Goal: Communication & Community: Participate in discussion

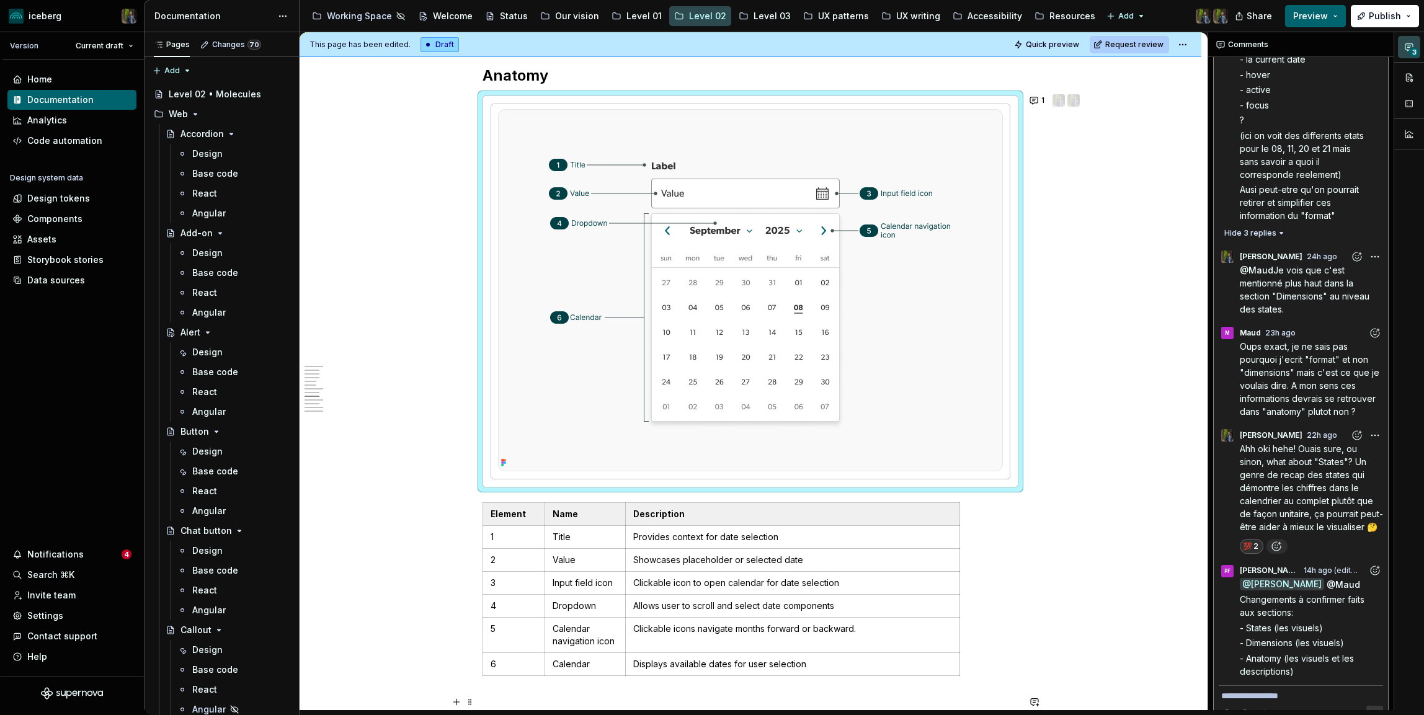
scroll to position [471, 0]
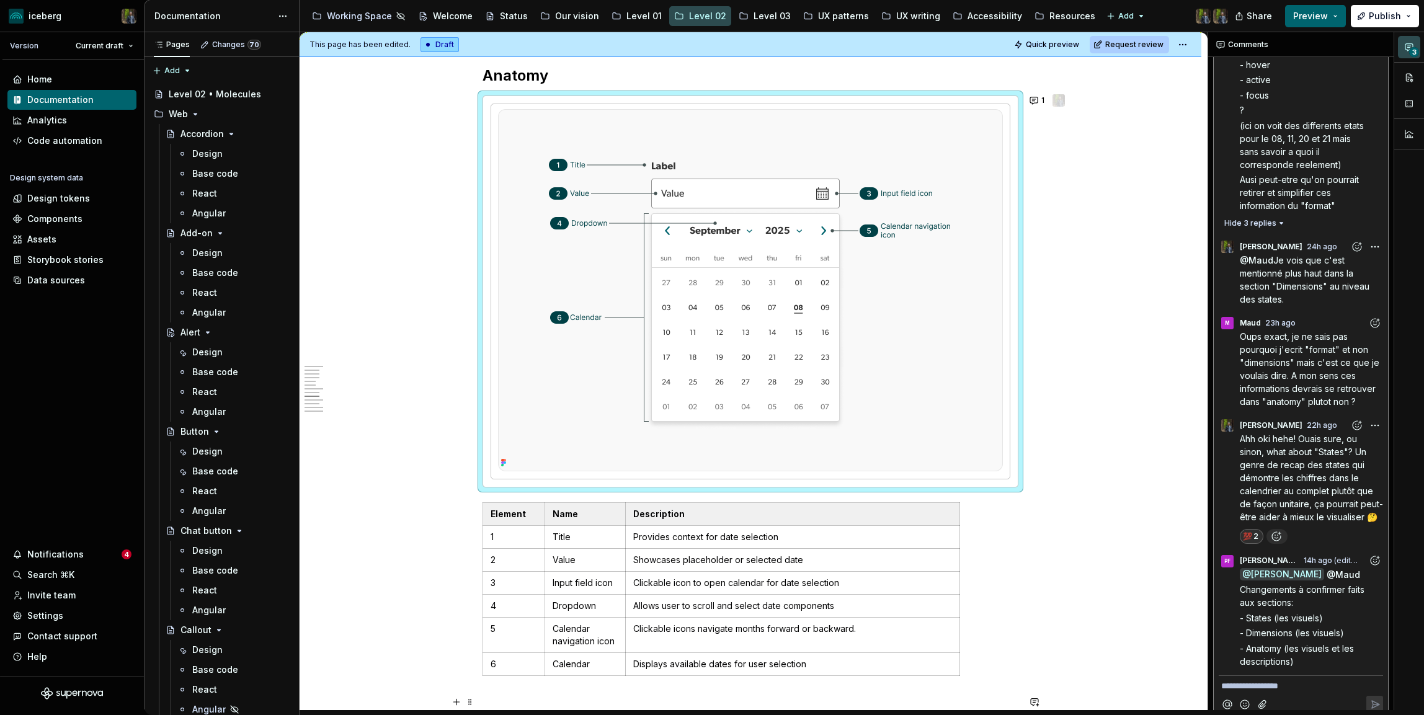
type textarea "*"
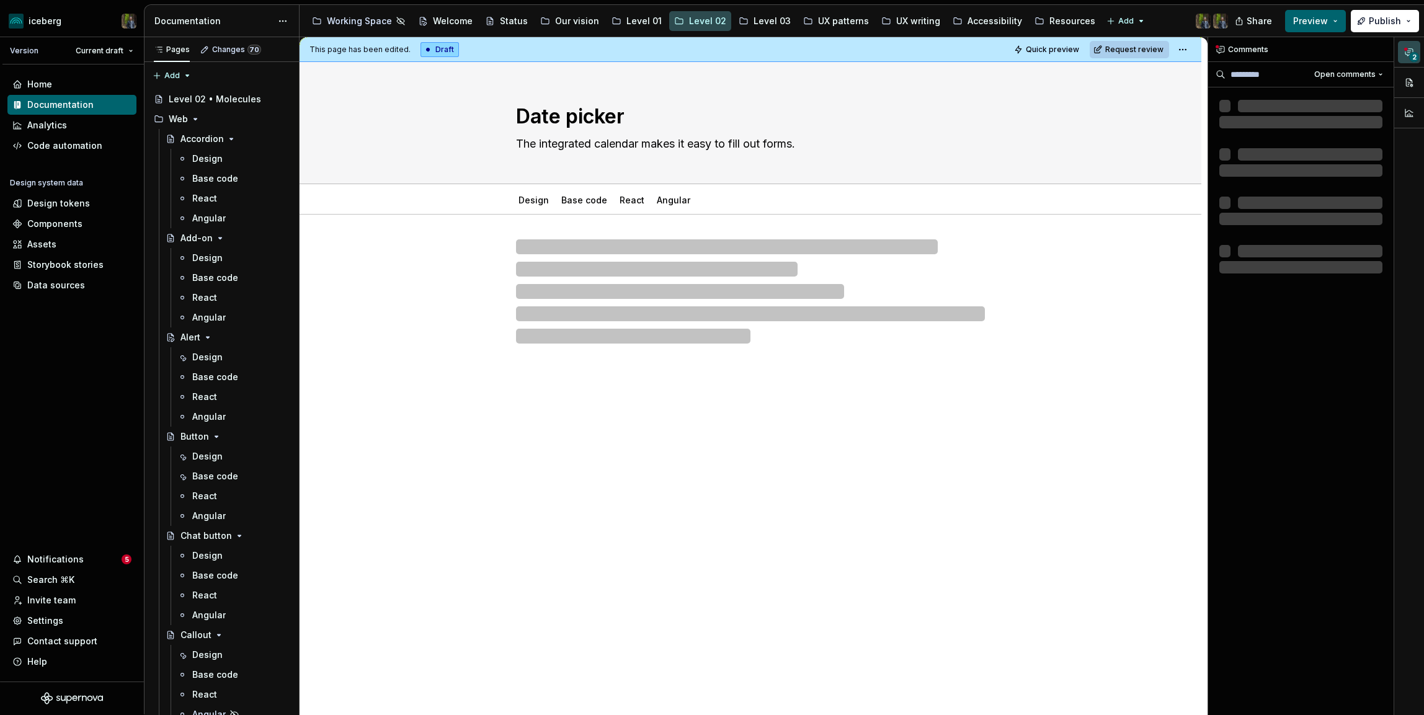
scroll to position [6, 0]
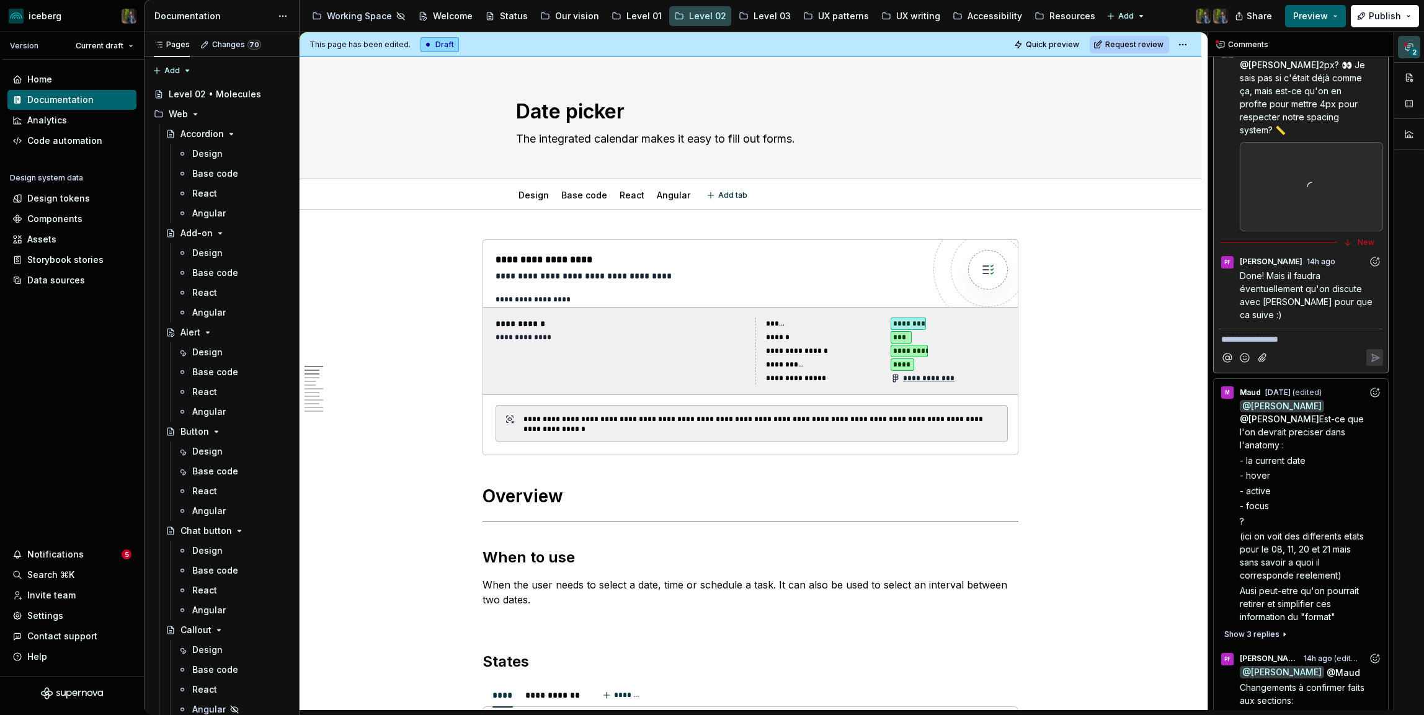
type textarea "*"
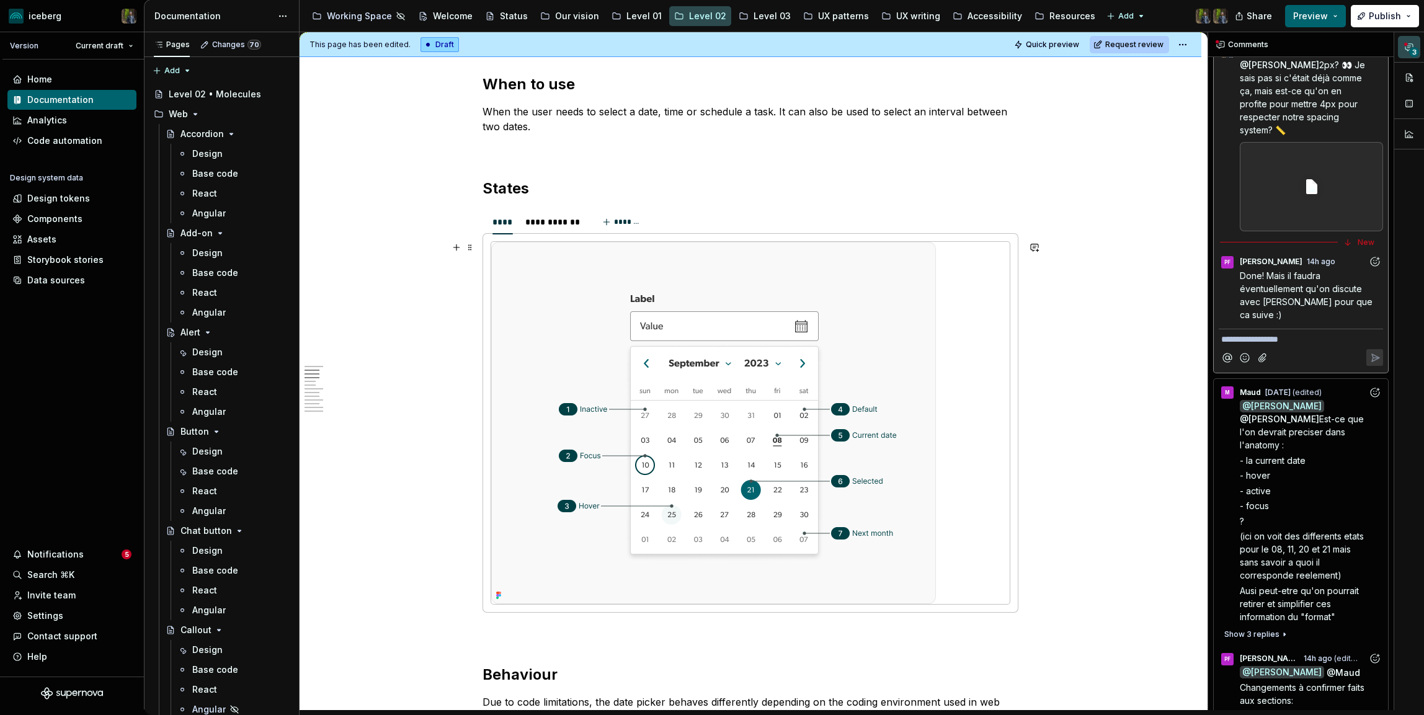
scroll to position [474, 0]
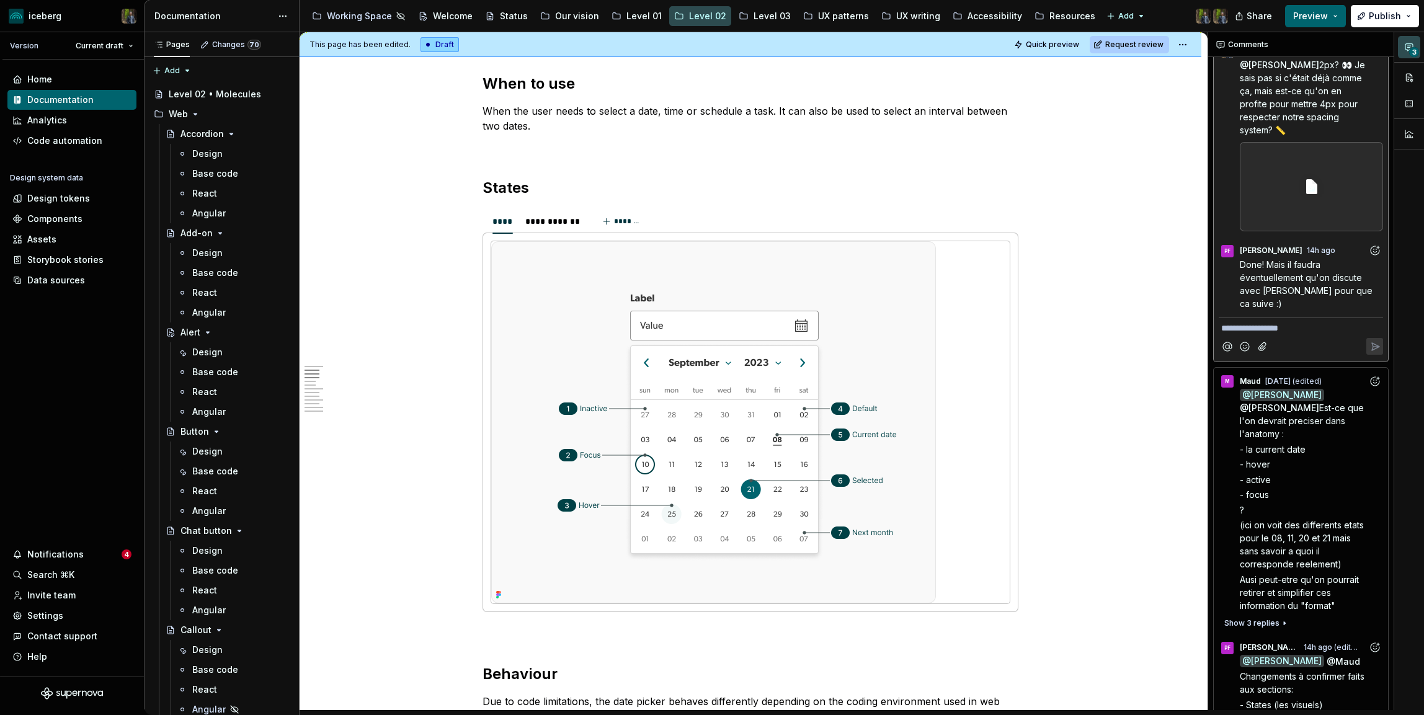
click at [1310, 264] on span "Done! Mais il faudra éventuellement qu'on discute avec [PERSON_NAME] pour que c…" at bounding box center [1306, 284] width 135 height 50
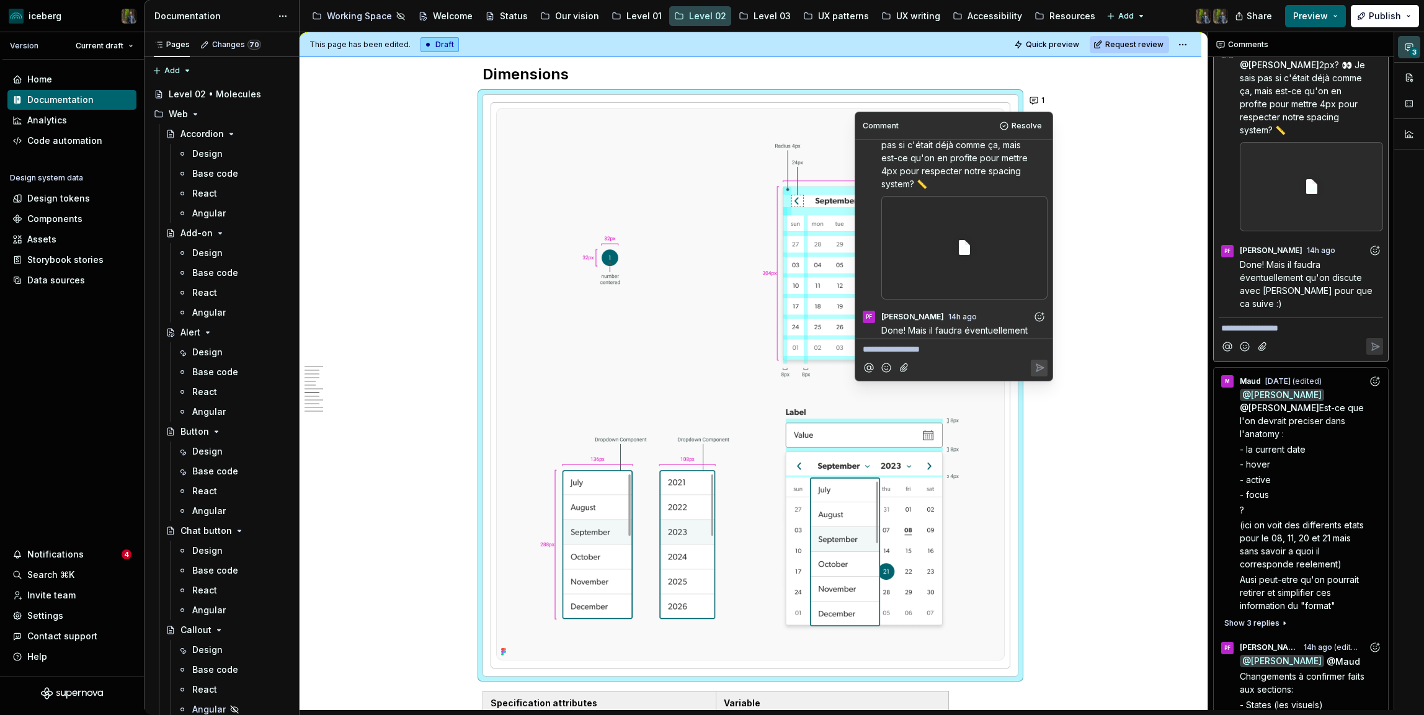
scroll to position [66, 0]
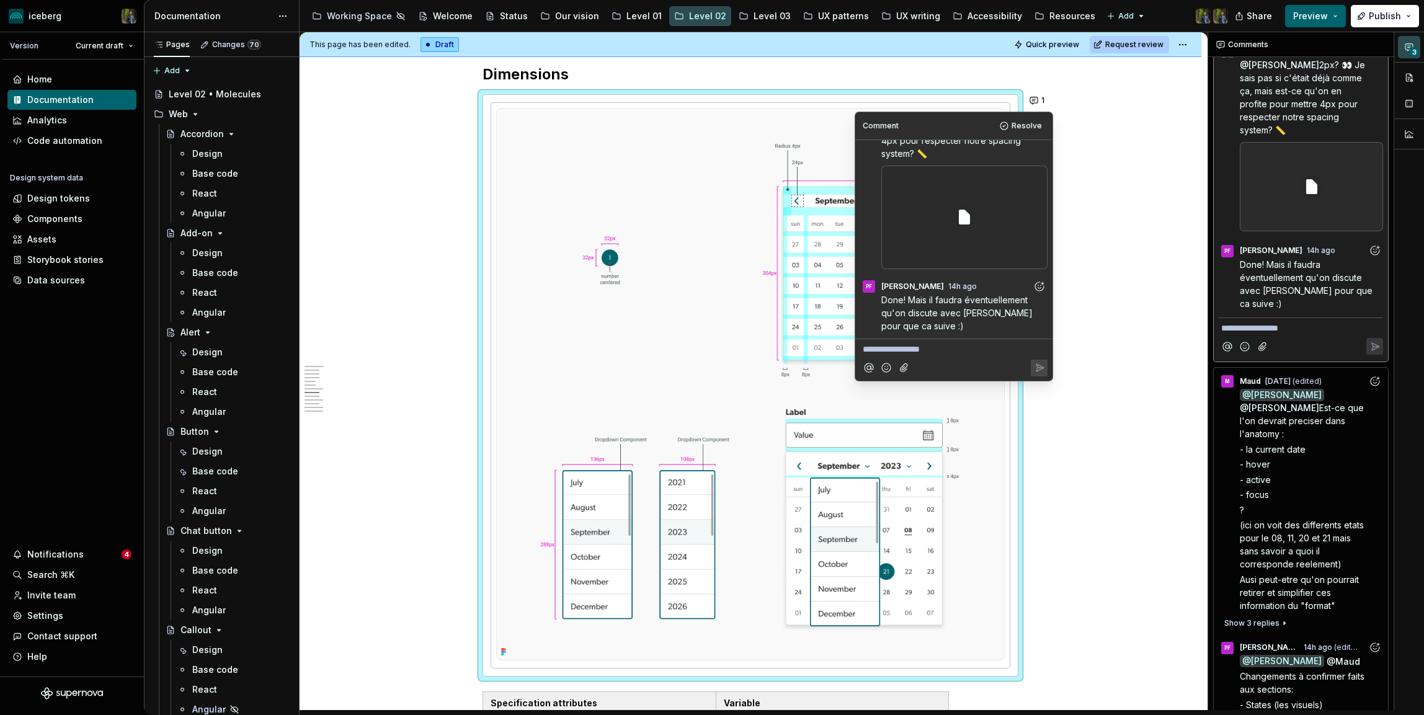
click at [978, 297] on span "Done! Mais il faudra éventuellement qu'on discute avec [PERSON_NAME] pour que c…" at bounding box center [958, 313] width 154 height 37
click at [968, 308] on span "Done! Mais il faudra éventuellement qu'on discute avec [PERSON_NAME] pour que c…" at bounding box center [958, 313] width 154 height 37
click at [959, 310] on span "Done! Mais il faudra éventuellement qu'on discute avec [PERSON_NAME] pour que c…" at bounding box center [958, 313] width 154 height 37
click at [1039, 283] on icon "Add reaction" at bounding box center [1039, 286] width 12 height 12
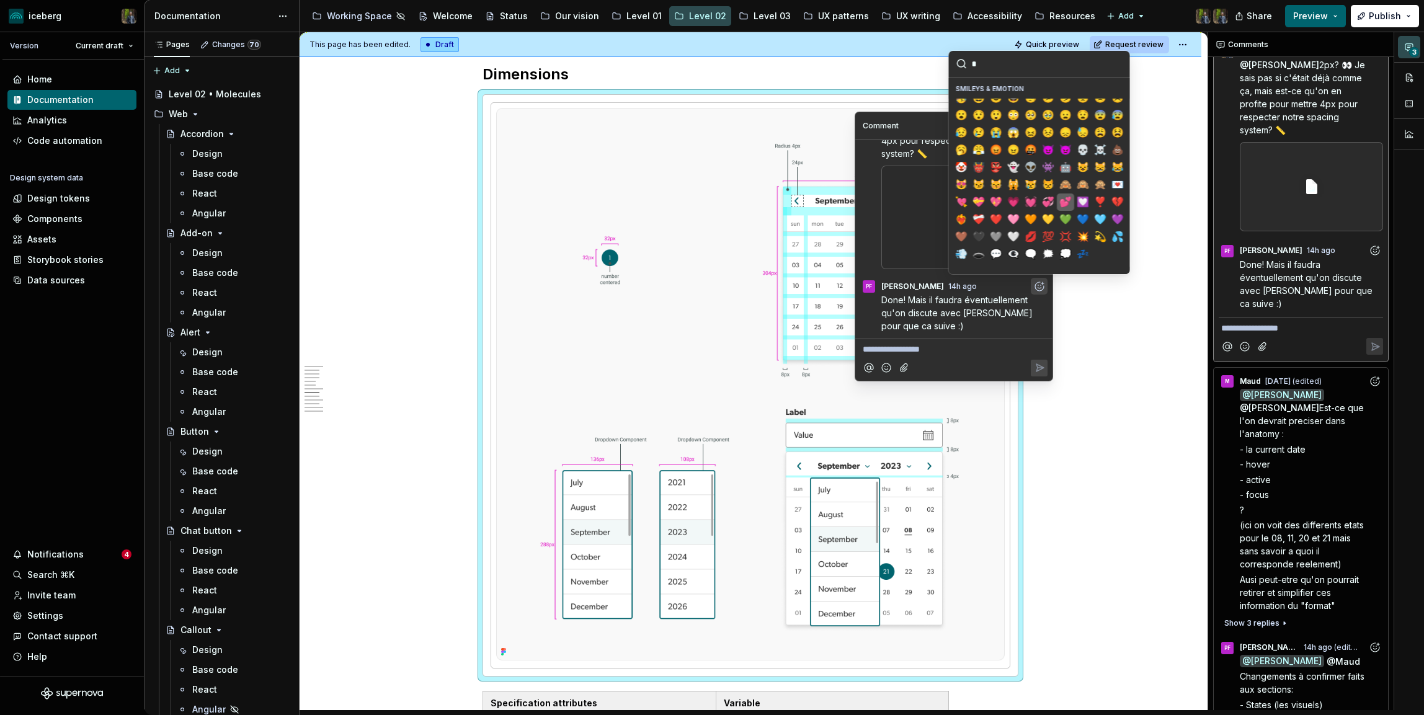
scroll to position [0, 0]
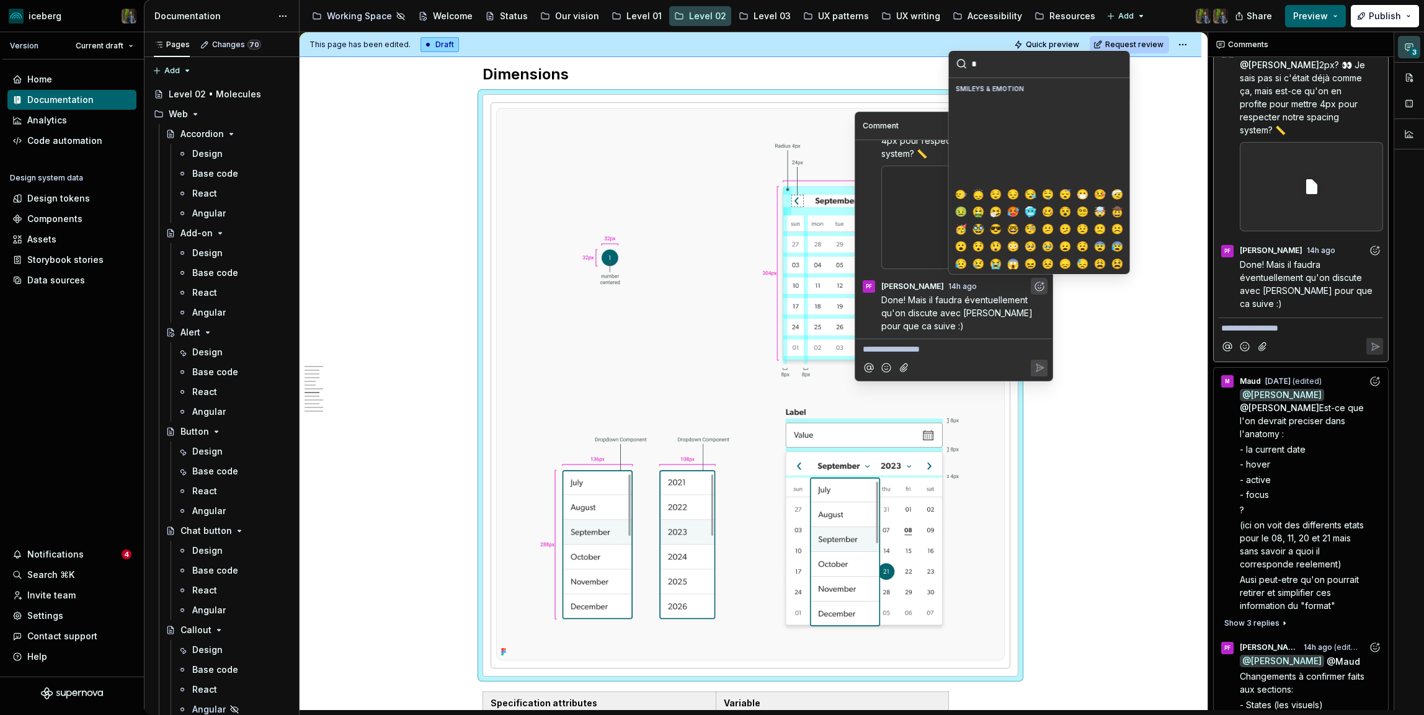
type input "**"
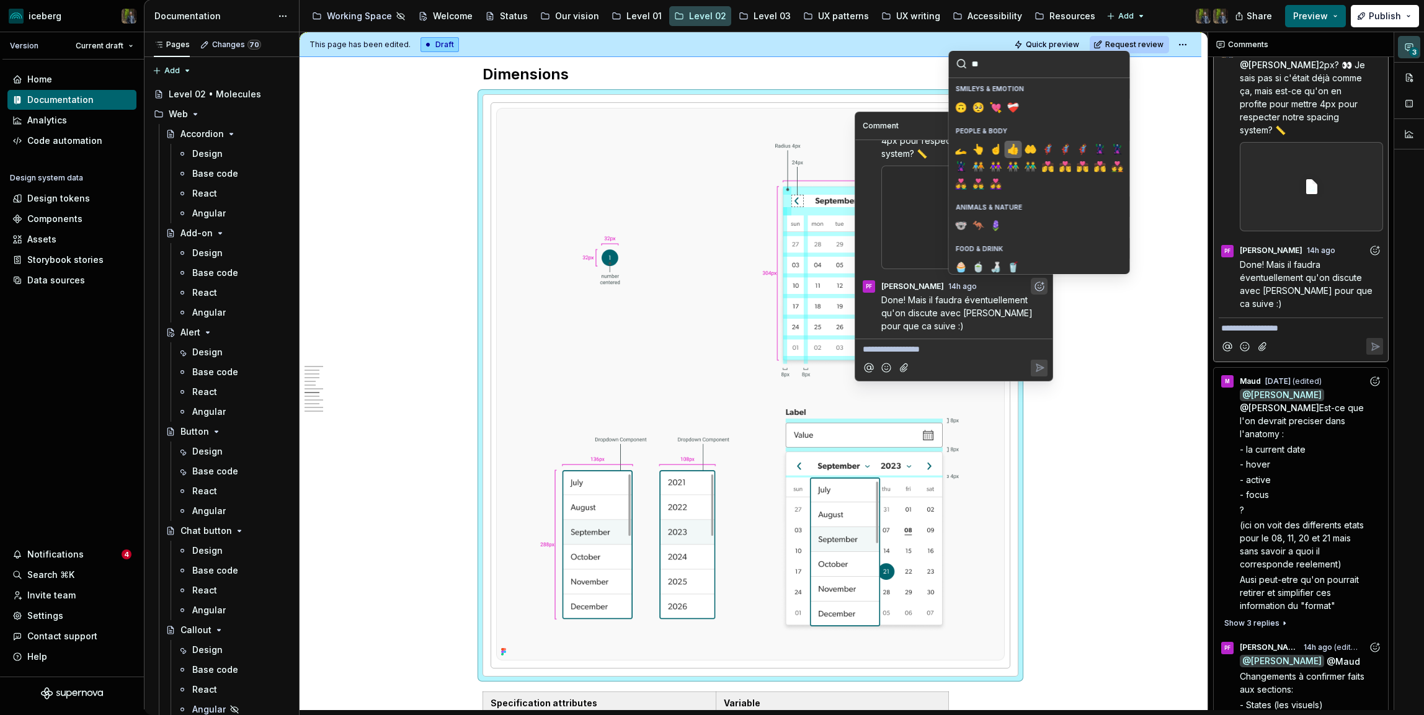
click at [1014, 149] on span "👍️" at bounding box center [1013, 149] width 10 height 12
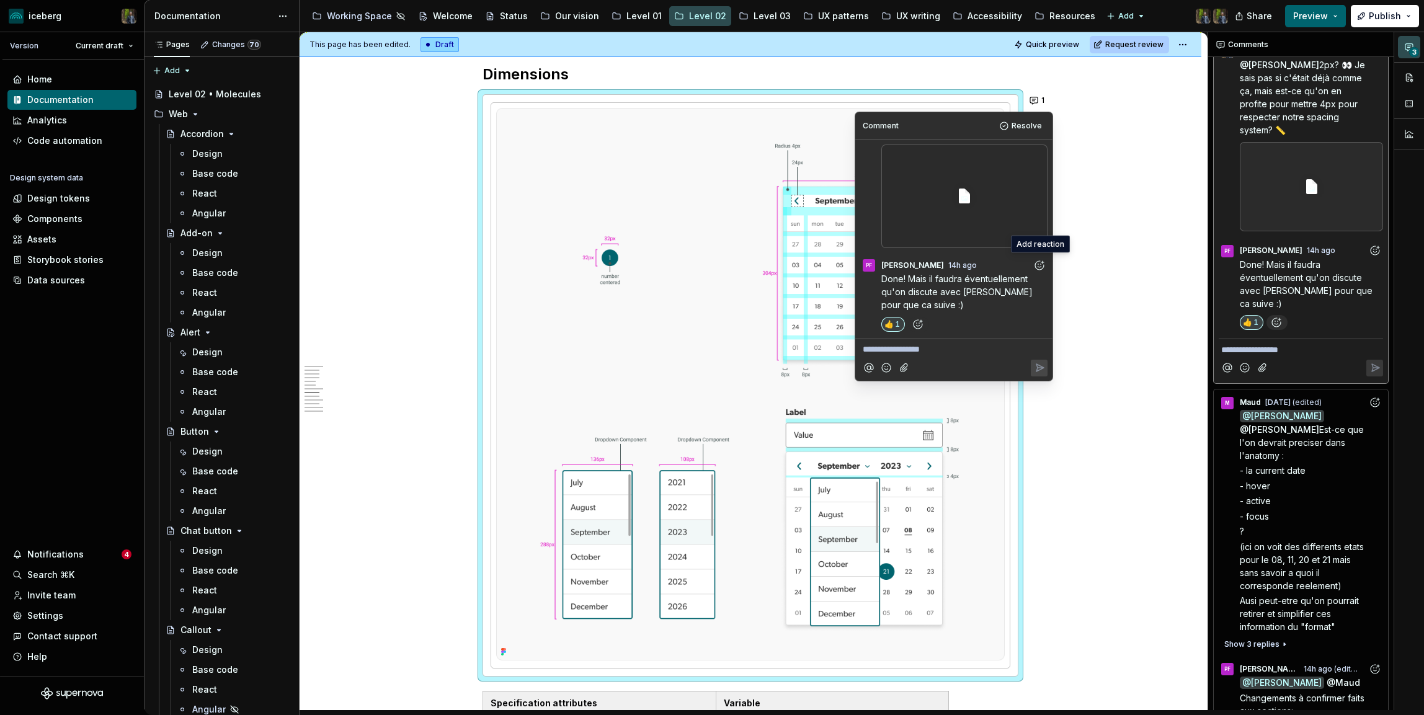
click at [922, 349] on p "**********" at bounding box center [953, 349] width 182 height 13
click at [938, 350] on p "**********" at bounding box center [953, 349] width 182 height 13
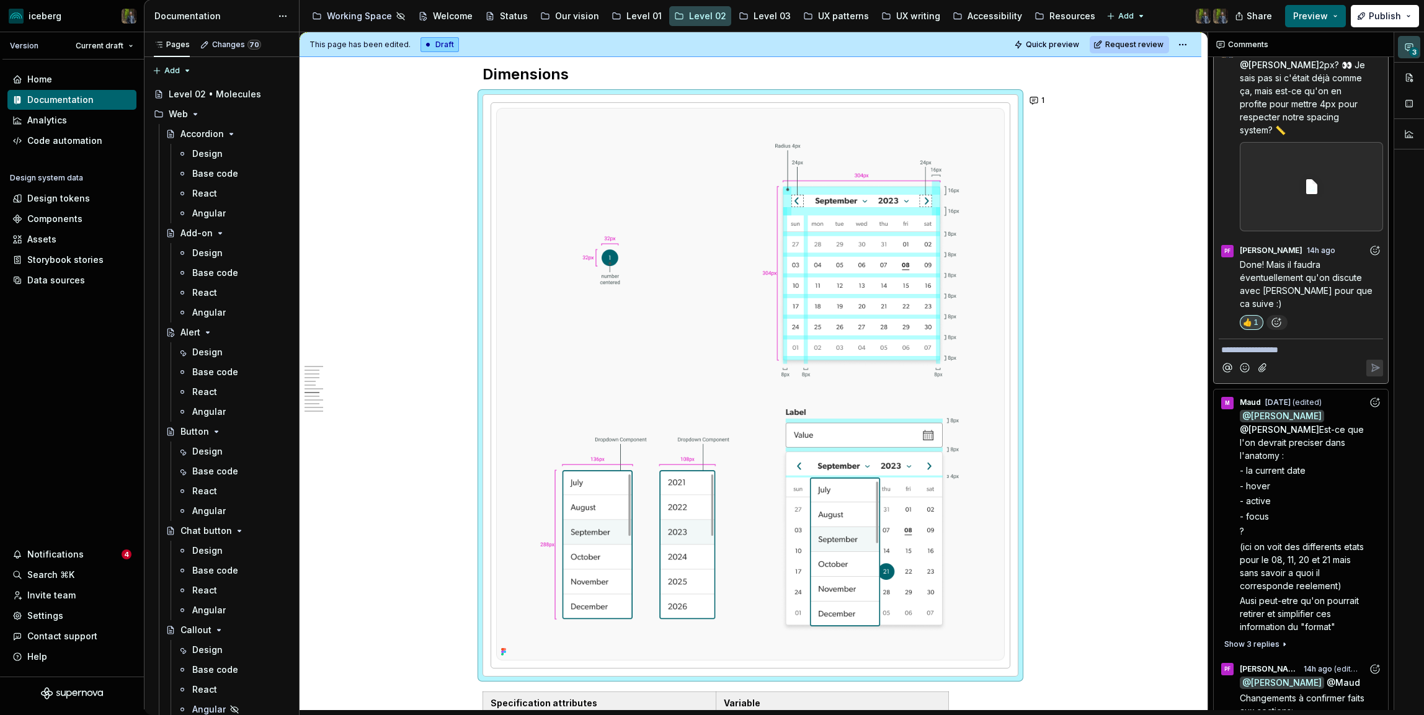
click at [1096, 141] on div "**********" at bounding box center [750, 346] width 902 height 4207
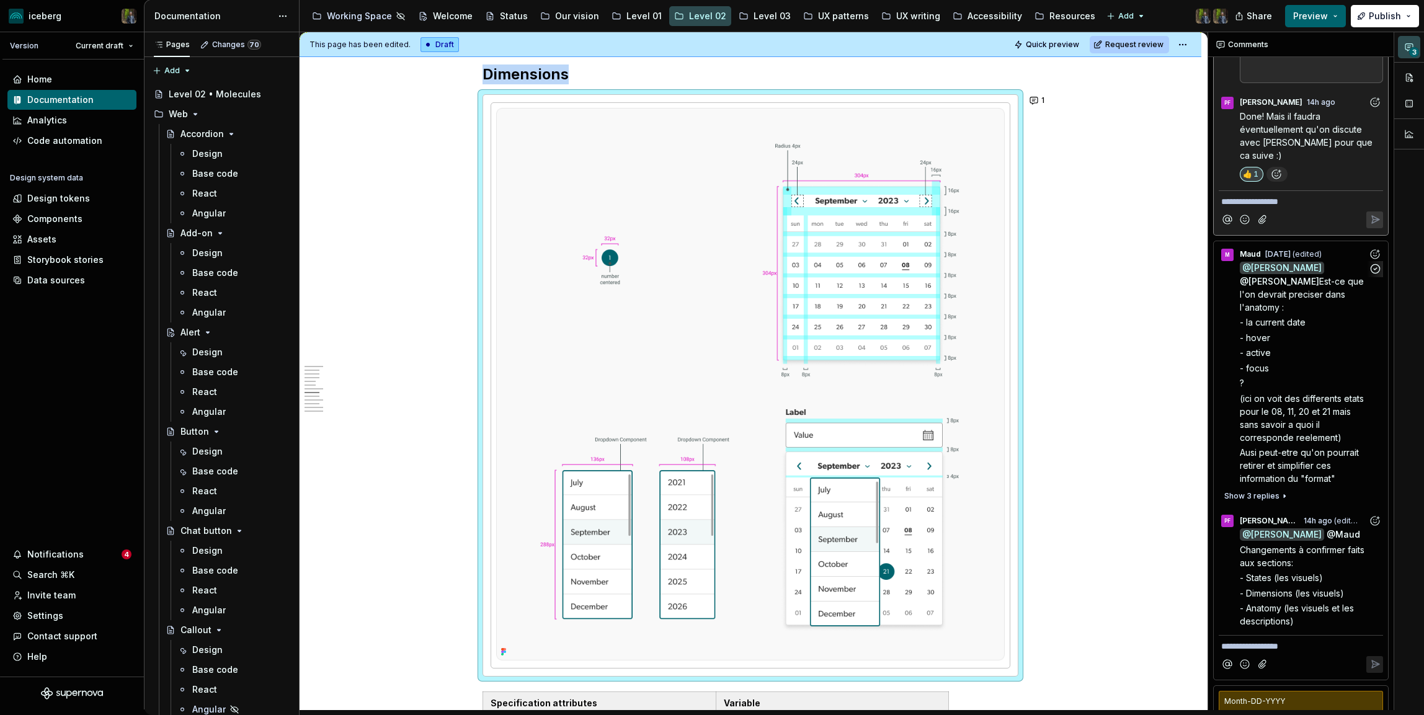
scroll to position [202, 0]
click at [1272, 569] on span "- States (les visuels)" at bounding box center [1280, 574] width 83 height 11
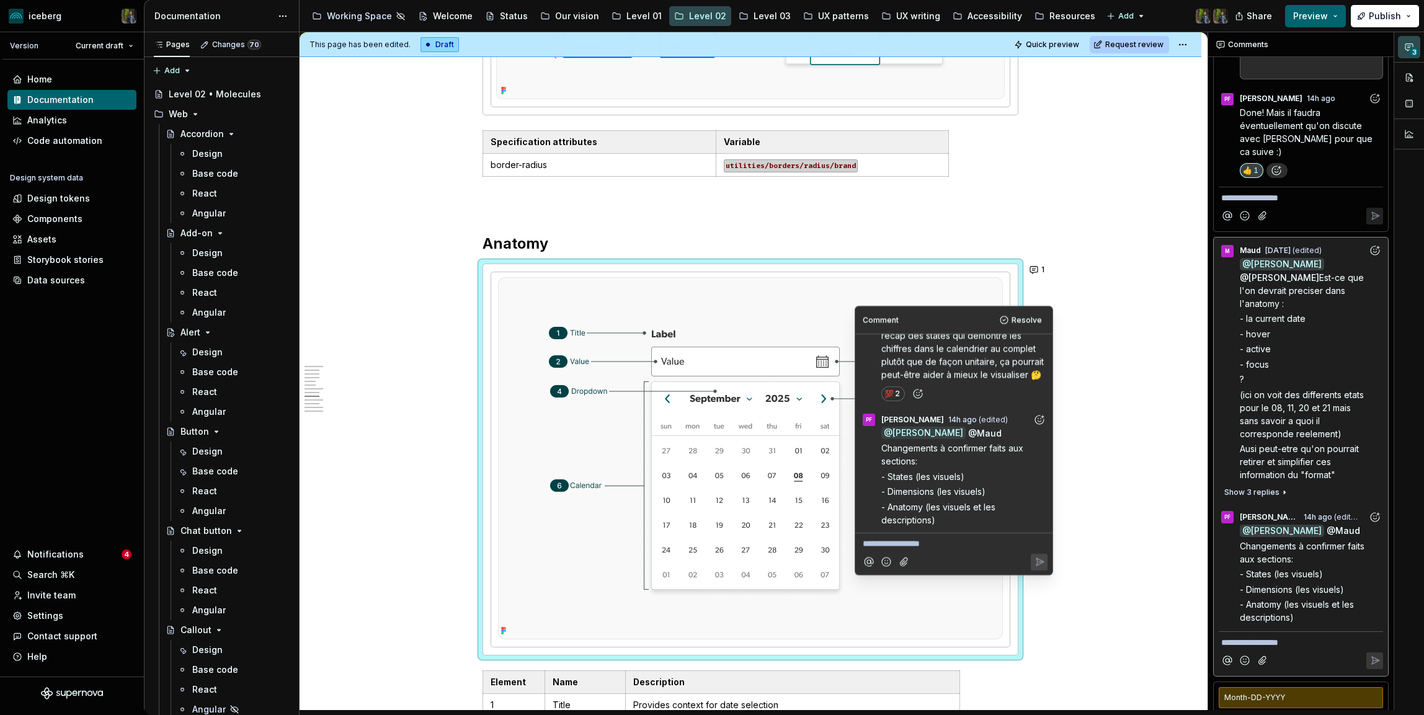
scroll to position [2697, 0]
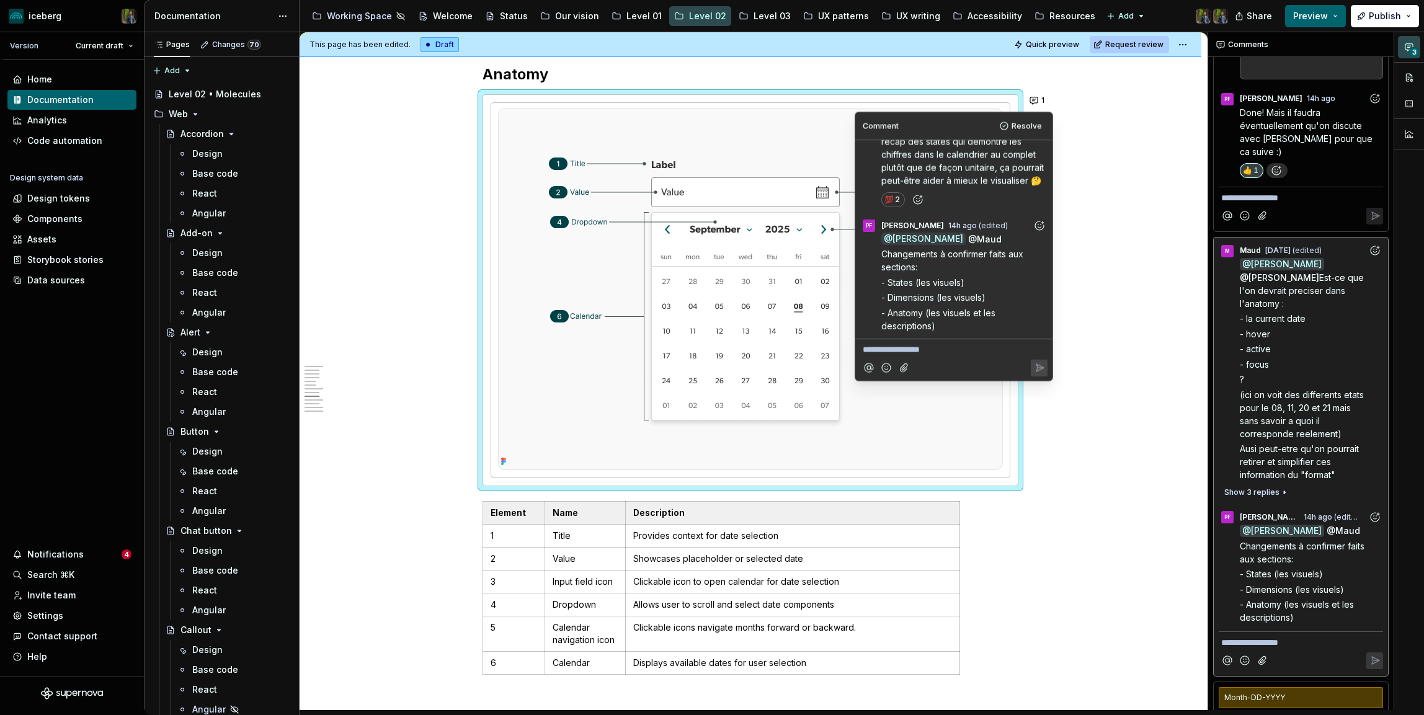
click at [1302, 107] on span "Done! Mais il faudra éventuellement qu'on discute avec [PERSON_NAME] pour que c…" at bounding box center [1306, 132] width 135 height 50
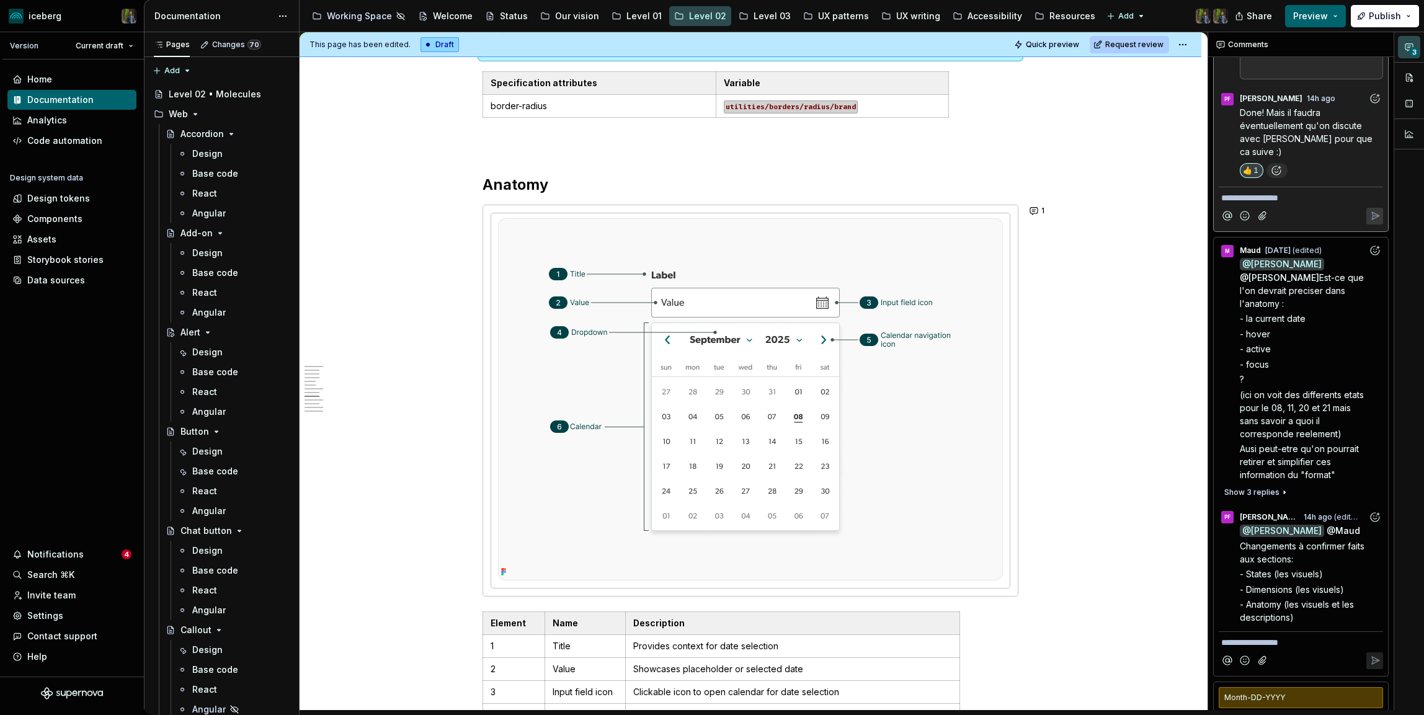
scroll to position [87, 0]
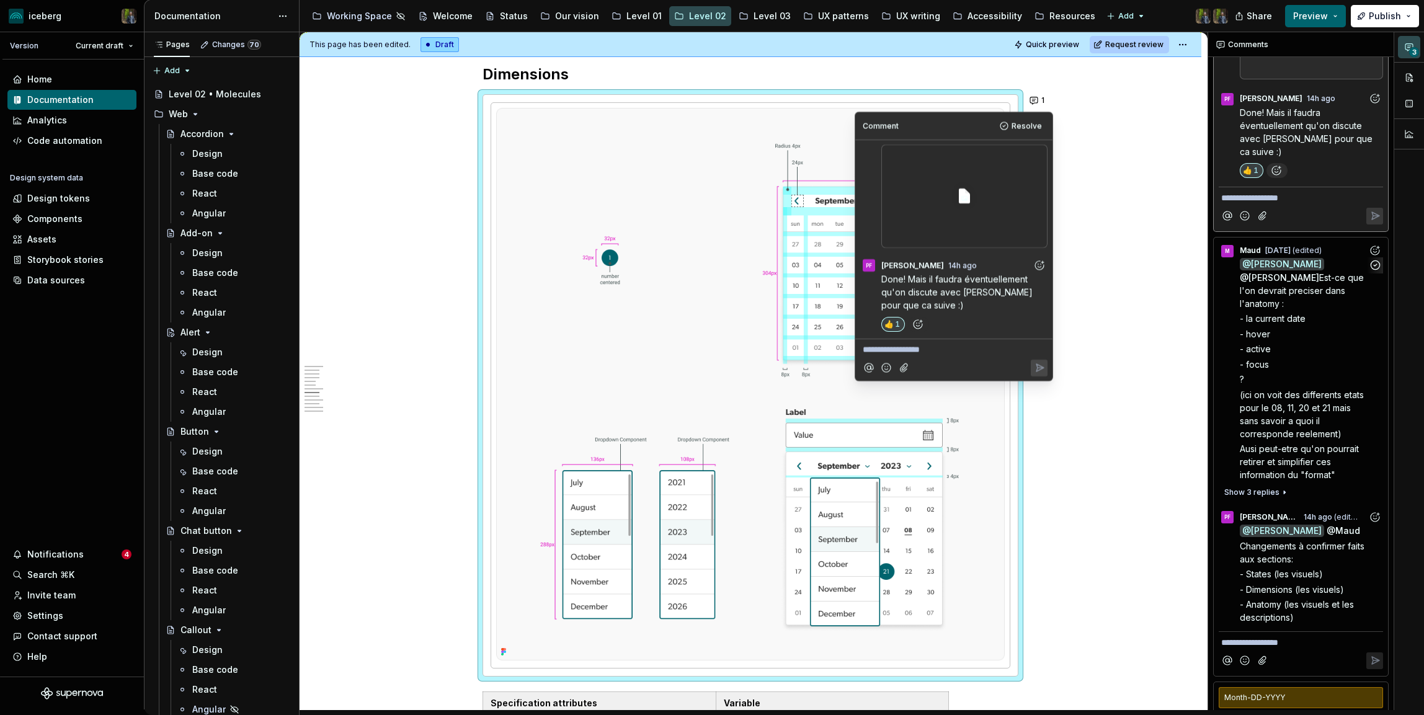
click at [1297, 300] on div "@ [PERSON_NAME] @ [PERSON_NAME] Est-ce que l'on devrait preciser dans l'anatomy…" at bounding box center [1310, 370] width 143 height 224
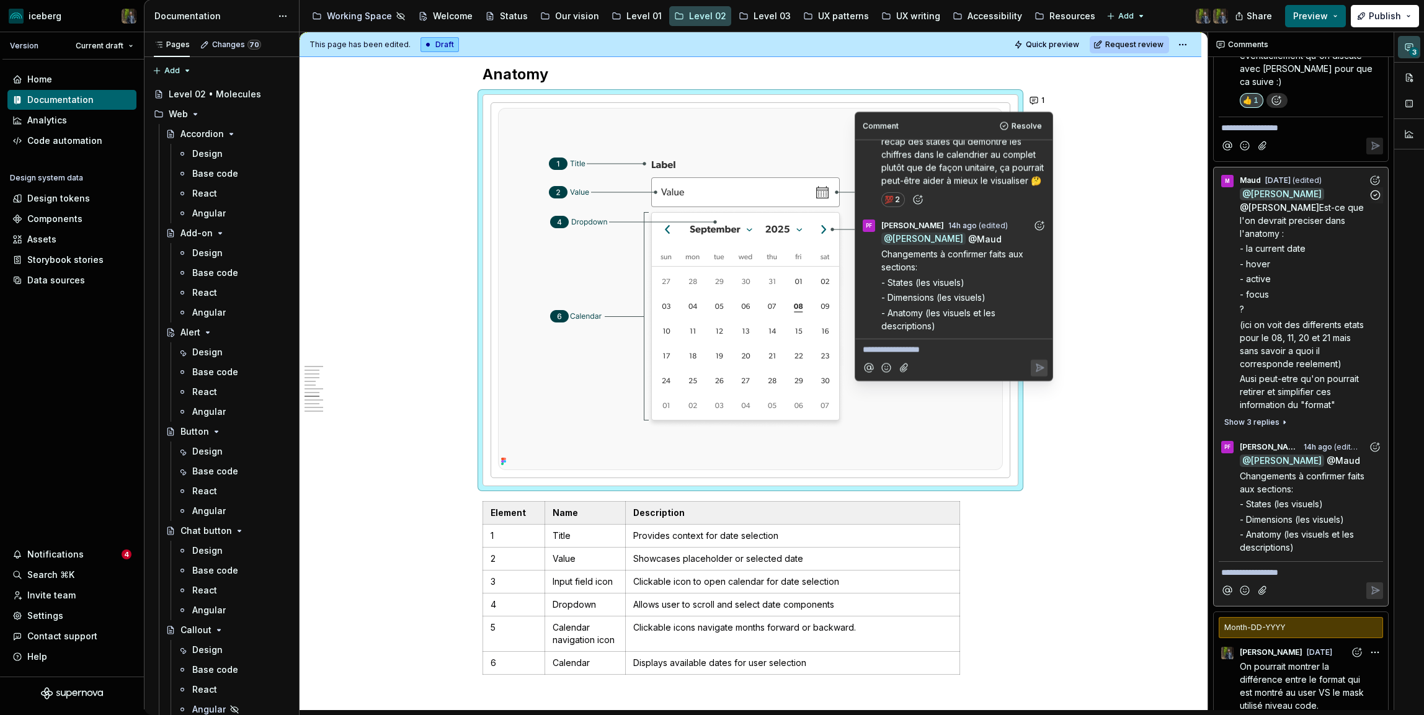
scroll to position [324, 0]
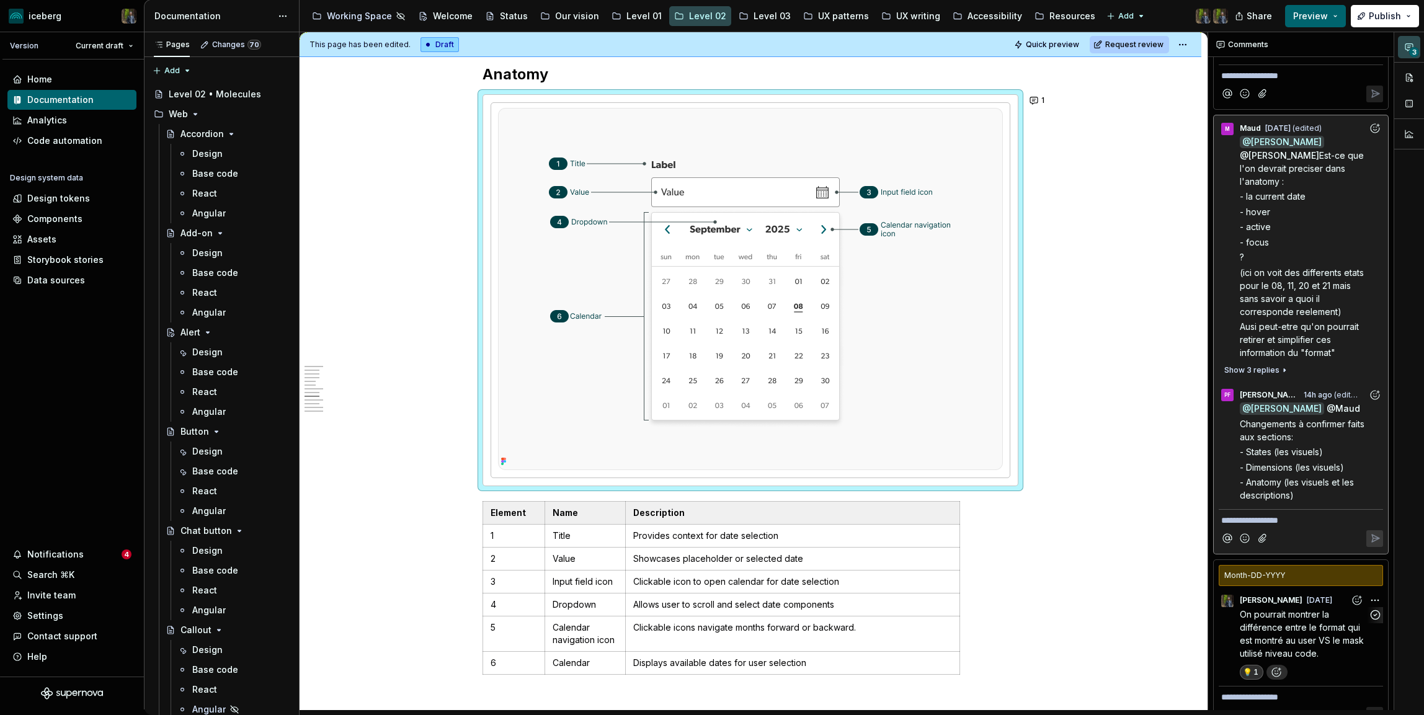
click at [1267, 612] on span "On pourrait montrer la différence entre le format qui est montré au user VS le …" at bounding box center [1302, 634] width 126 height 50
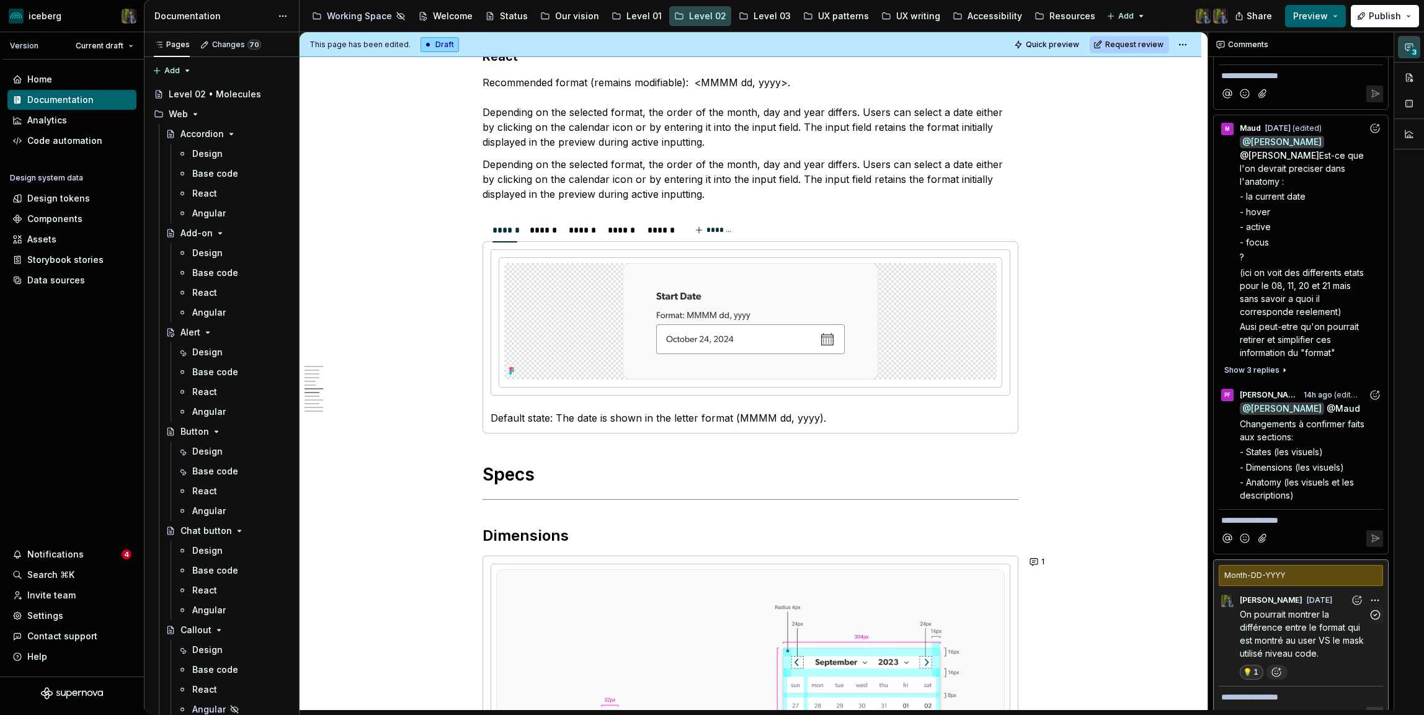
scroll to position [1146, 0]
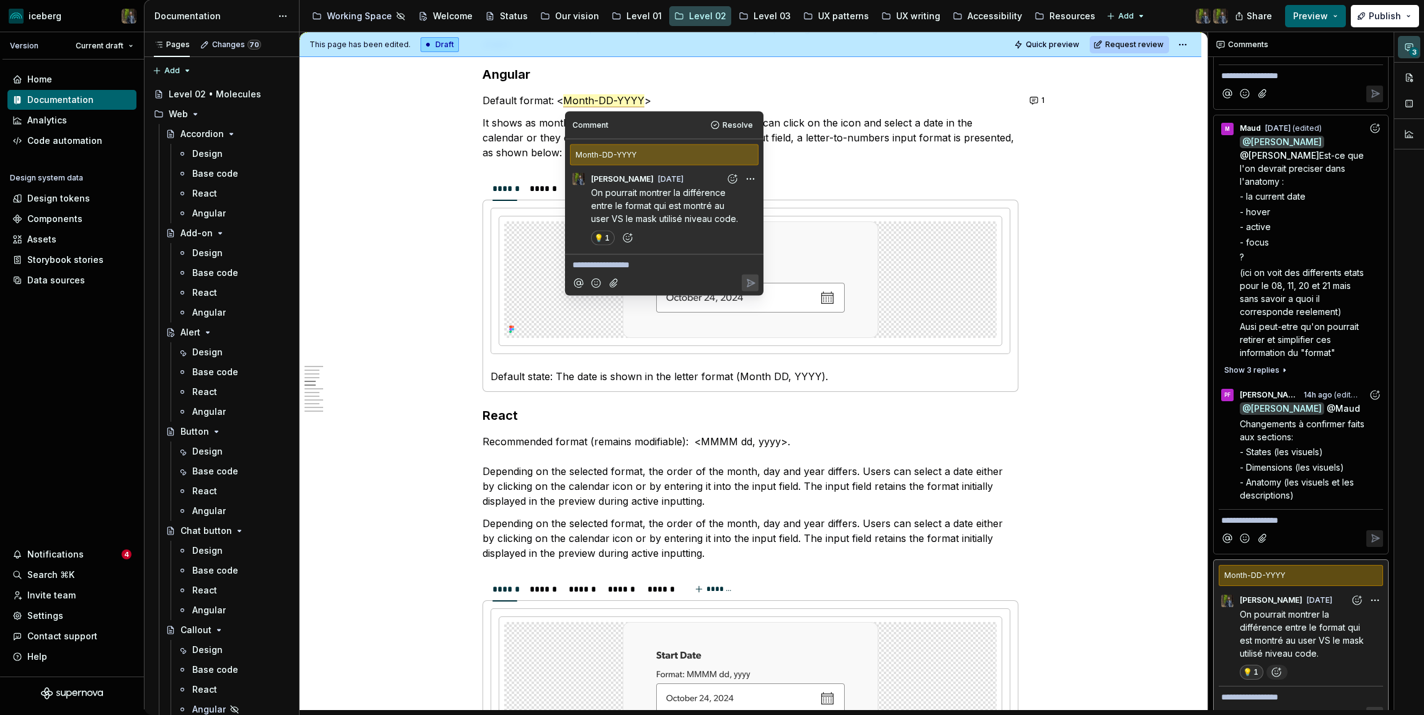
click at [1337, 462] on span "- Dimensions (les visuels)" at bounding box center [1291, 467] width 104 height 11
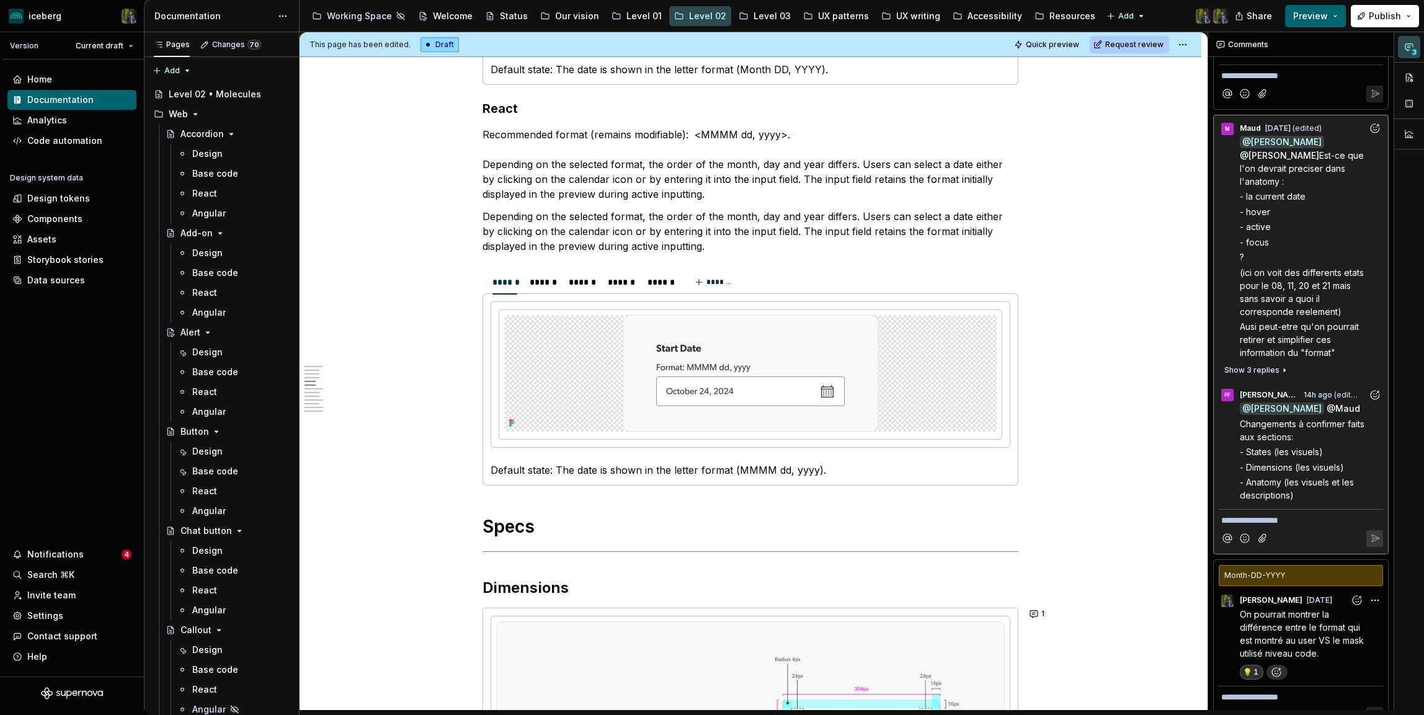
scroll to position [425, 0]
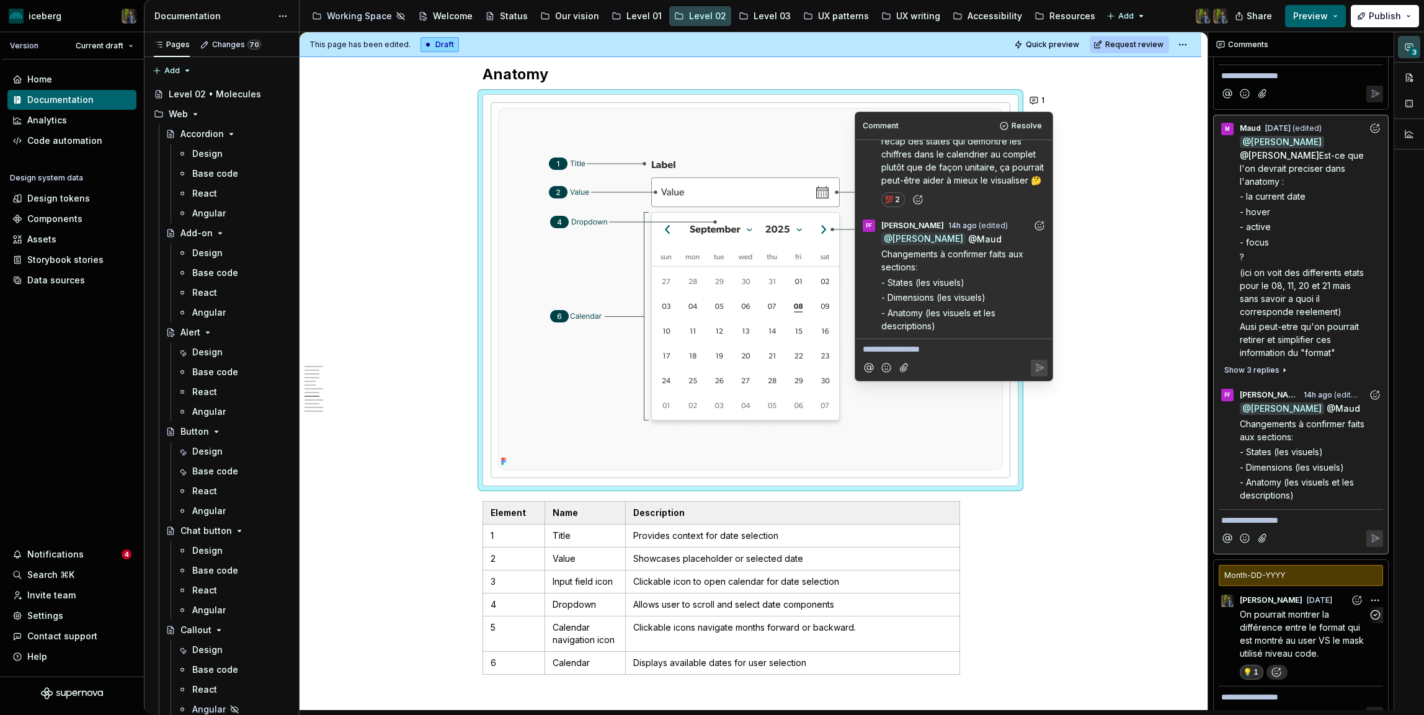
click at [1284, 613] on span "On pourrait montrer la différence entre le format qui est montré au user VS le …" at bounding box center [1302, 634] width 126 height 50
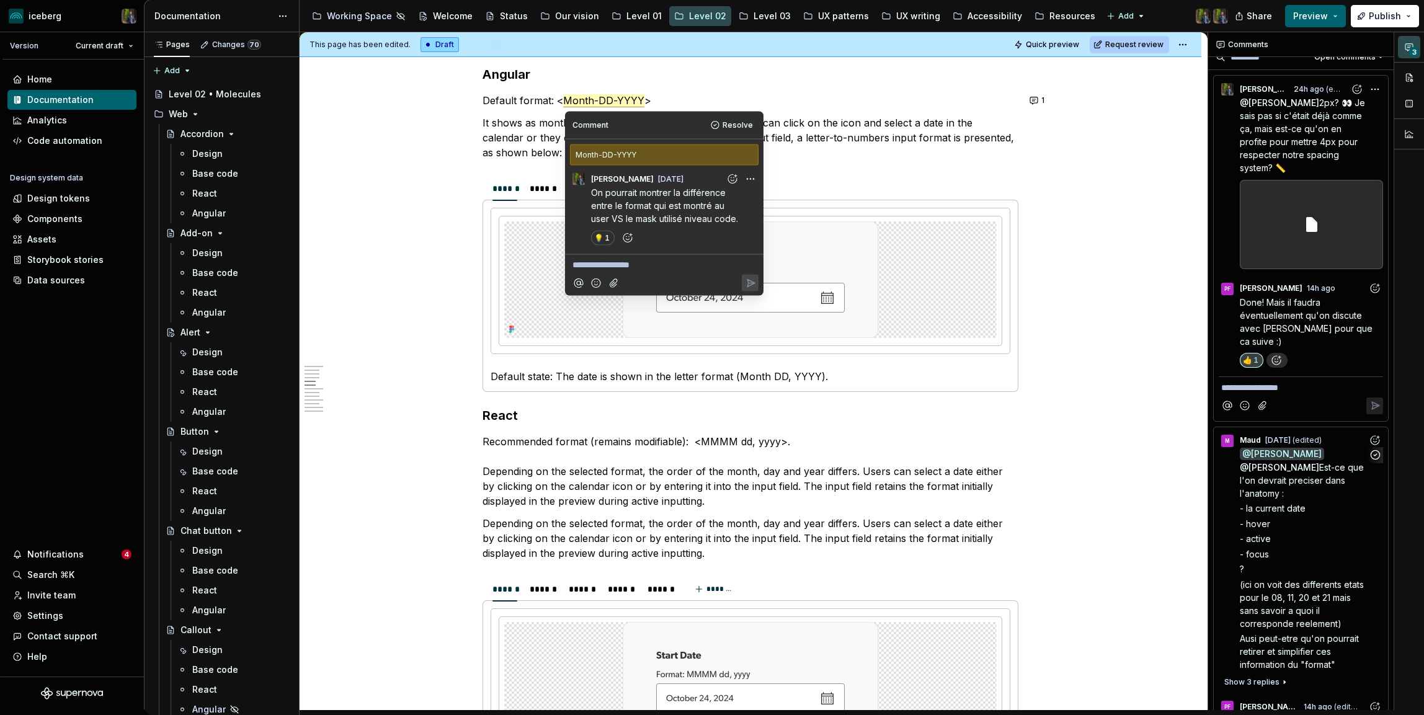
scroll to position [0, 0]
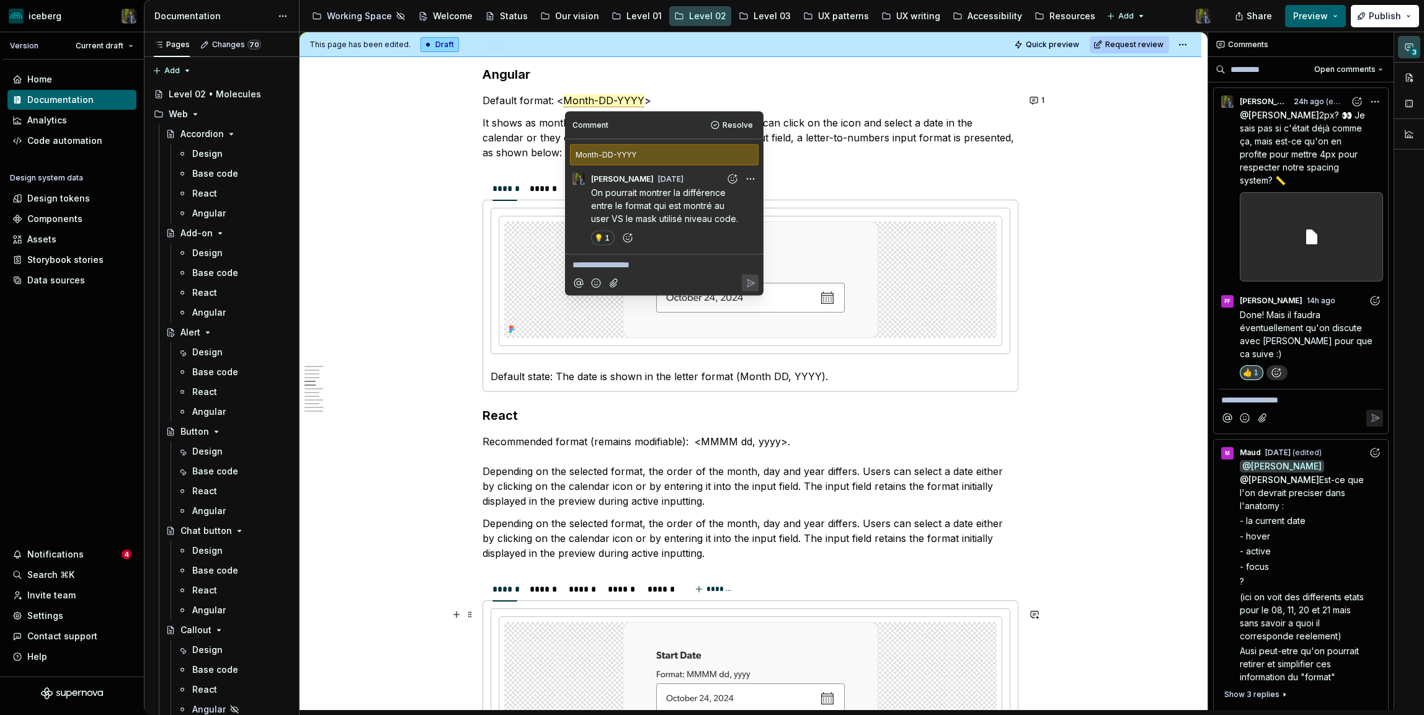
type textarea "*"
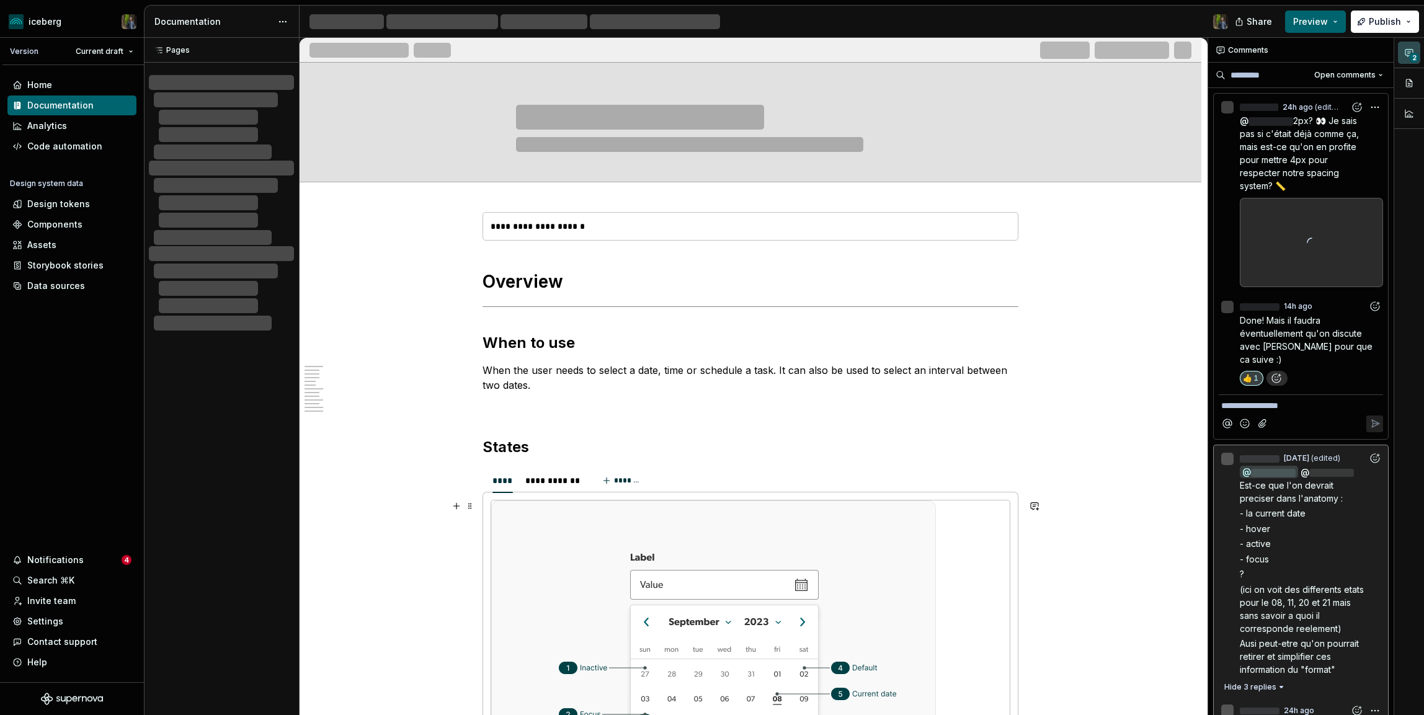
scroll to position [1, 0]
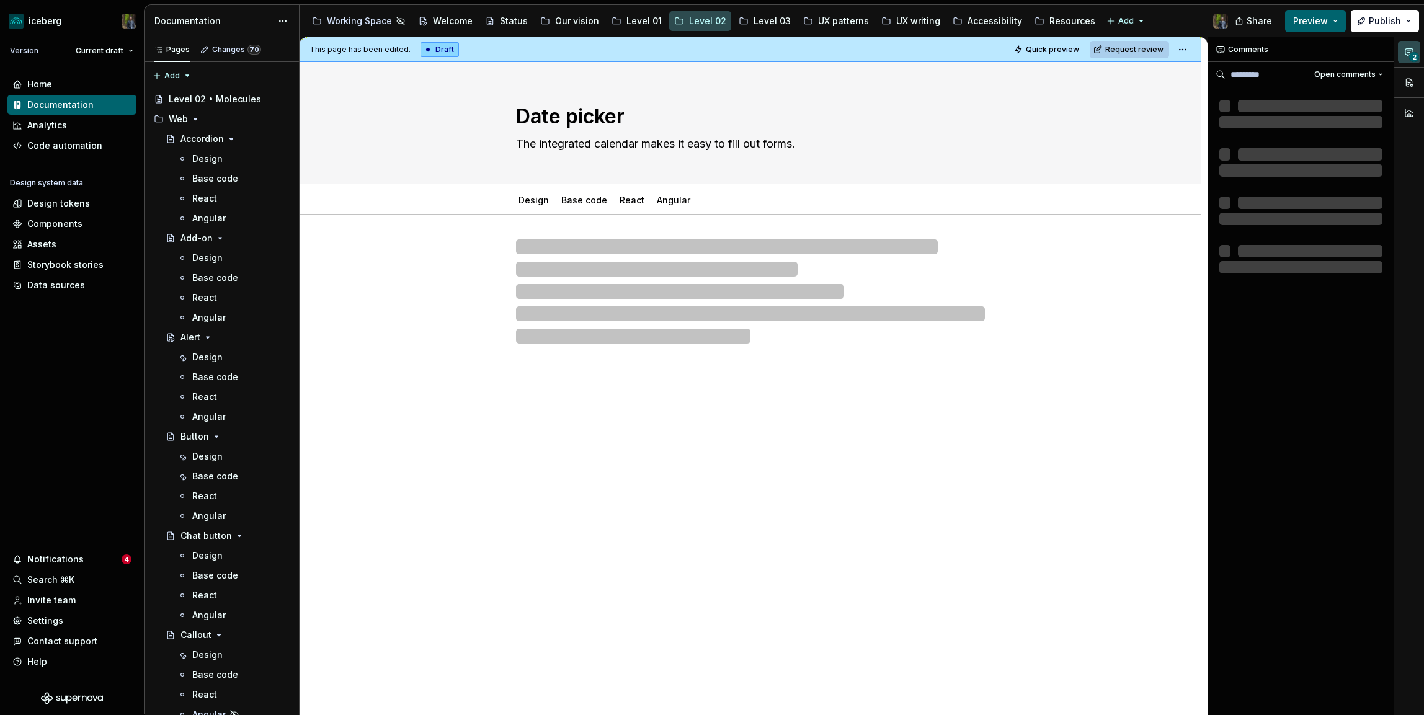
type textarea "*"
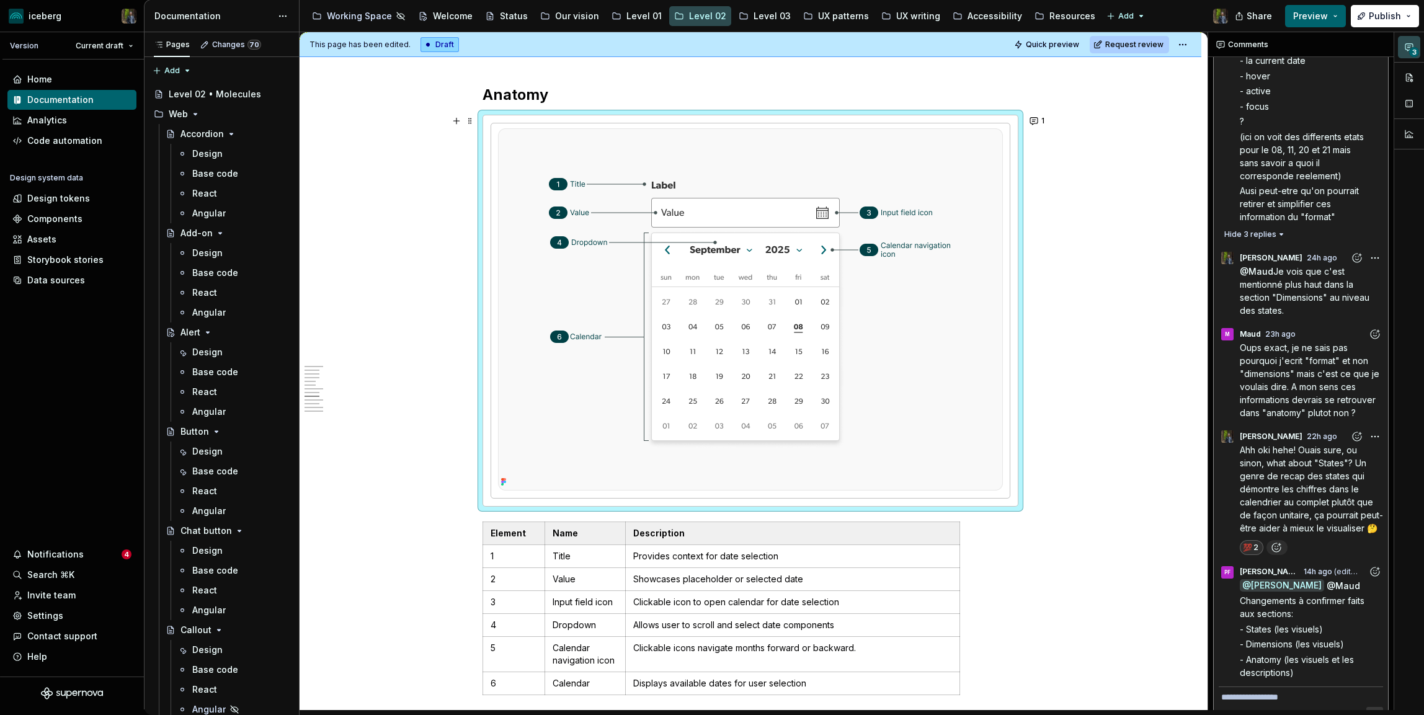
scroll to position [2674, 0]
click at [1044, 125] on span "1" at bounding box center [1042, 124] width 3 height 10
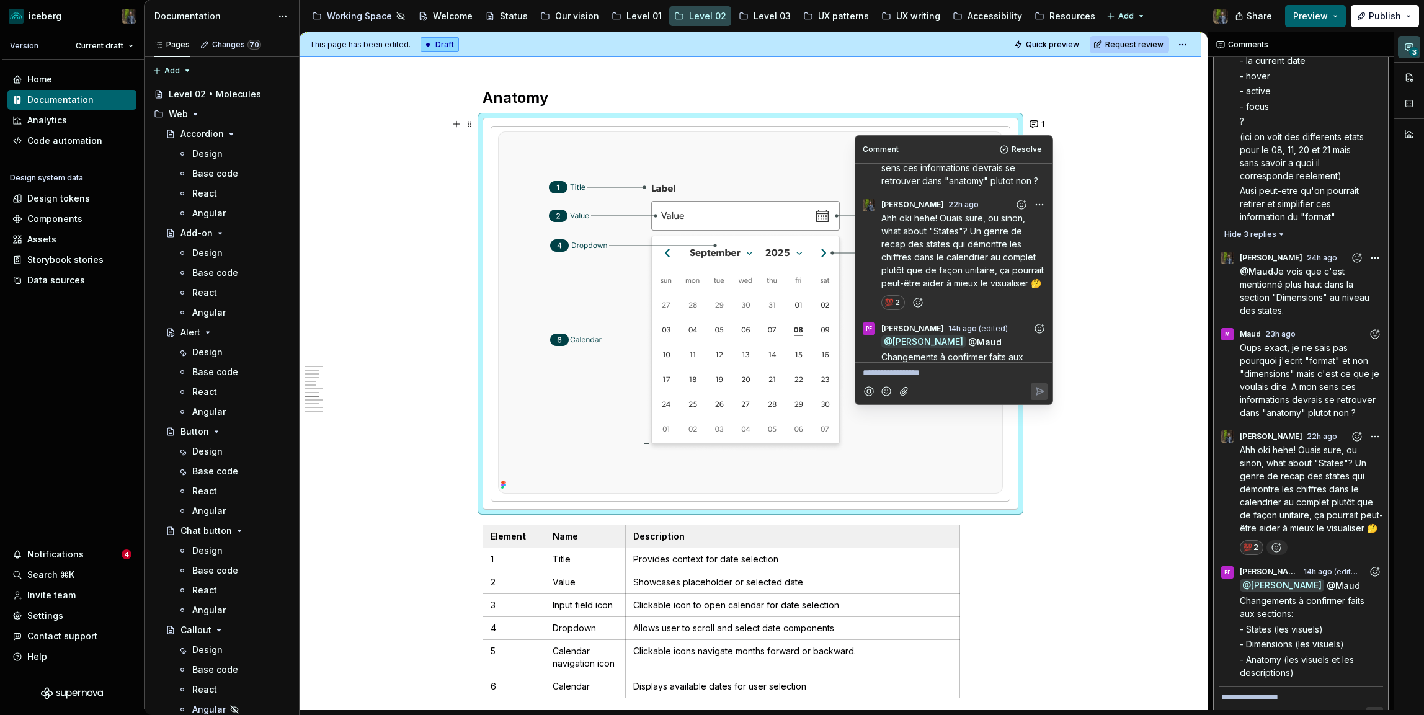
scroll to position [425, 0]
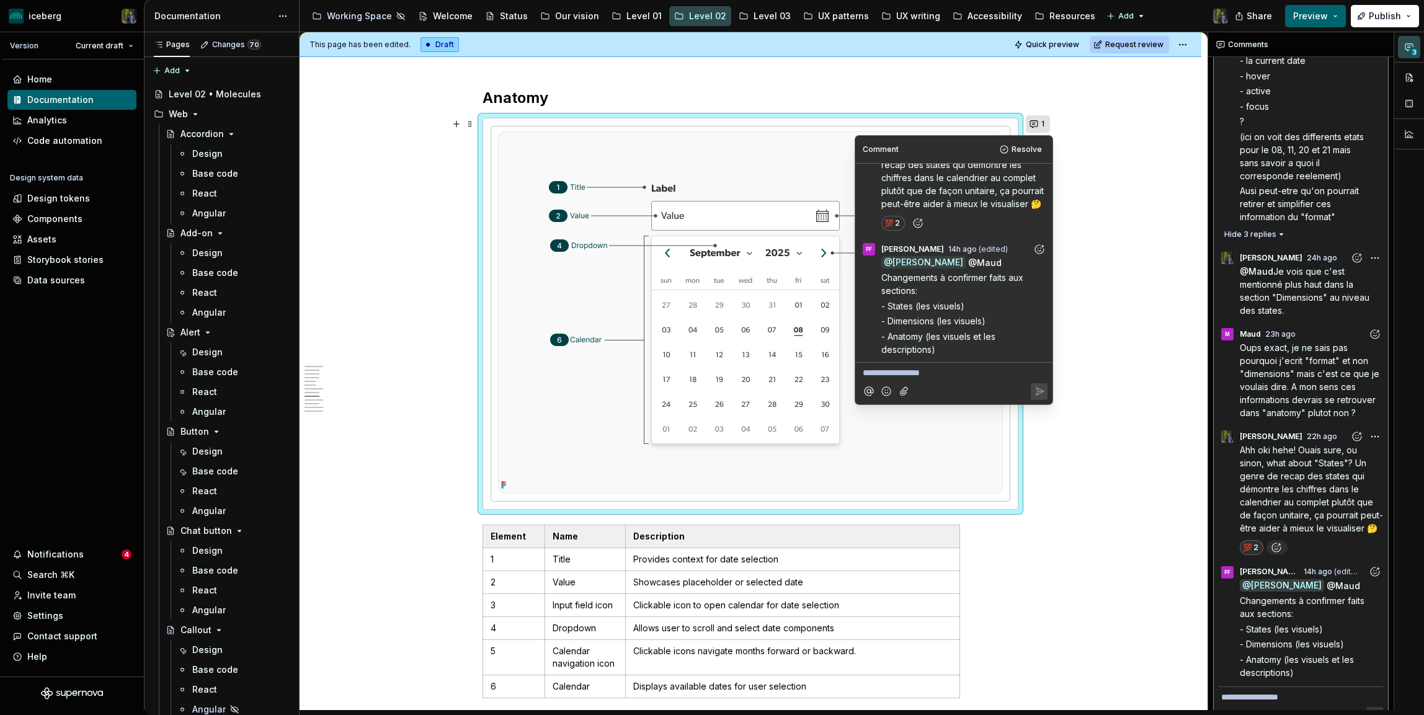
click at [1037, 122] on button "1" at bounding box center [1038, 123] width 24 height 17
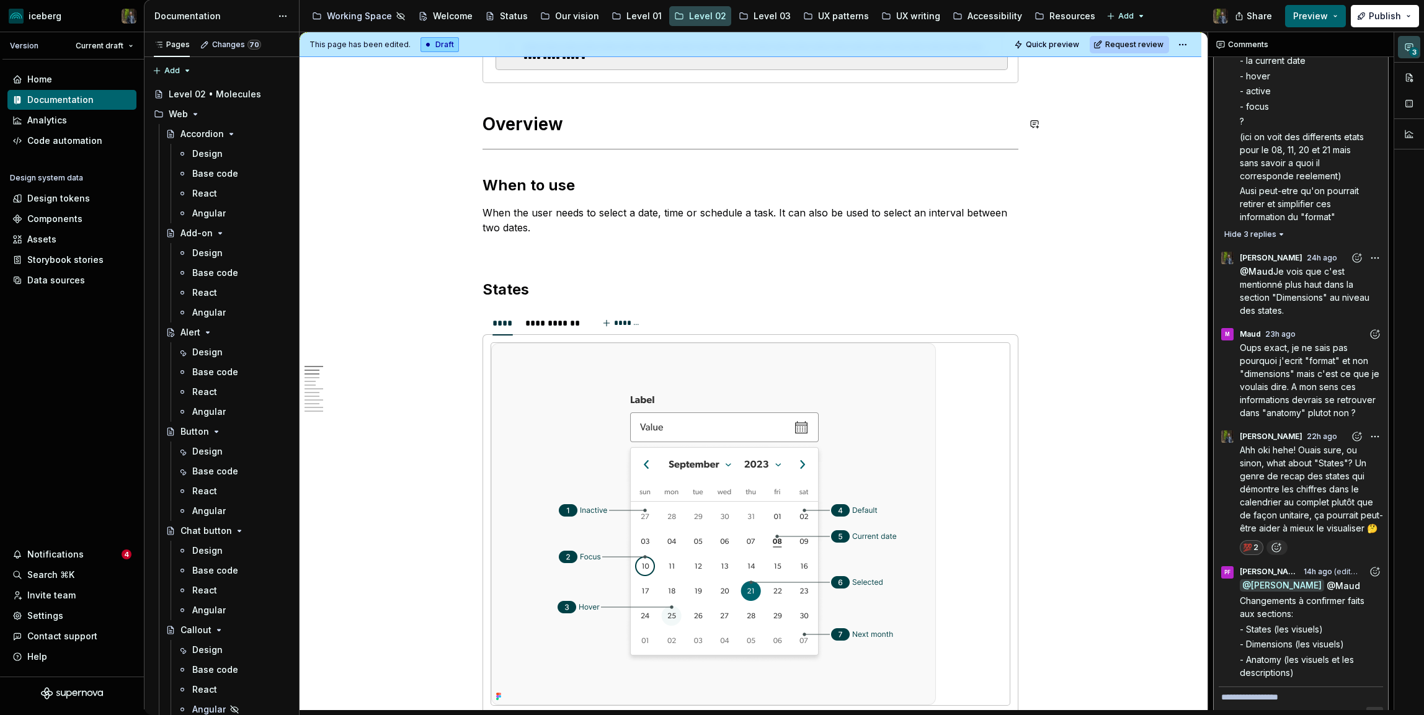
scroll to position [383, 0]
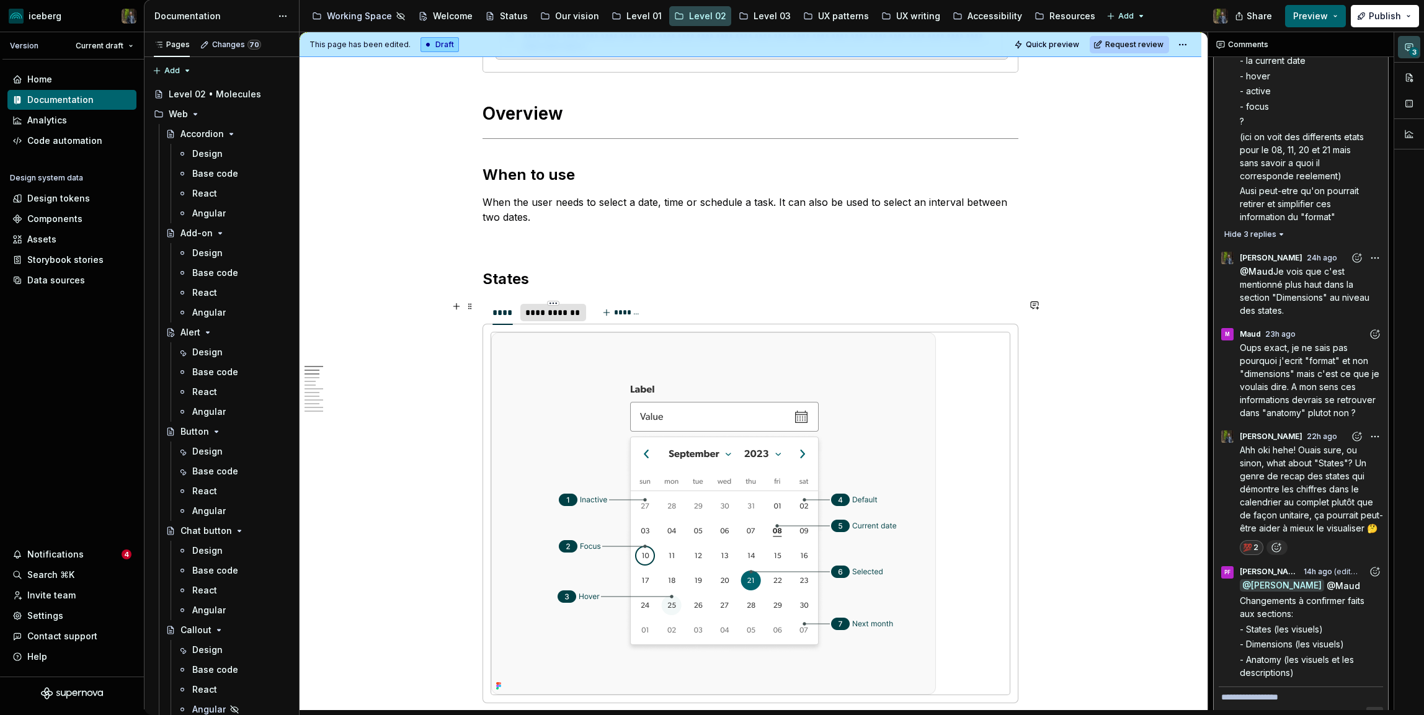
click at [554, 317] on div "**********" at bounding box center [553, 312] width 56 height 12
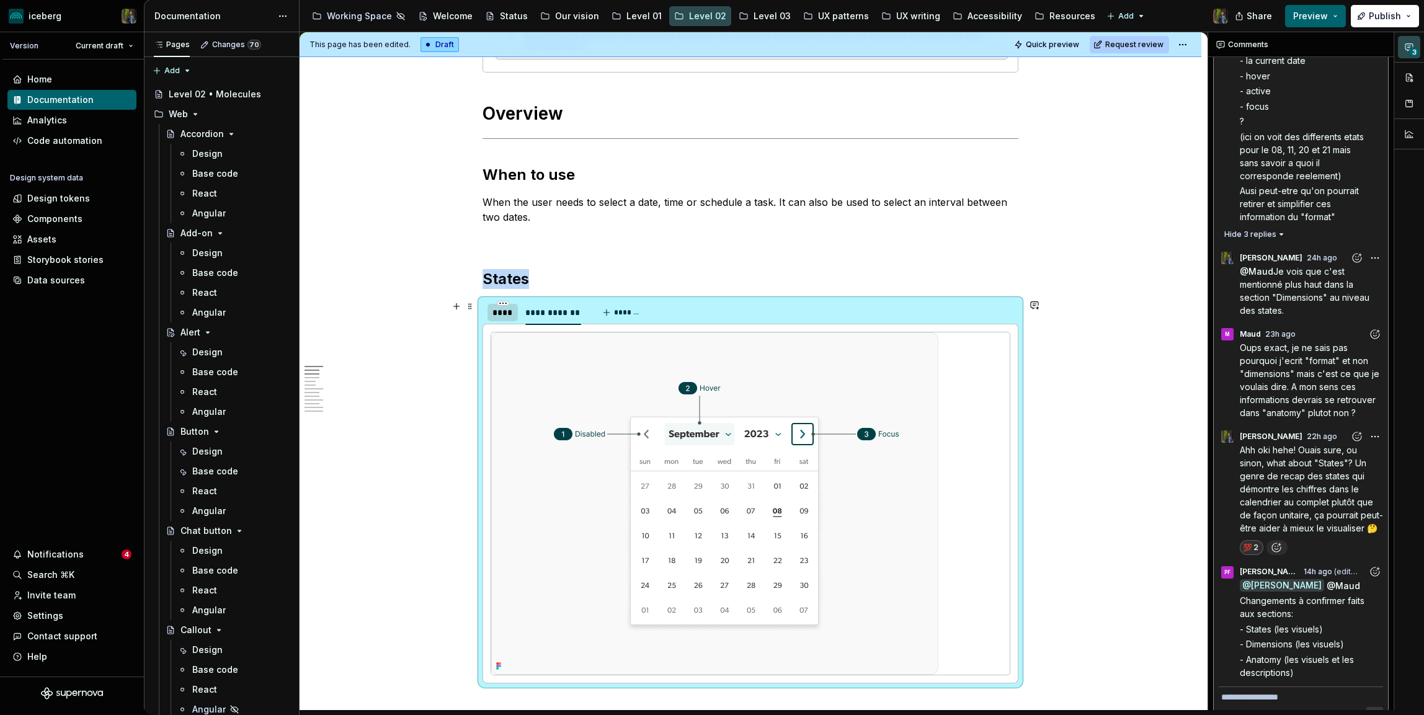
click at [510, 310] on div "****" at bounding box center [502, 312] width 20 height 12
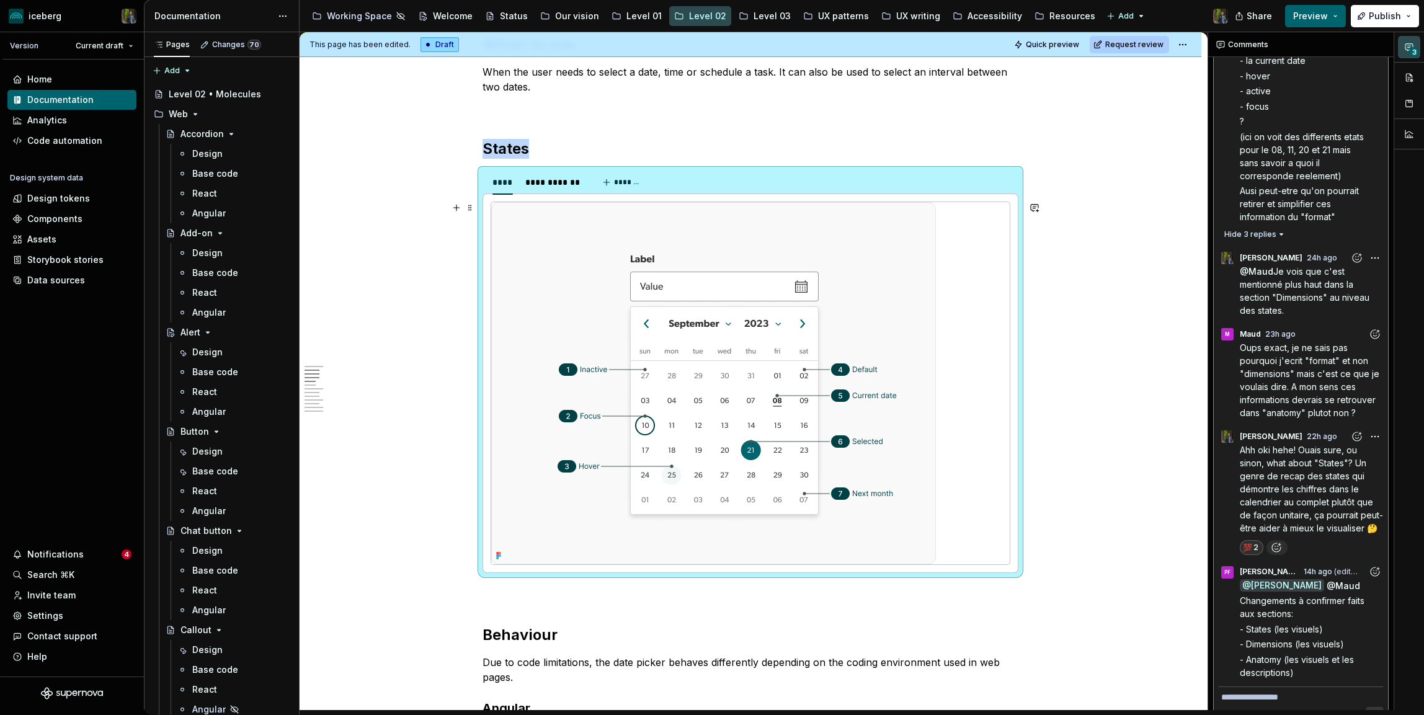
scroll to position [519, 0]
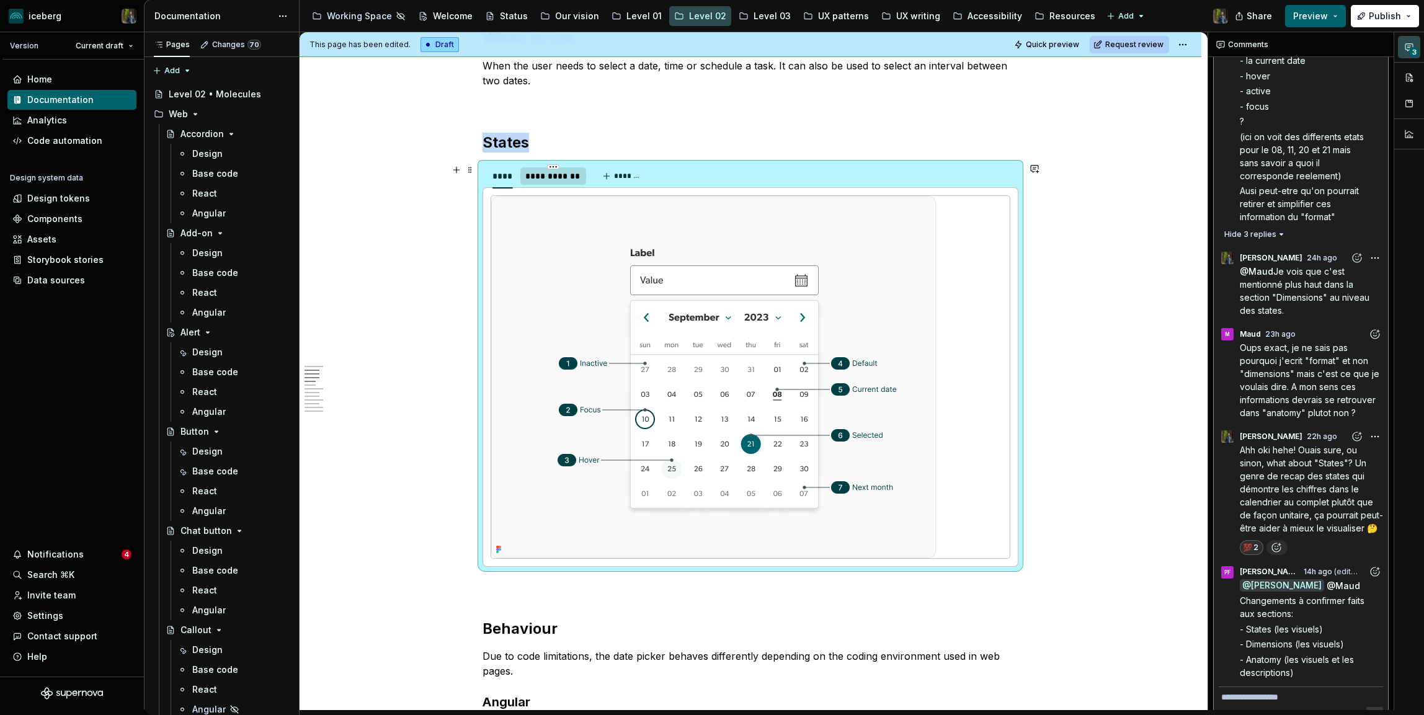
click at [544, 179] on div "**********" at bounding box center [553, 176] width 56 height 12
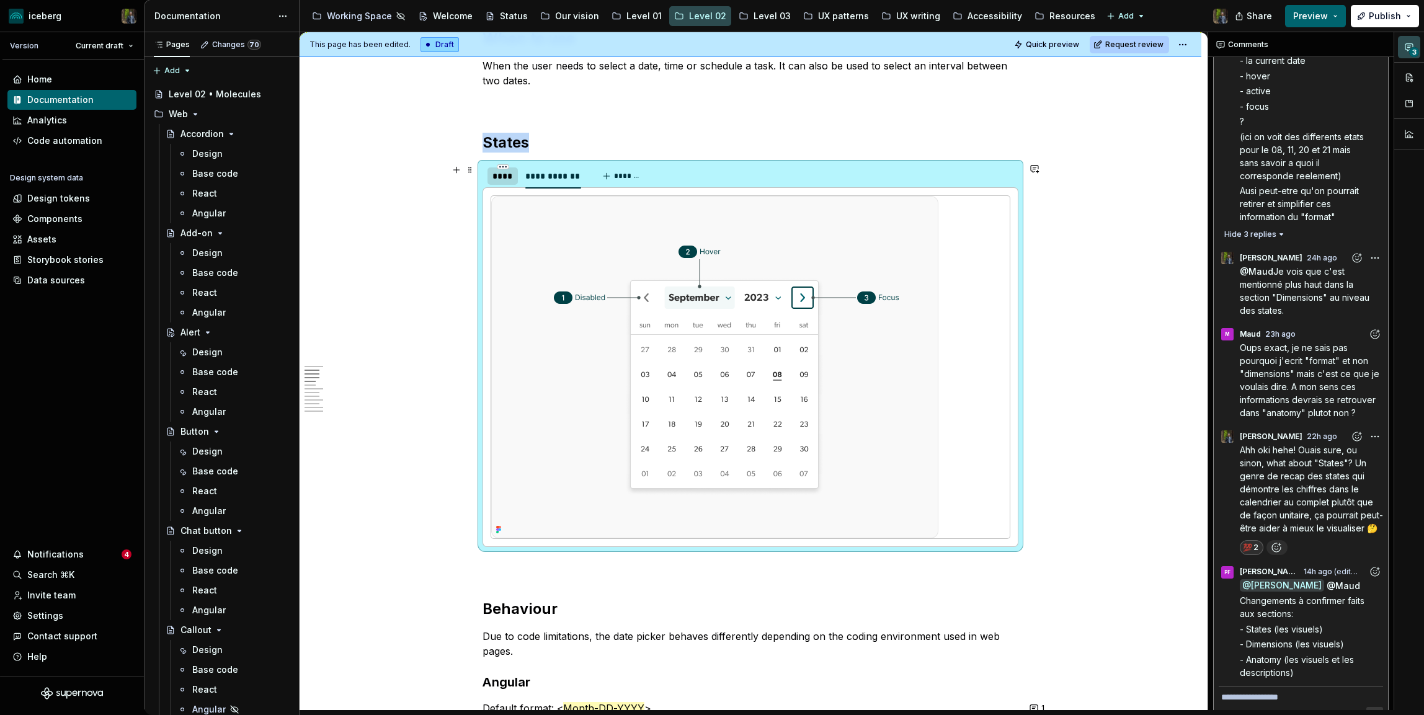
click at [505, 179] on div "****" at bounding box center [502, 176] width 20 height 12
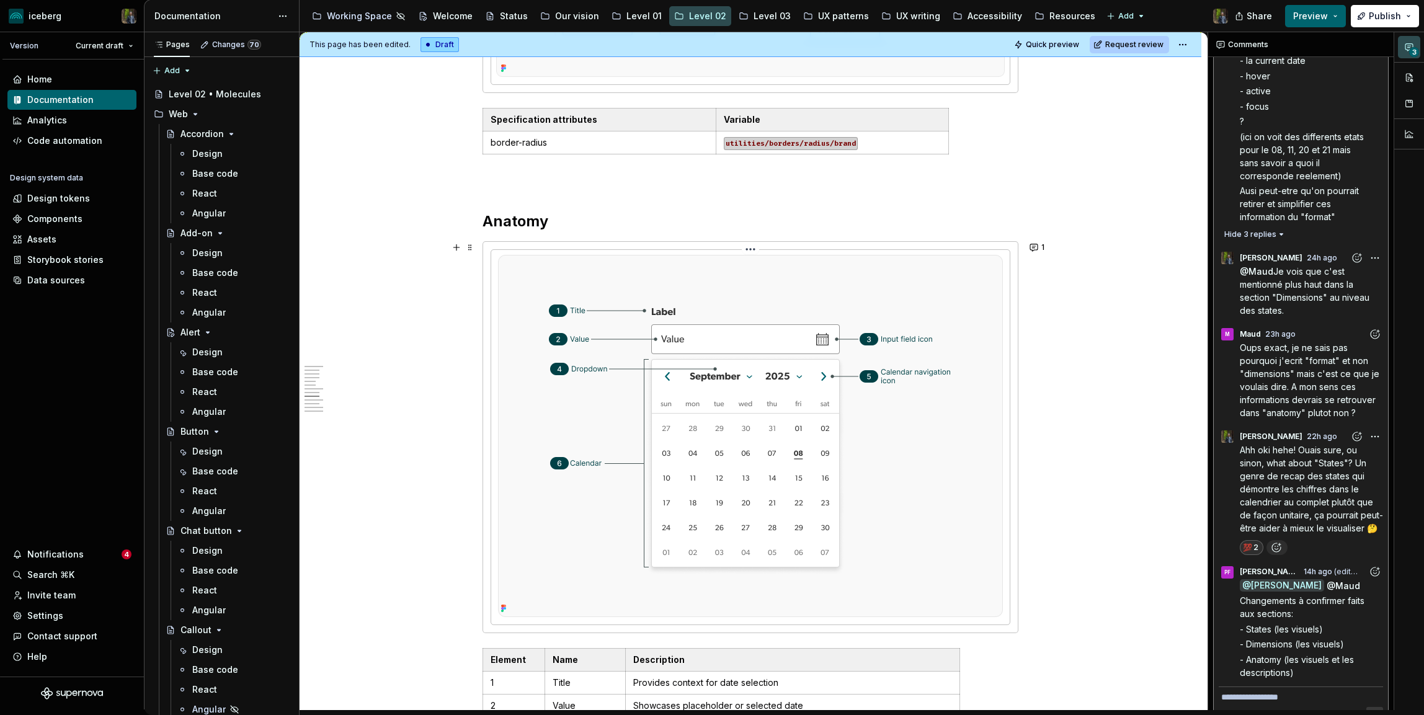
scroll to position [2591, 0]
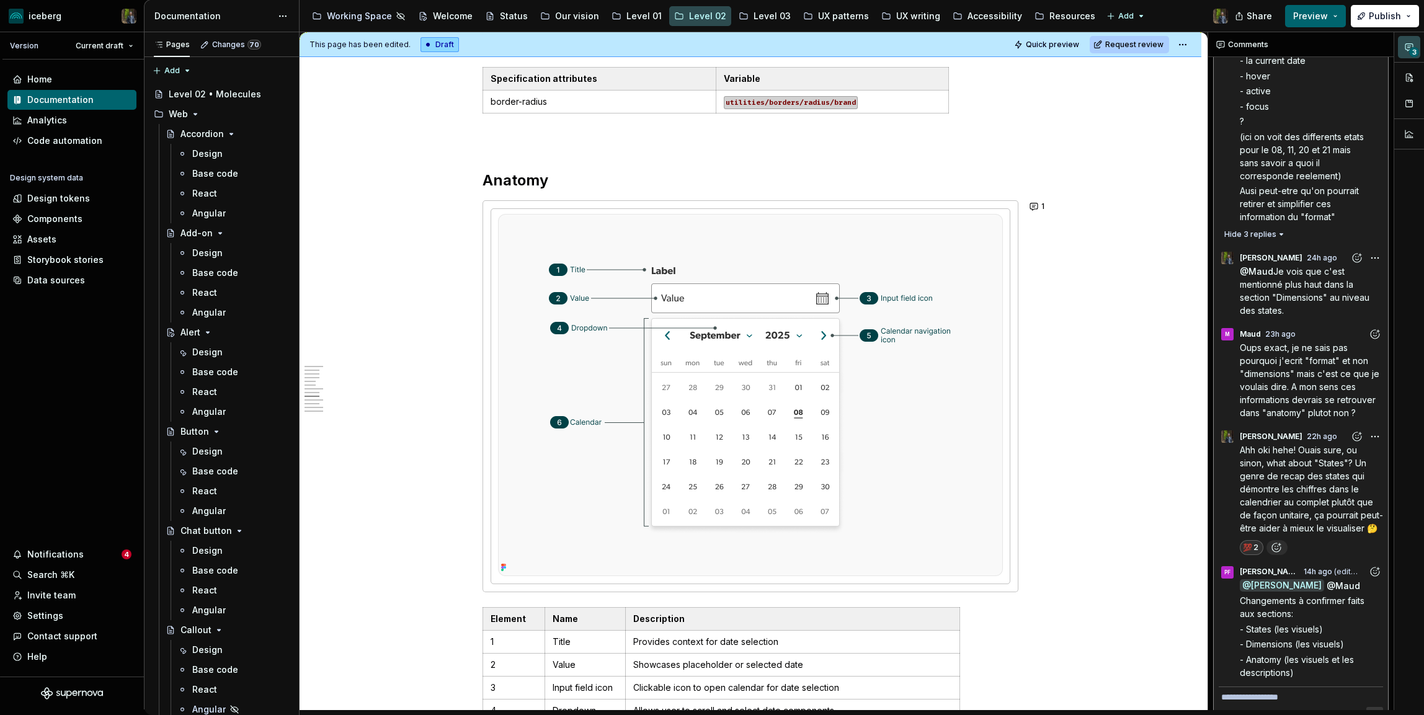
click at [1349, 622] on p "- States (les visuels)" at bounding box center [1310, 628] width 143 height 13
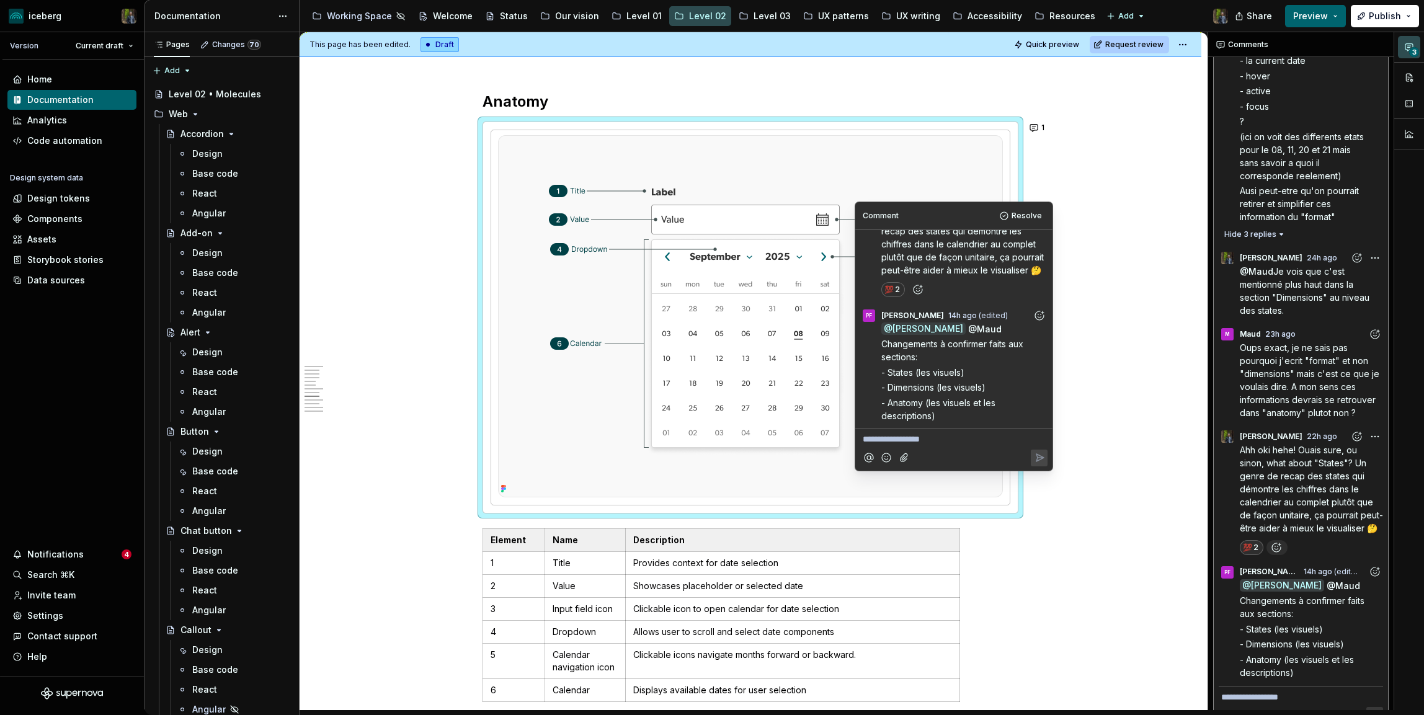
scroll to position [2697, 0]
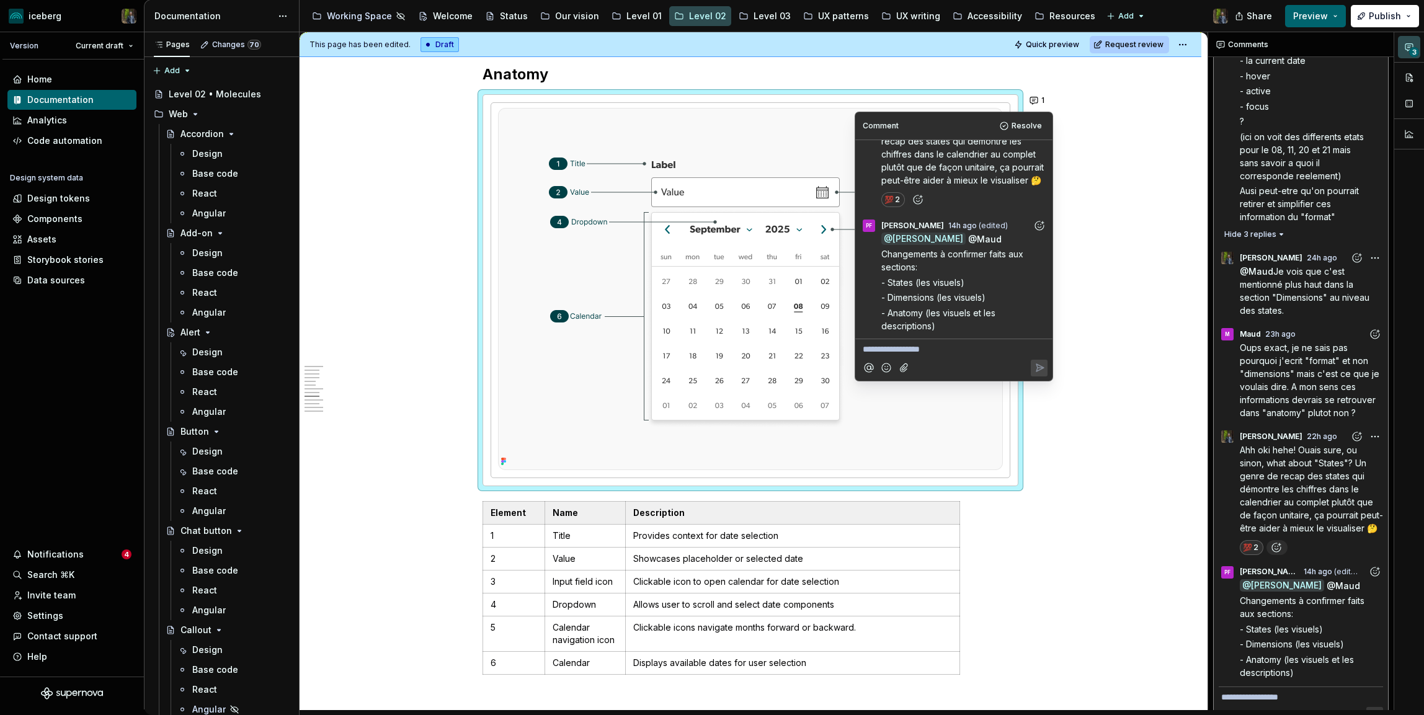
click at [1375, 565] on icon "Add reaction" at bounding box center [1374, 571] width 12 height 12
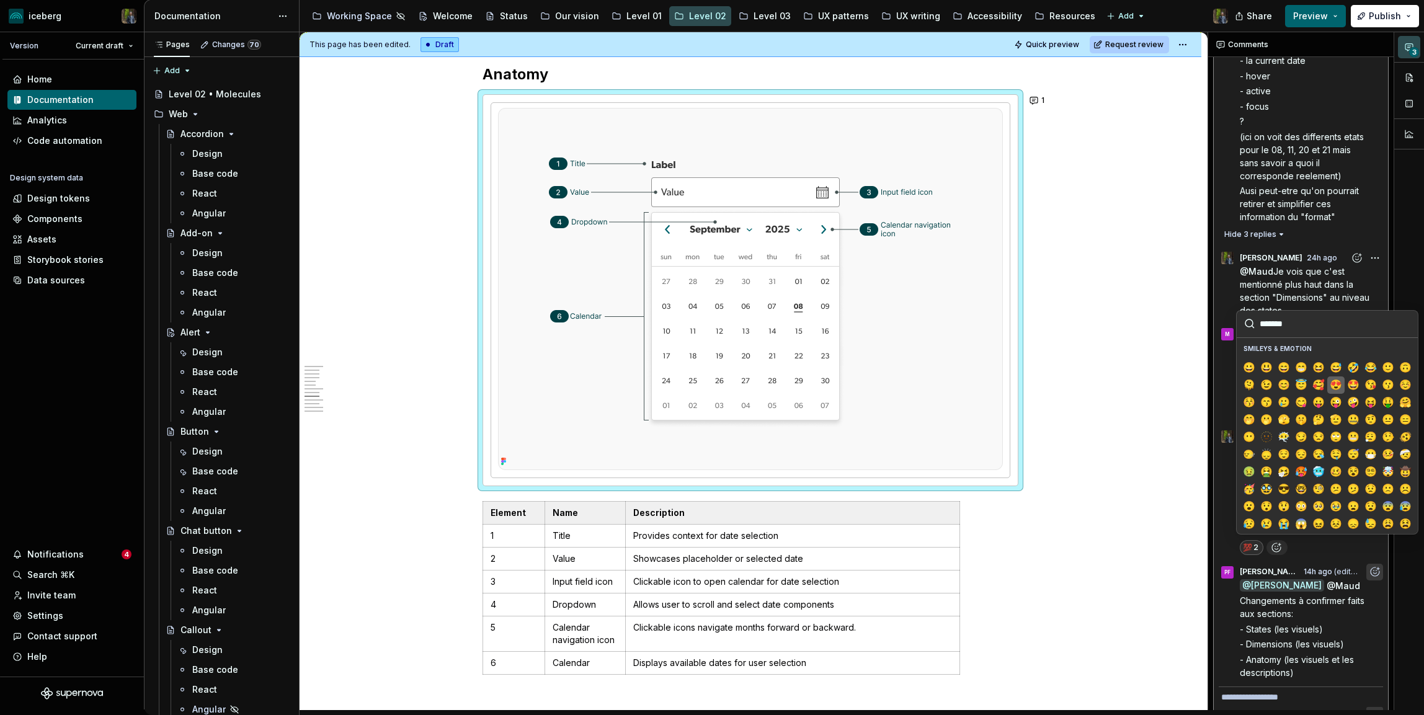
click at [1336, 384] on span "😍" at bounding box center [1336, 385] width 10 height 12
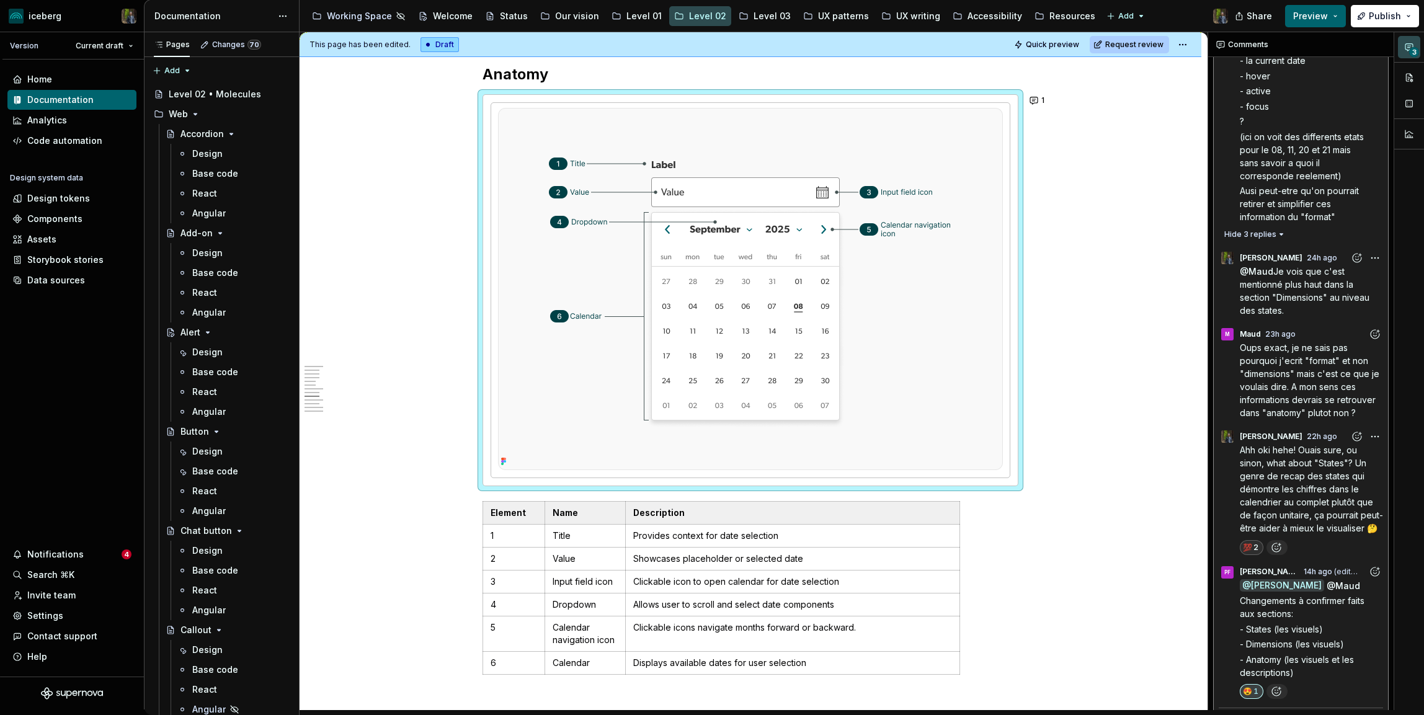
click at [1265, 712] on p "**********" at bounding box center [1300, 718] width 159 height 13
type textarea "*"
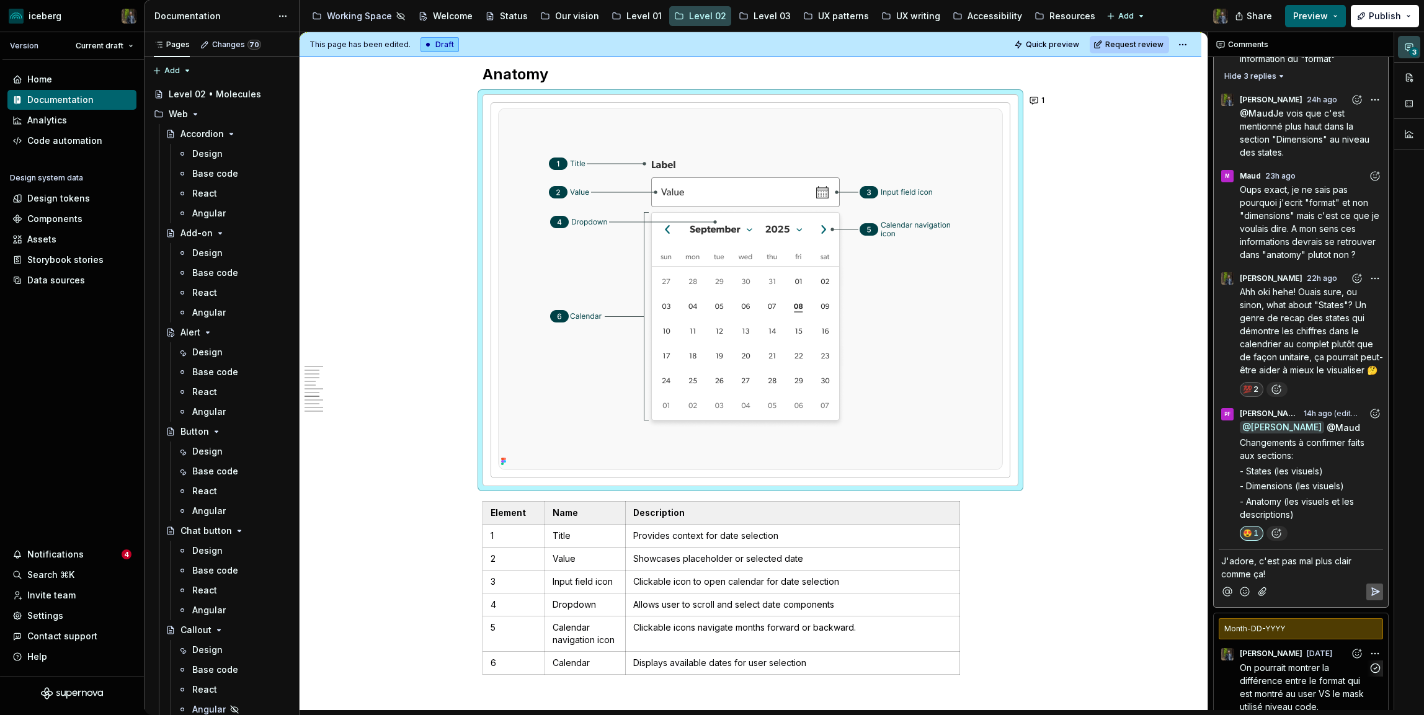
scroll to position [621, 0]
click at [1244, 583] on icon "Add emoji" at bounding box center [1244, 589] width 12 height 12
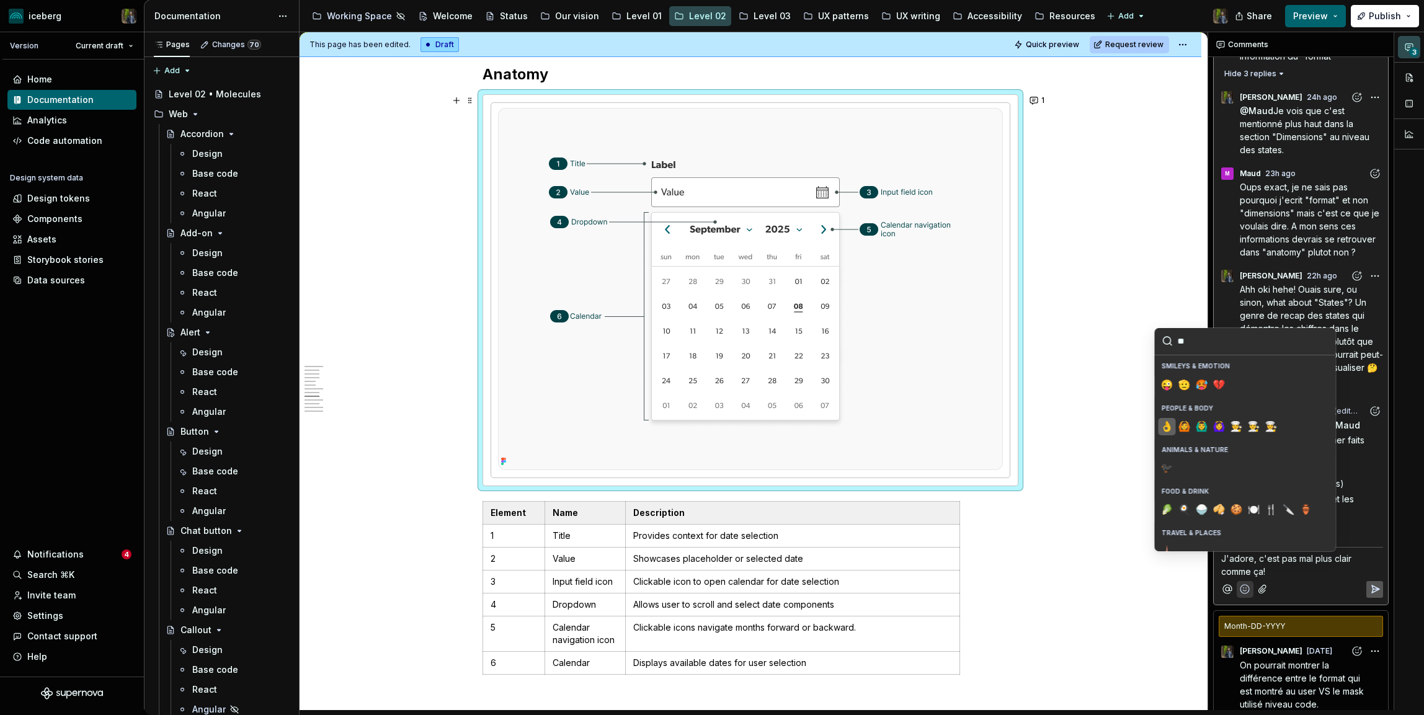
click at [1167, 428] on span "👌" at bounding box center [1167, 426] width 10 height 12
type input "**"
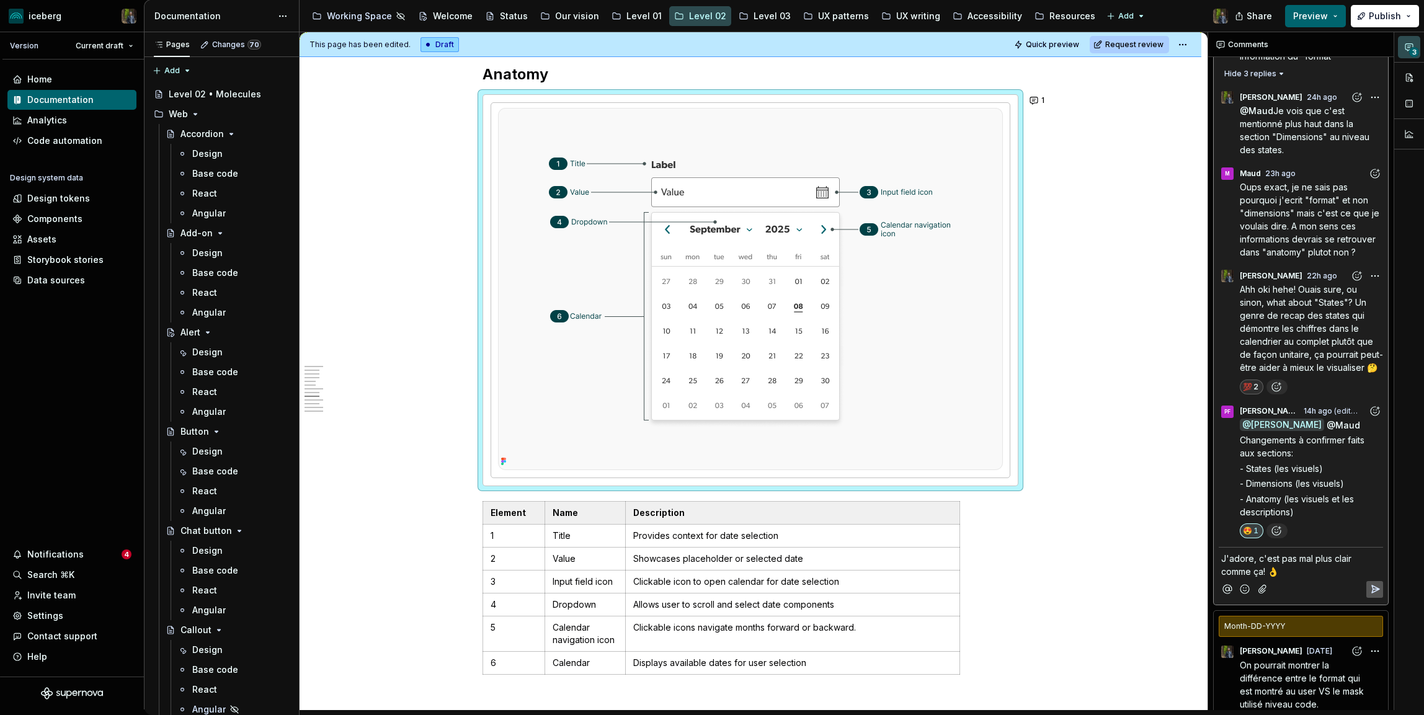
click at [1243, 583] on icon "Add emoji" at bounding box center [1244, 589] width 12 height 12
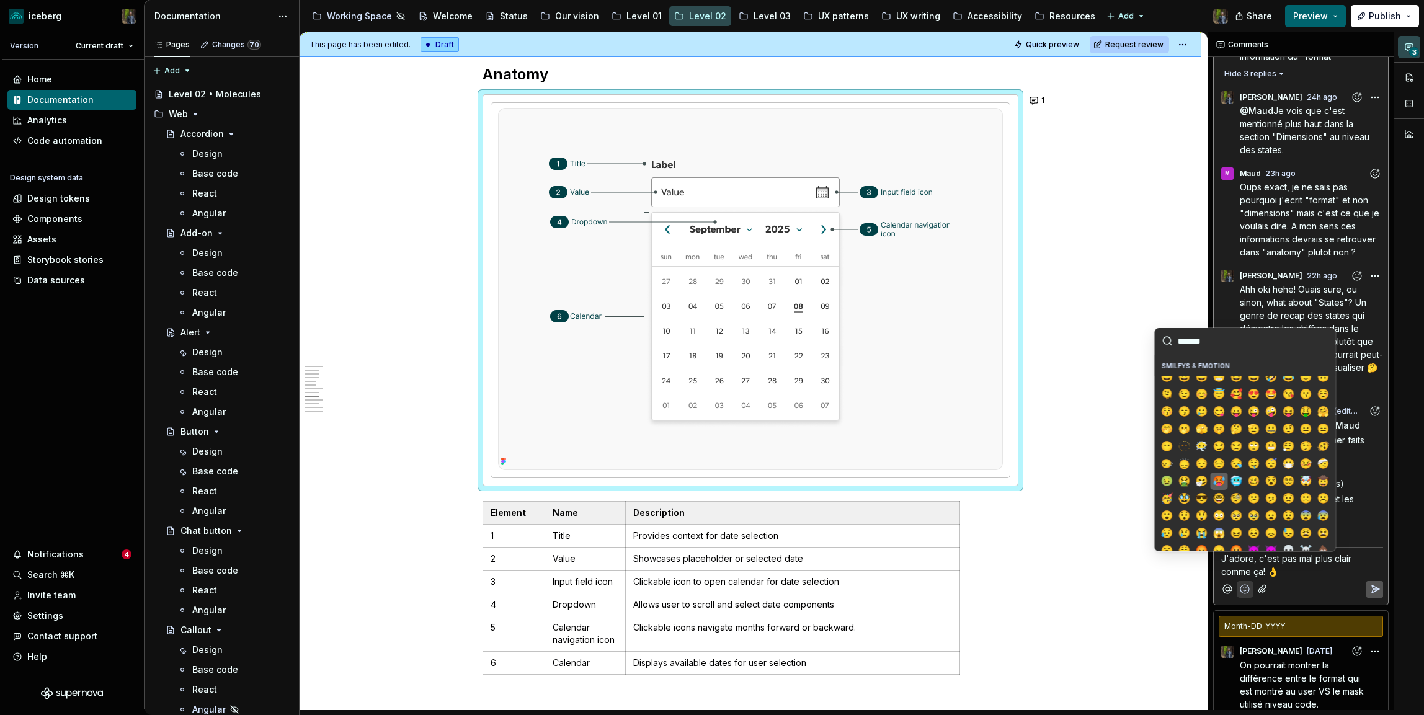
scroll to position [0, 0]
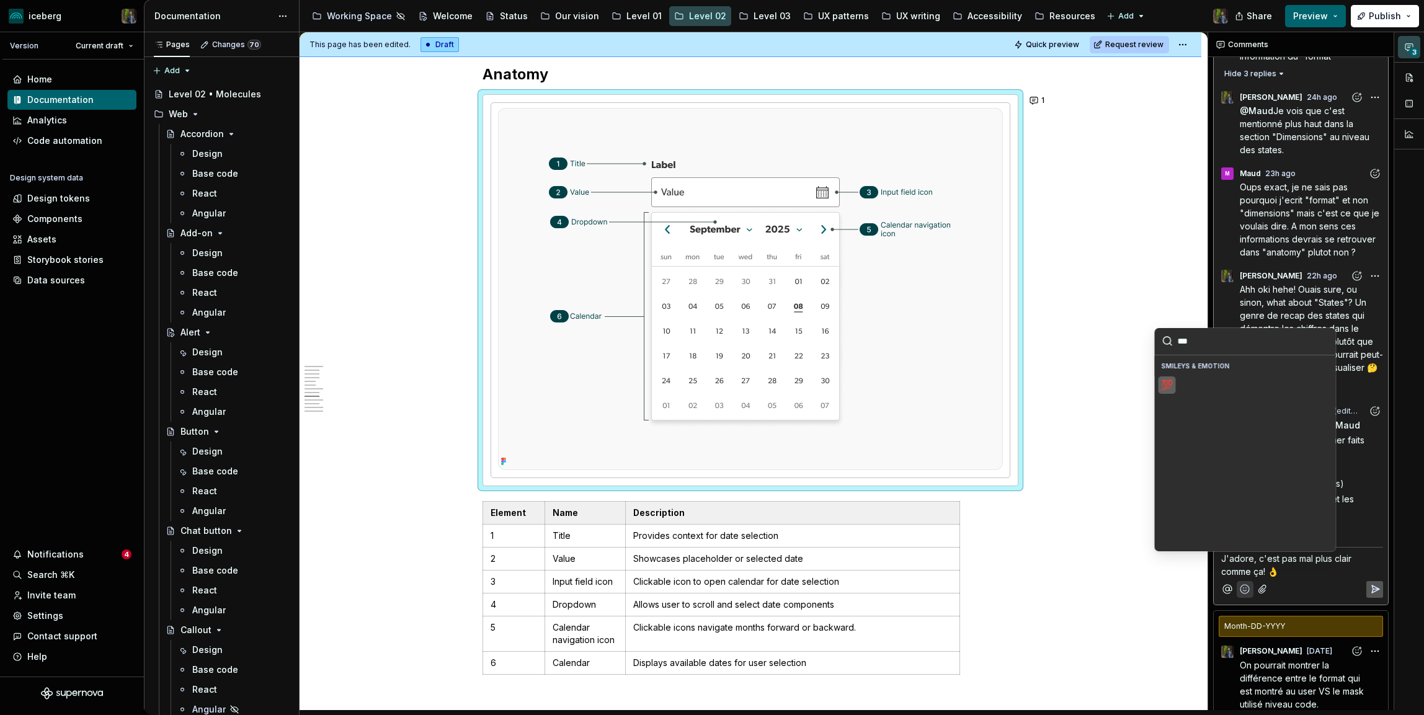
type input "***"
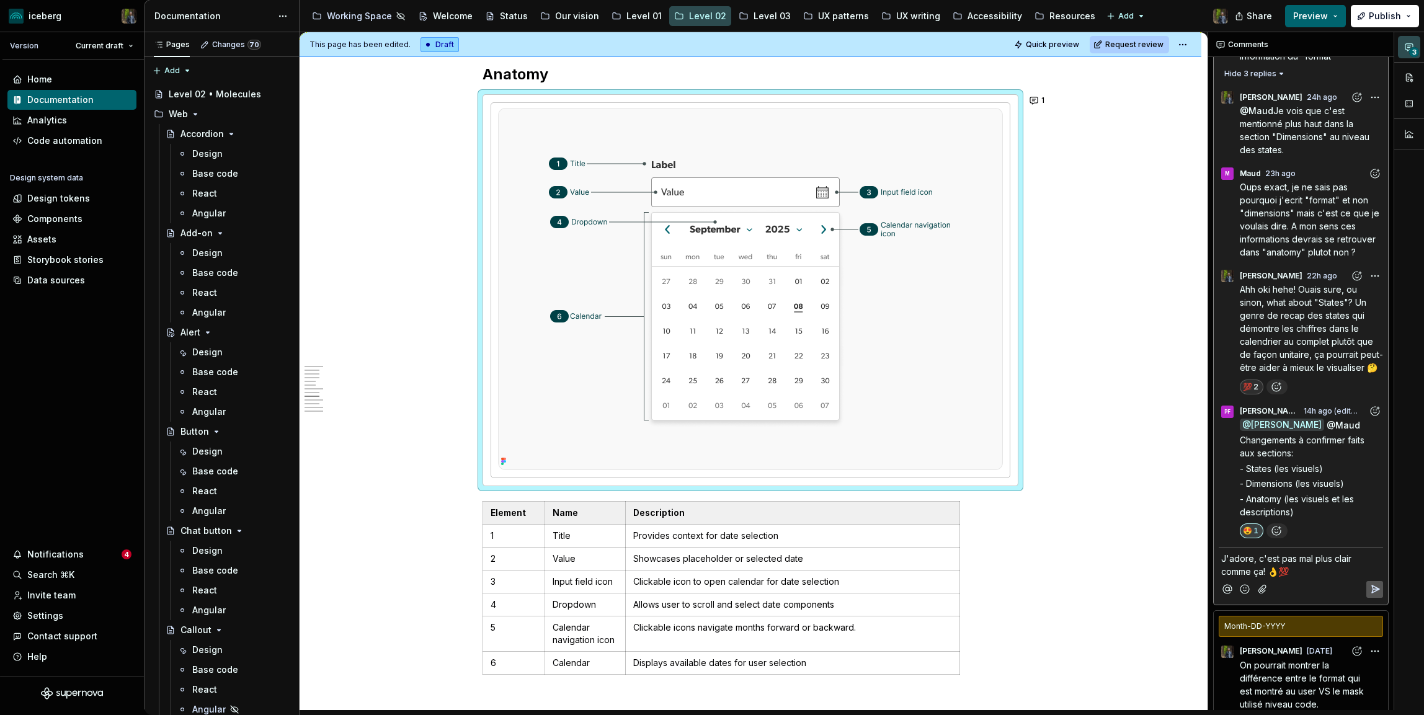
click at [1263, 553] on span "J'adore, c'est pas mal plus clair comme ça! 👌💯" at bounding box center [1287, 565] width 133 height 24
click at [1371, 583] on icon "Reply" at bounding box center [1374, 589] width 12 height 12
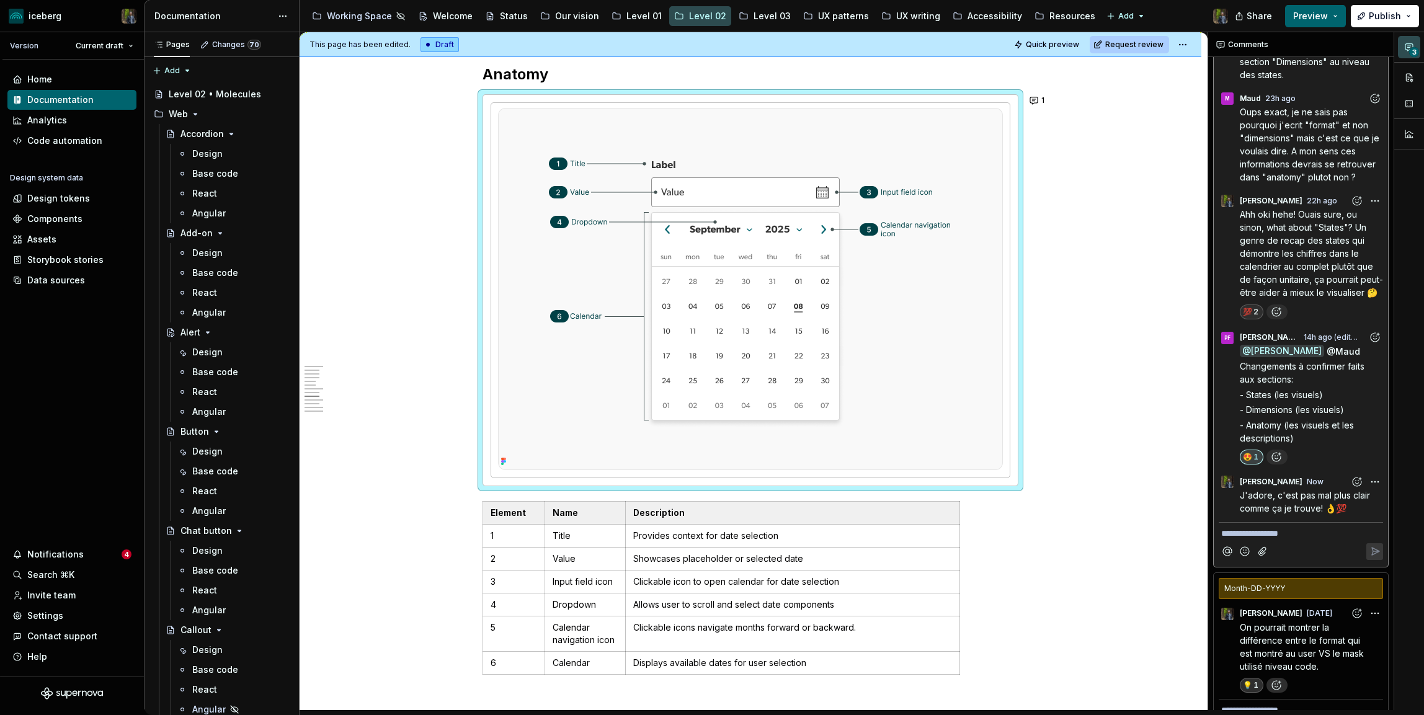
scroll to position [709, 0]
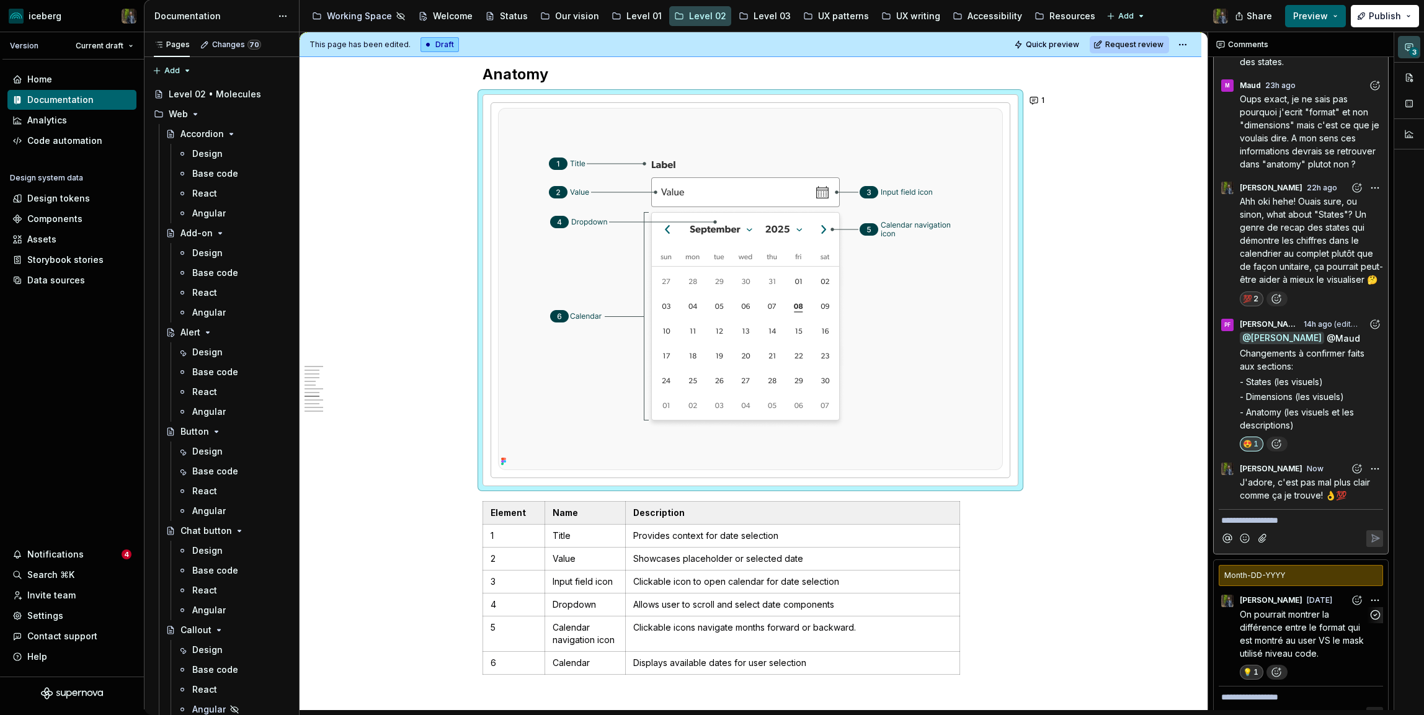
click at [1289, 608] on p "On pourrait montrer la différence entre le format qui est montré au user VS le …" at bounding box center [1303, 634] width 128 height 52
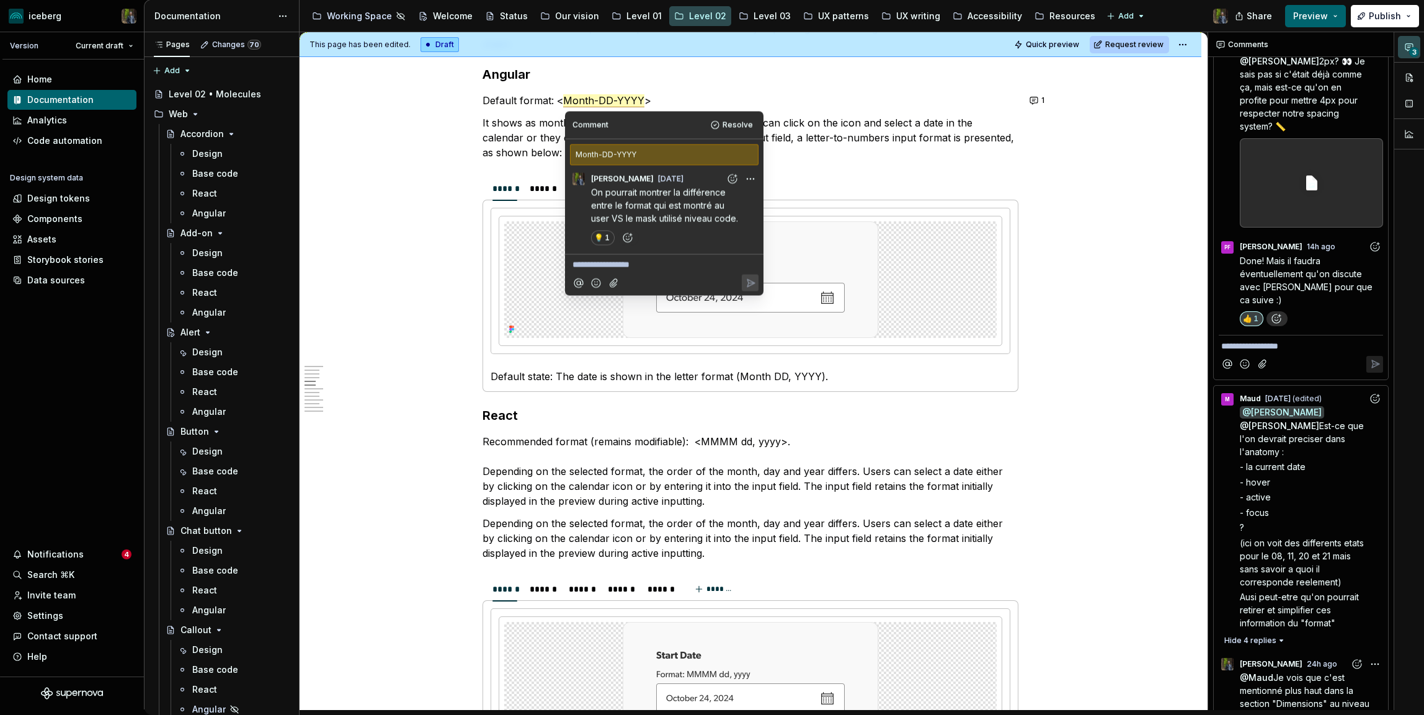
scroll to position [0, 0]
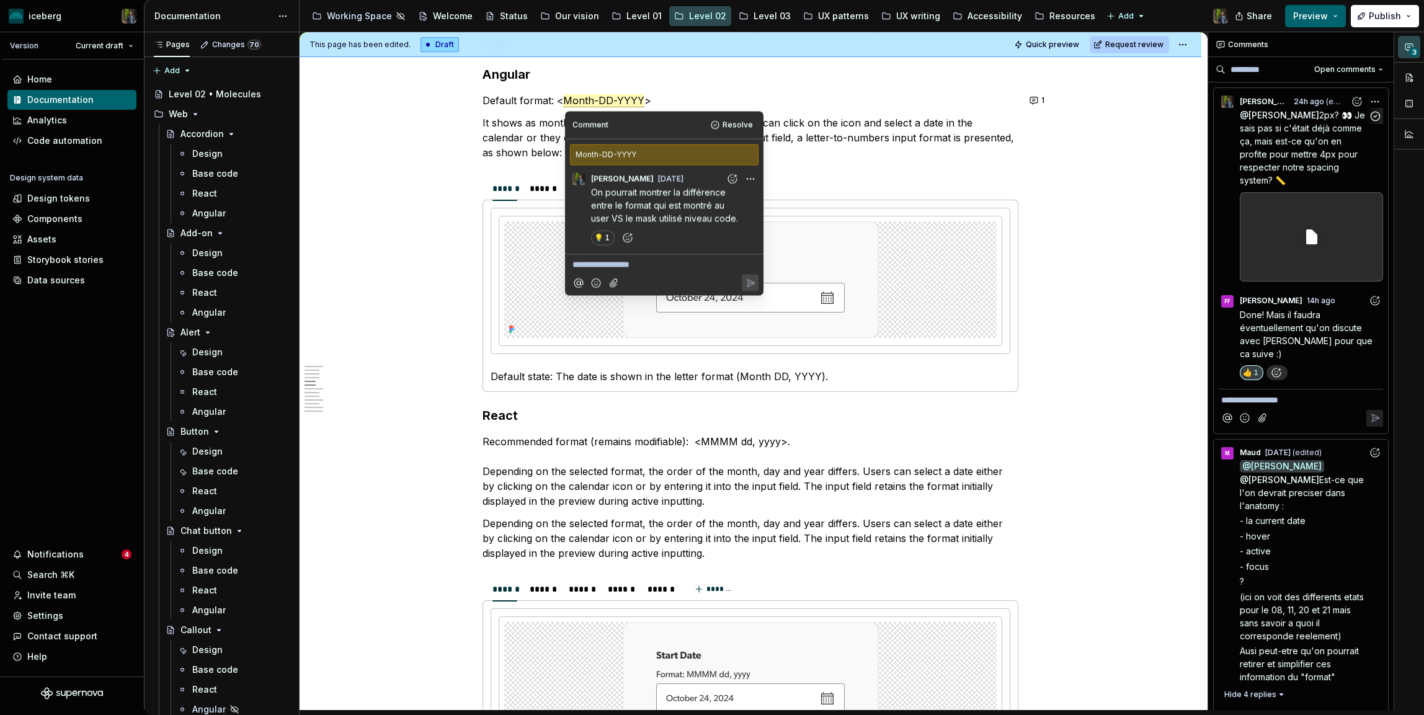
click at [1316, 149] on span "2px? 👀 Je sais pas si c'était déjà comme ça, mais est-ce qu'on en profite pour …" at bounding box center [1303, 148] width 128 height 76
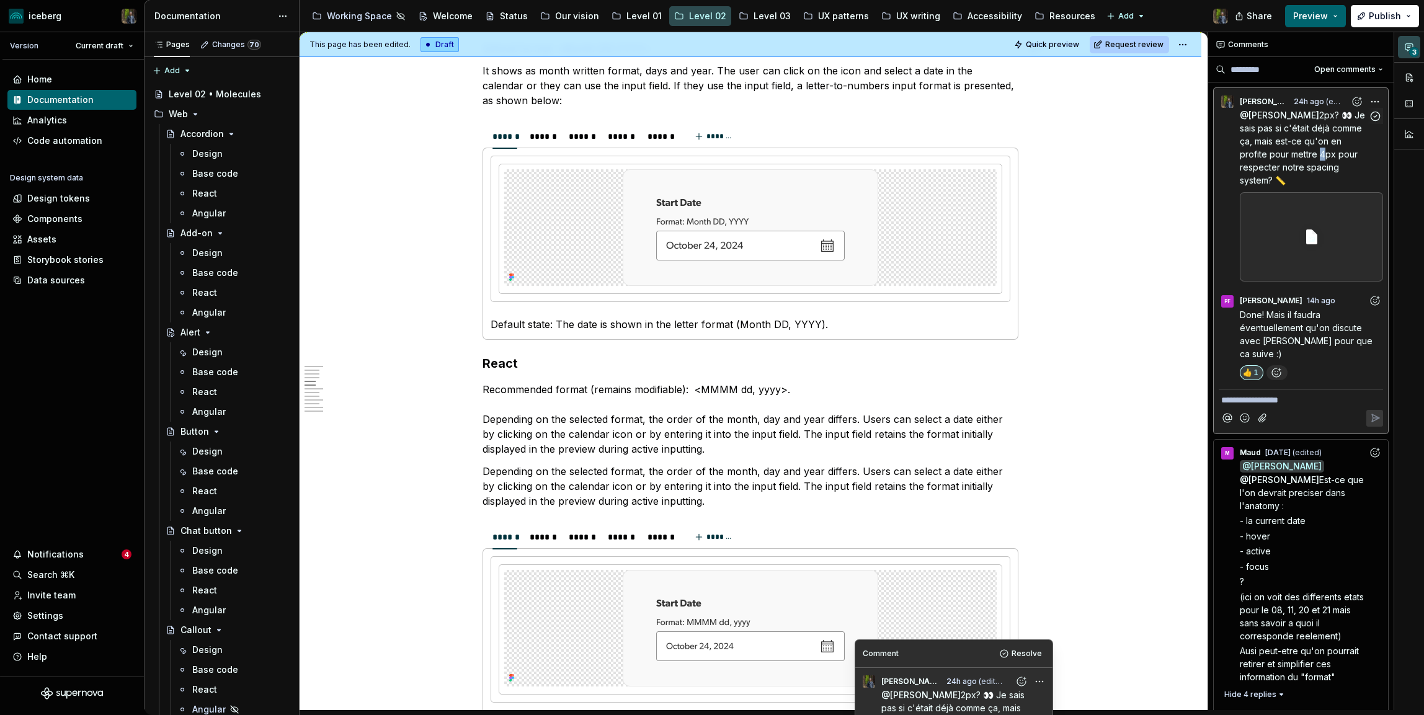
click at [1316, 149] on span "2px? 👀 Je sais pas si c'était déjà comme ça, mais est-ce qu'on en profite pour …" at bounding box center [1303, 148] width 128 height 76
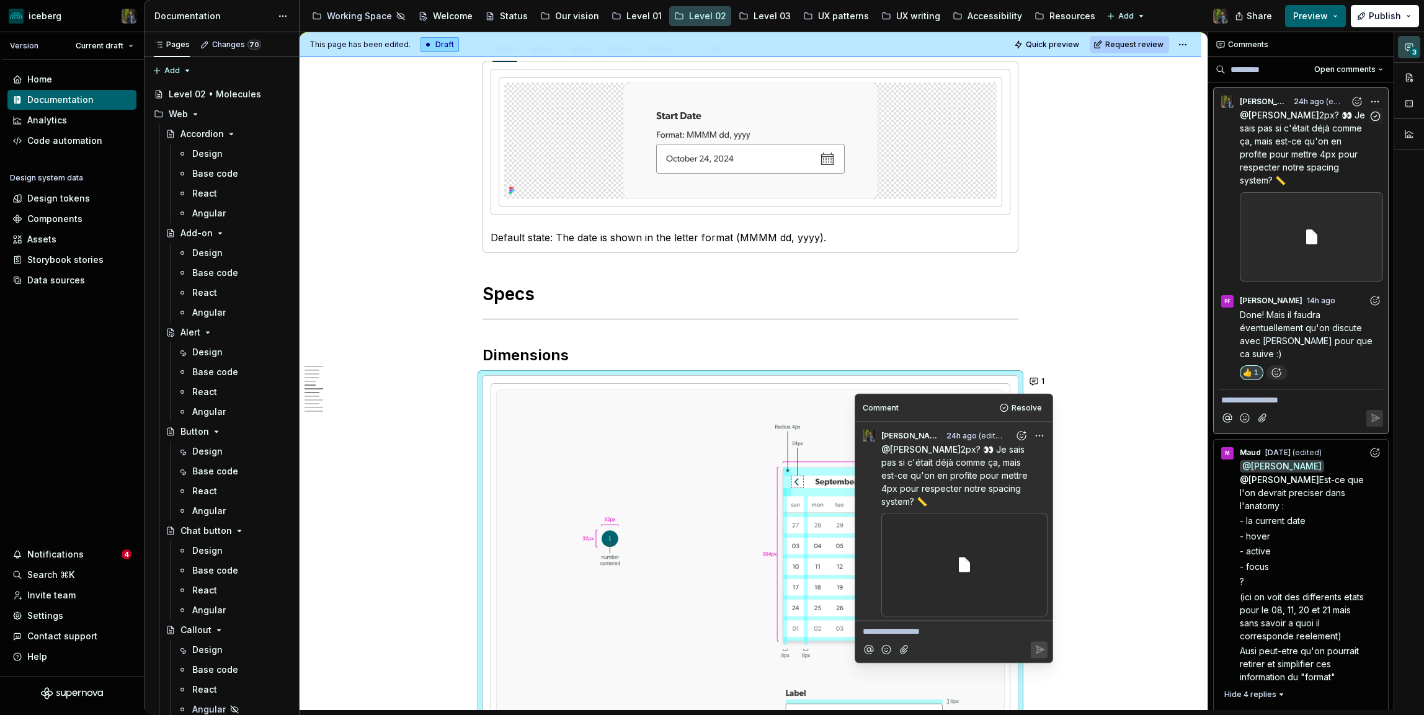
scroll to position [87, 0]
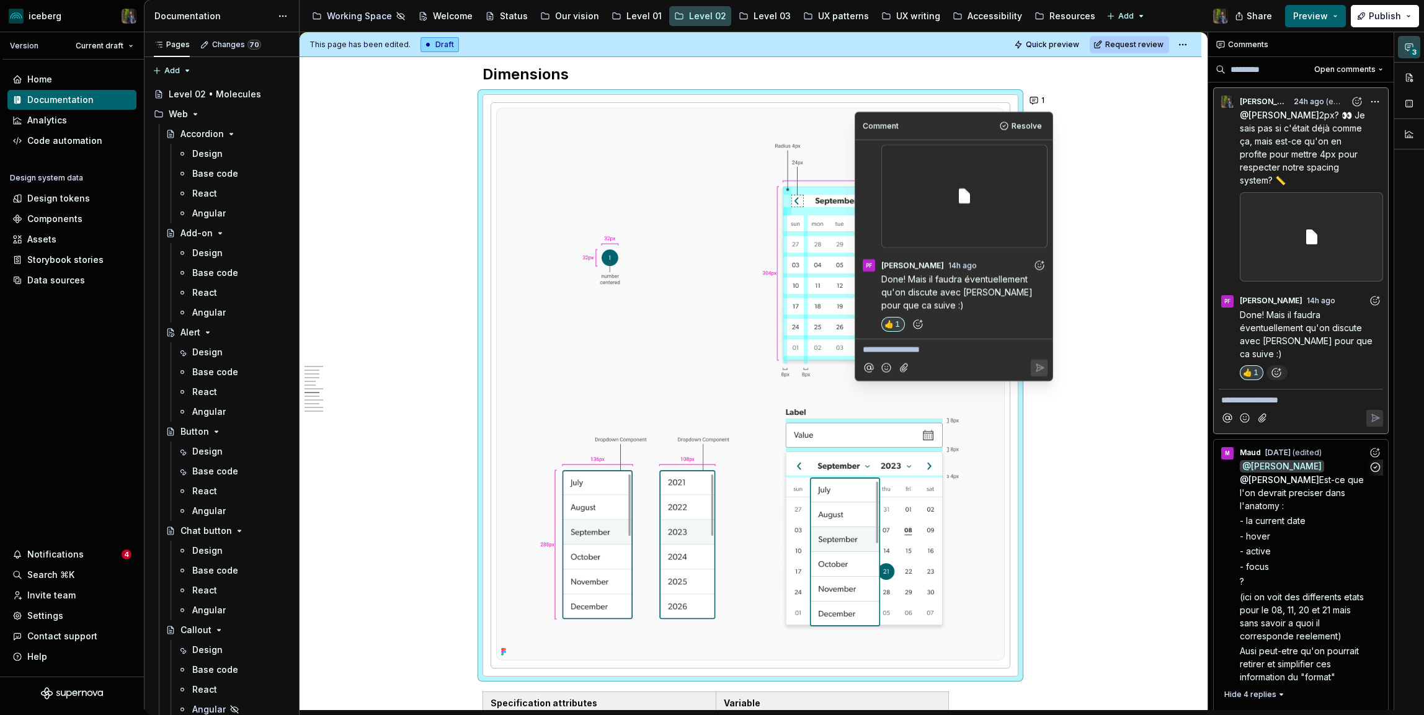
click at [1267, 472] on p "@ Simon Désilets @ Pascale Fadel Est-ce que l'on devrait preciser dans l'anatom…" at bounding box center [1303, 486] width 128 height 52
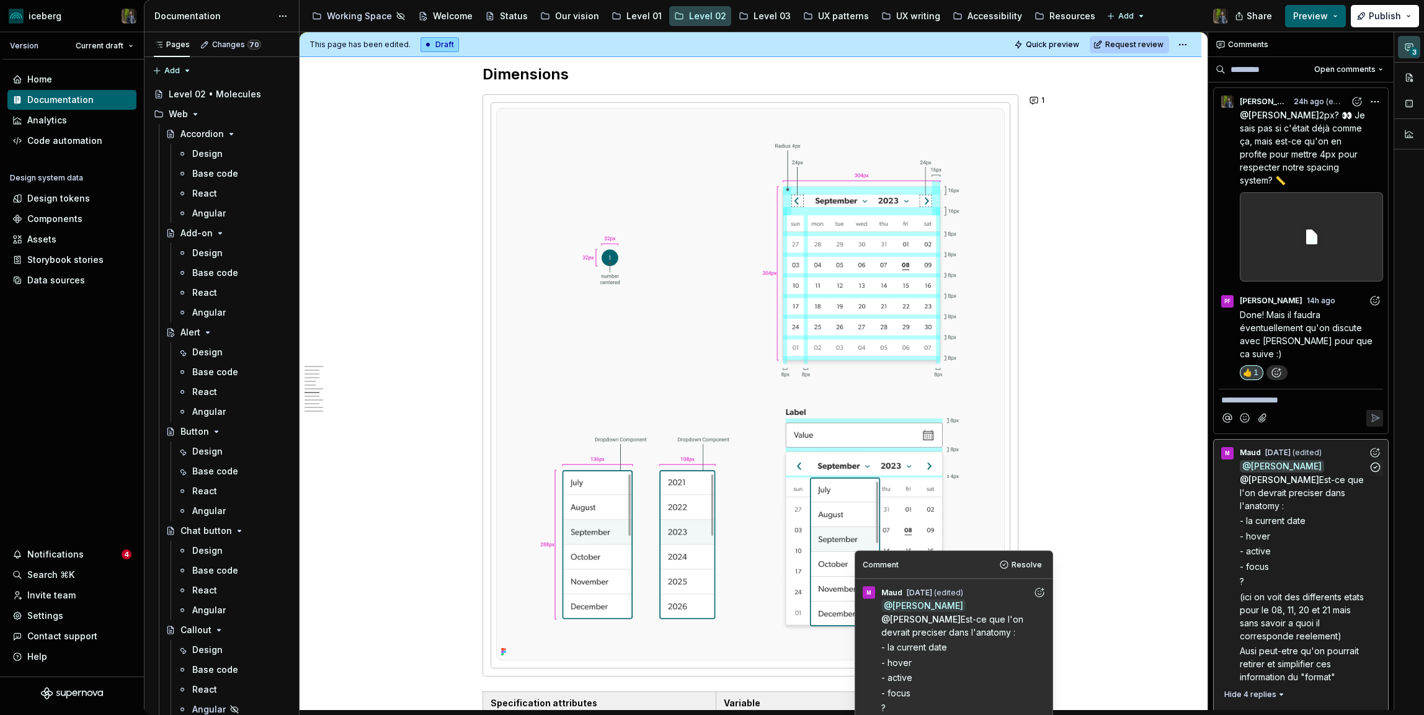
scroll to position [496, 0]
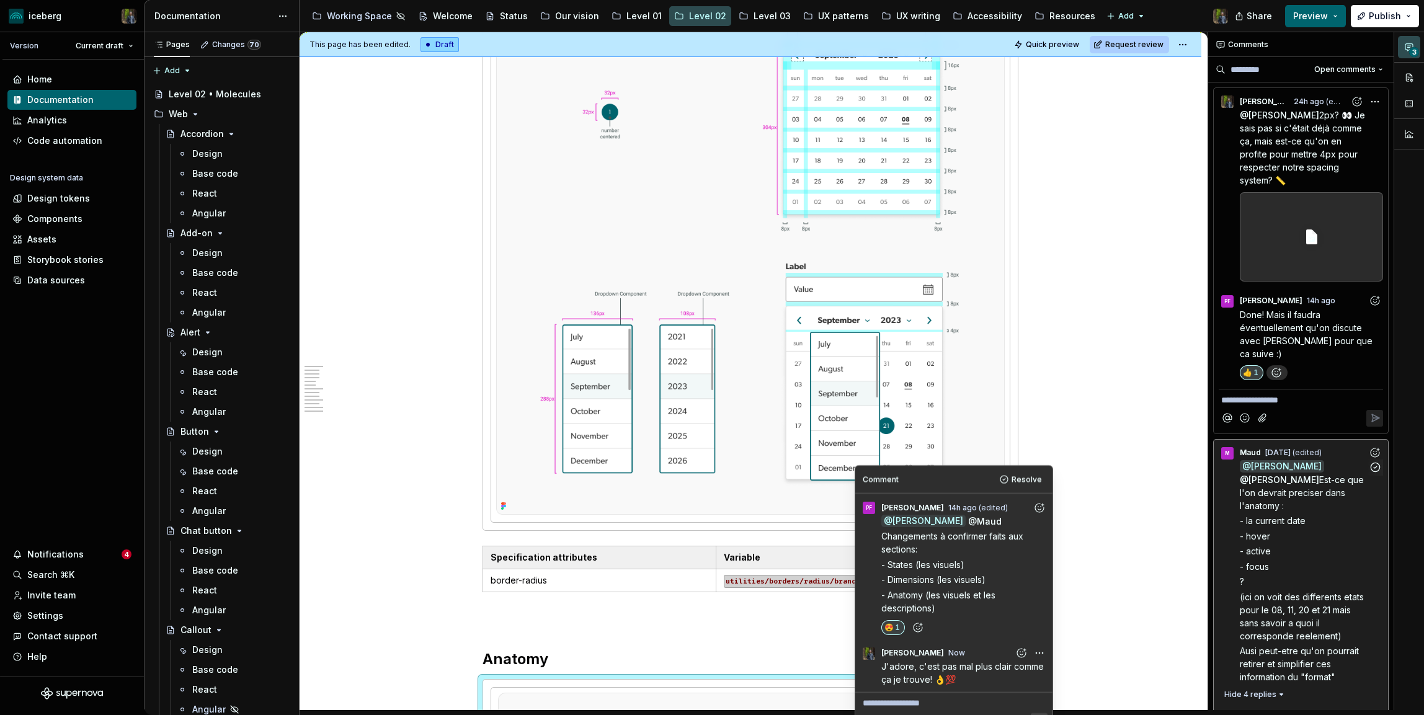
click at [1267, 472] on p "@ Simon Désilets @ Pascale Fadel Est-ce que l'on devrait preciser dans l'anatom…" at bounding box center [1303, 486] width 128 height 52
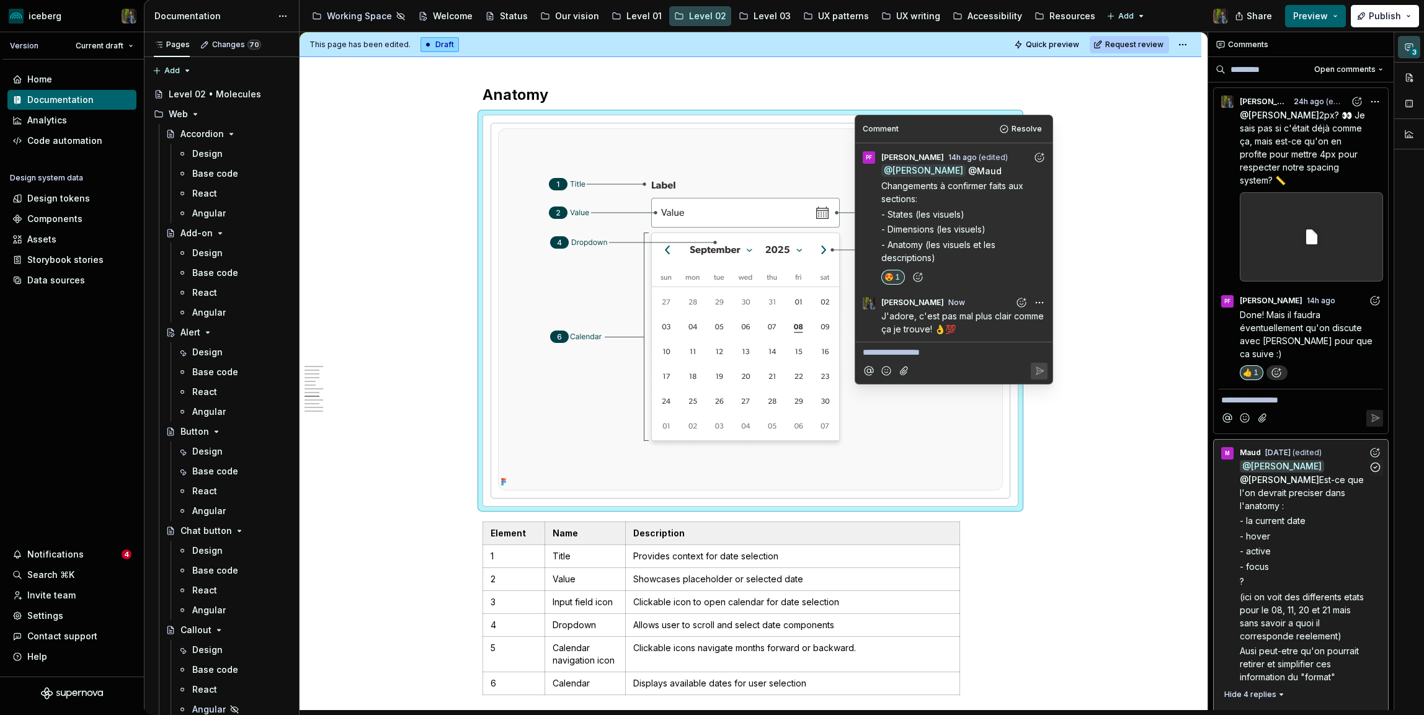
scroll to position [2697, 0]
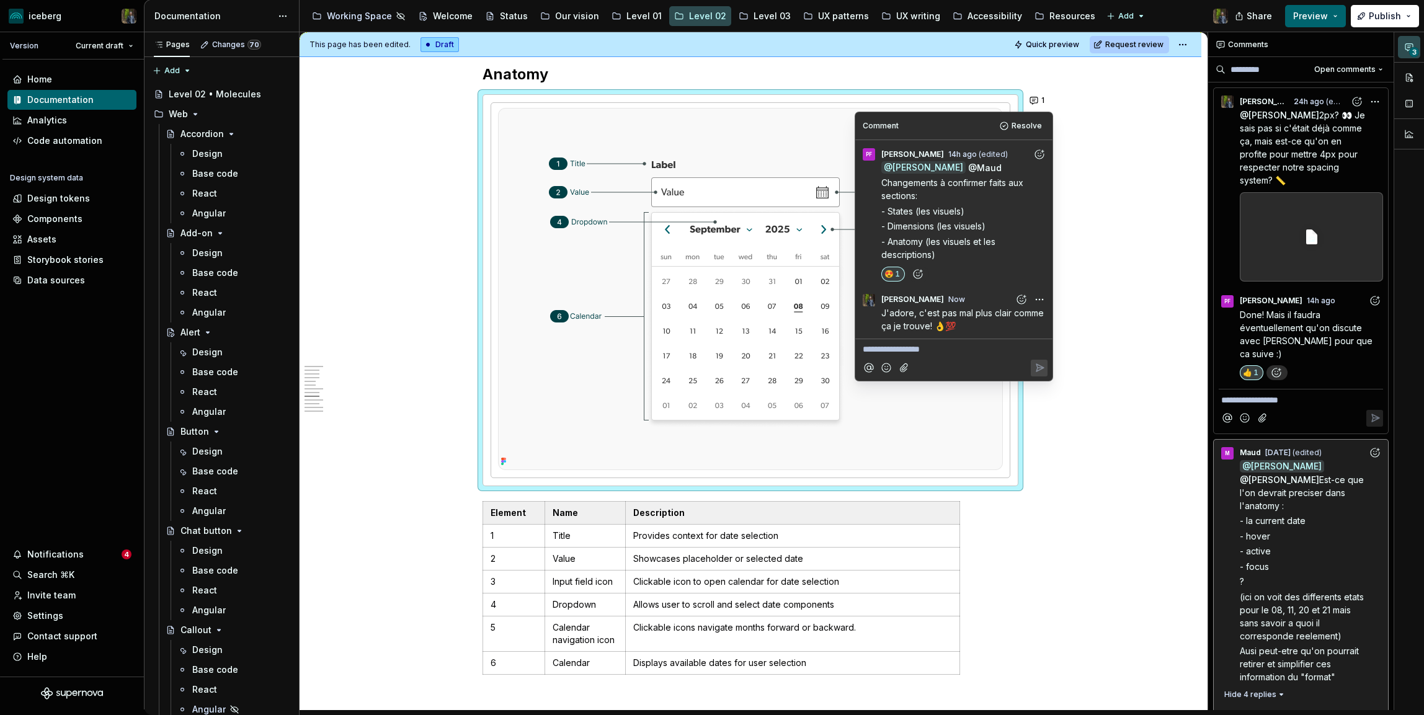
click at [1281, 328] on span "Done! Mais il faudra éventuellement qu'on discute avec [PERSON_NAME] pour que c…" at bounding box center [1306, 334] width 135 height 50
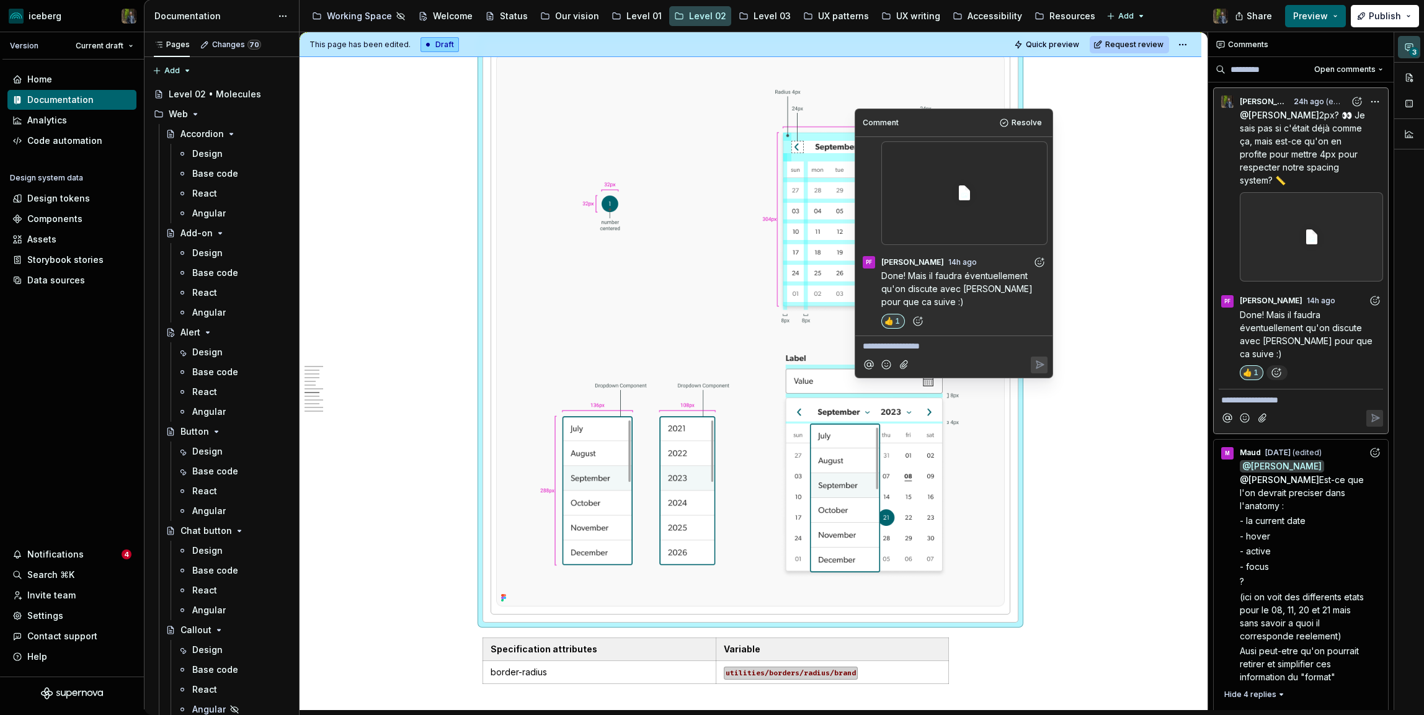
scroll to position [1967, 0]
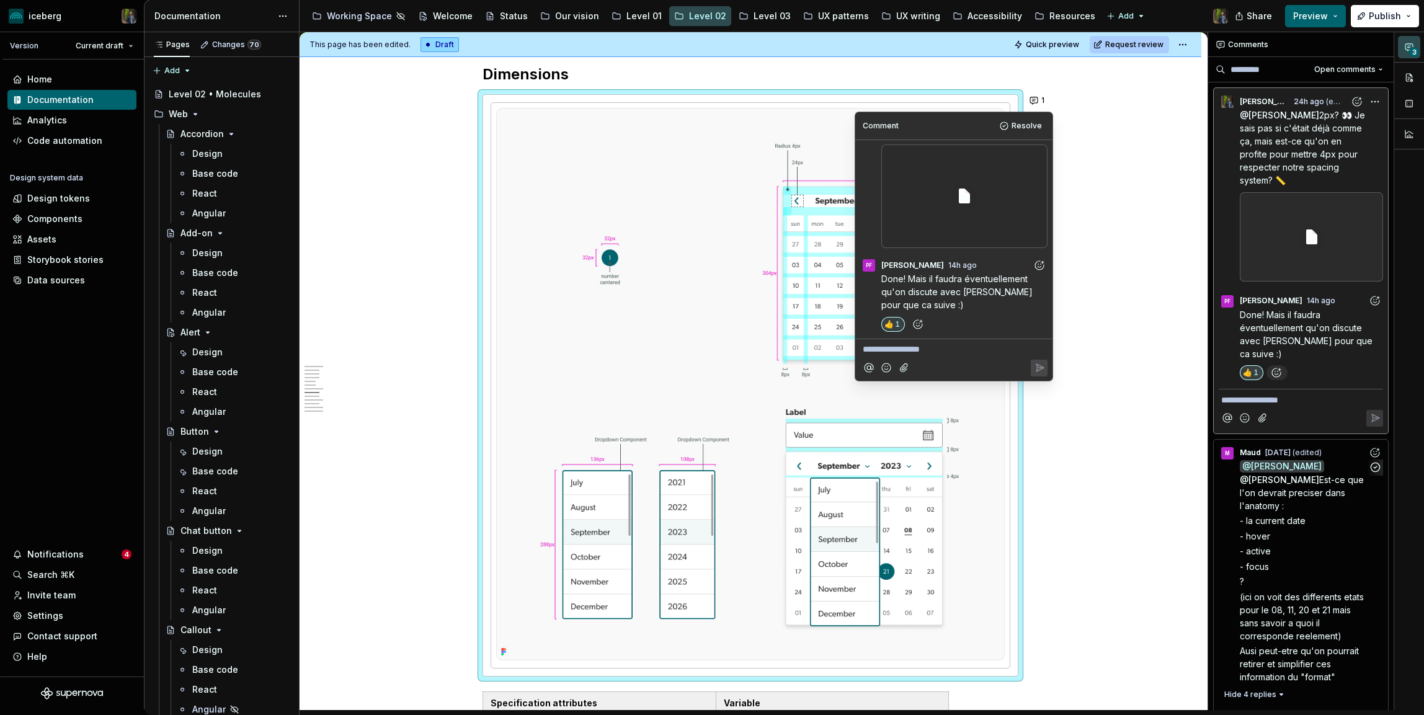
click at [1264, 546] on span "- active" at bounding box center [1254, 551] width 31 height 11
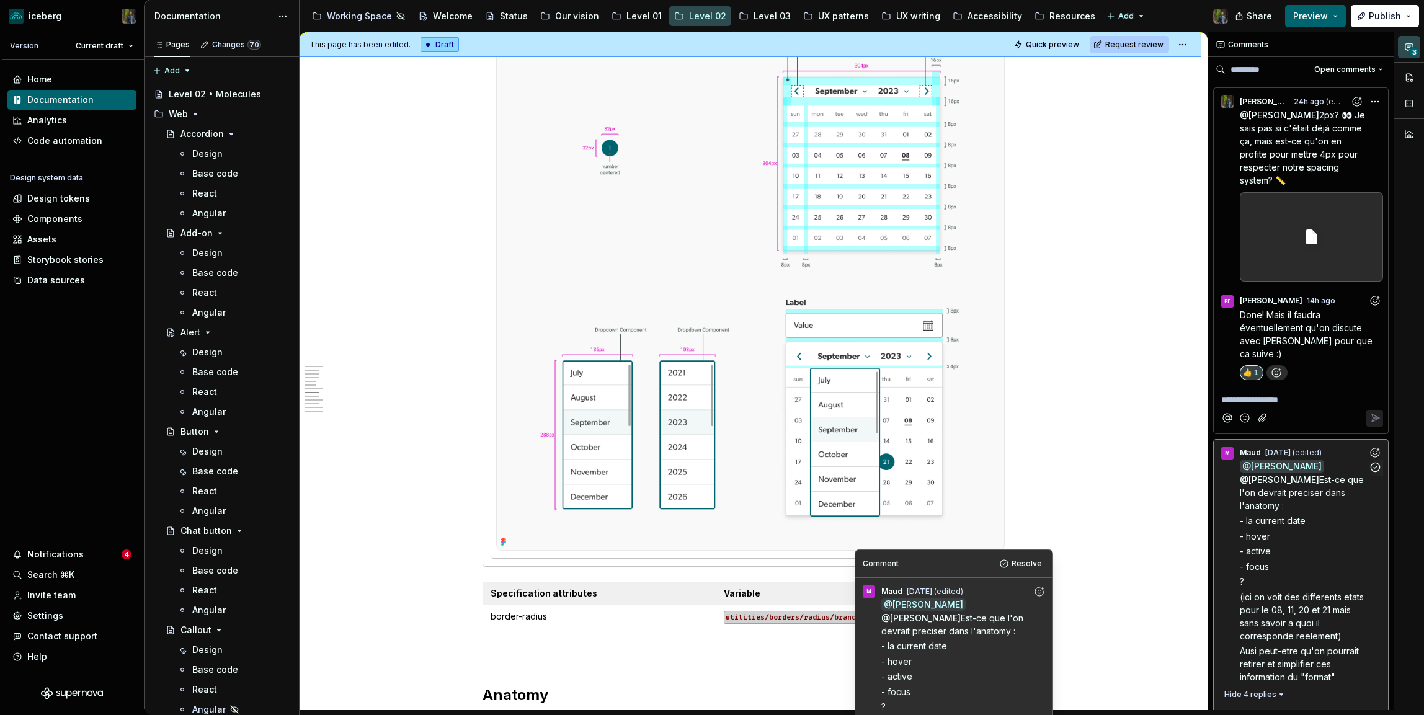
scroll to position [496, 0]
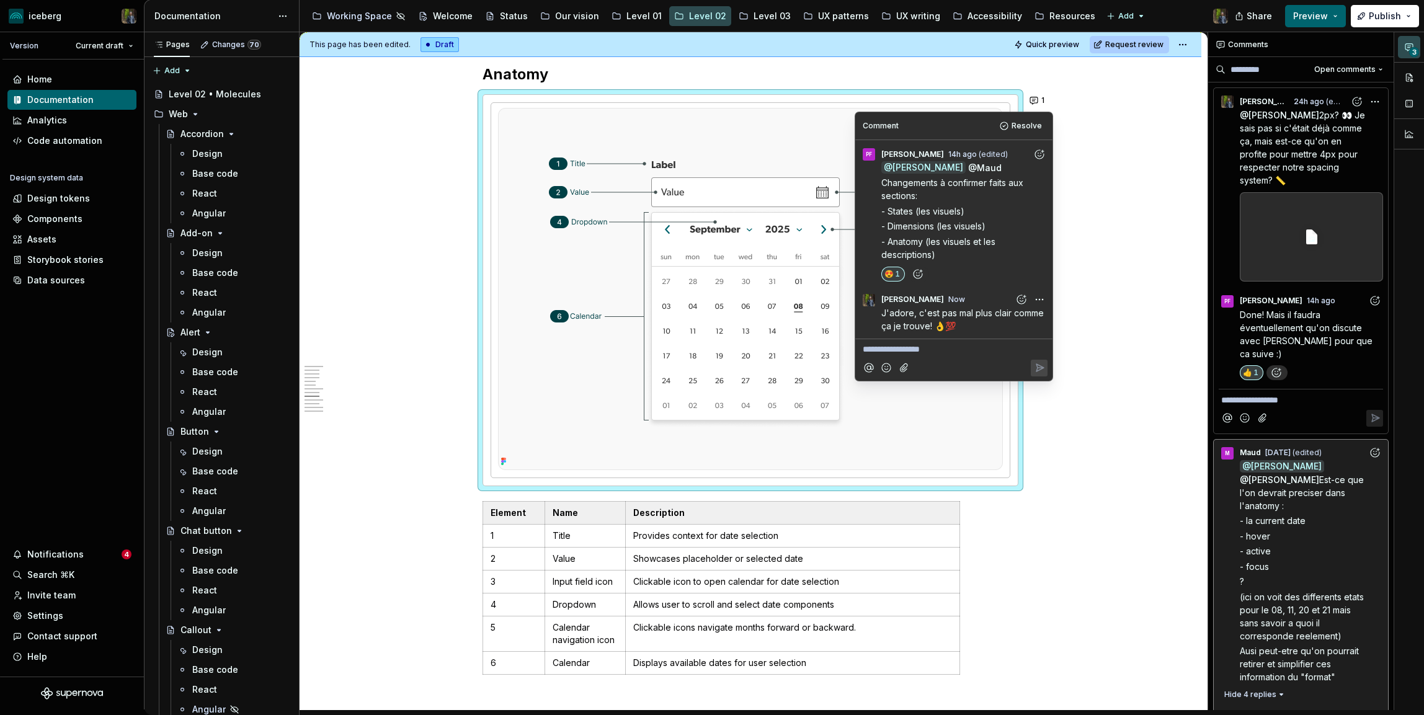
click at [1282, 324] on span "Done! Mais il faudra éventuellement qu'on discute avec [PERSON_NAME] pour que c…" at bounding box center [1306, 334] width 135 height 50
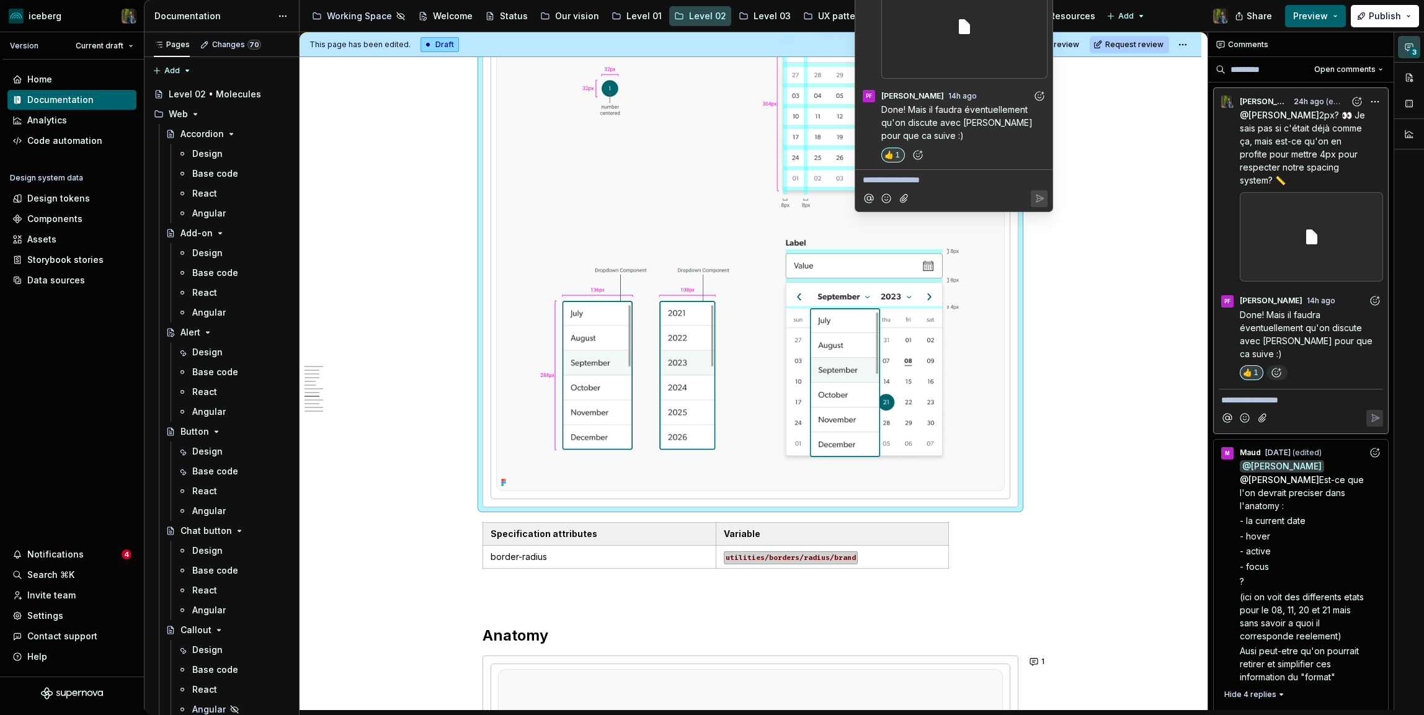
scroll to position [1967, 0]
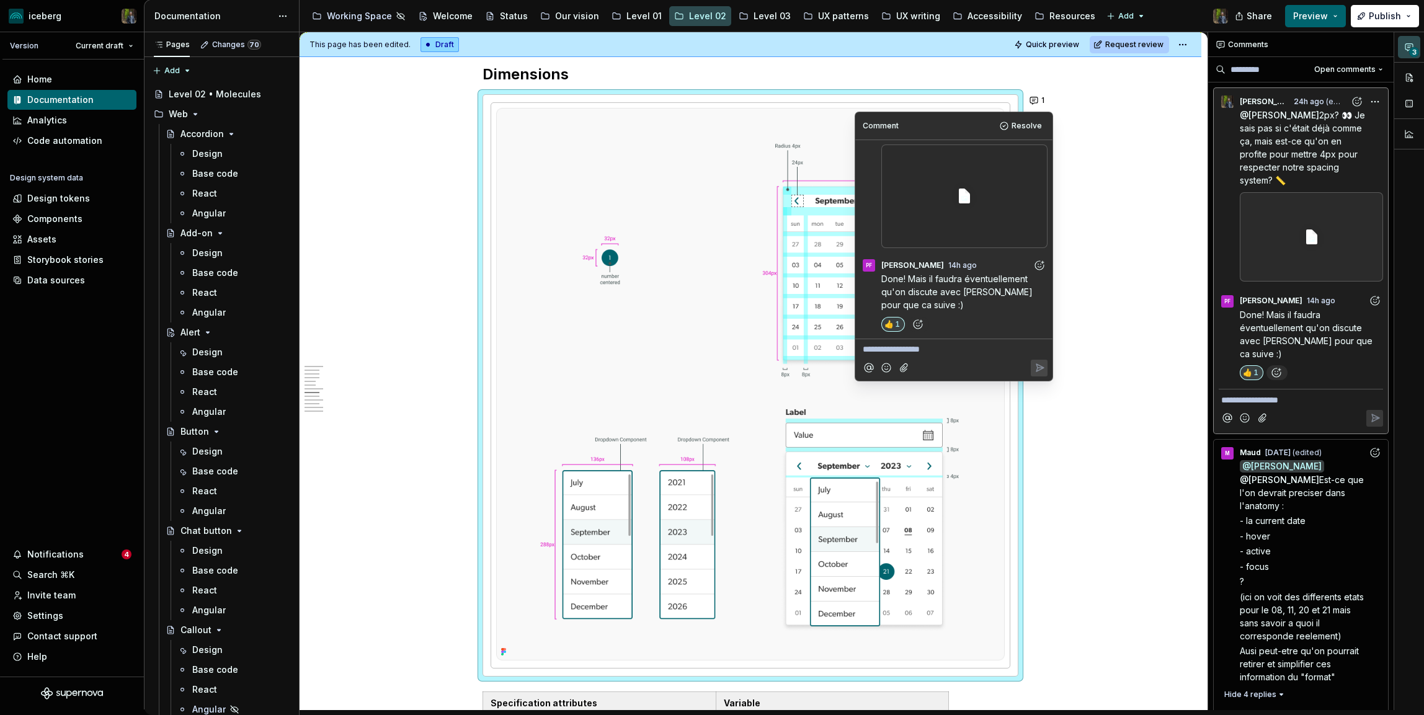
click at [1106, 163] on div "**********" at bounding box center [750, 346] width 902 height 4207
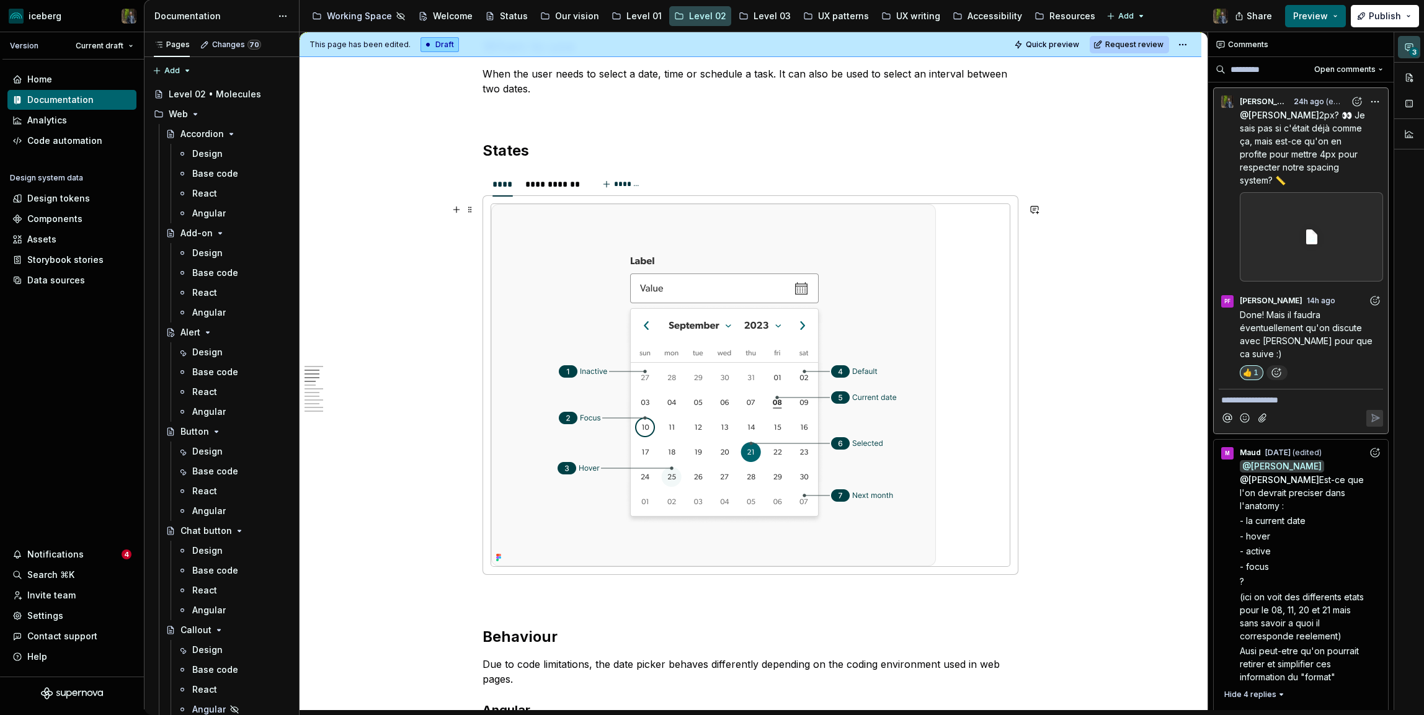
scroll to position [0, 0]
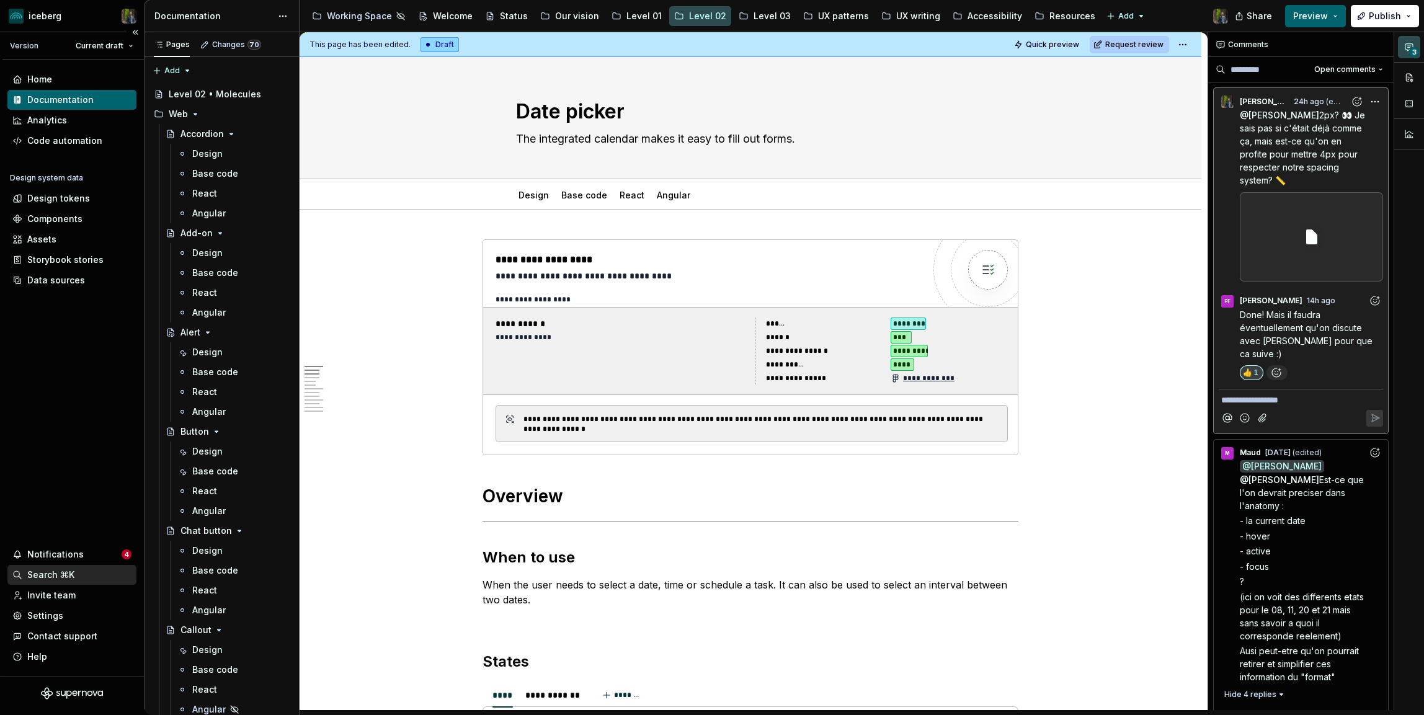
click at [64, 565] on div "Search ⌘K" at bounding box center [71, 575] width 129 height 20
click at [89, 551] on div "Notifications" at bounding box center [66, 554] width 109 height 12
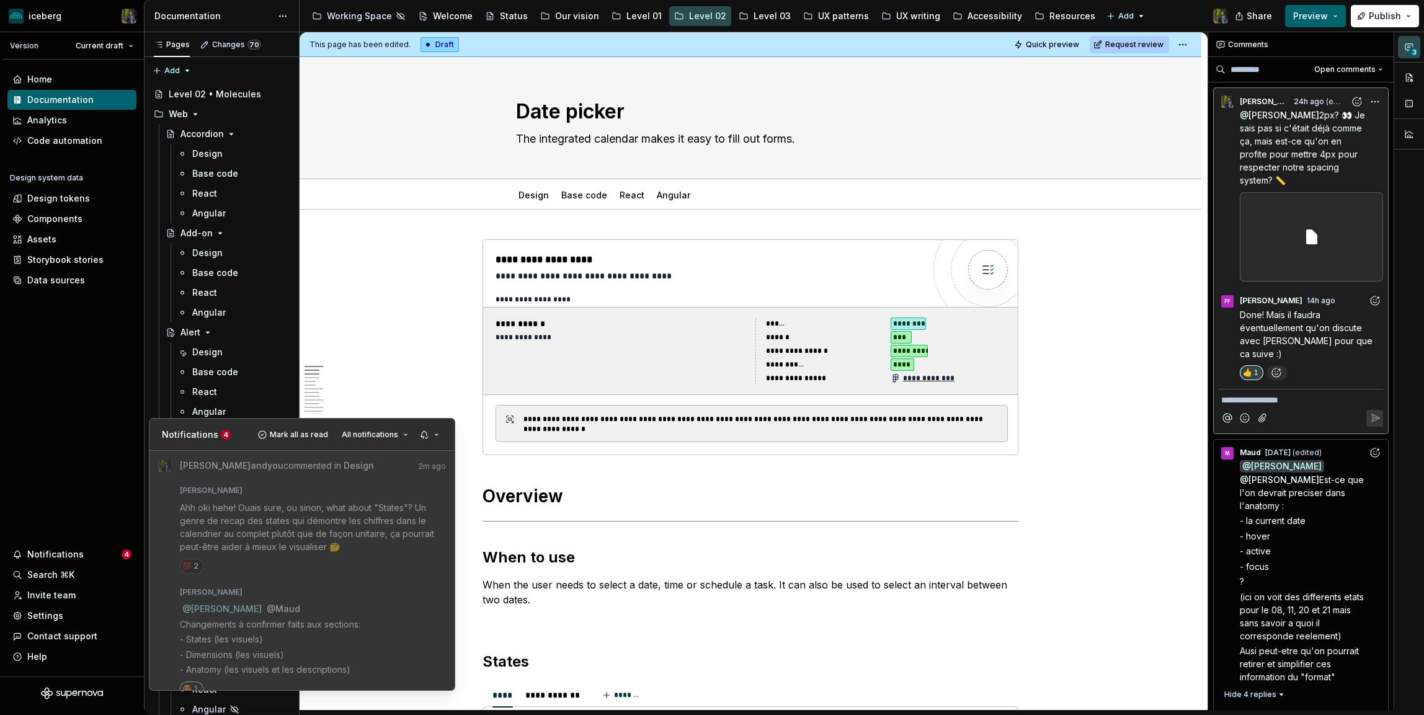
type textarea "*"
click at [316, 430] on span "Mark all as read" at bounding box center [299, 435] width 58 height 10
click at [59, 429] on html "iceberg Version Current draft Home Documentation Analytics Code automation Desi…" at bounding box center [712, 357] width 1424 height 715
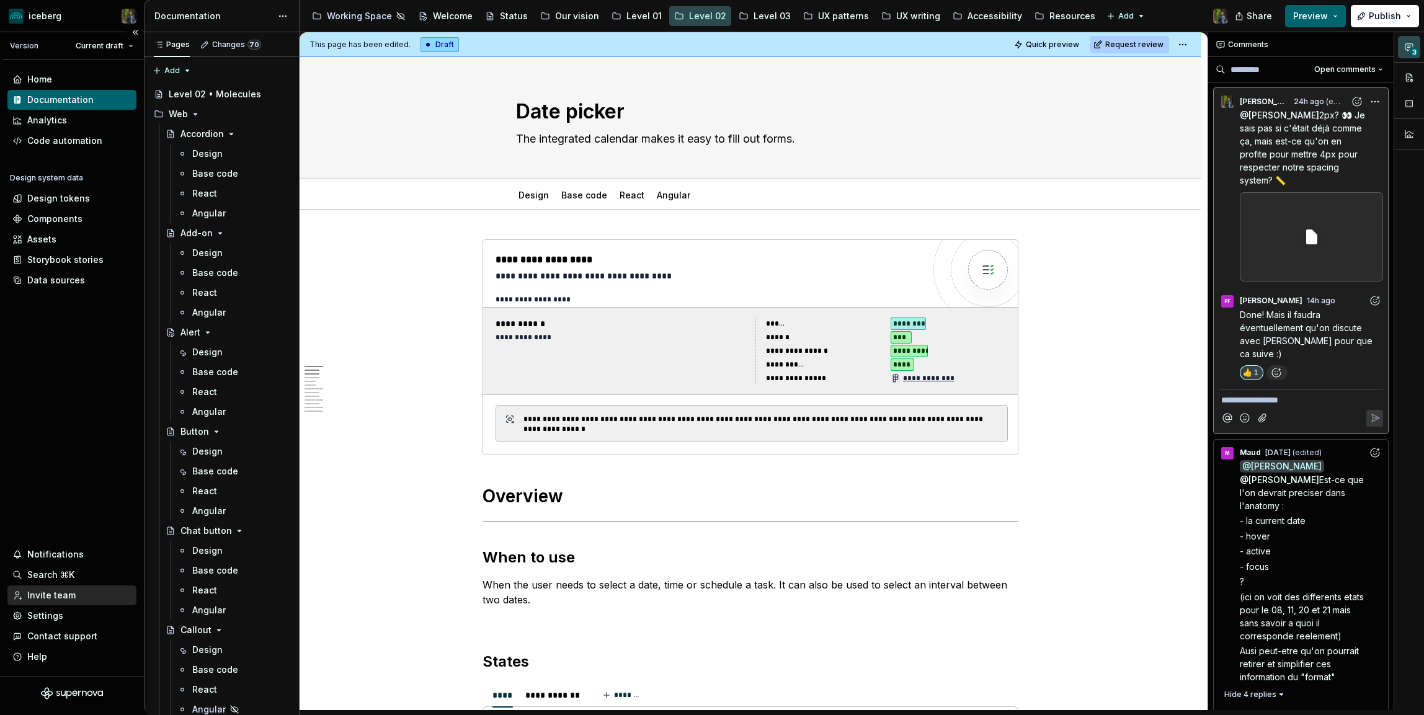
click at [57, 595] on div "Invite team" at bounding box center [51, 595] width 48 height 12
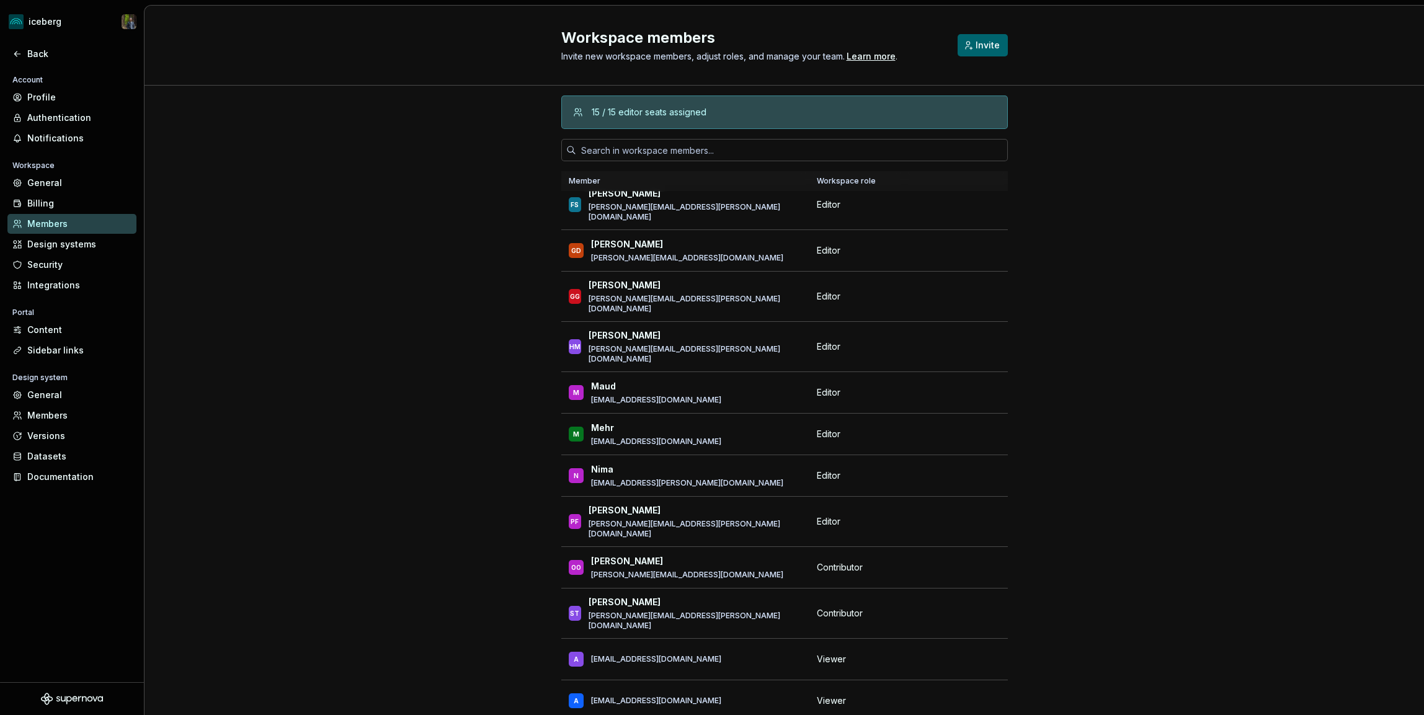
scroll to position [253, 0]
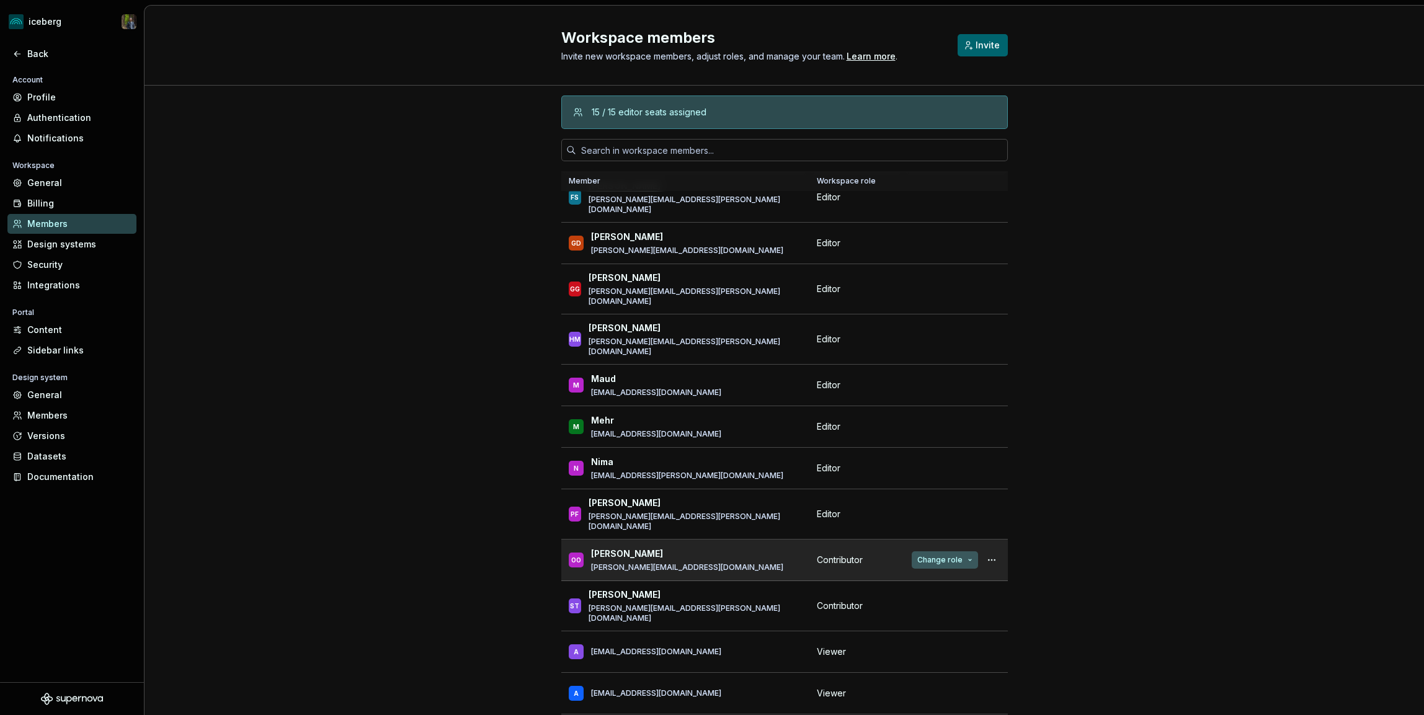
click at [950, 555] on span "Change role" at bounding box center [939, 560] width 45 height 10
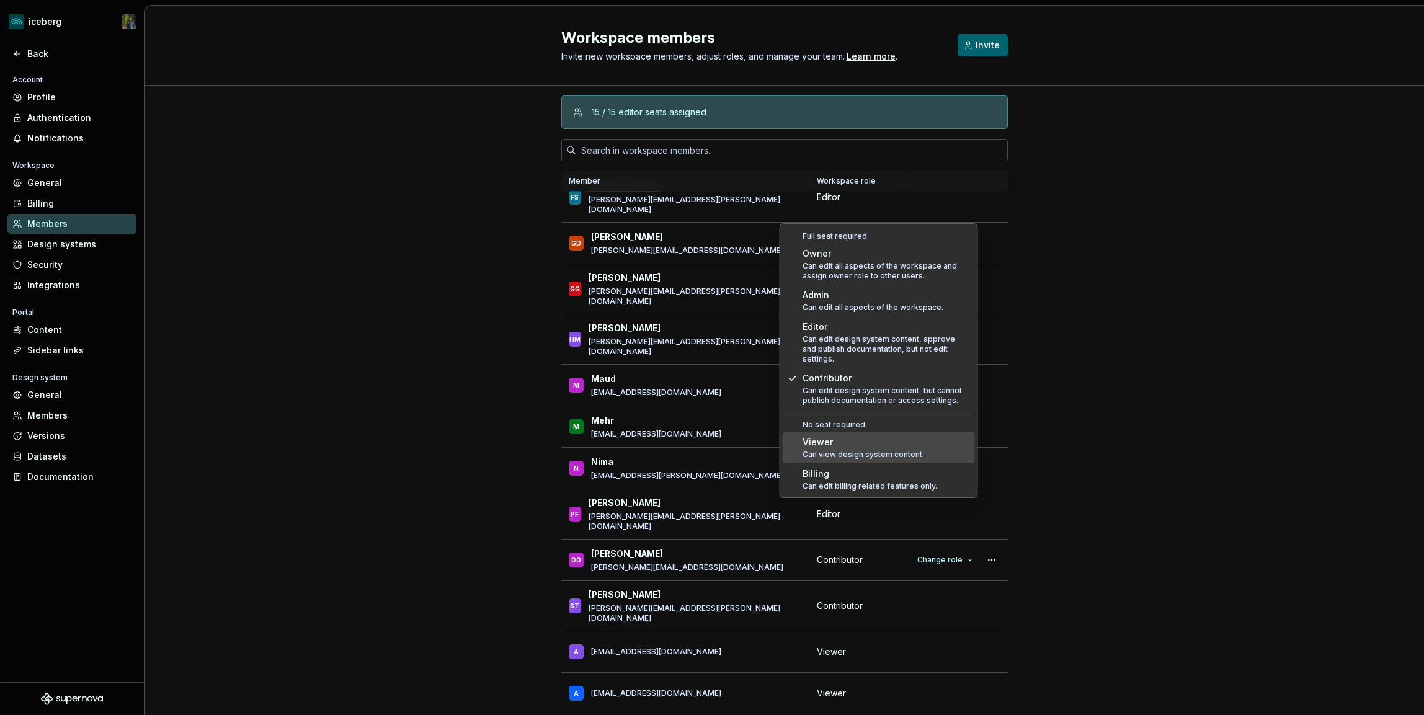
click at [852, 450] on div "Can view design system content." at bounding box center [863, 455] width 122 height 10
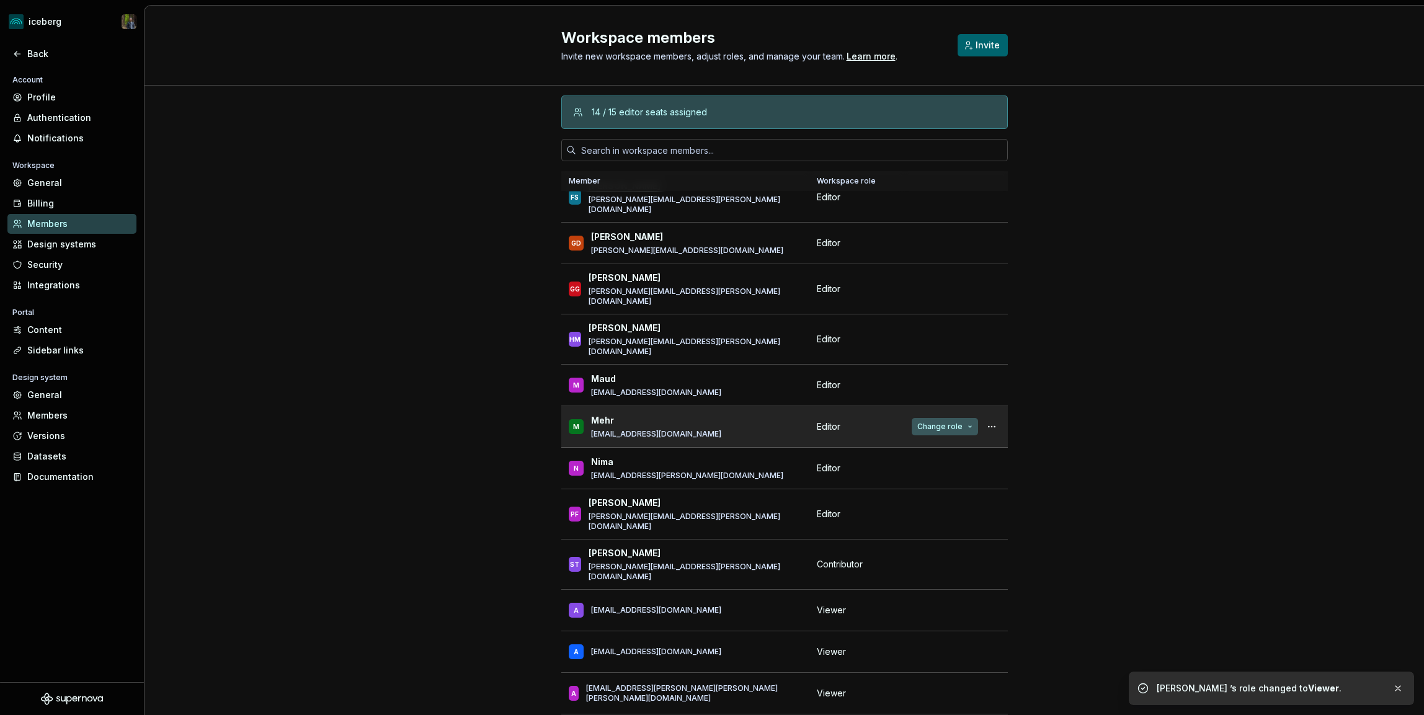
click at [937, 422] on span "Change role" at bounding box center [939, 427] width 45 height 10
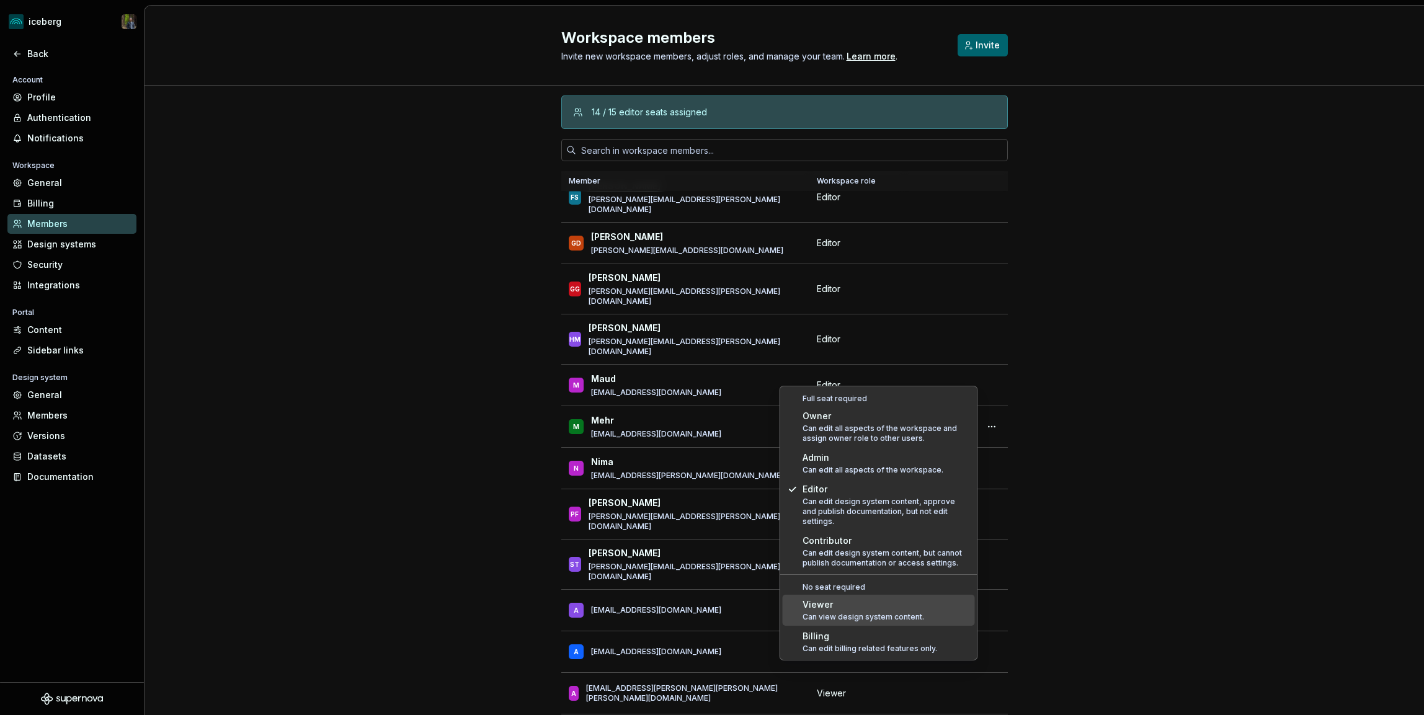
click at [815, 601] on div "Viewer Can view design system content." at bounding box center [863, 610] width 122 height 24
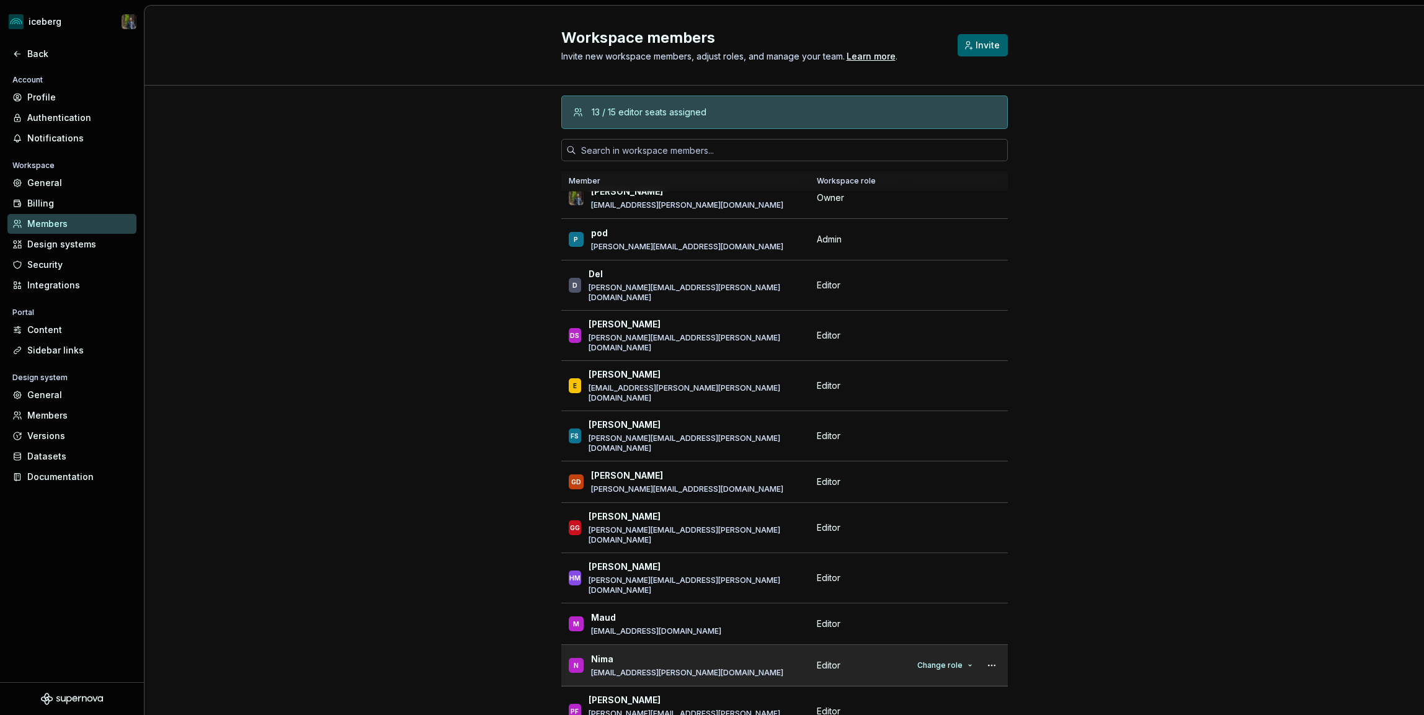
scroll to position [9, 0]
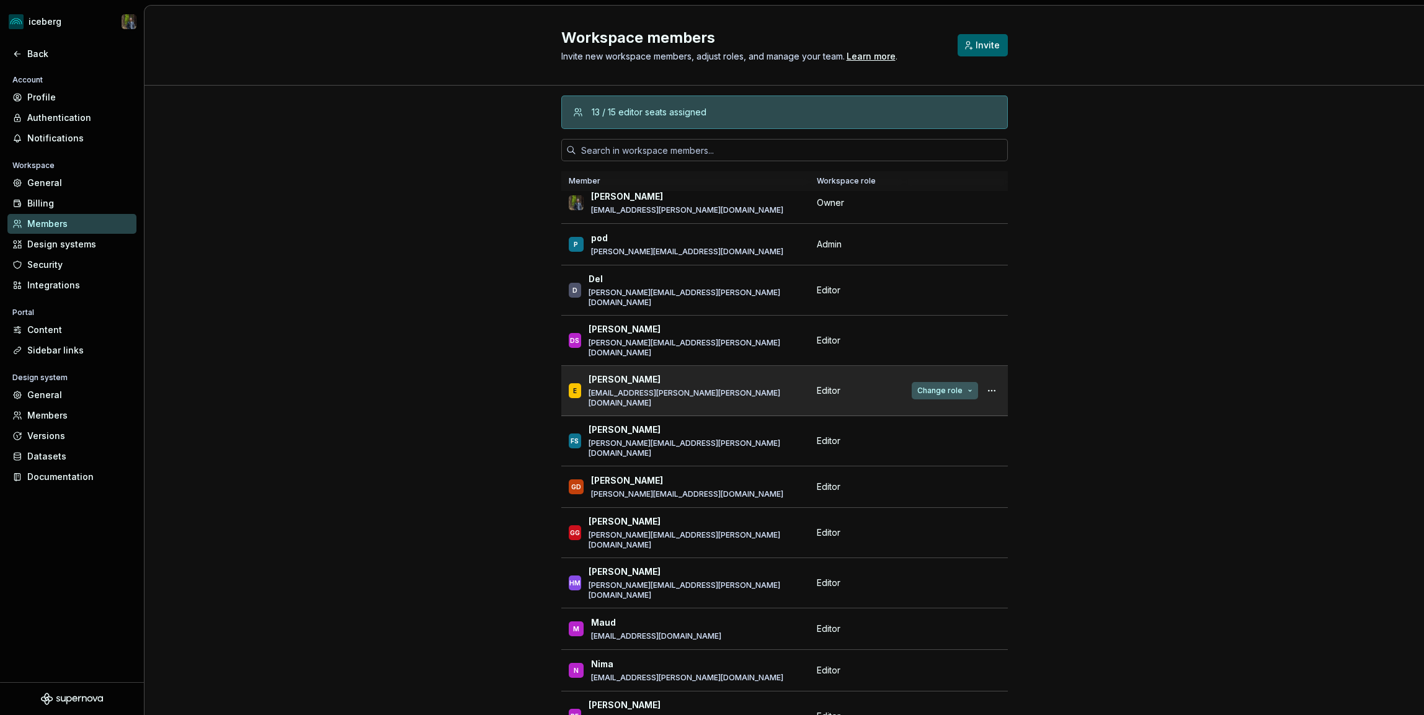
click at [938, 382] on button "Change role" at bounding box center [944, 390] width 66 height 17
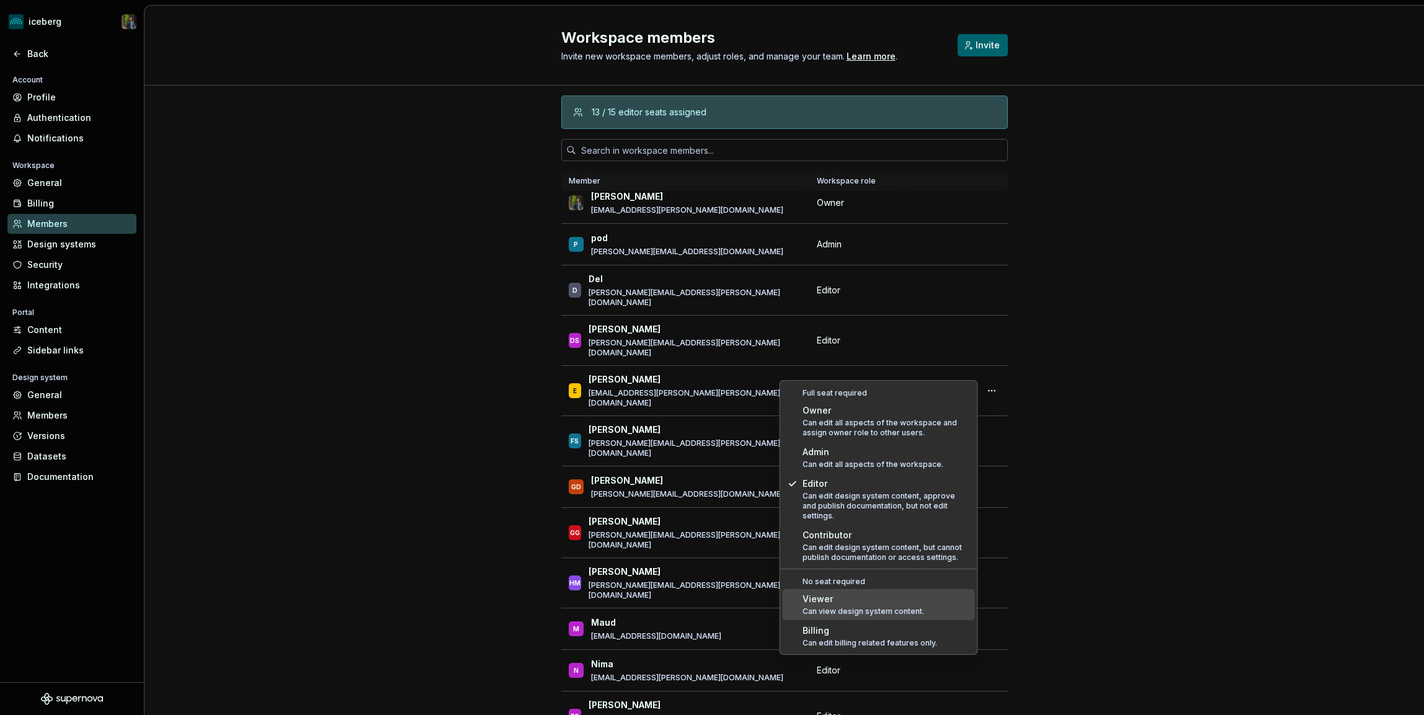
click at [825, 593] on div "Viewer" at bounding box center [863, 599] width 122 height 12
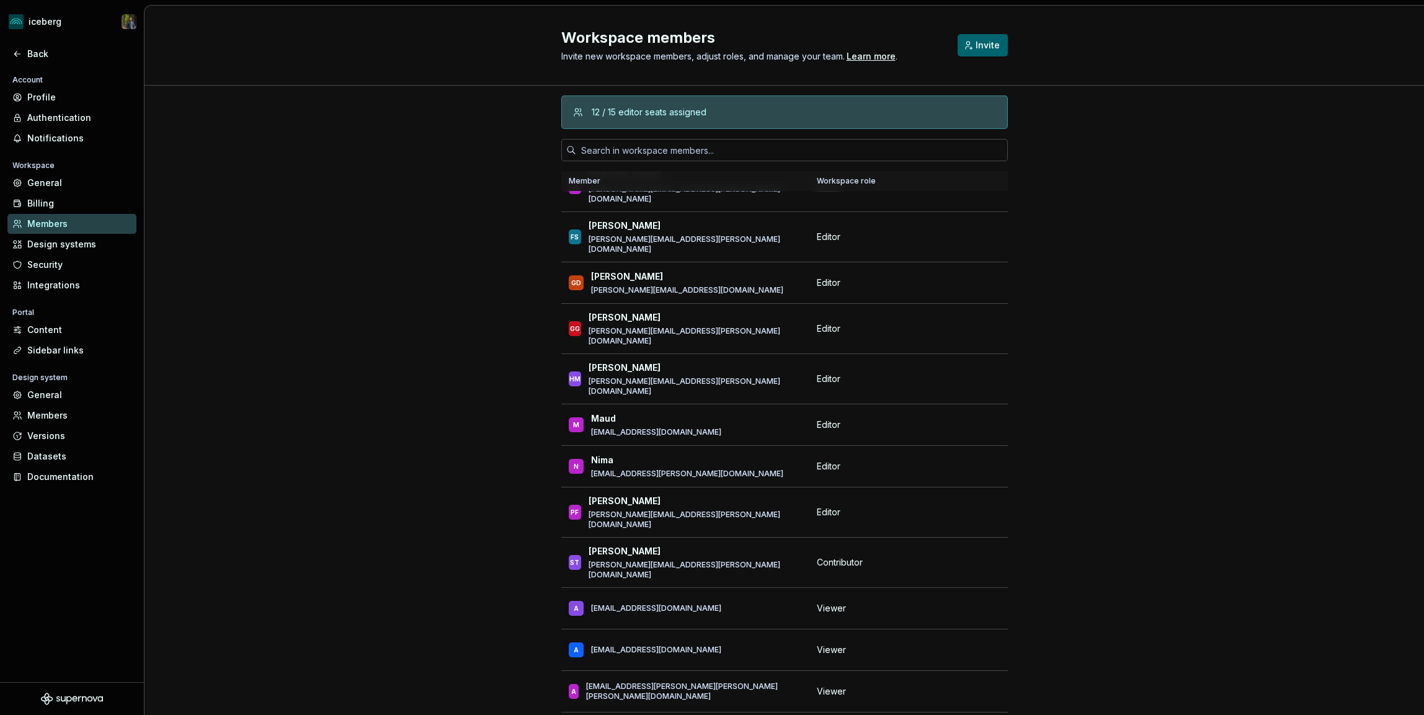
scroll to position [0, 0]
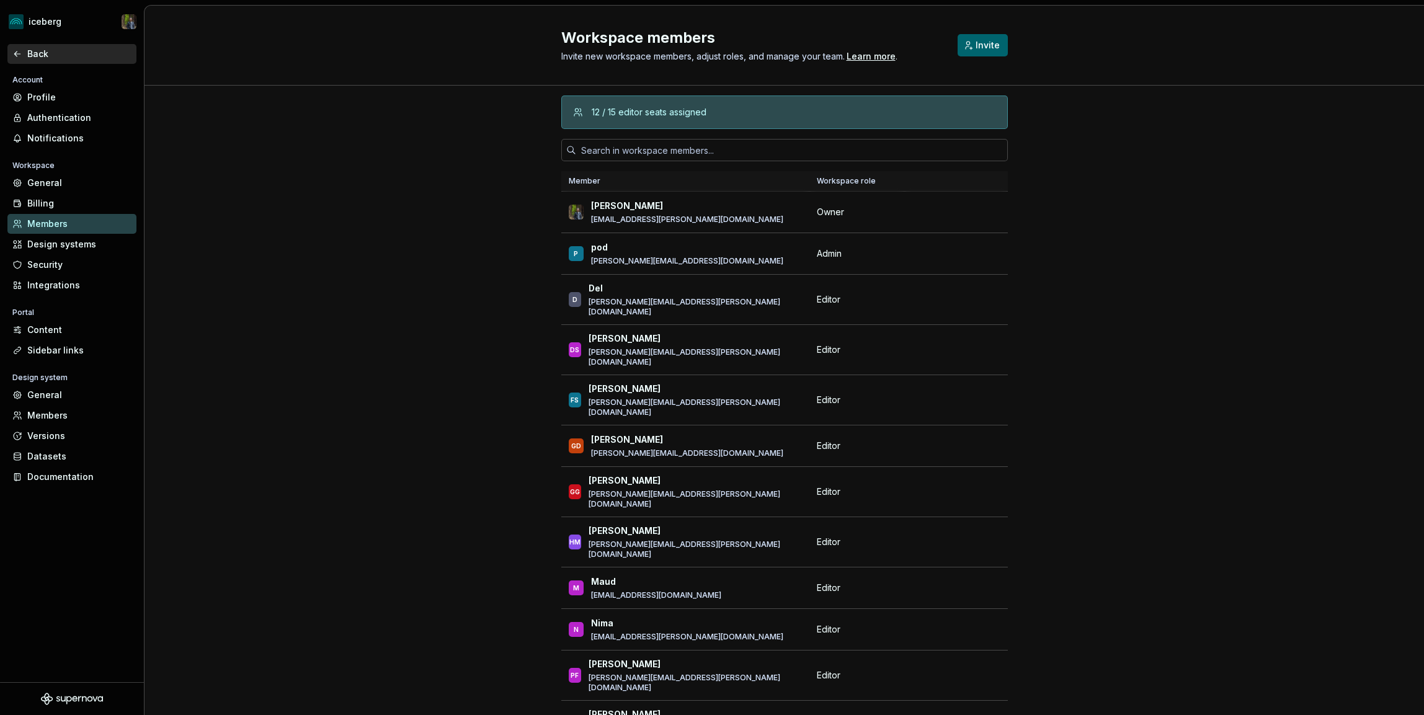
click at [35, 61] on div "Back" at bounding box center [71, 54] width 129 height 20
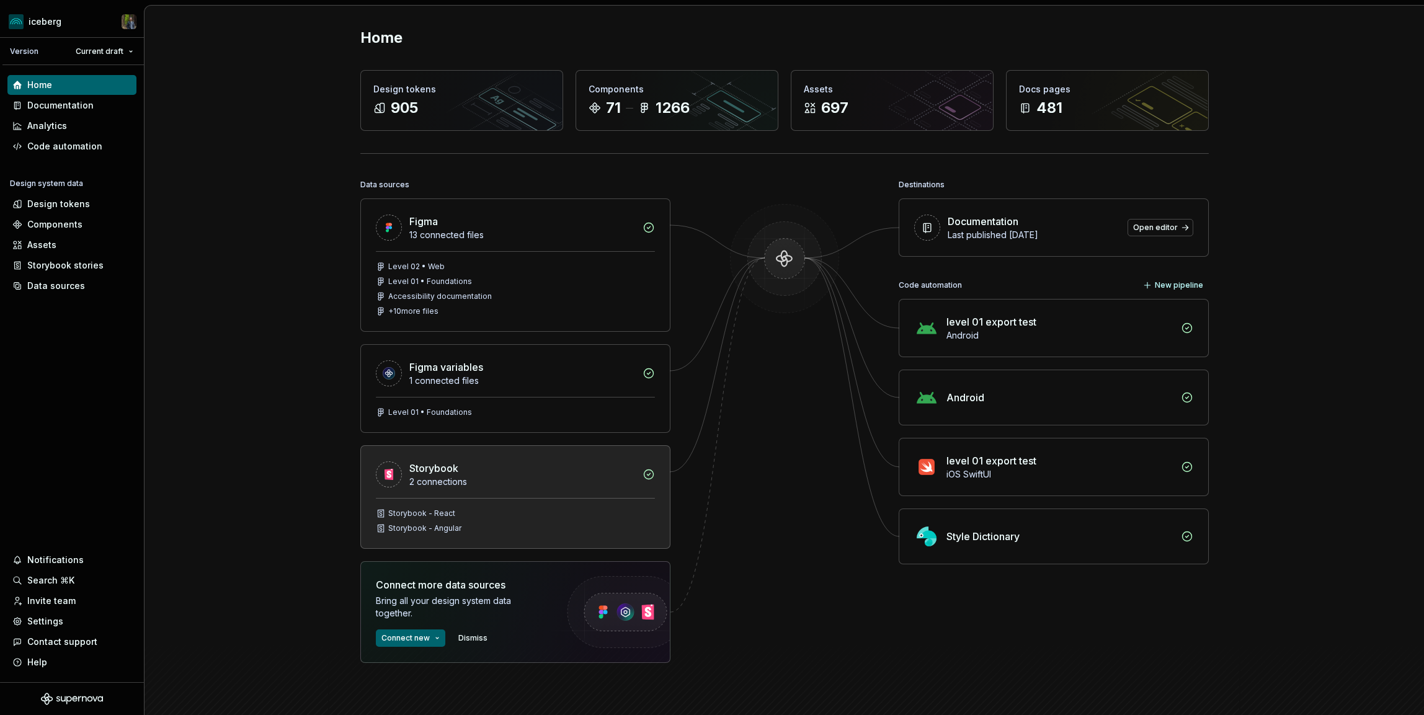
click at [491, 526] on div "Storybook - Angular" at bounding box center [515, 528] width 279 height 10
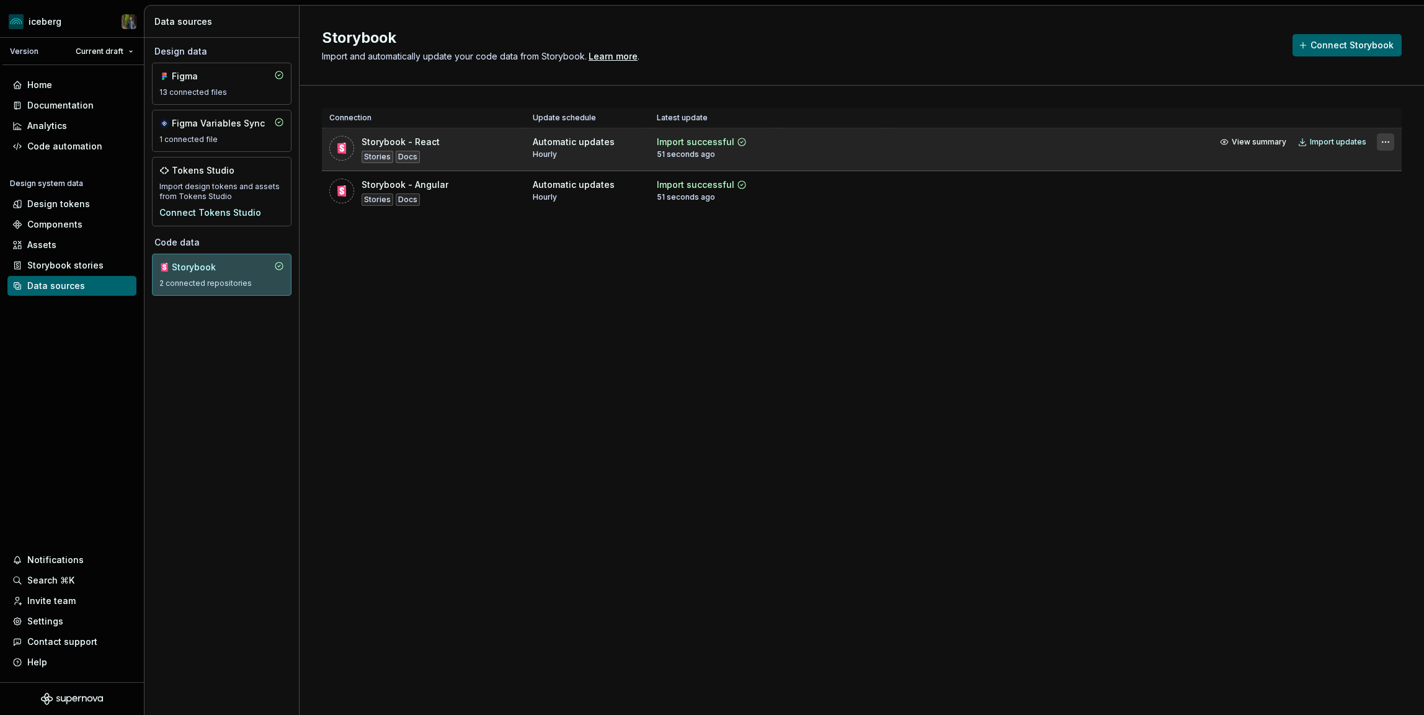
click at [1385, 143] on html "iceberg Version Current draft Home Documentation Analytics Code automation Desi…" at bounding box center [712, 357] width 1424 height 715
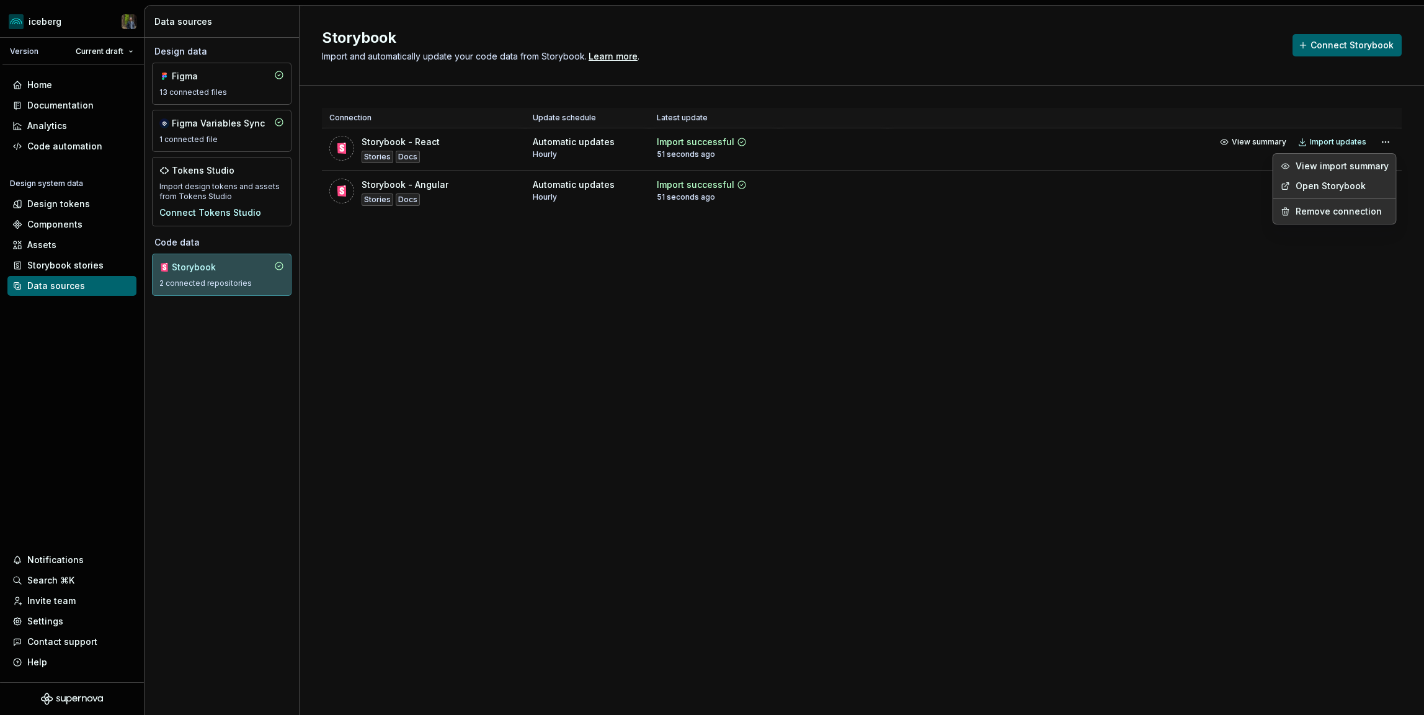
click at [1385, 141] on html "iceberg Version Current draft Home Documentation Analytics Code automation Desi…" at bounding box center [712, 357] width 1424 height 715
click at [538, 327] on div "Storybook Import and automatically update your code data from Storybook. Learn …" at bounding box center [861, 360] width 1124 height 709
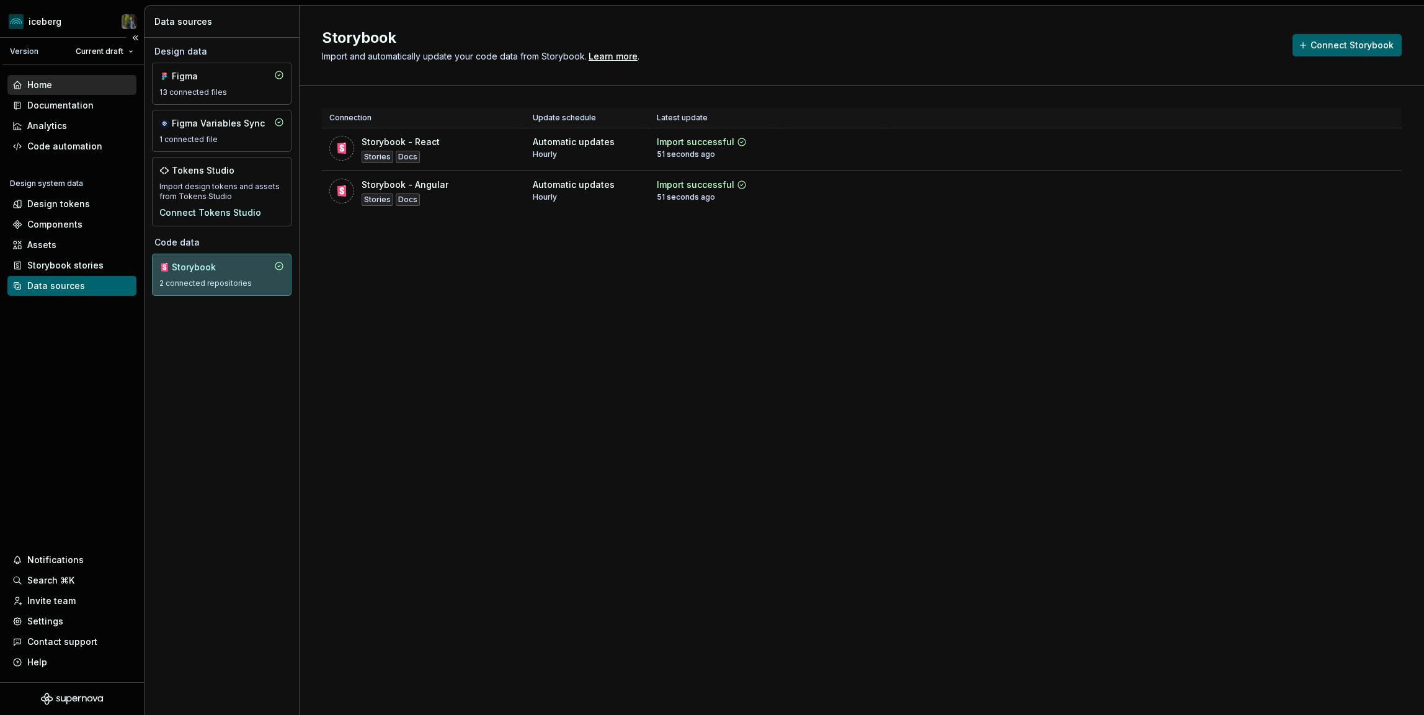
click at [43, 83] on div "Home" at bounding box center [39, 85] width 25 height 12
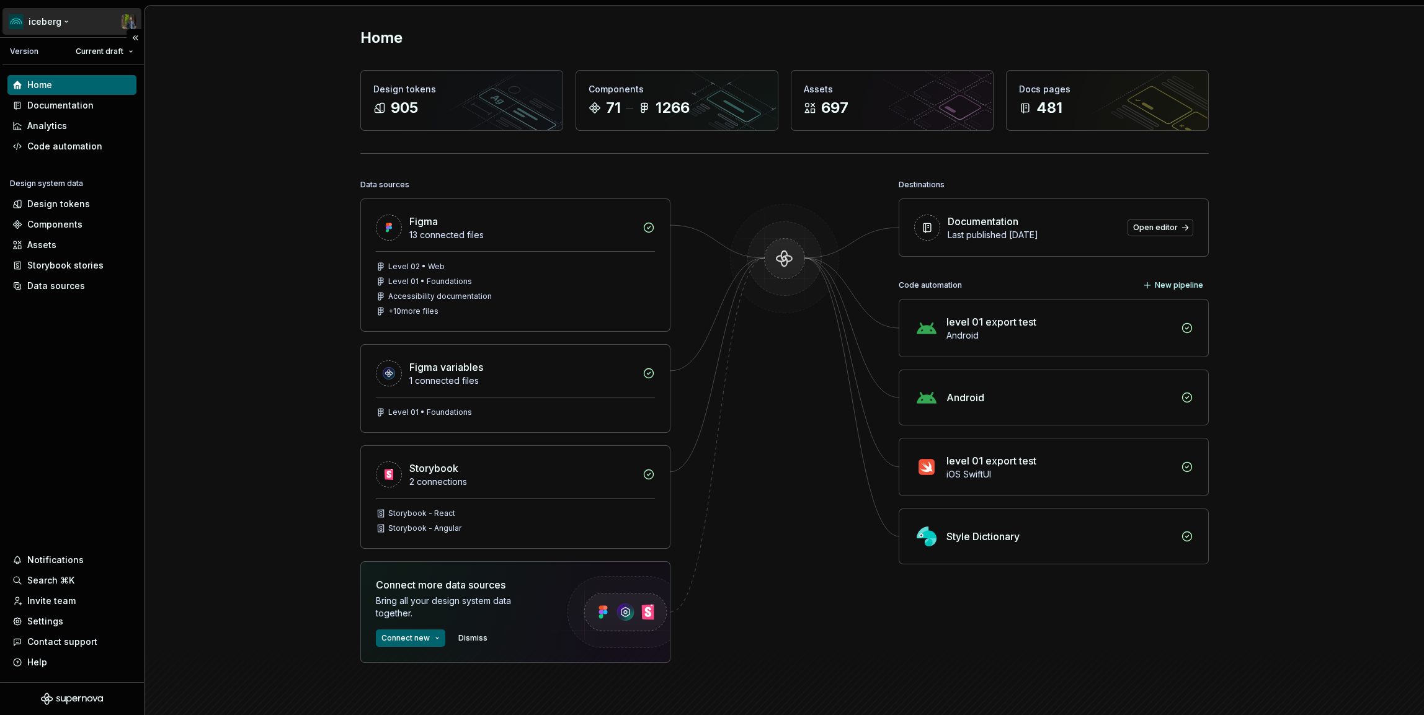
click at [32, 20] on html "iceberg Version Current draft Home Documentation Analytics Code automation Desi…" at bounding box center [712, 357] width 1424 height 715
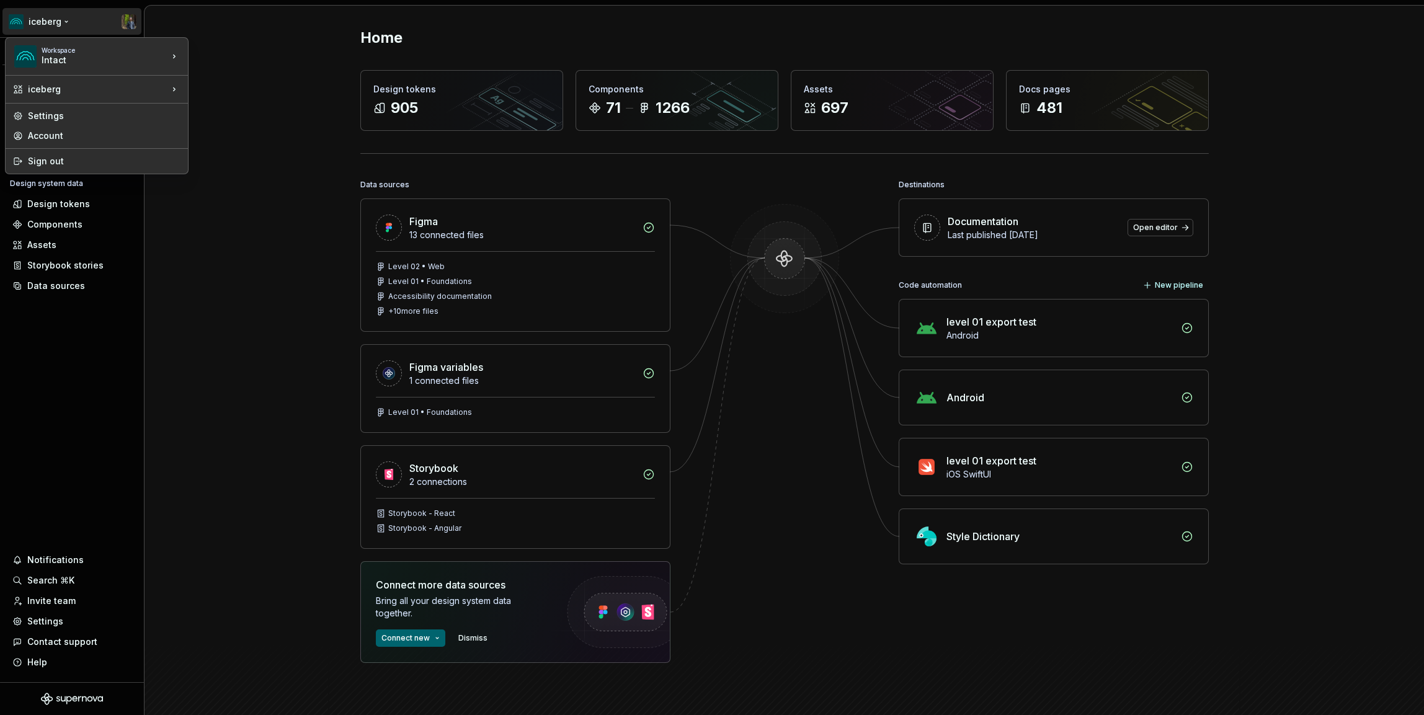
click at [44, 17] on html "iceberg Version Current draft Home Documentation Analytics Code automation Desi…" at bounding box center [712, 357] width 1424 height 715
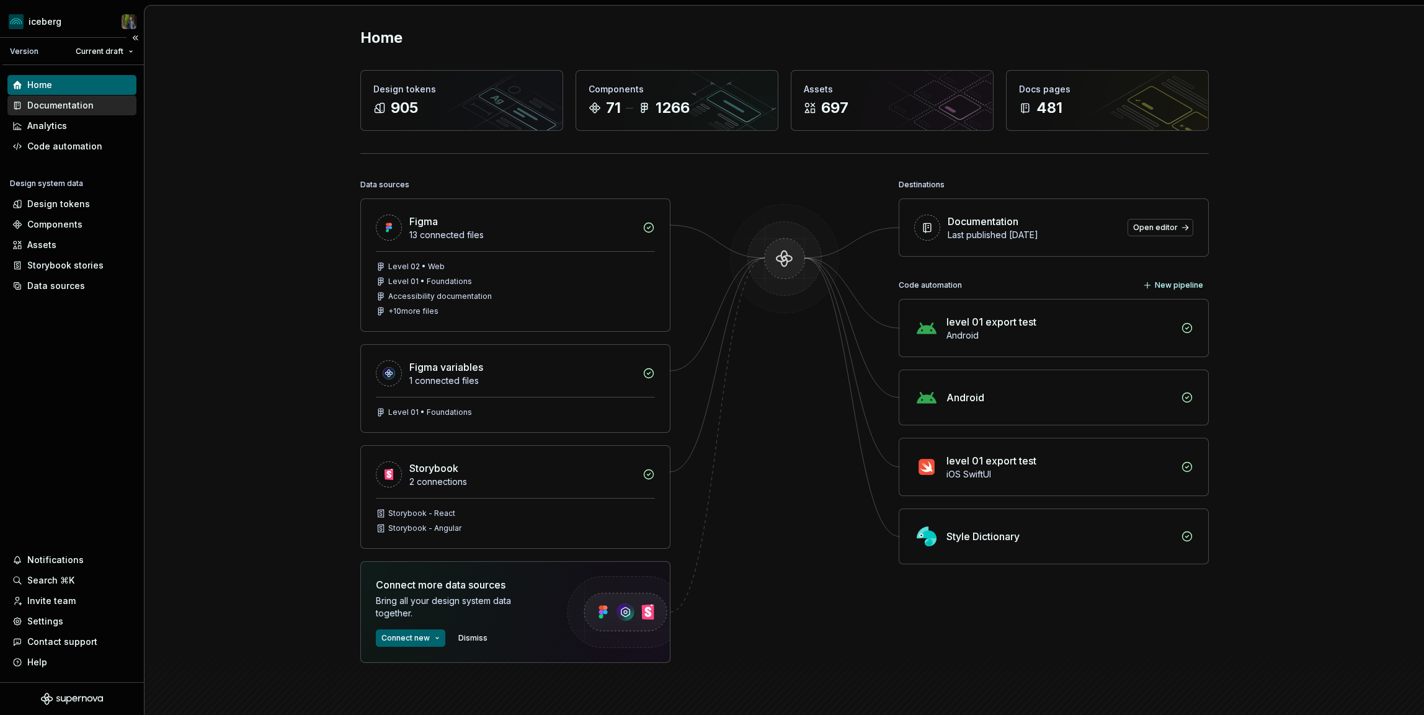
click at [70, 110] on div "Documentation" at bounding box center [60, 105] width 66 height 12
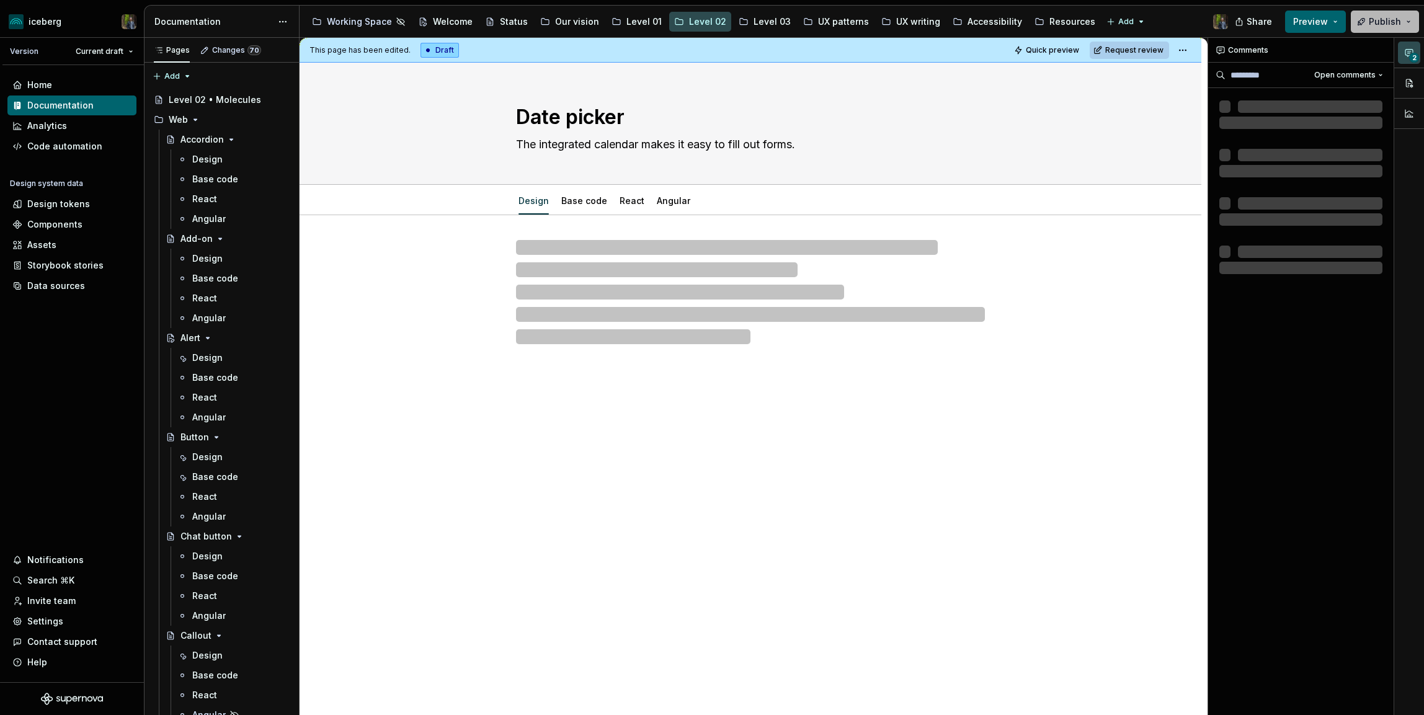
click at [1382, 19] on span "Publish" at bounding box center [1384, 22] width 32 height 12
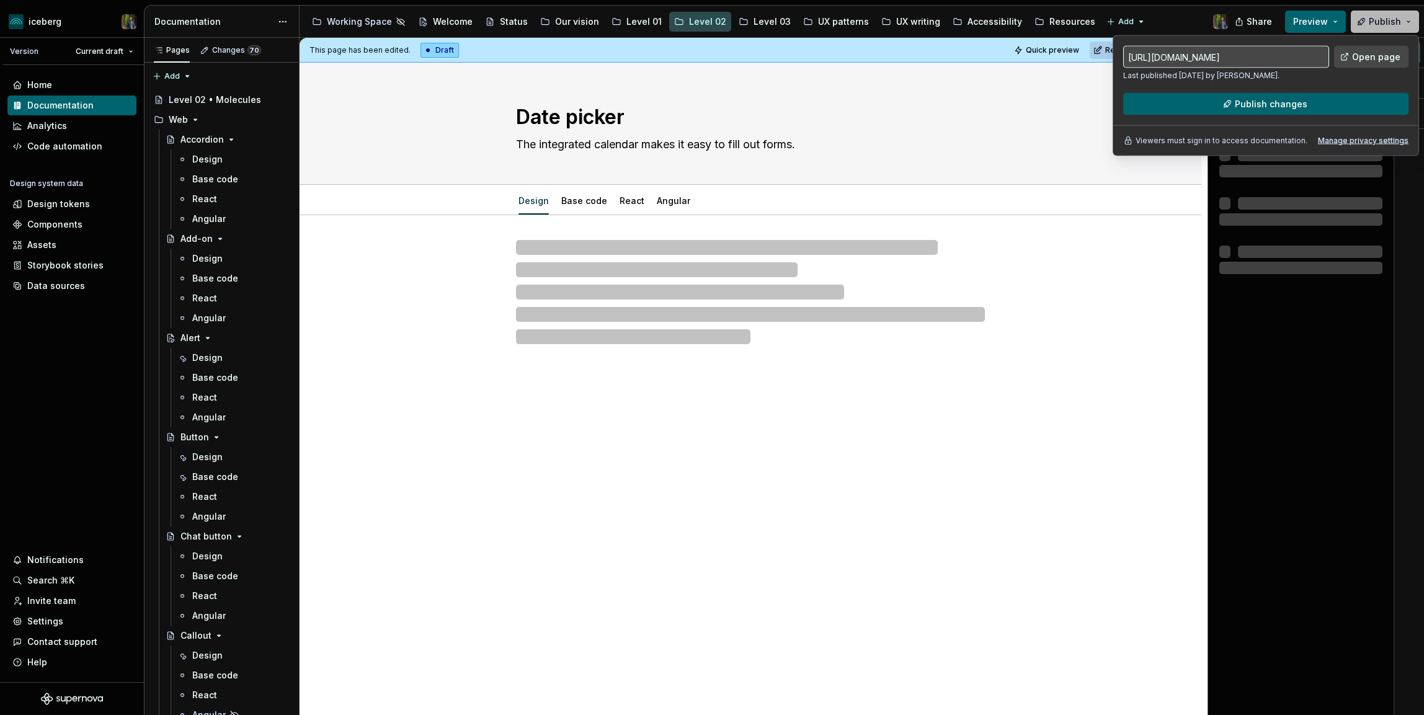
click at [1378, 19] on span "Publish" at bounding box center [1384, 22] width 32 height 12
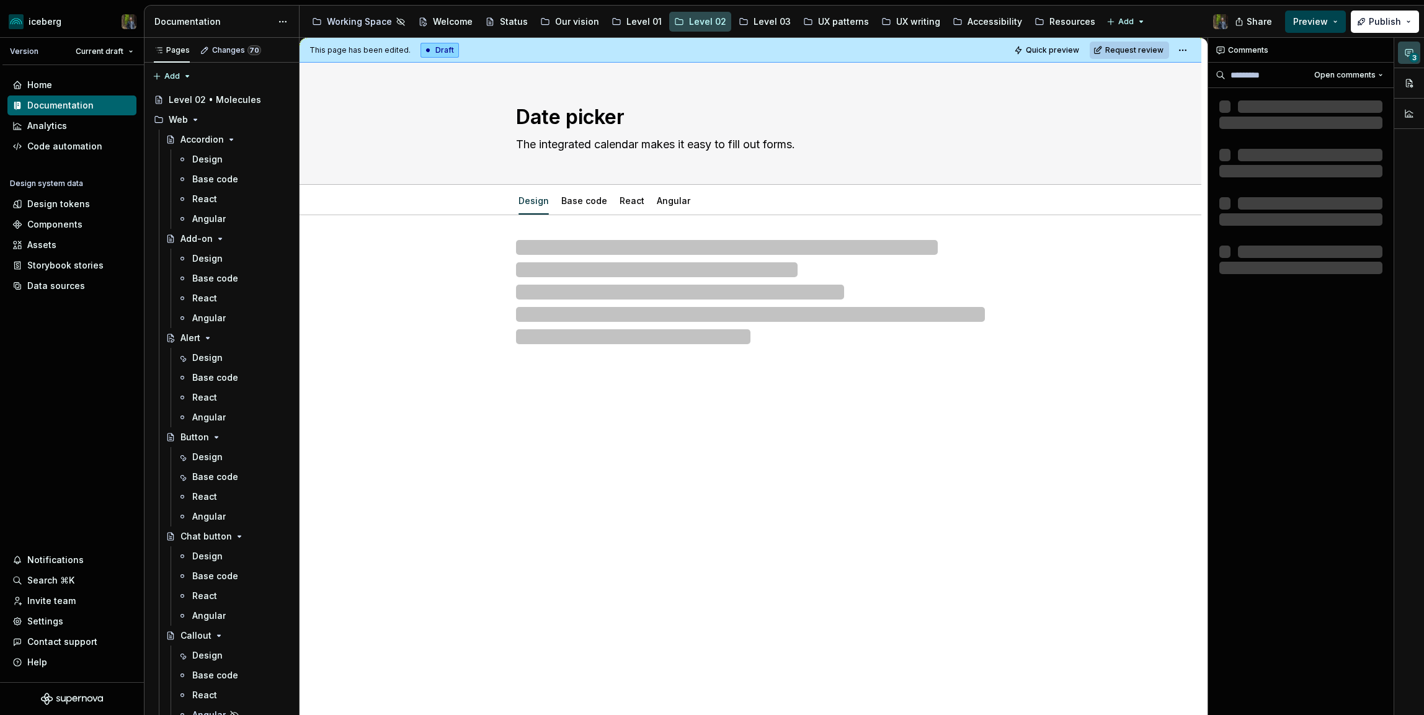
type textarea "*"
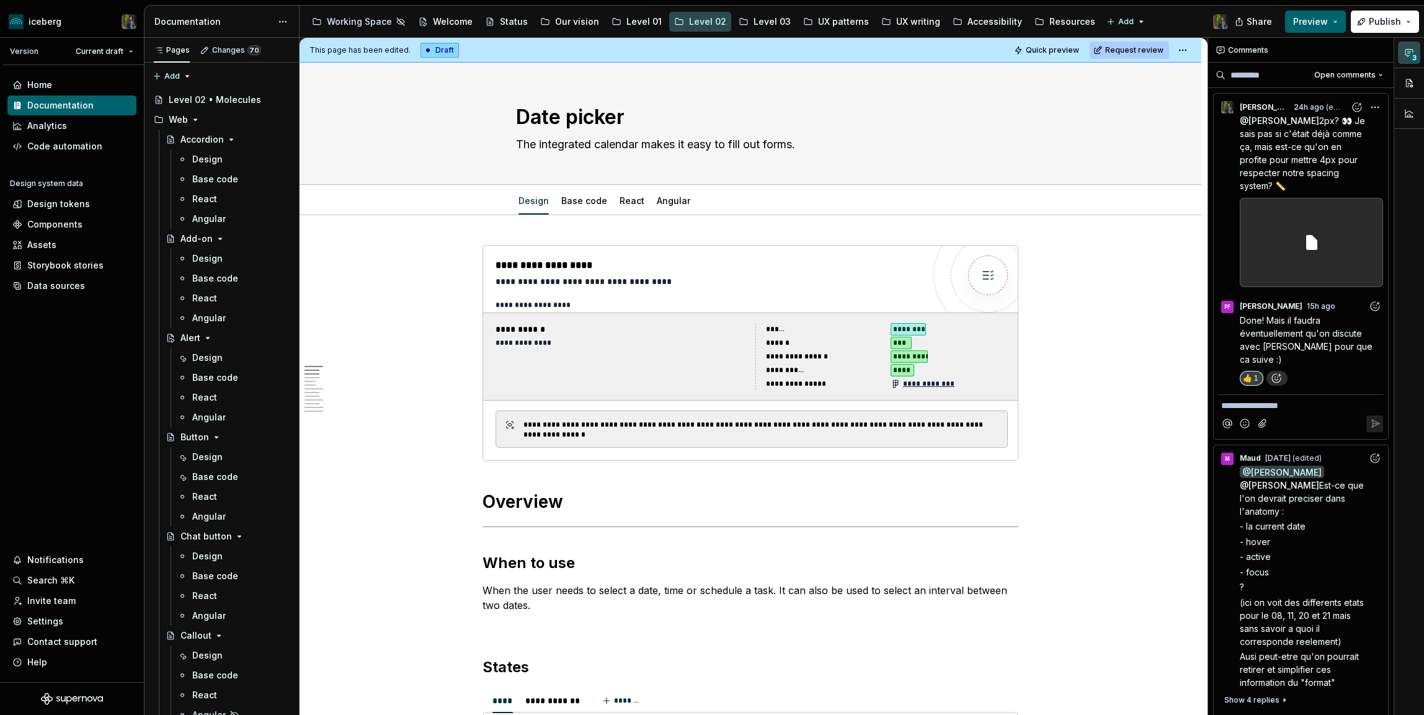
click at [1419, 17] on div "Share Preview Publish" at bounding box center [1331, 22] width 186 height 32
click at [1378, 16] on span "Publish" at bounding box center [1384, 22] width 32 height 12
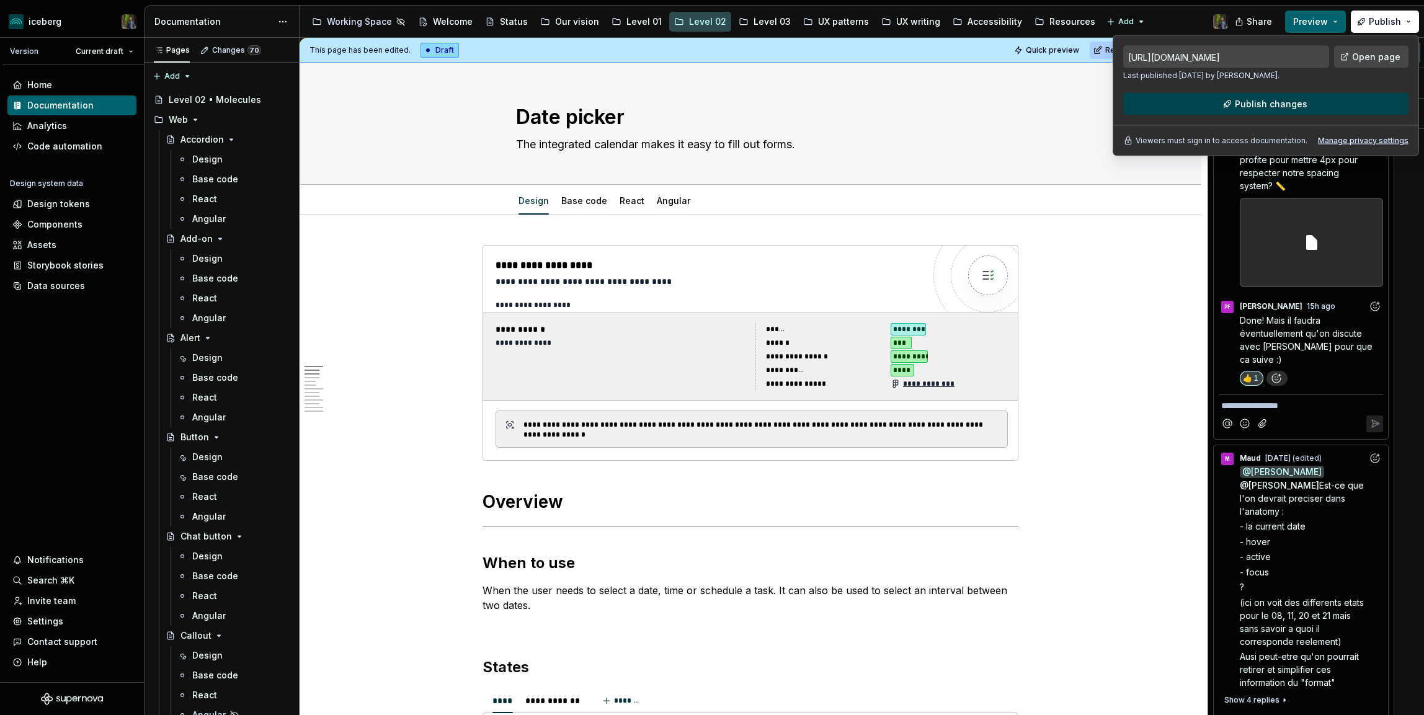
click at [1263, 107] on span "Publish changes" at bounding box center [1270, 104] width 73 height 12
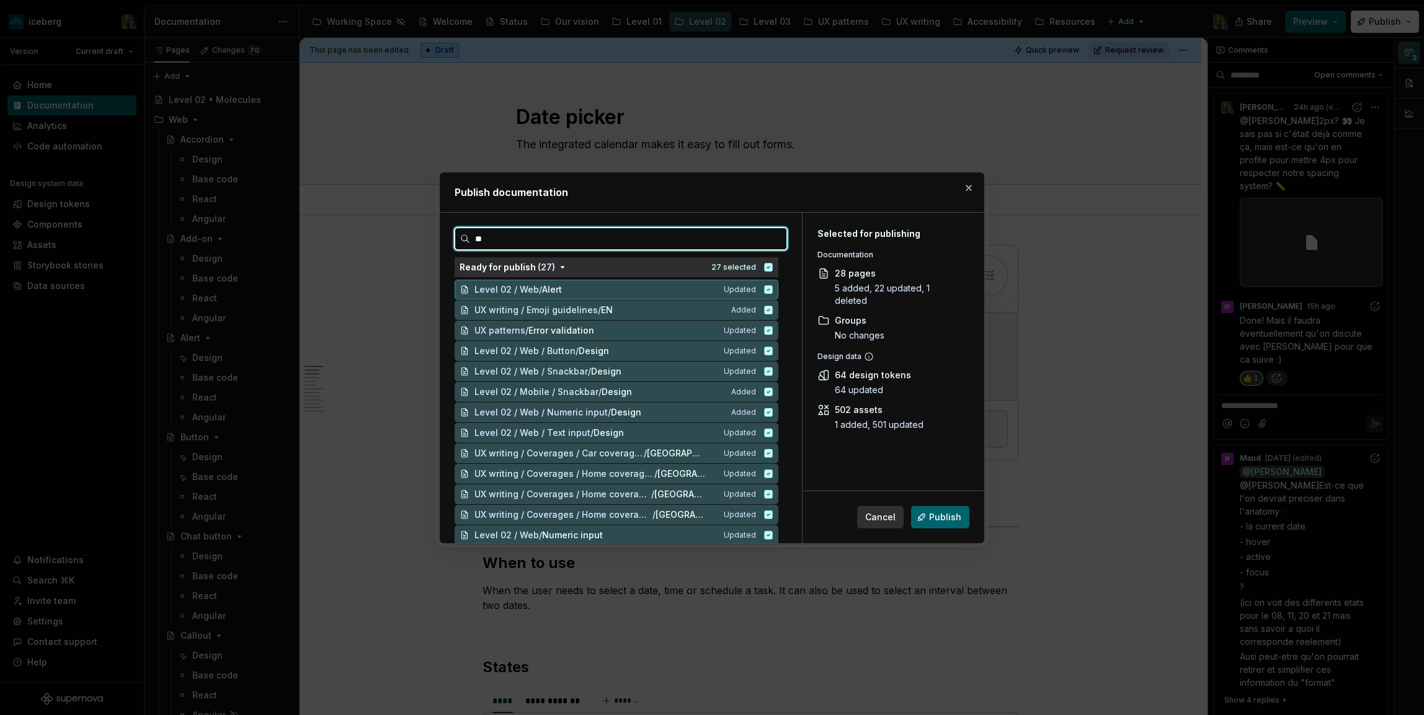
type input "***"
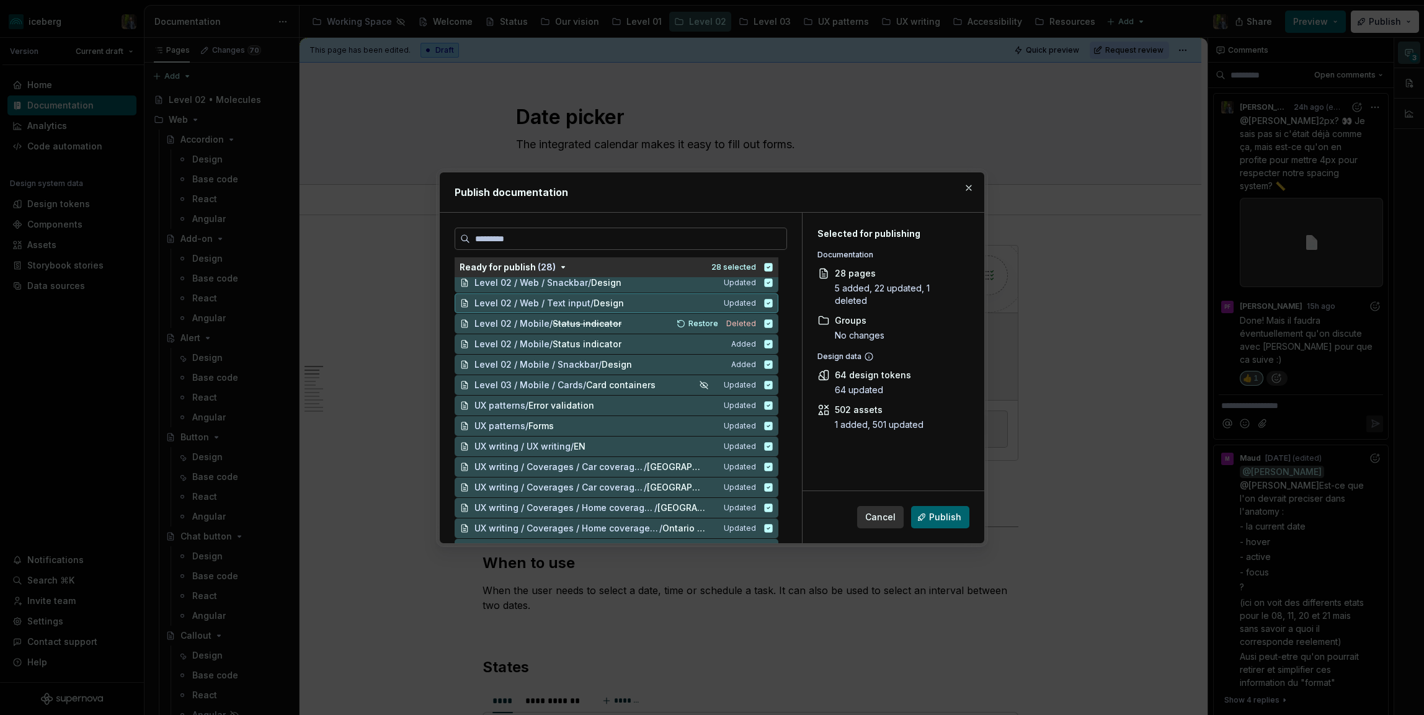
scroll to position [159, 0]
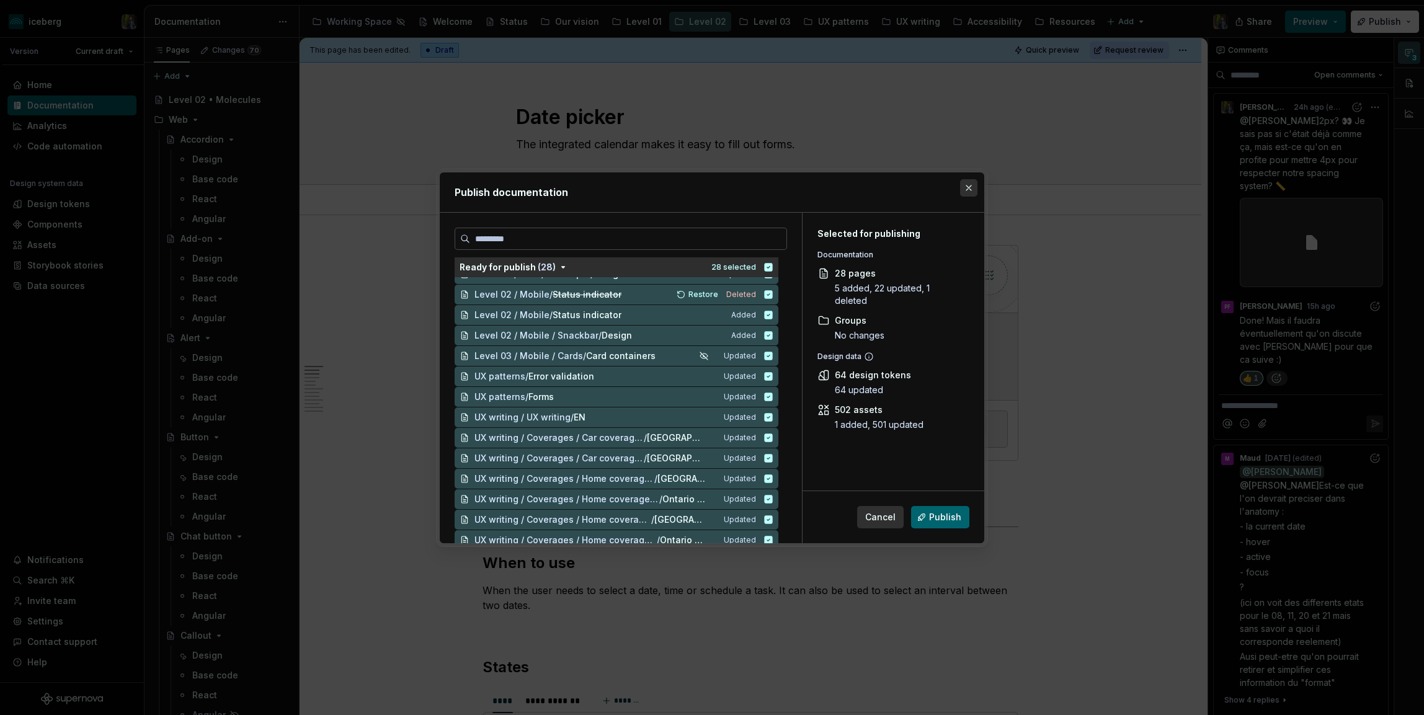
click at [968, 186] on button "button" at bounding box center [968, 187] width 17 height 17
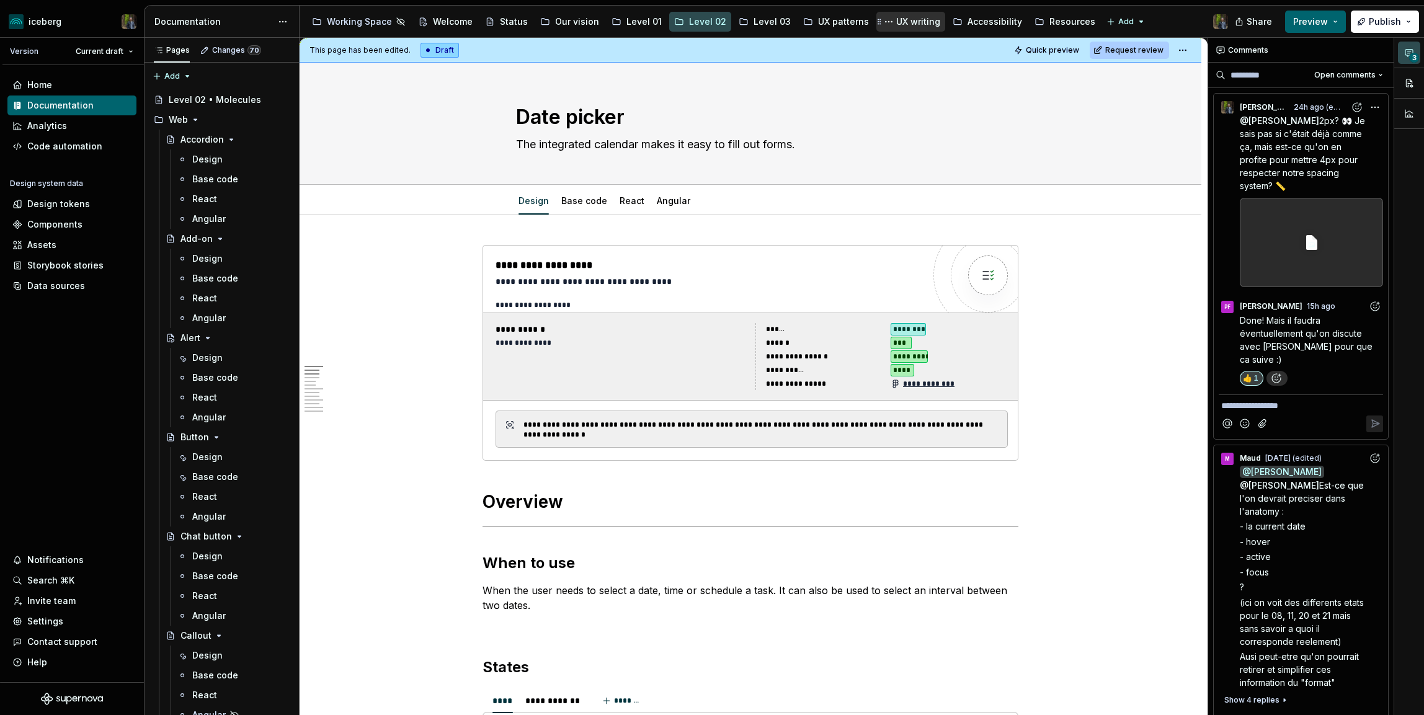
click at [903, 26] on div "UX writing" at bounding box center [918, 22] width 44 height 12
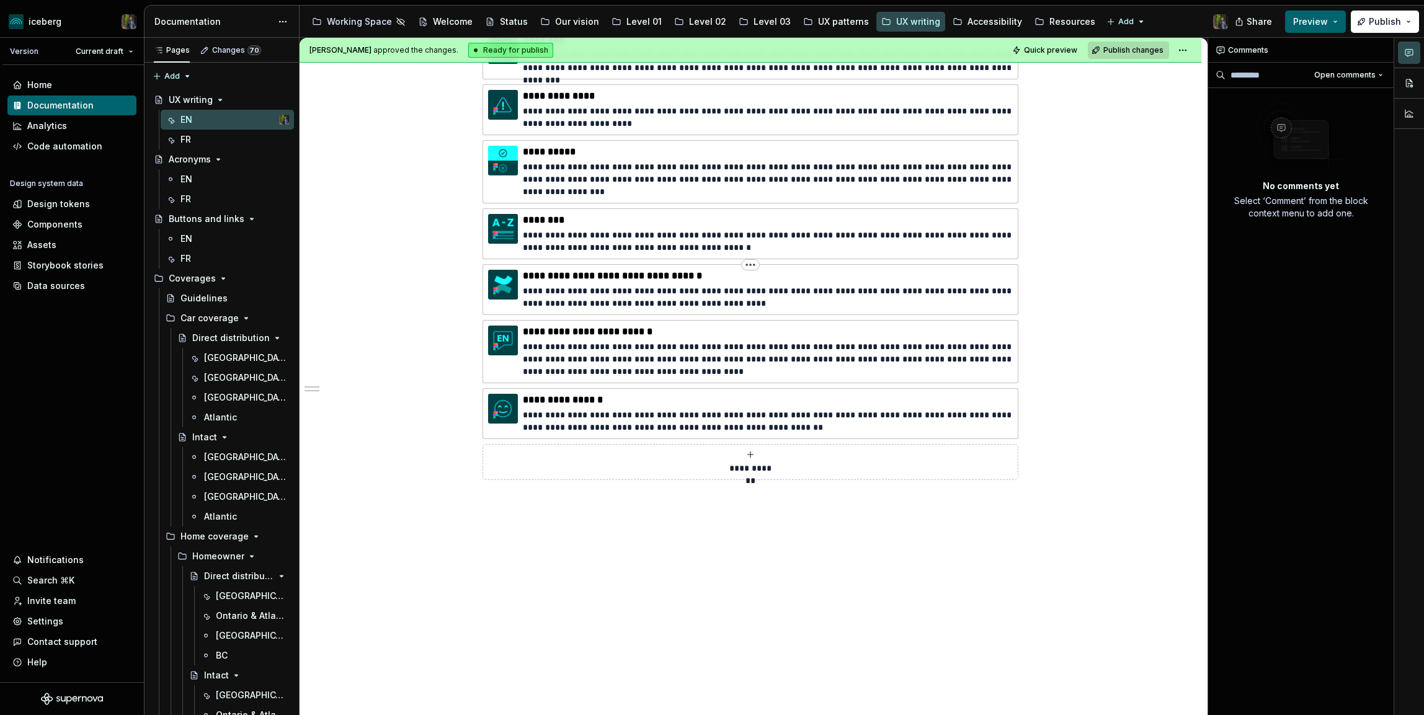
scroll to position [678, 0]
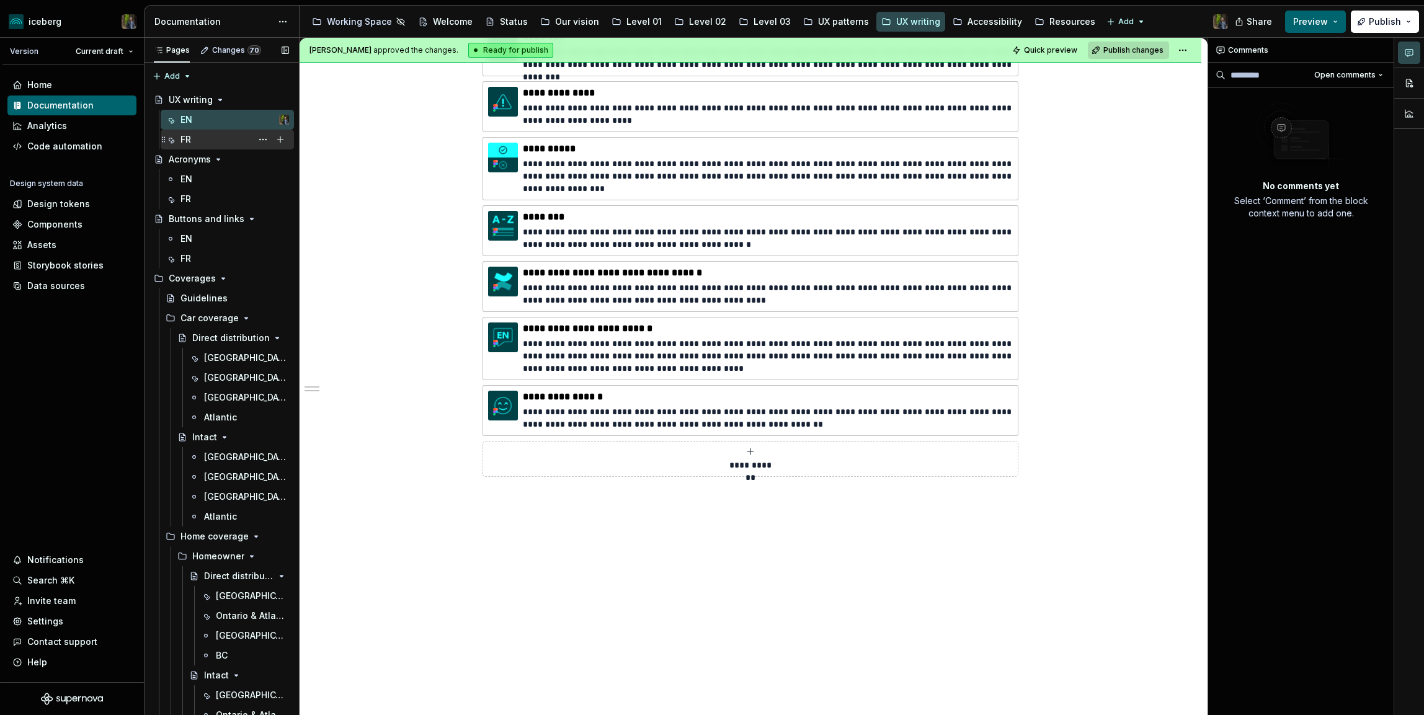
click at [216, 140] on div "FR" at bounding box center [234, 139] width 109 height 17
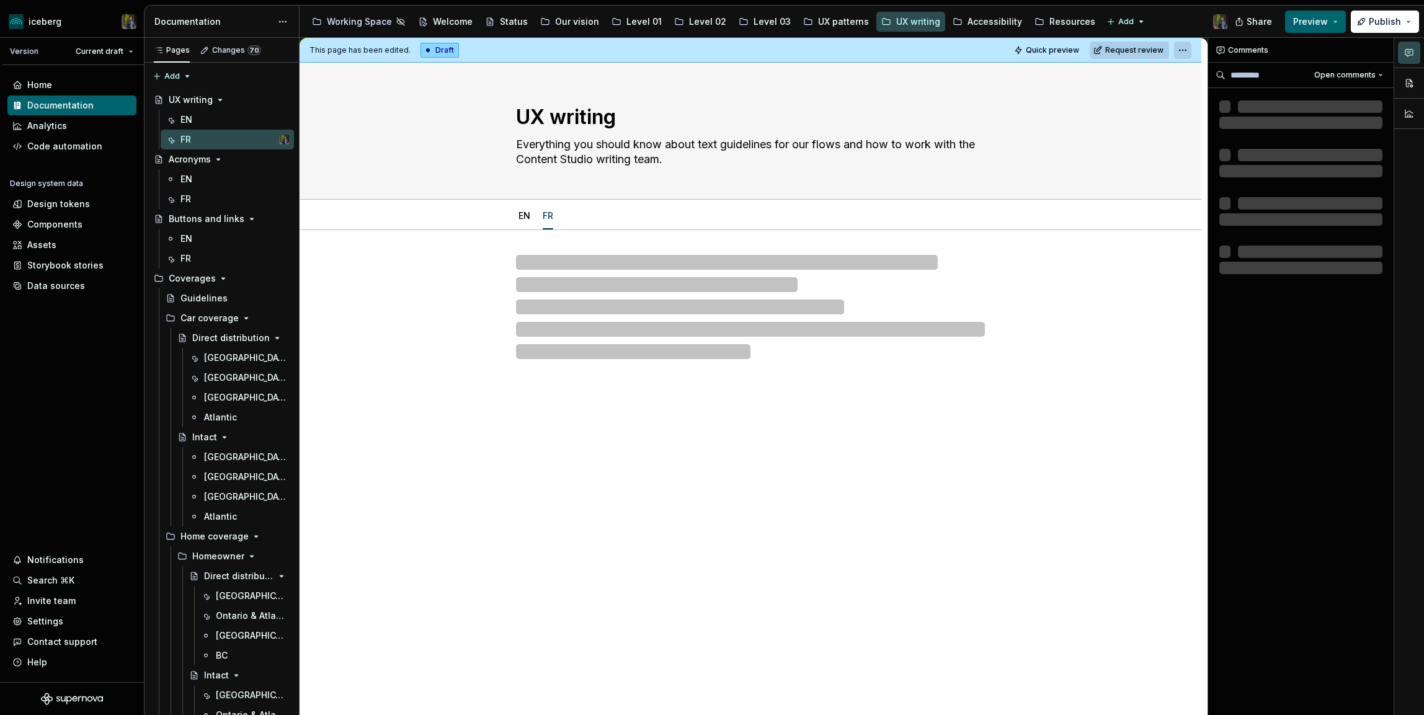
click at [1193, 50] on html "iceberg Version Current draft Home Documentation Analytics Code automation Desi…" at bounding box center [712, 357] width 1424 height 715
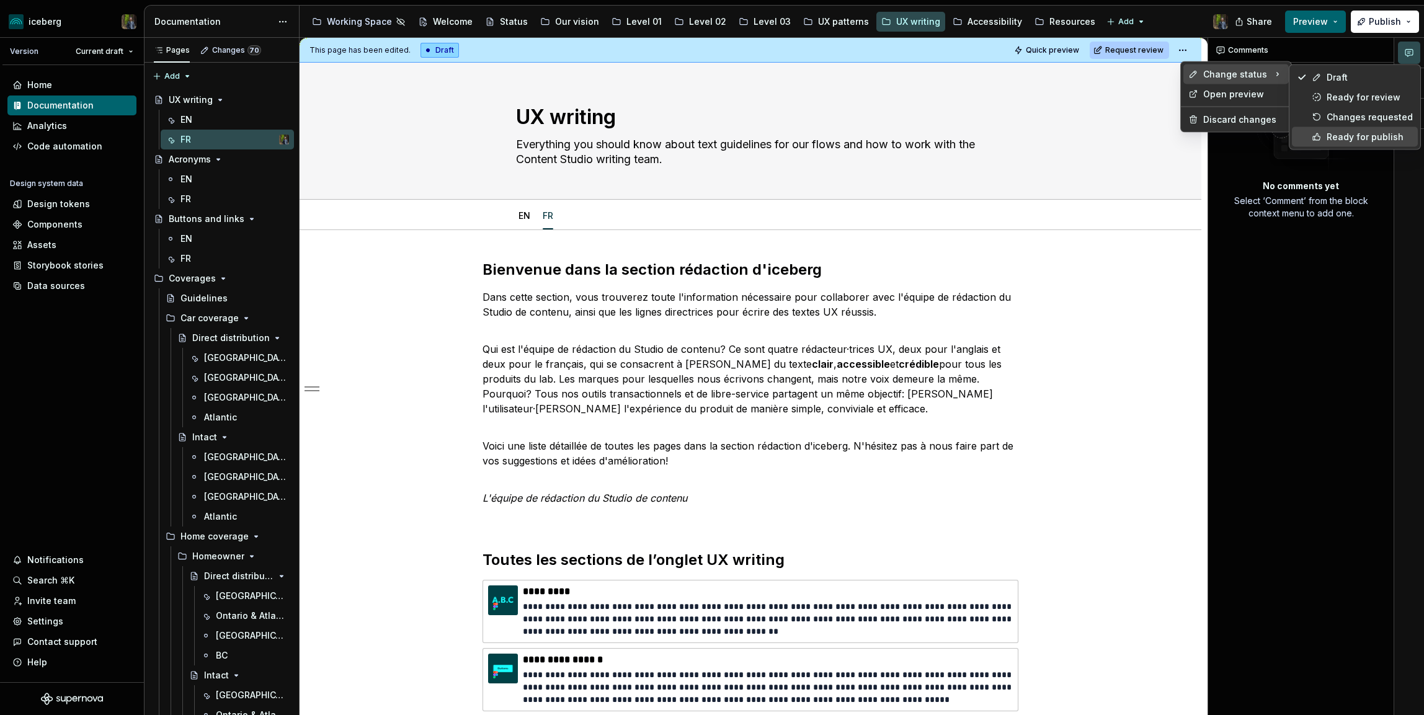
click at [1357, 136] on div "Ready for publish" at bounding box center [1369, 137] width 86 height 12
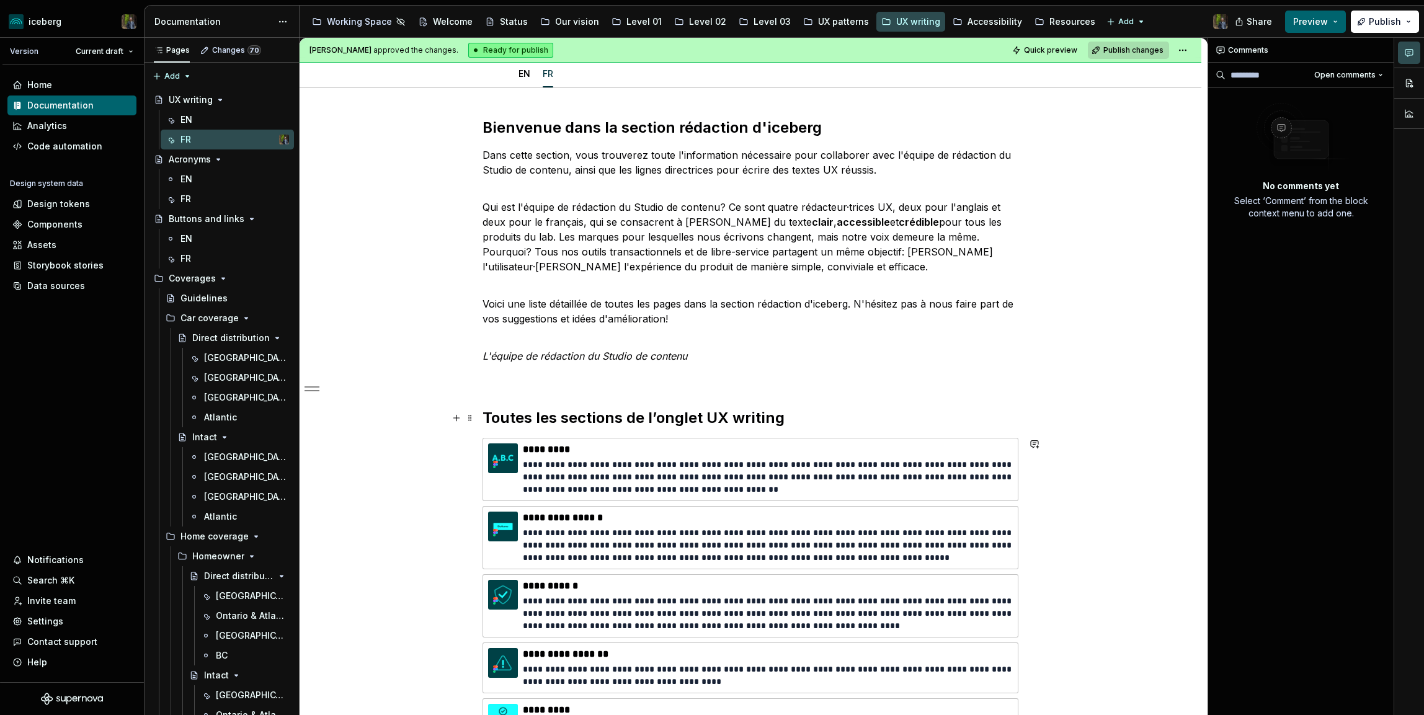
scroll to position [71, 0]
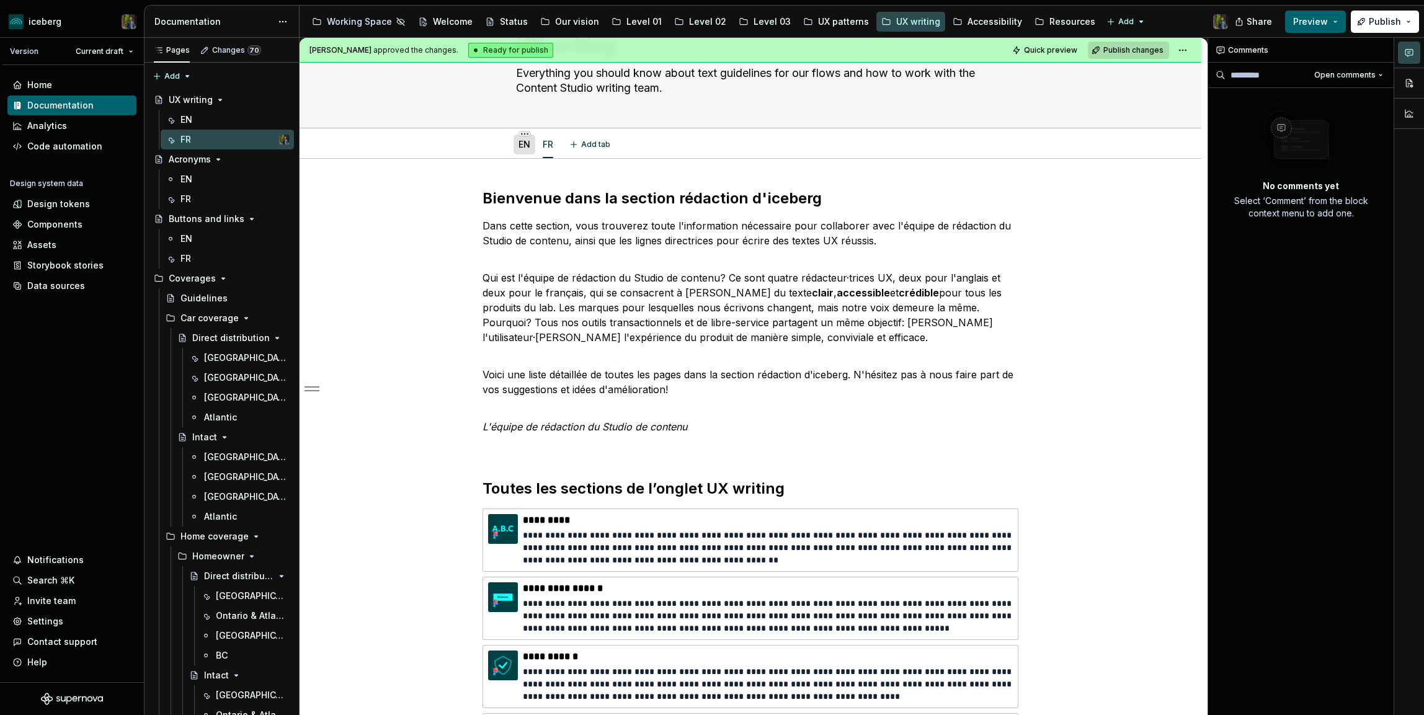
click at [530, 149] on link "EN" at bounding box center [524, 144] width 12 height 11
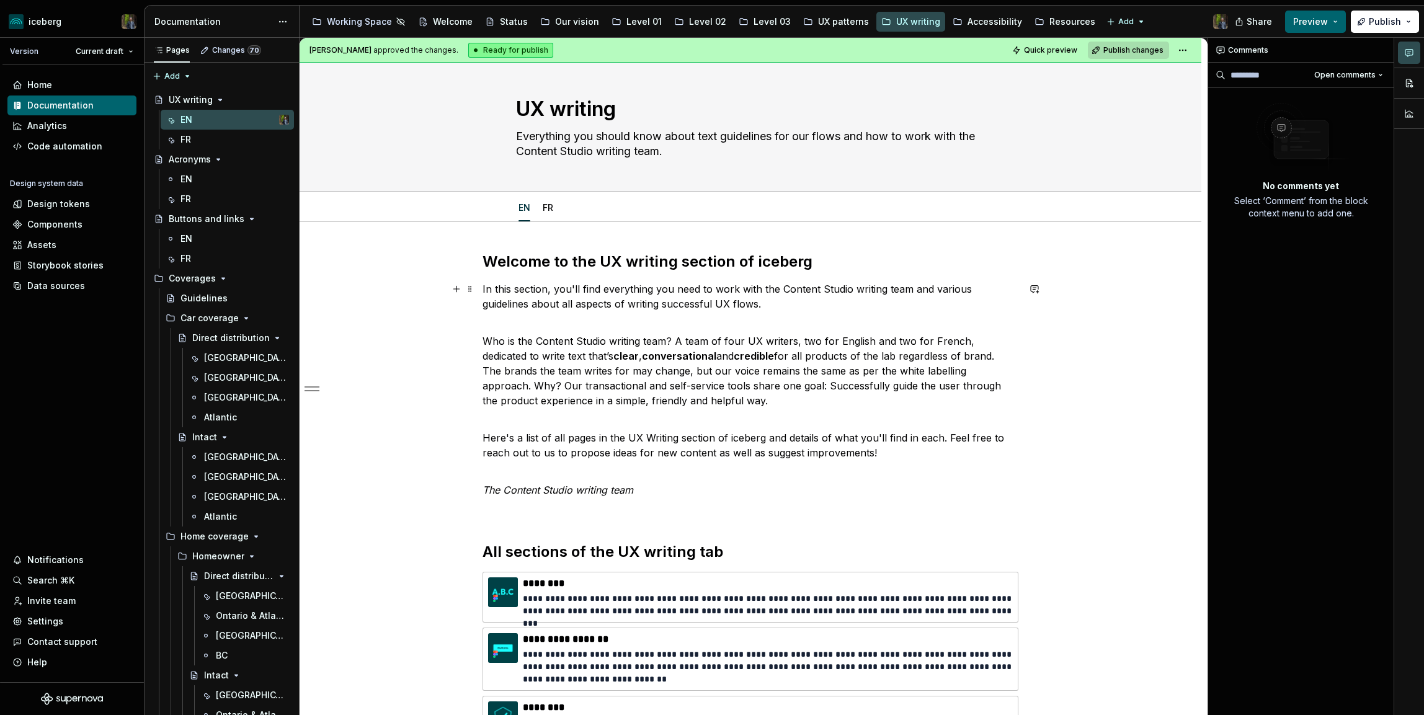
scroll to position [11, 0]
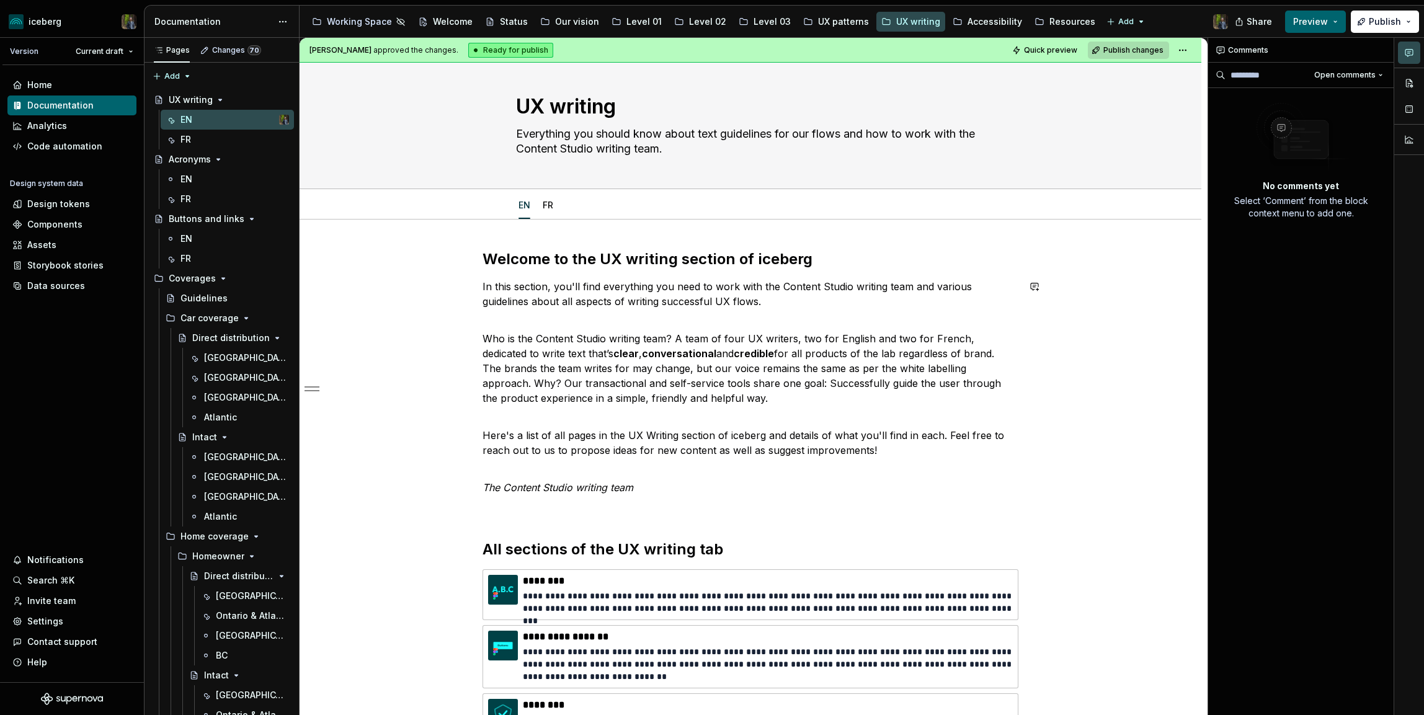
click at [533, 309] on div "**********" at bounding box center [750, 711] width 536 height 925
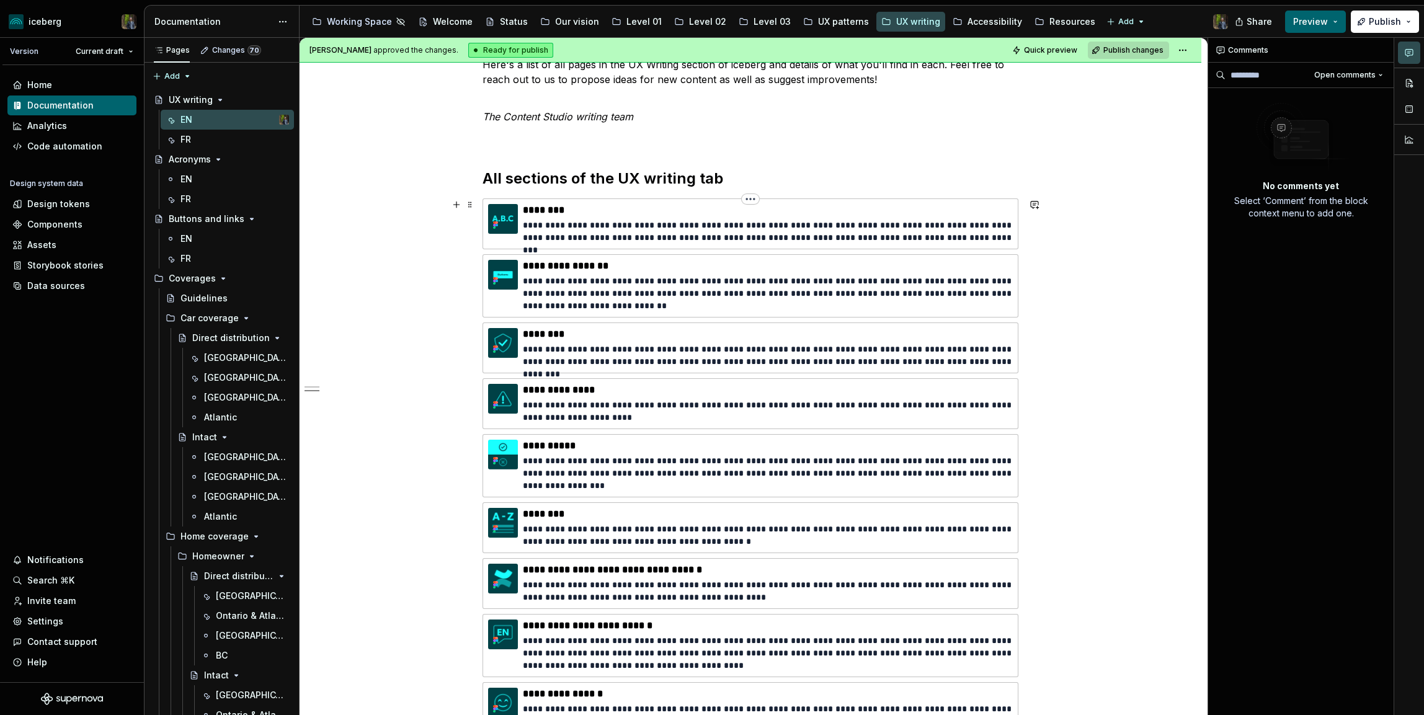
scroll to position [699, 0]
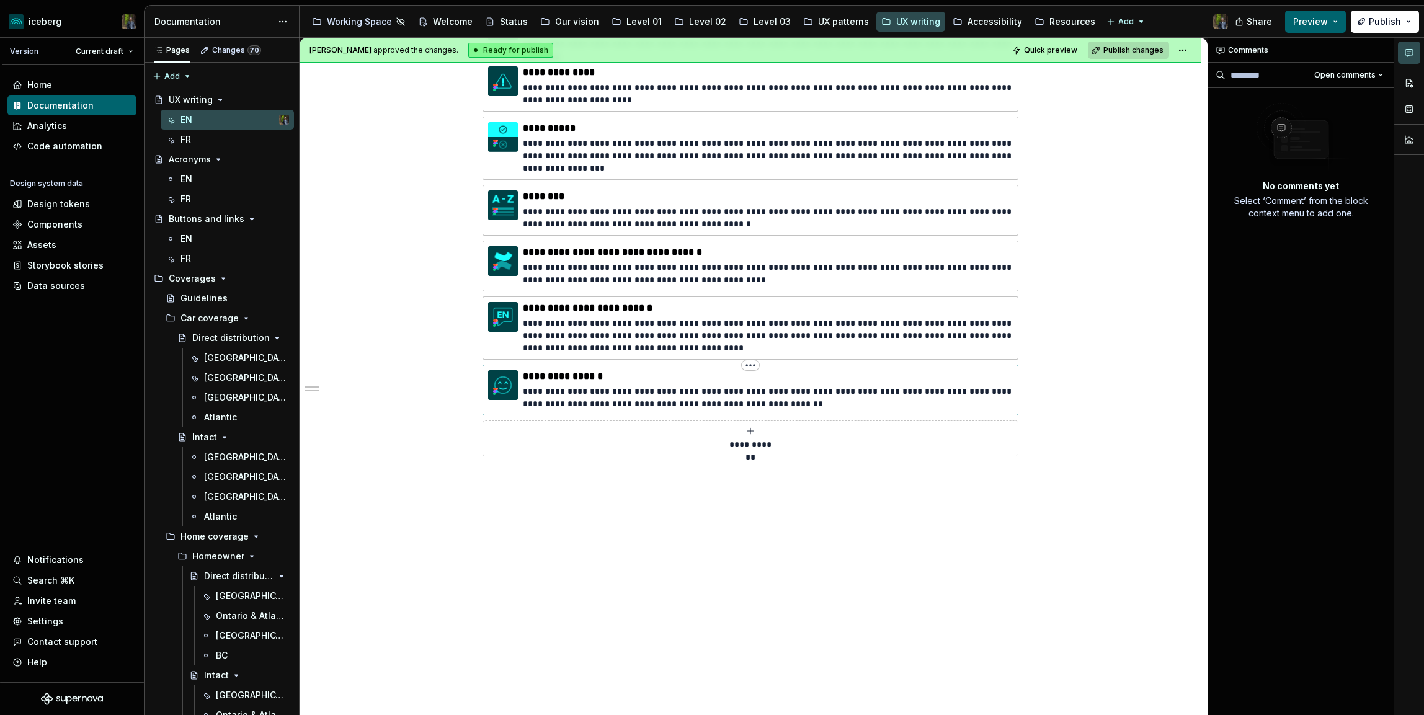
click at [554, 386] on p "**********" at bounding box center [768, 397] width 490 height 25
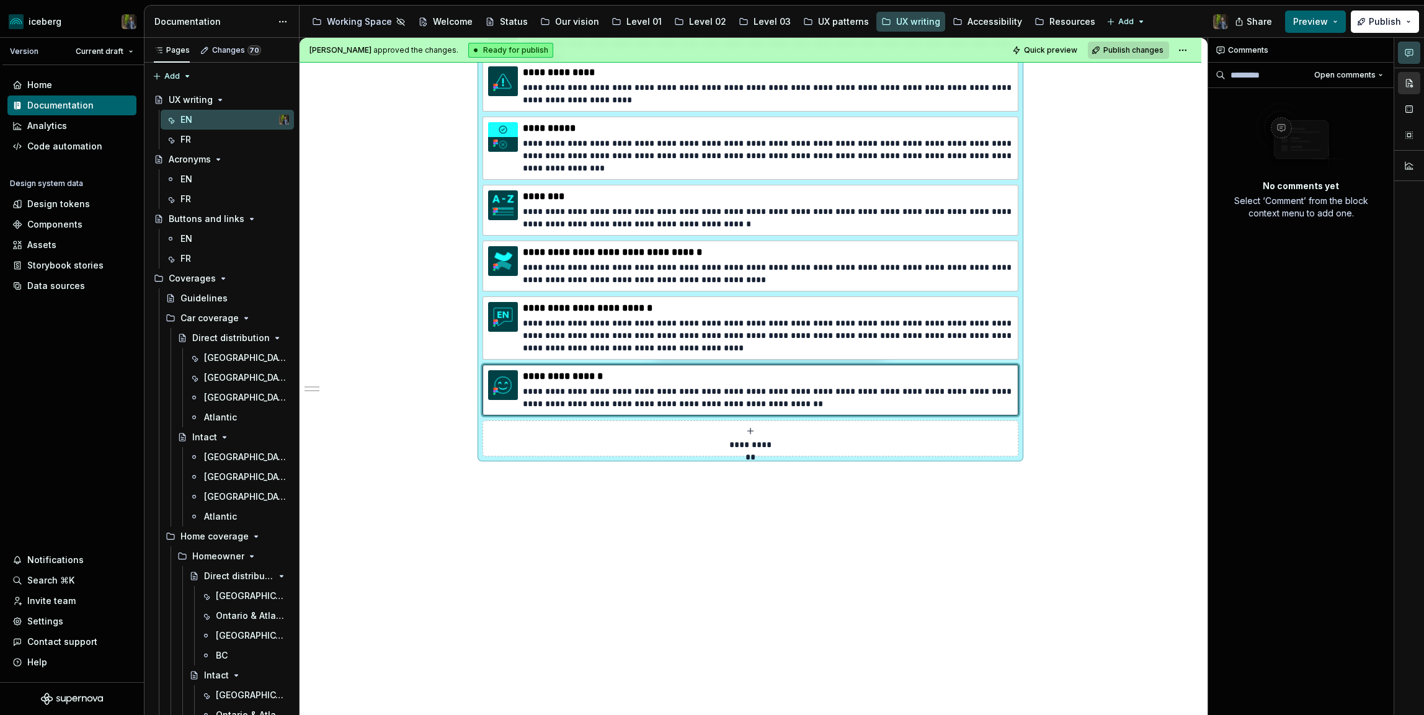
click at [1416, 76] on button "button" at bounding box center [1409, 83] width 22 height 22
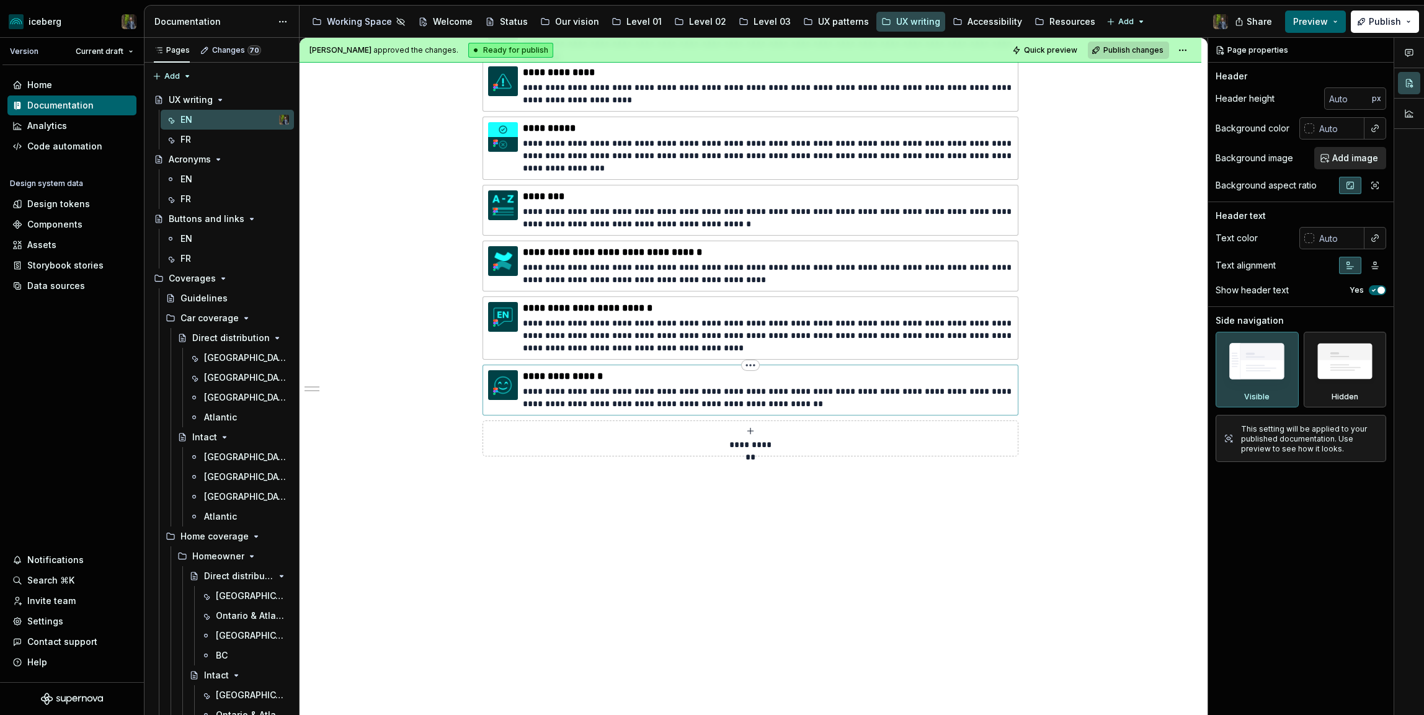
click at [853, 388] on p "**********" at bounding box center [768, 397] width 490 height 25
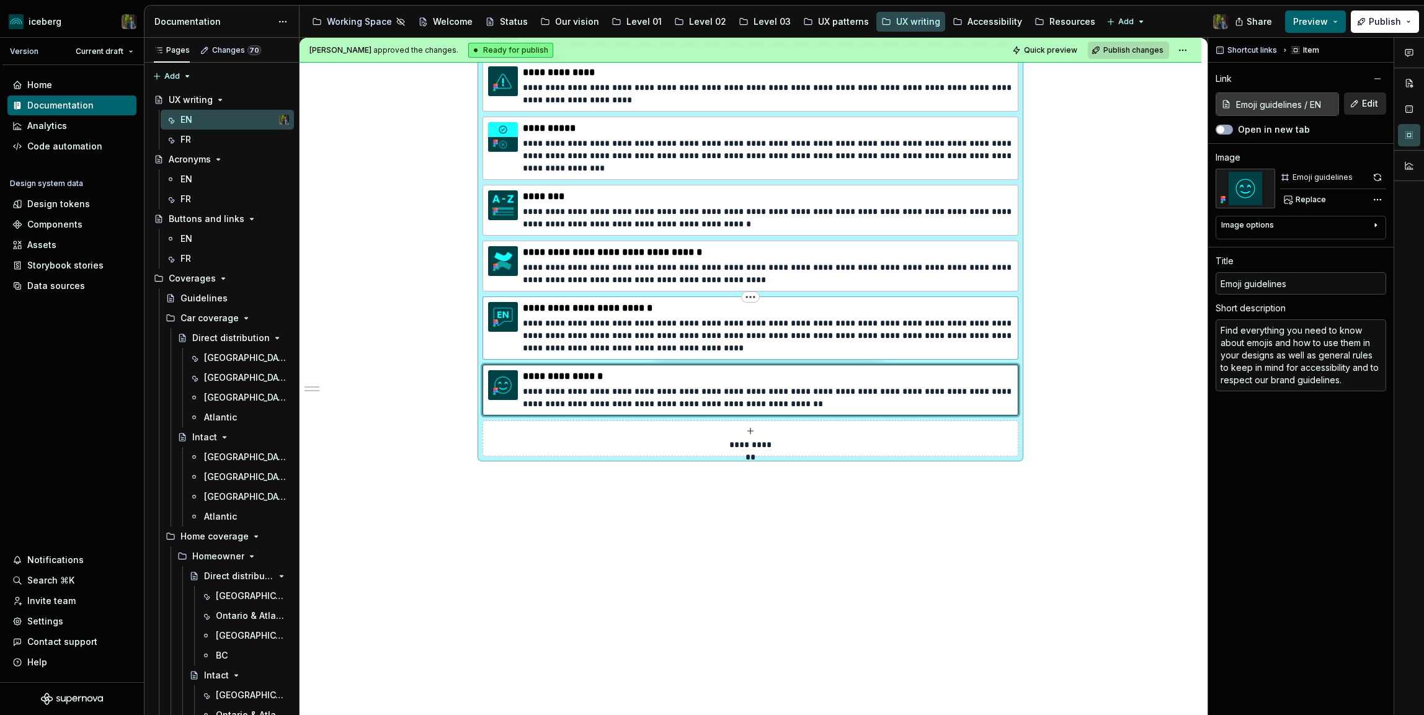
click at [947, 332] on p "**********" at bounding box center [768, 335] width 490 height 37
type textarea "*"
type input "UX writing / US versus Canadian English"
type input "US versus Canadian English"
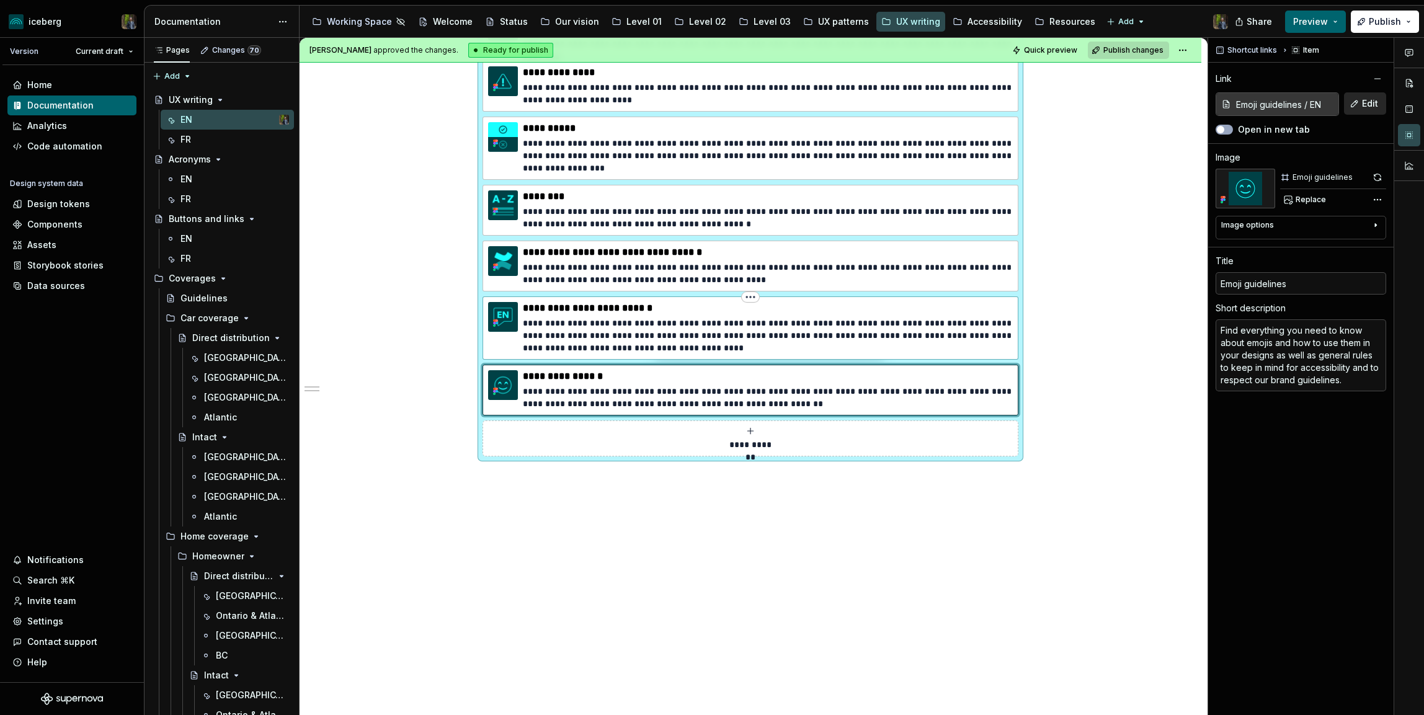
type textarea "We use Canadian English for our products as IFC is a Canadian company. Web cont…"
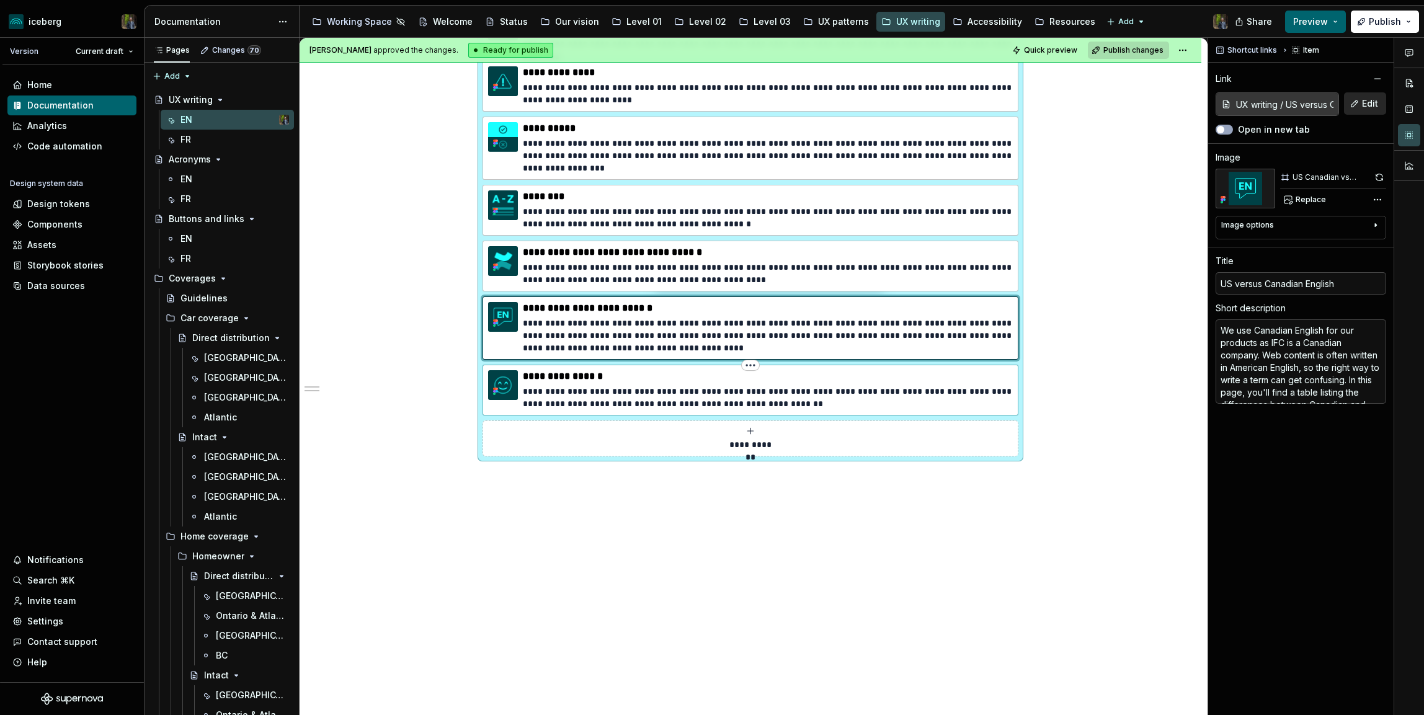
type textarea "*"
type input "Emoji guidelines / EN"
type input "Emoji guidelines"
type textarea "Find everything you need to know about emojis and how to use them in your desig…"
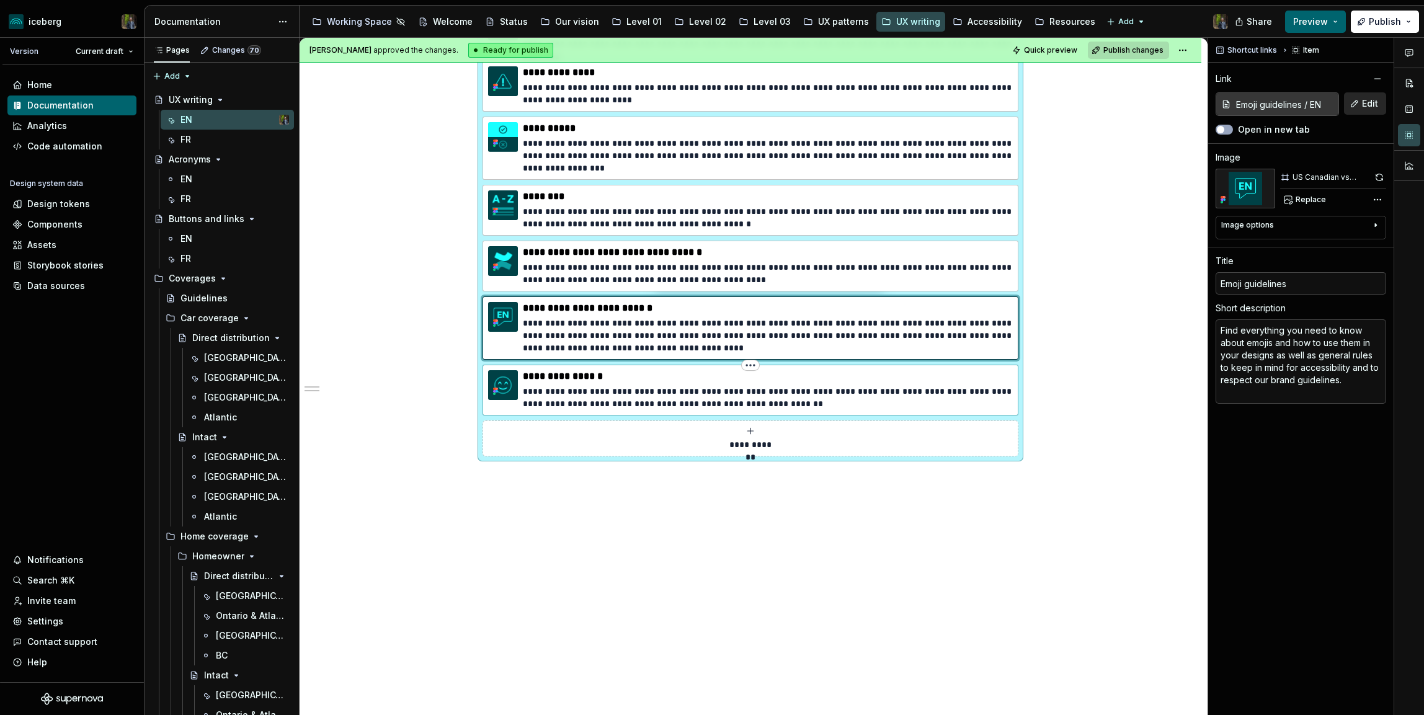
click at [940, 384] on div "**********" at bounding box center [768, 390] width 490 height 40
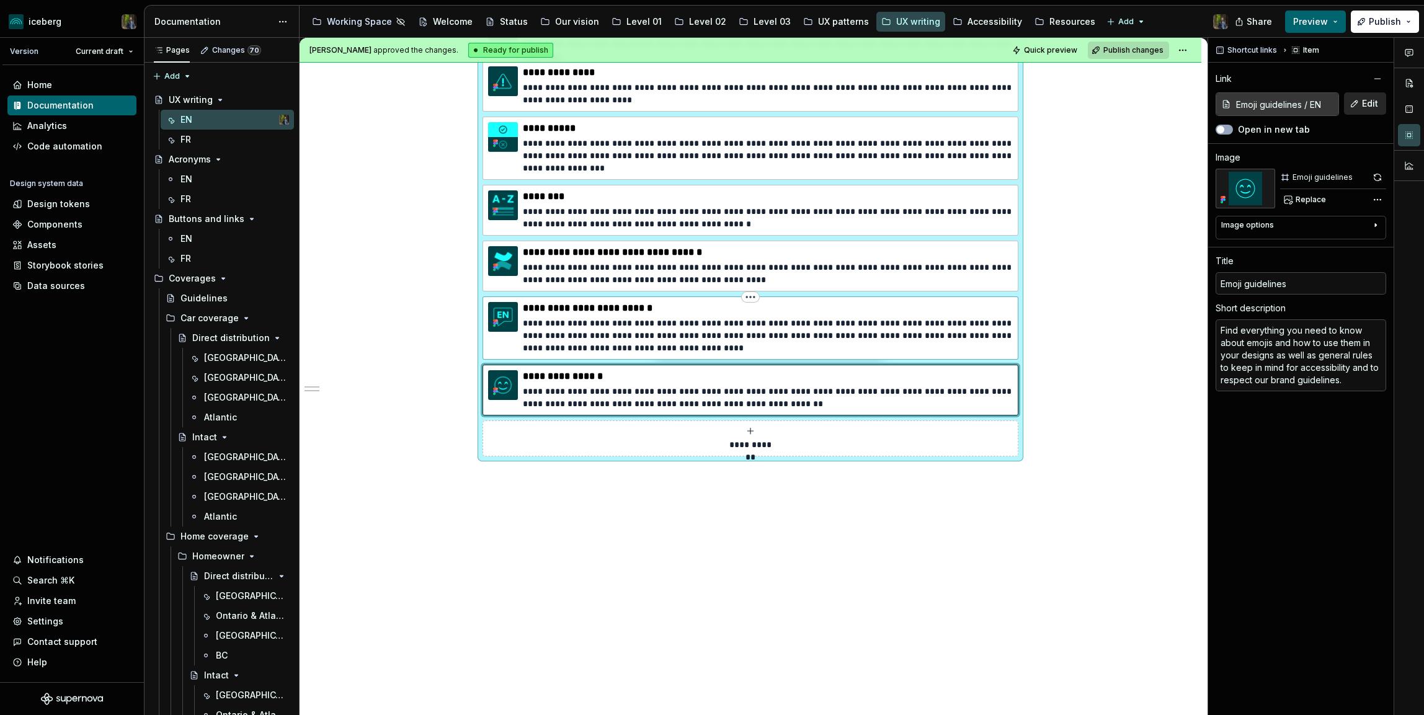
click at [960, 318] on p "**********" at bounding box center [768, 335] width 490 height 37
type textarea "*"
type input "UX writing / US versus Canadian English"
type input "US versus Canadian English"
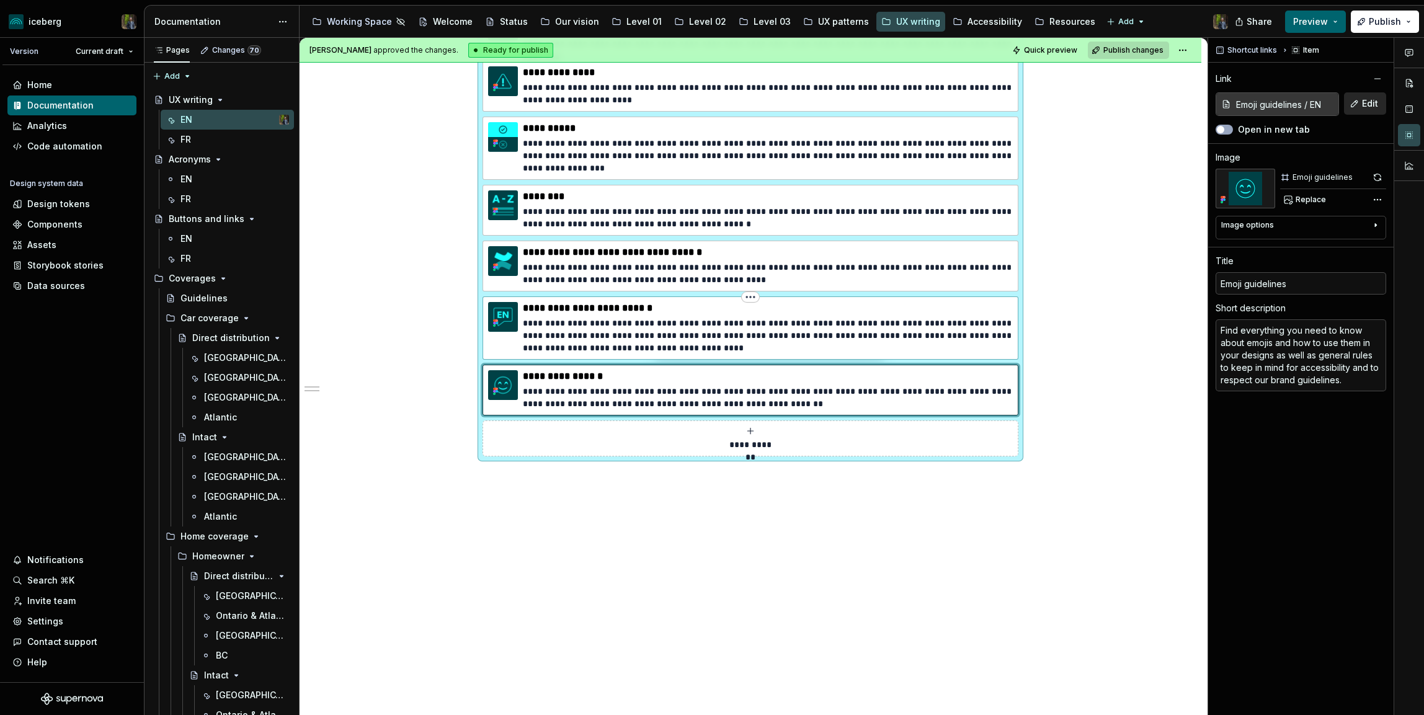
type textarea "We use Canadian English for our products as IFC is a Canadian company. Web cont…"
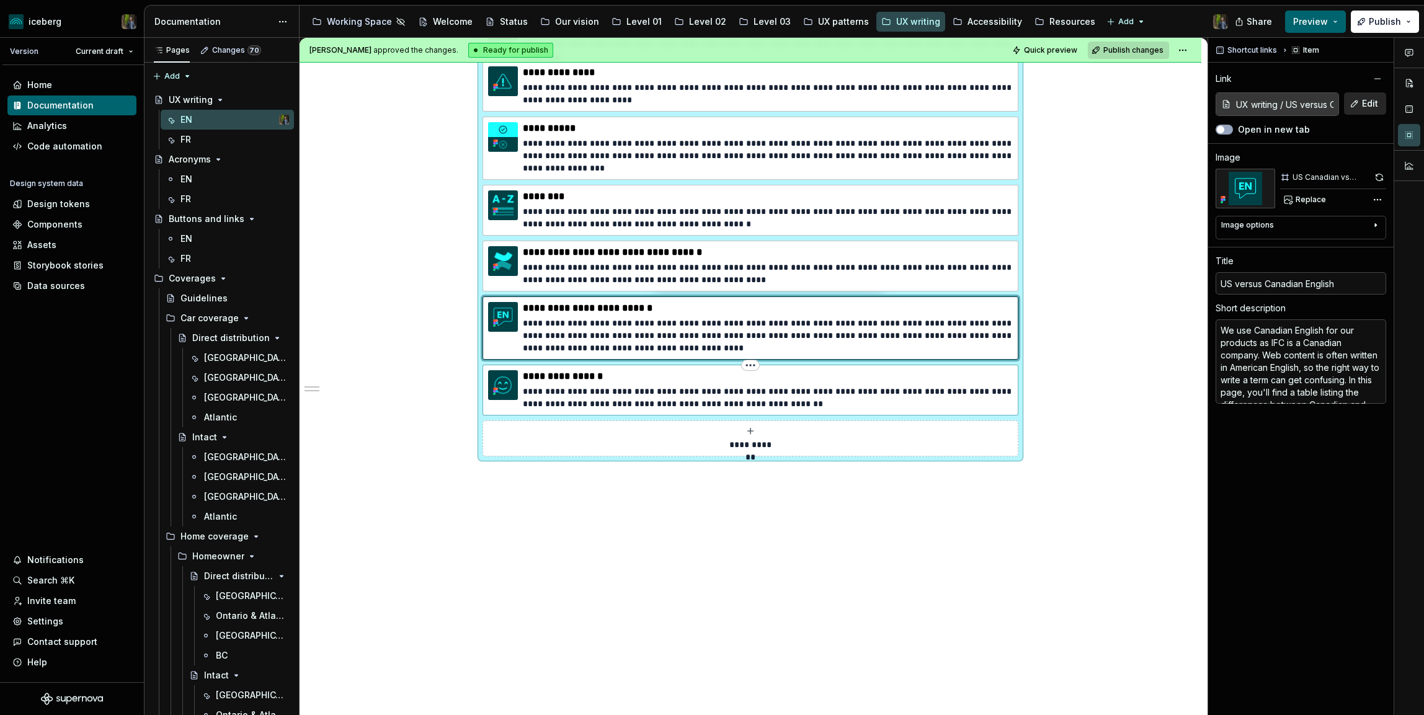
click at [948, 386] on p "**********" at bounding box center [768, 397] width 490 height 25
type textarea "*"
type input "Emoji guidelines / EN"
type input "Emoji guidelines"
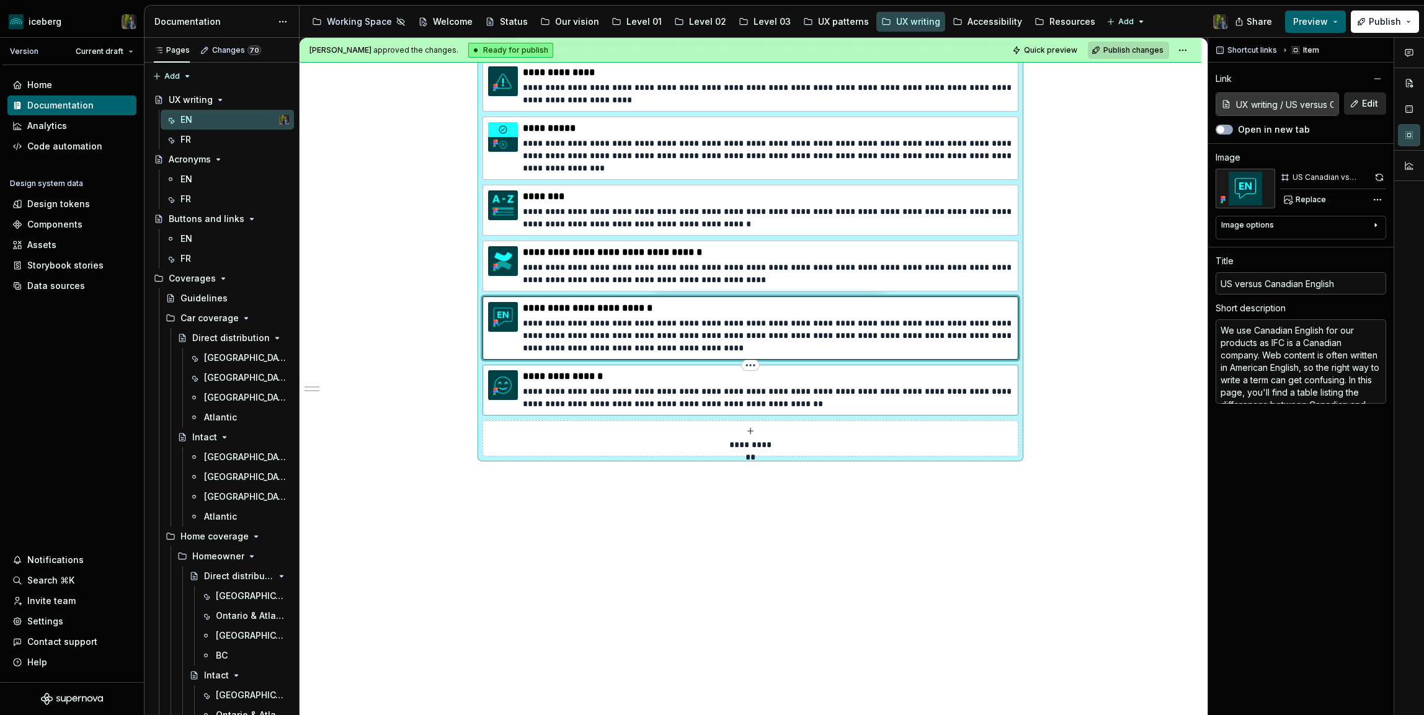
type textarea "Find everything you need to know about emojis and how to use them in your desig…"
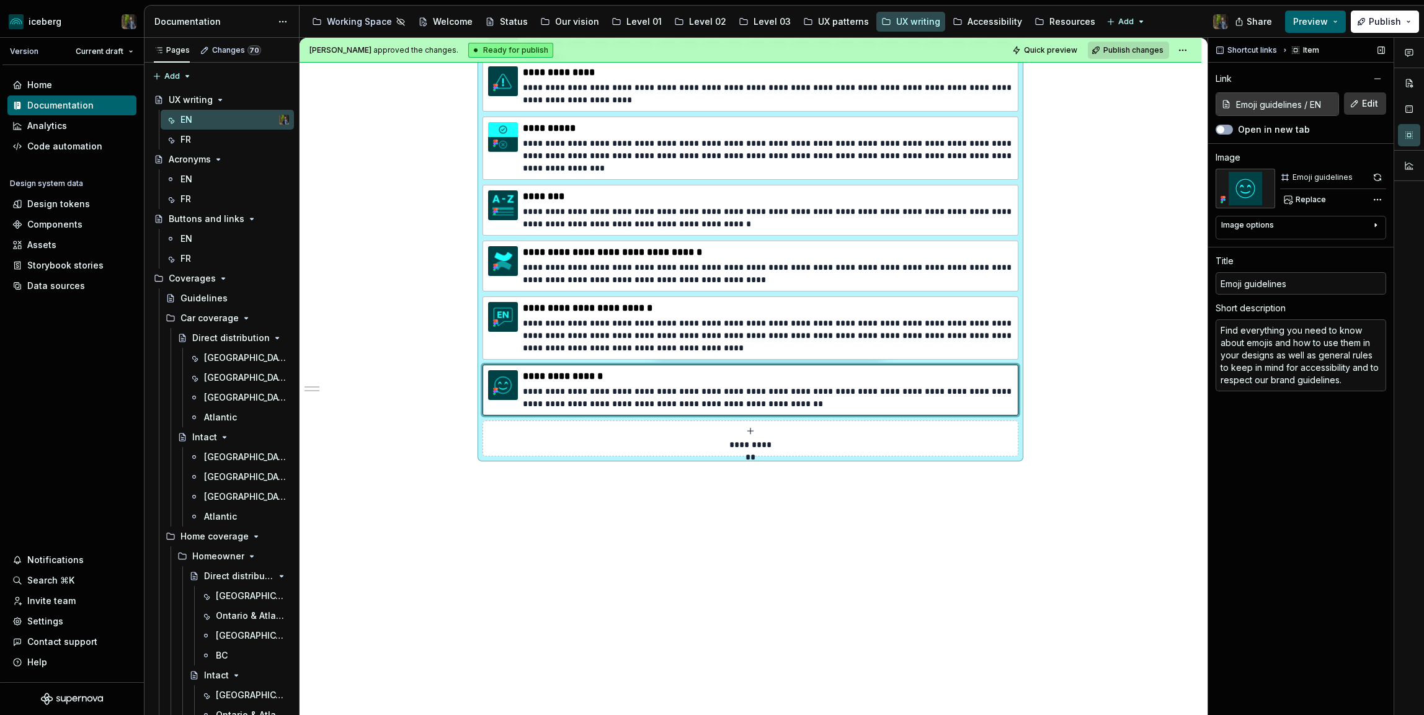
click at [1355, 98] on button "Edit" at bounding box center [1365, 103] width 42 height 22
type textarea "*"
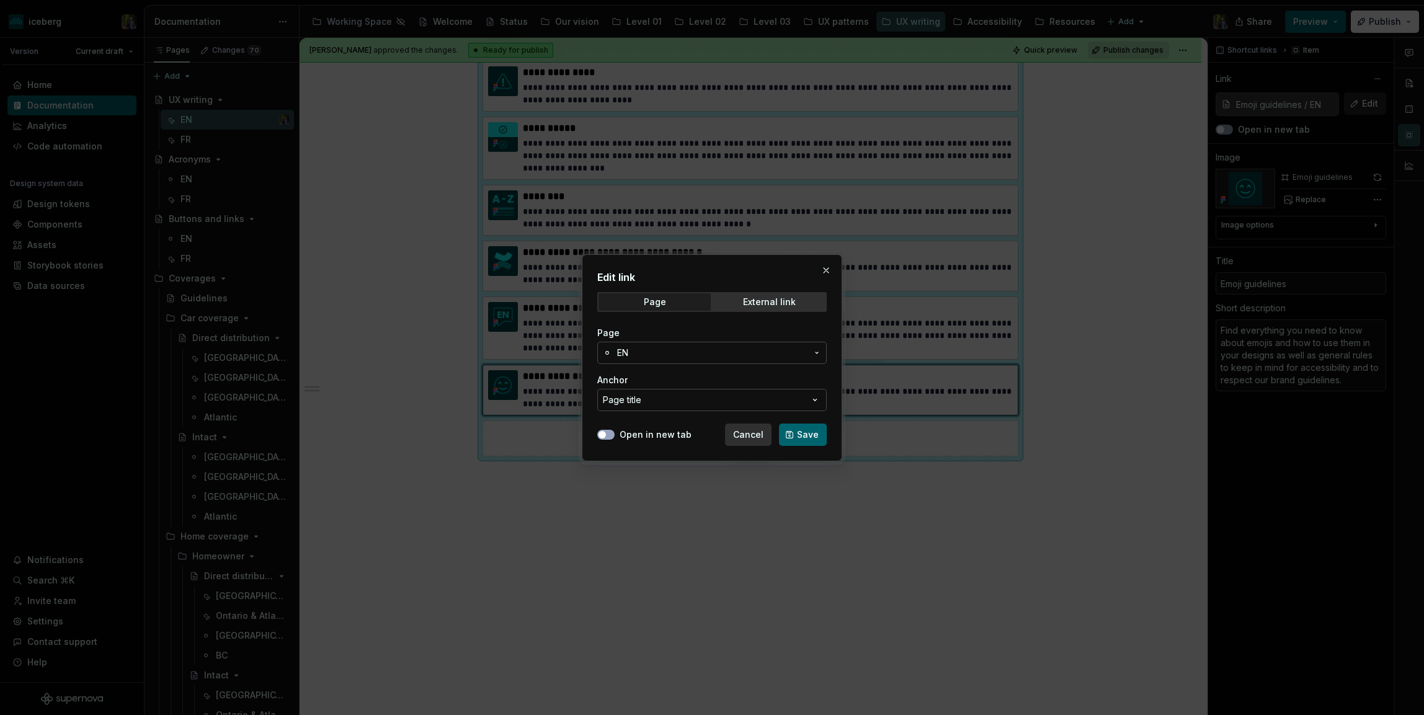
click at [690, 347] on span "EN" at bounding box center [712, 353] width 190 height 12
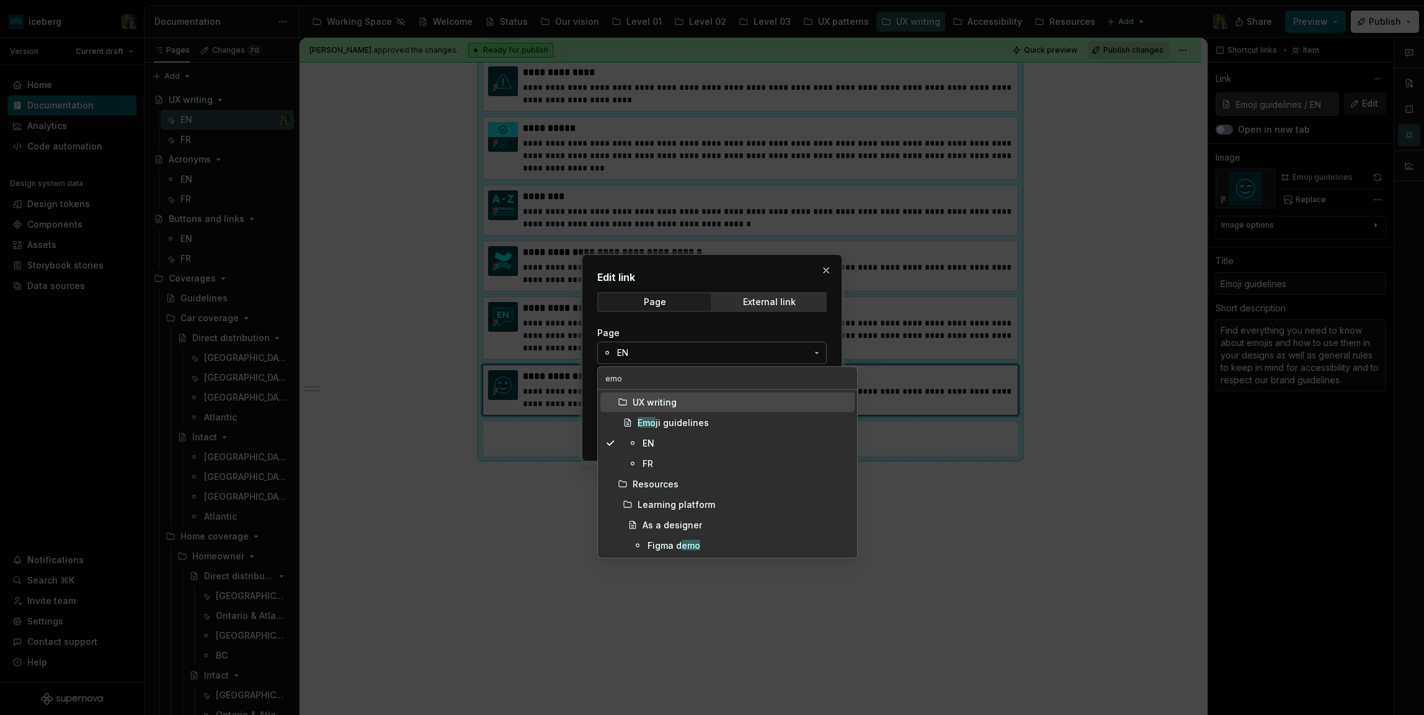
type input "emoj"
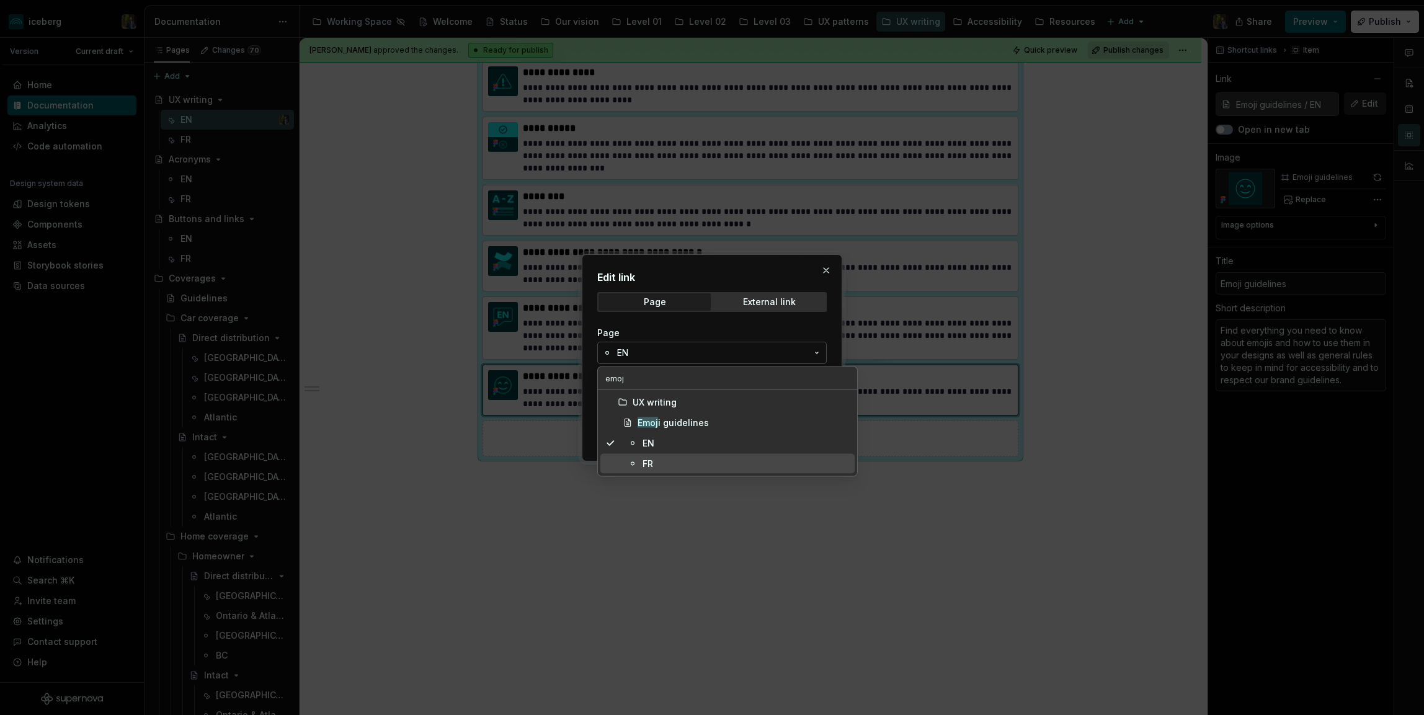
click at [502, 472] on div at bounding box center [712, 357] width 1424 height 715
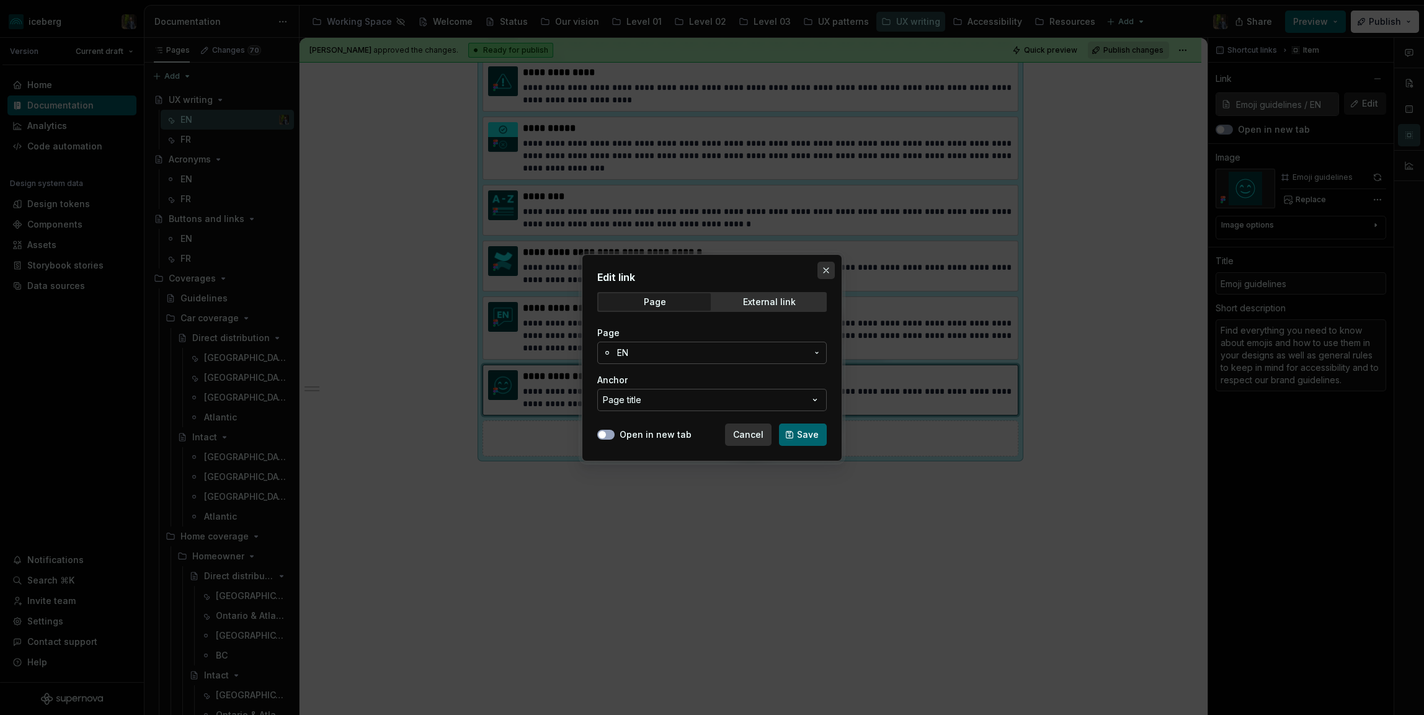
click at [827, 266] on button "button" at bounding box center [825, 270] width 17 height 17
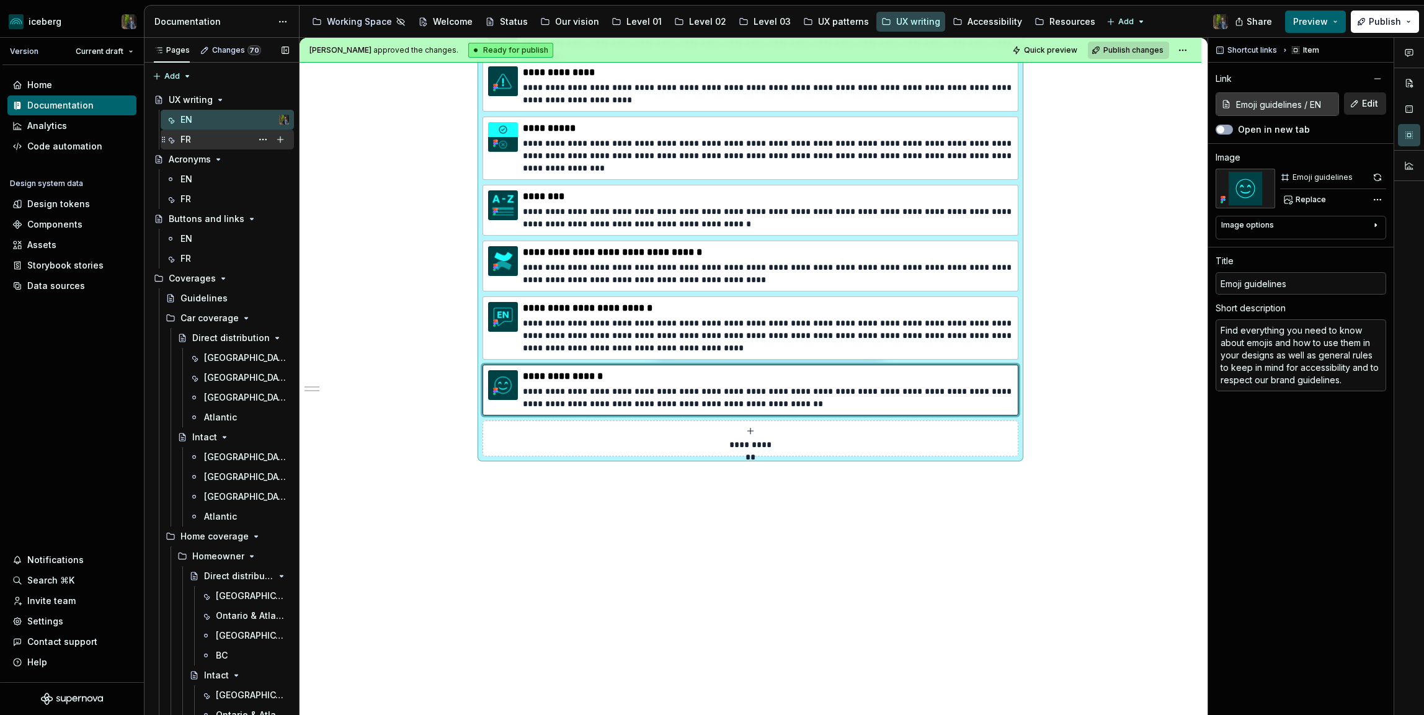
click at [213, 137] on div "FR" at bounding box center [234, 139] width 109 height 17
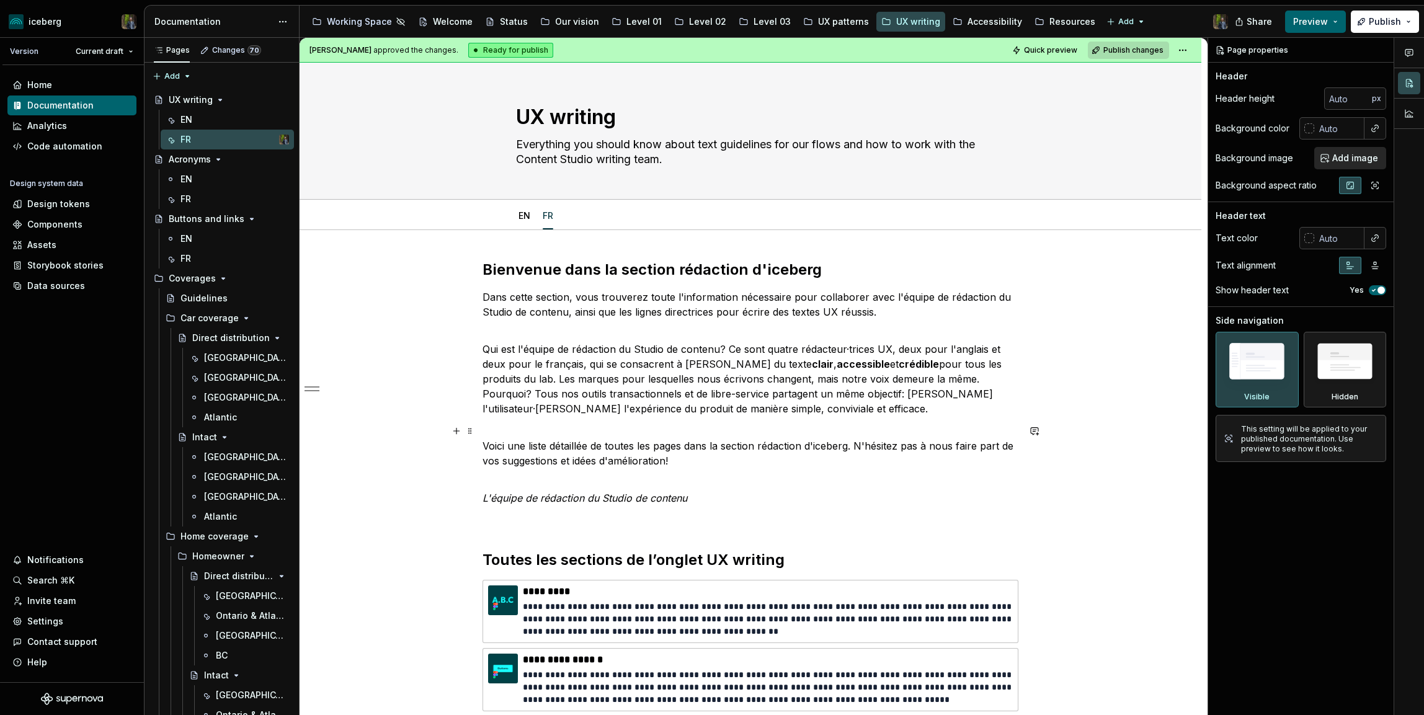
scroll to position [724, 0]
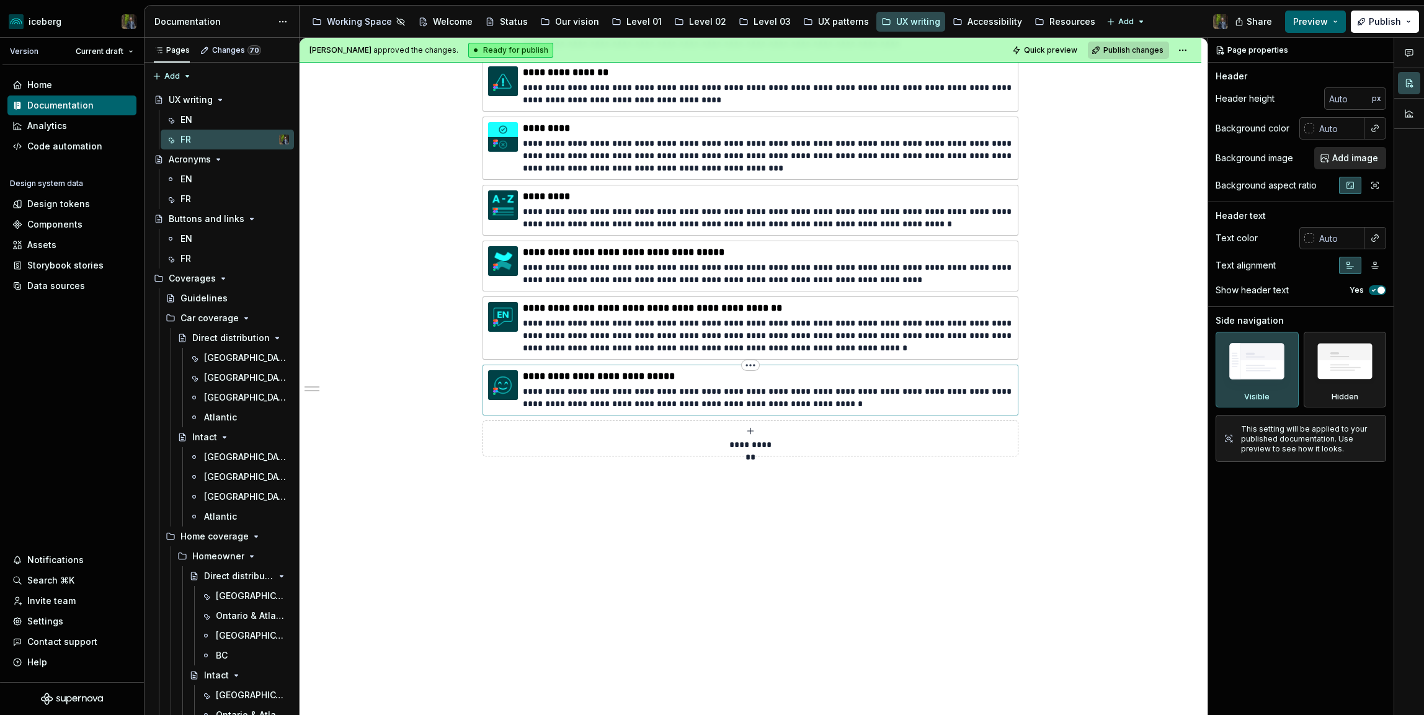
click at [843, 385] on p "**********" at bounding box center [768, 397] width 490 height 25
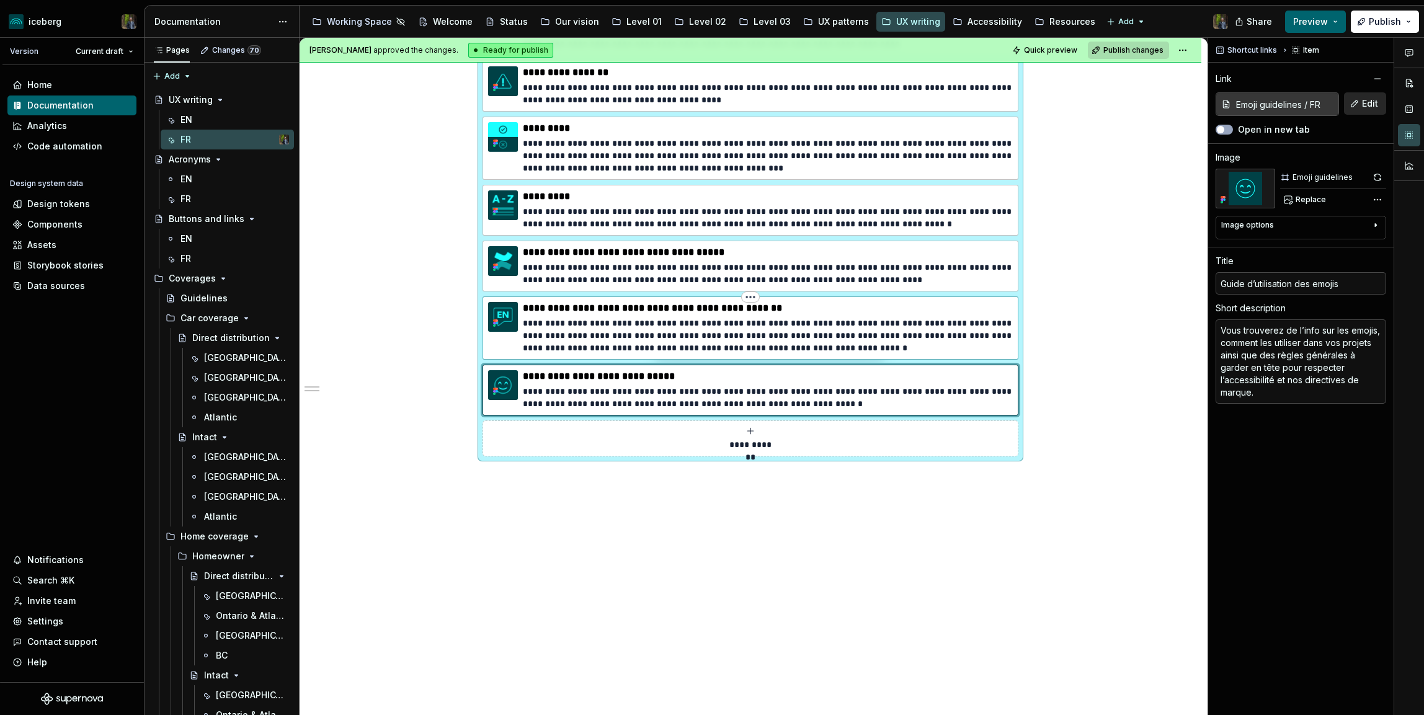
click at [868, 338] on p "**********" at bounding box center [768, 335] width 490 height 37
type textarea "*"
type input "UX writing / US versus Canadian English"
type input "L'anglais canadien par rapport à l'anglais américain"
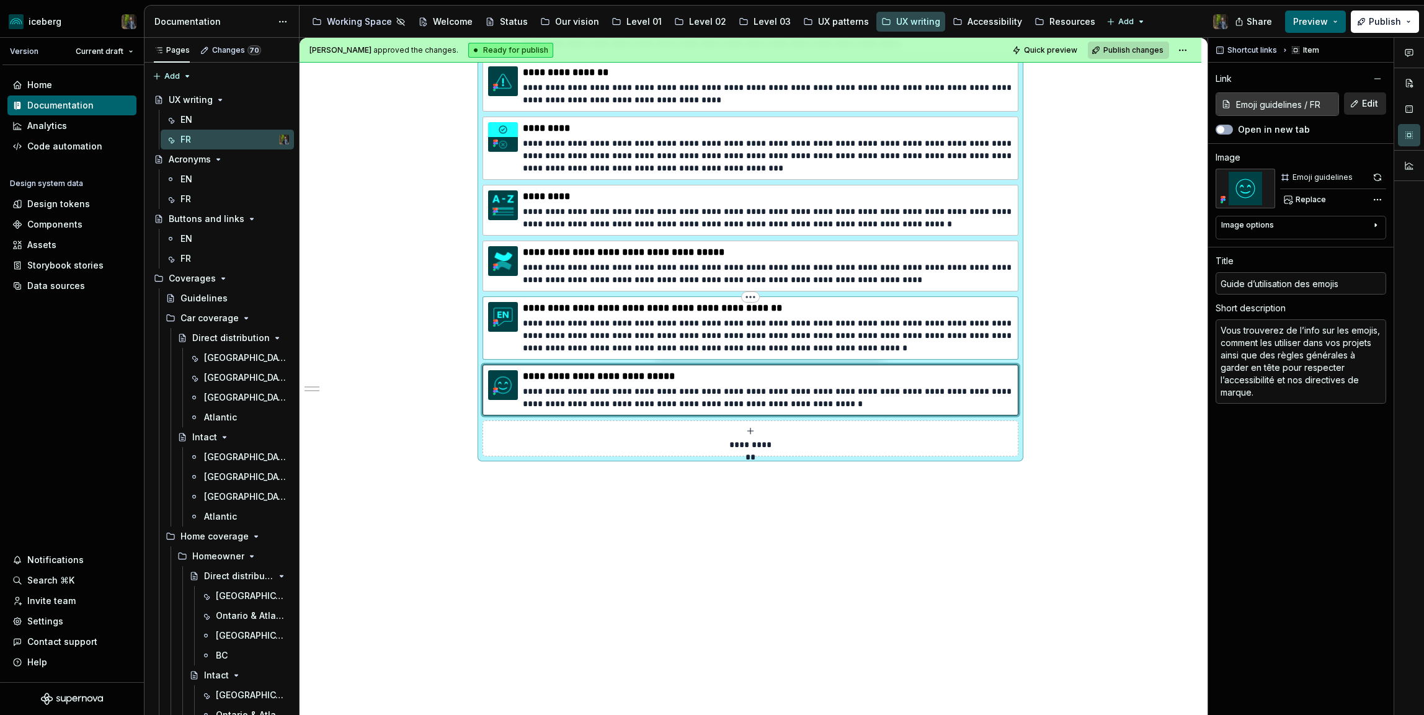
type textarea "IFC étant une compagnie canadienne, nous utilisons l'anglais canadien dans nos …"
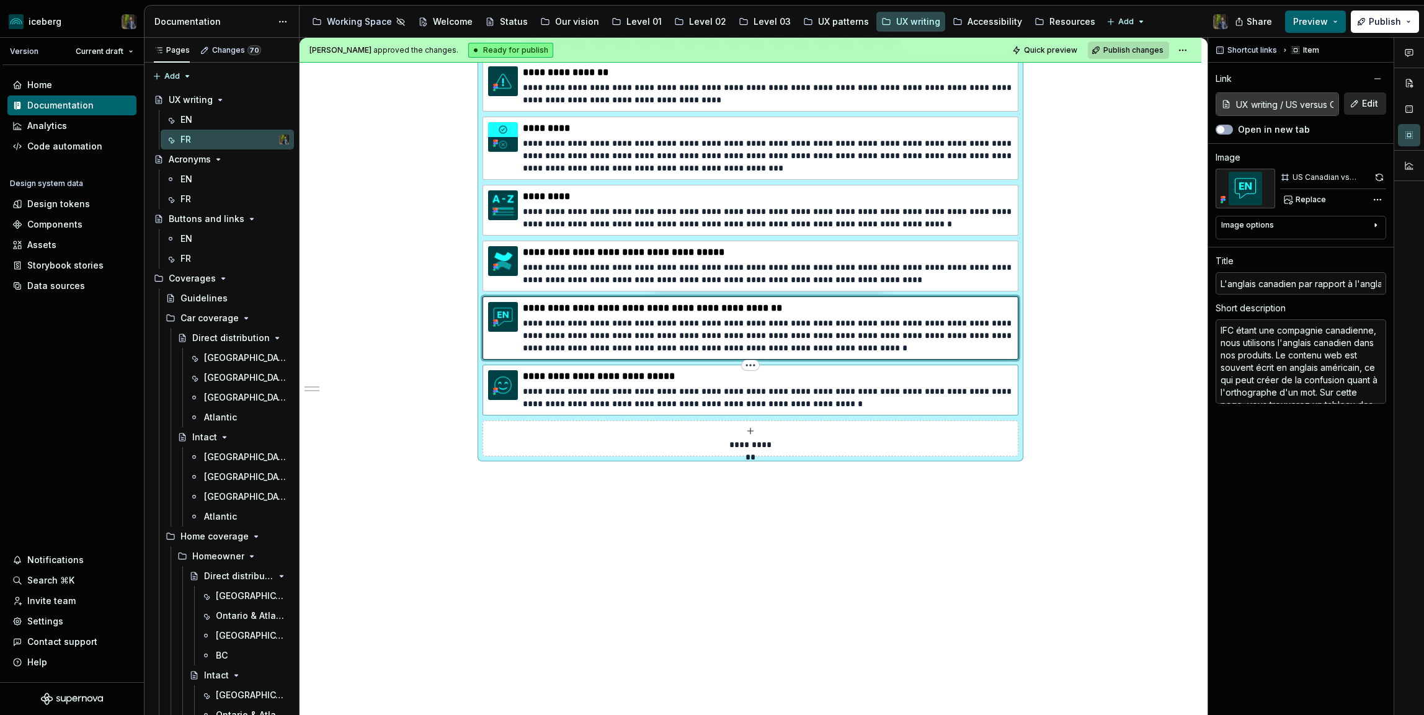
click at [844, 391] on p "**********" at bounding box center [768, 397] width 490 height 25
type textarea "*"
type input "Emoji guidelines / FR"
type input "Guide d’utilisation des emojis"
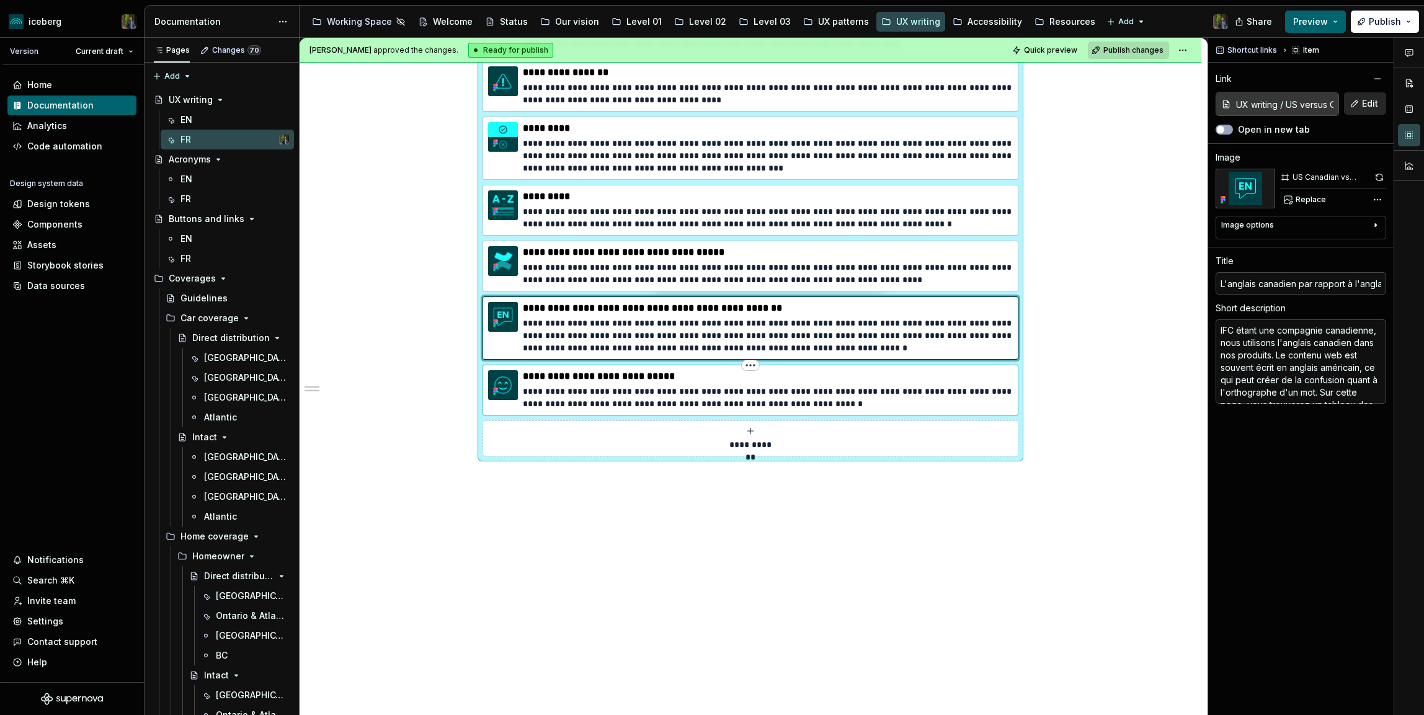
type textarea "Vous trouverez de l’info sur les emojis, comment les utiliser dans vos projets …"
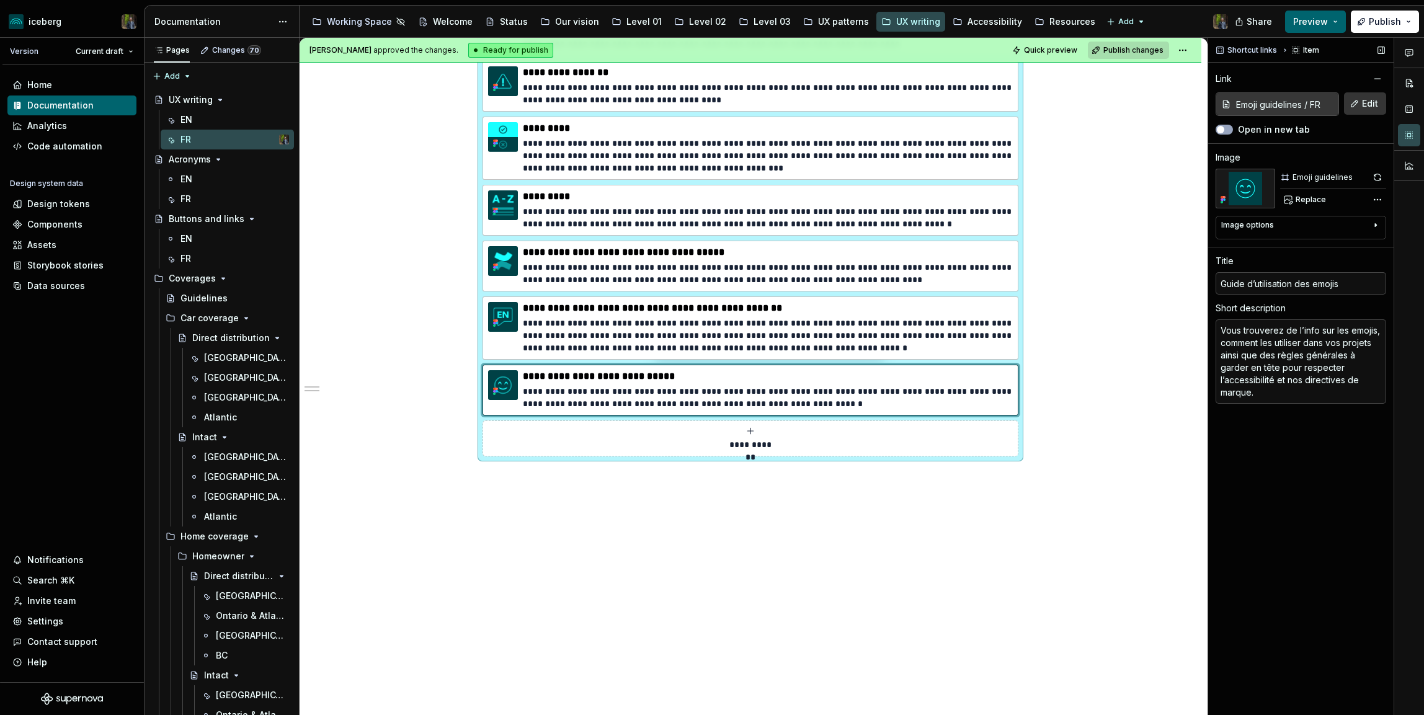
click at [1368, 101] on span "Edit" at bounding box center [1370, 103] width 16 height 12
type textarea "*"
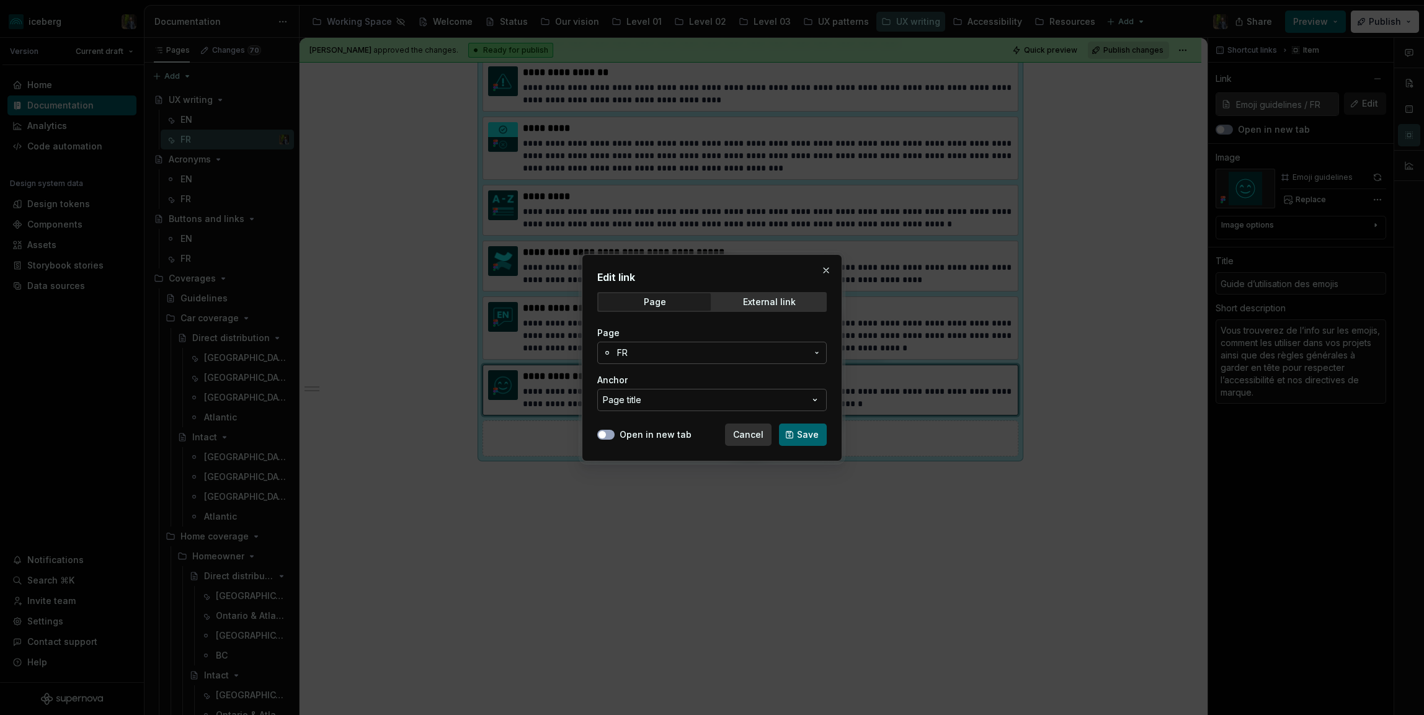
click at [733, 355] on span "FR" at bounding box center [712, 353] width 190 height 12
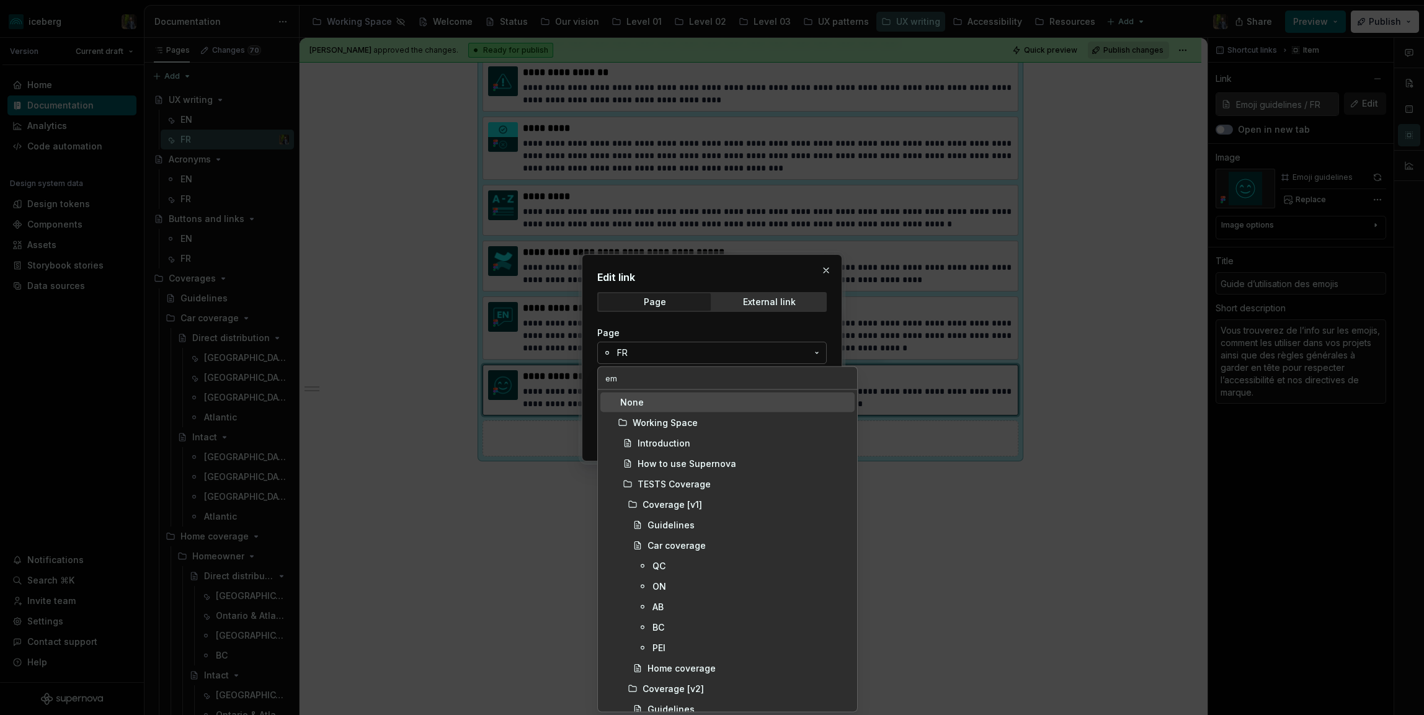
type input "emo"
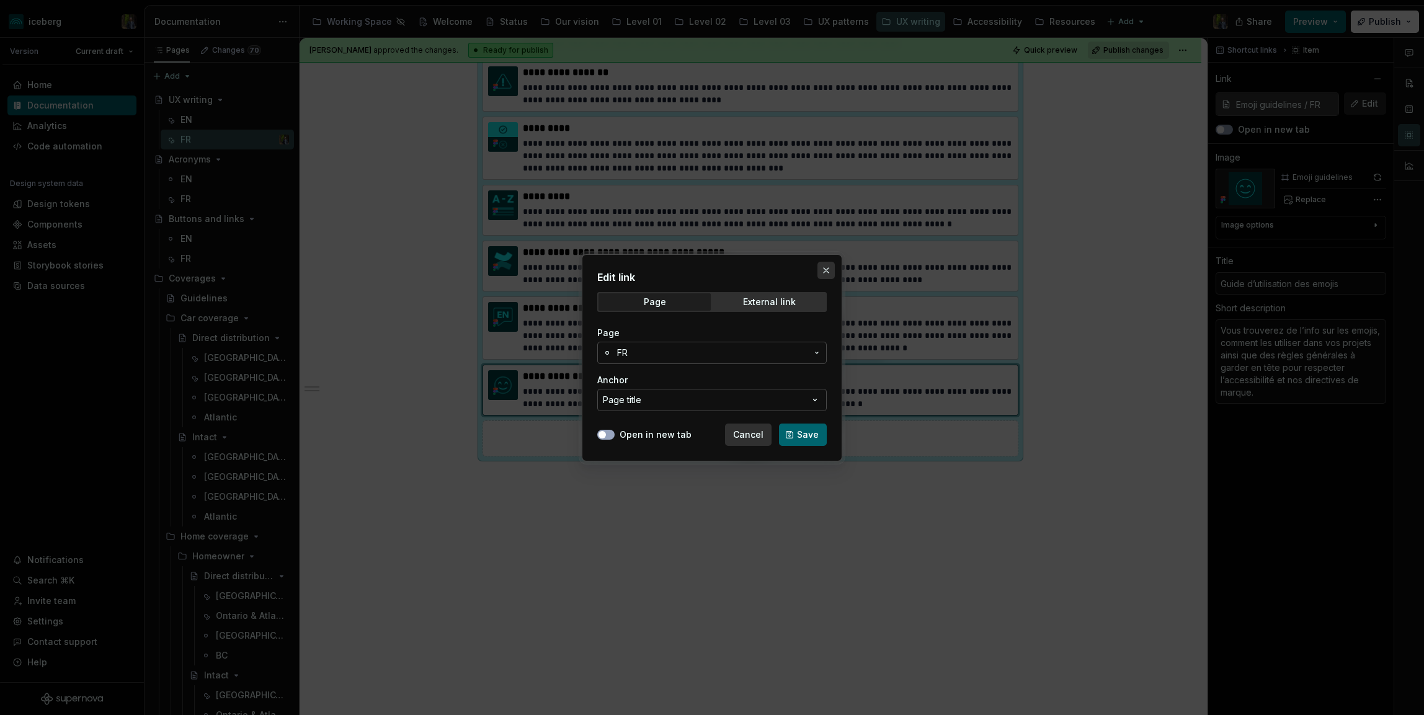
click at [826, 267] on button "button" at bounding box center [825, 270] width 17 height 17
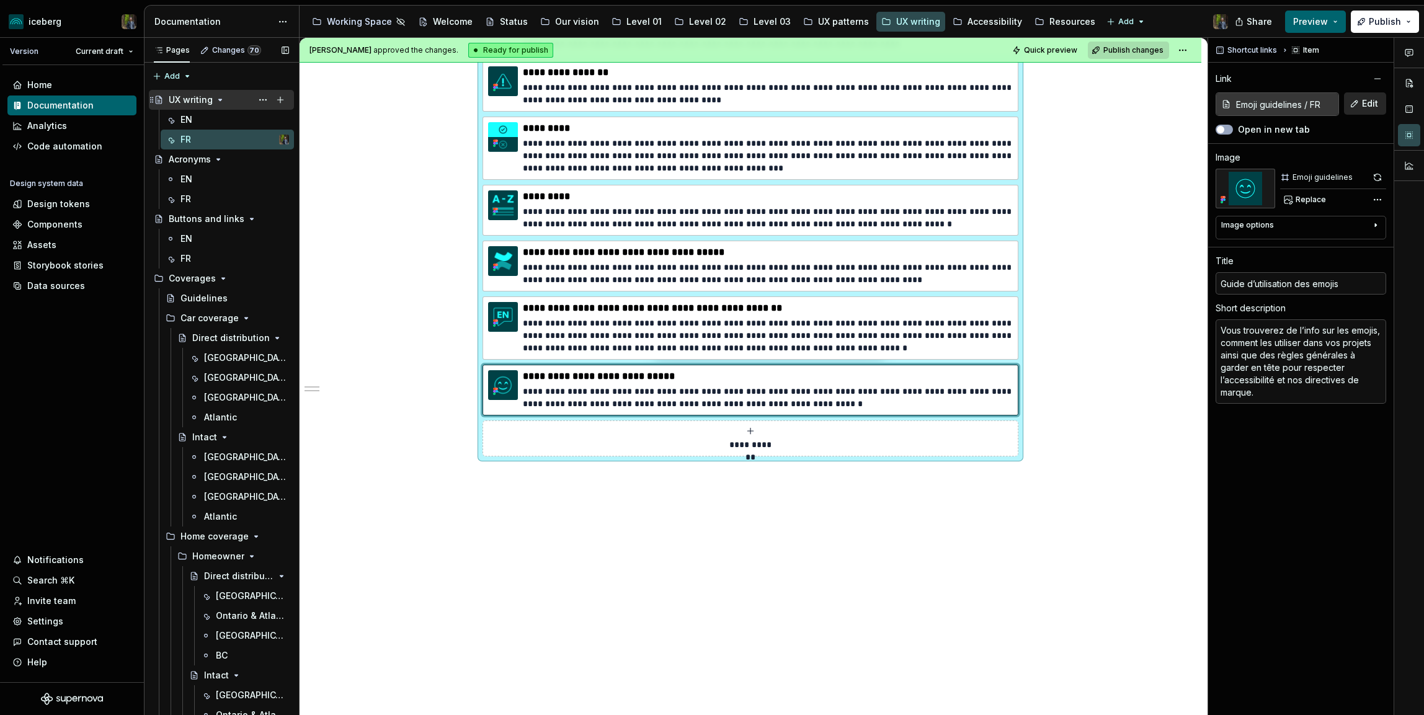
click at [218, 106] on div "UX writing" at bounding box center [229, 99] width 120 height 17
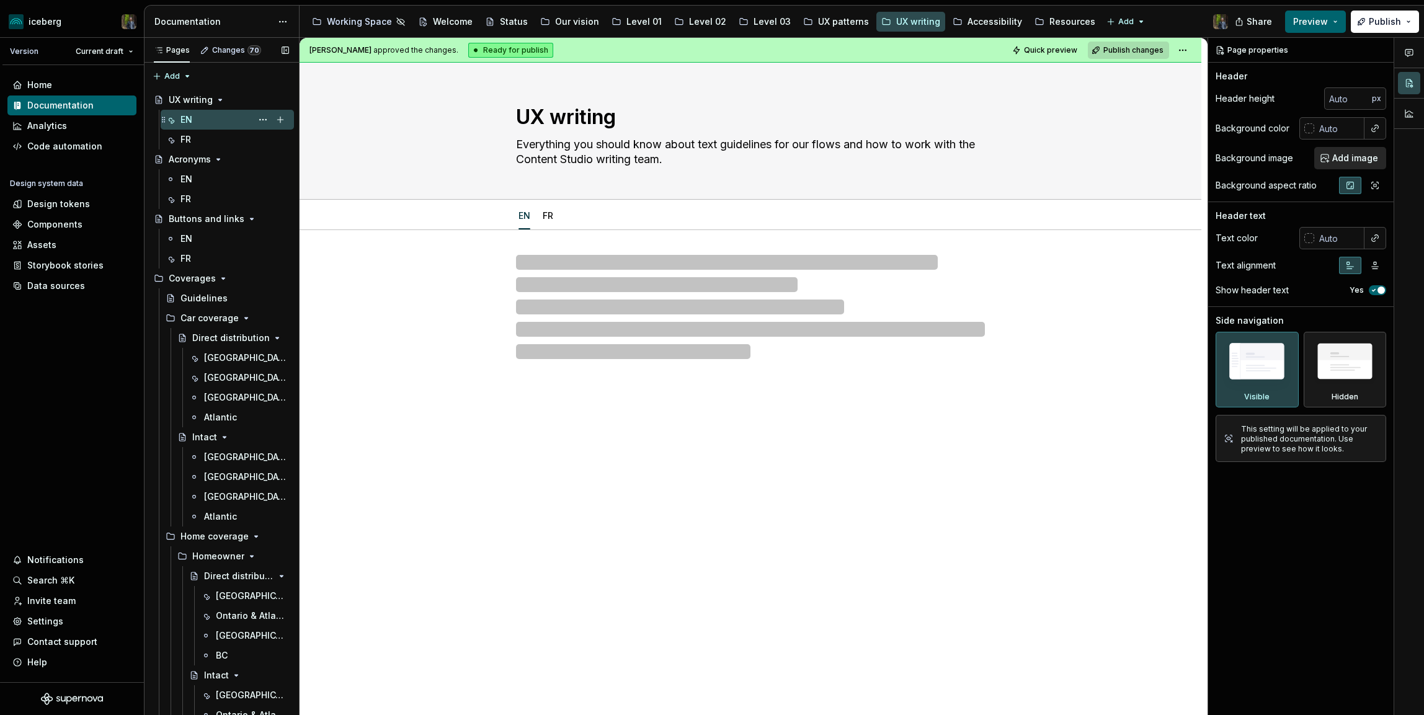
click at [209, 117] on div "EN" at bounding box center [234, 119] width 109 height 17
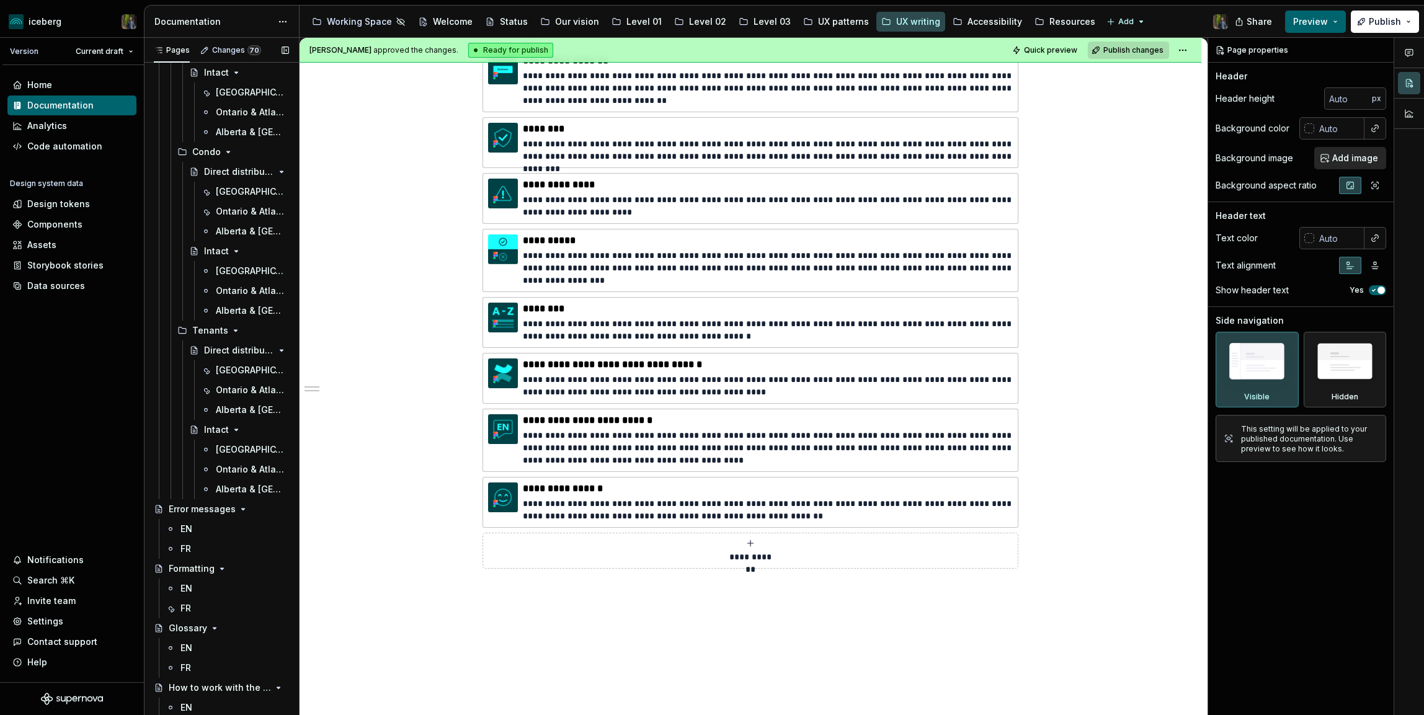
scroll to position [701, 0]
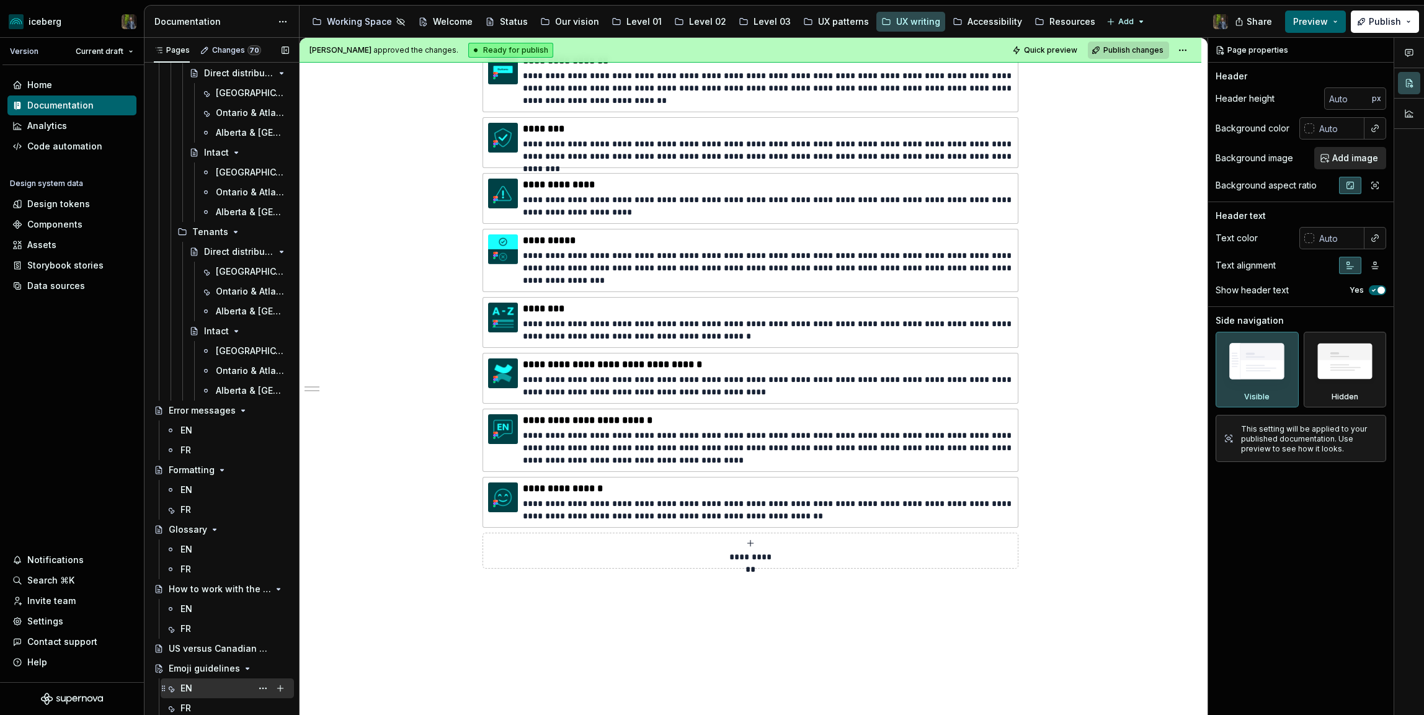
click at [195, 688] on div "EN" at bounding box center [234, 688] width 109 height 17
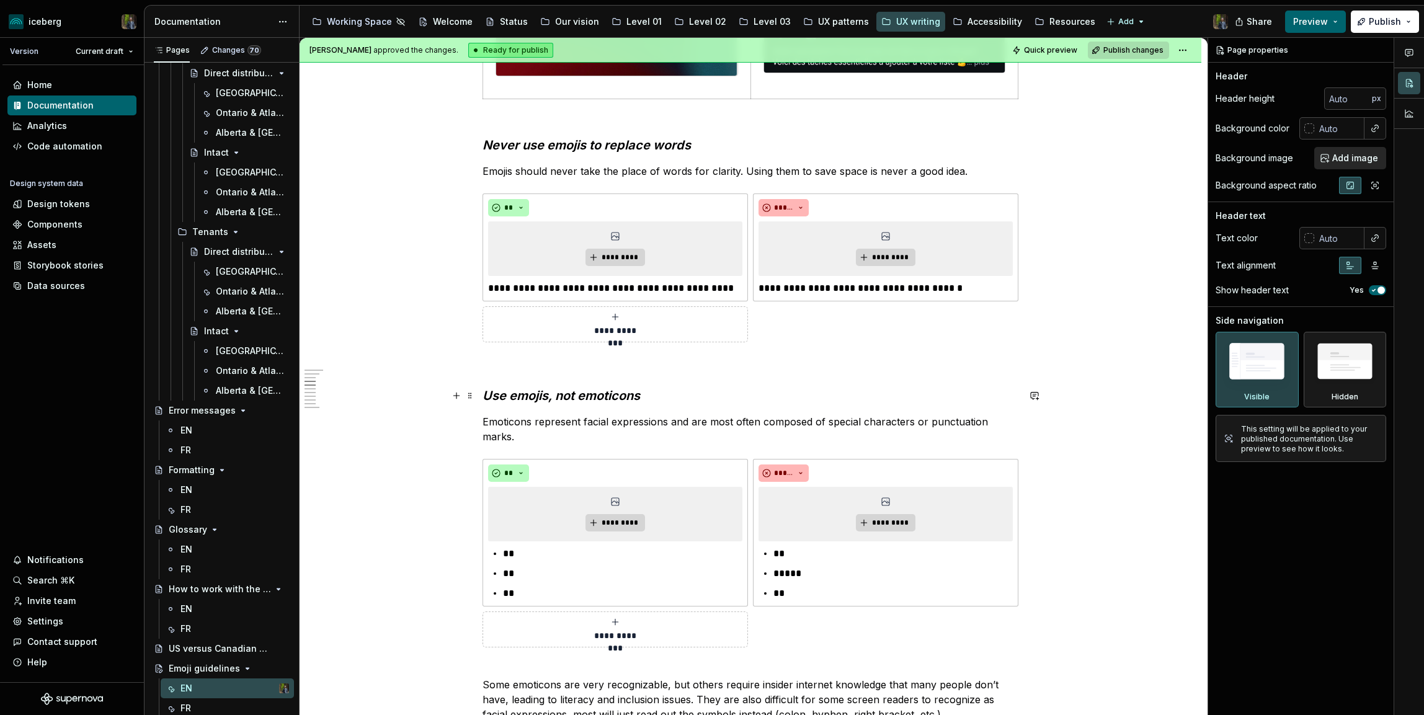
scroll to position [1154, 0]
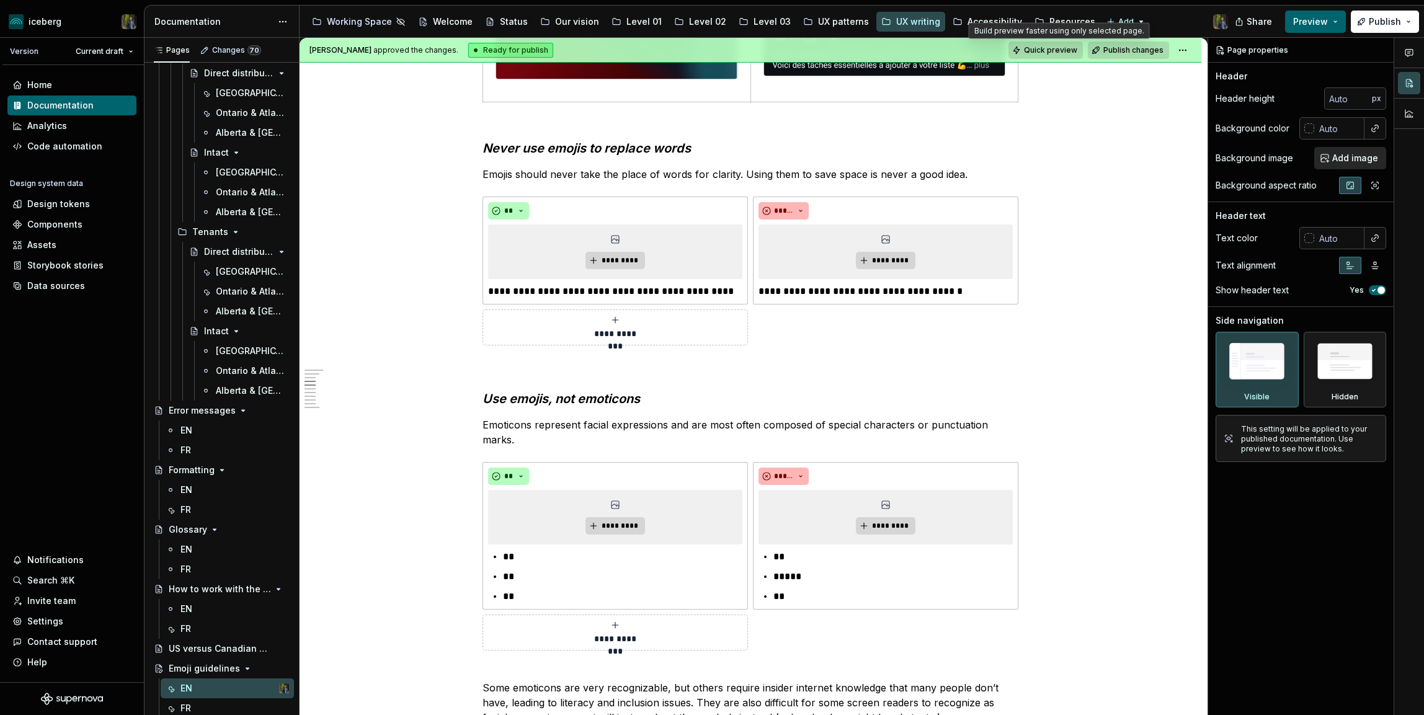
click at [1062, 48] on span "Quick preview" at bounding box center [1050, 50] width 53 height 10
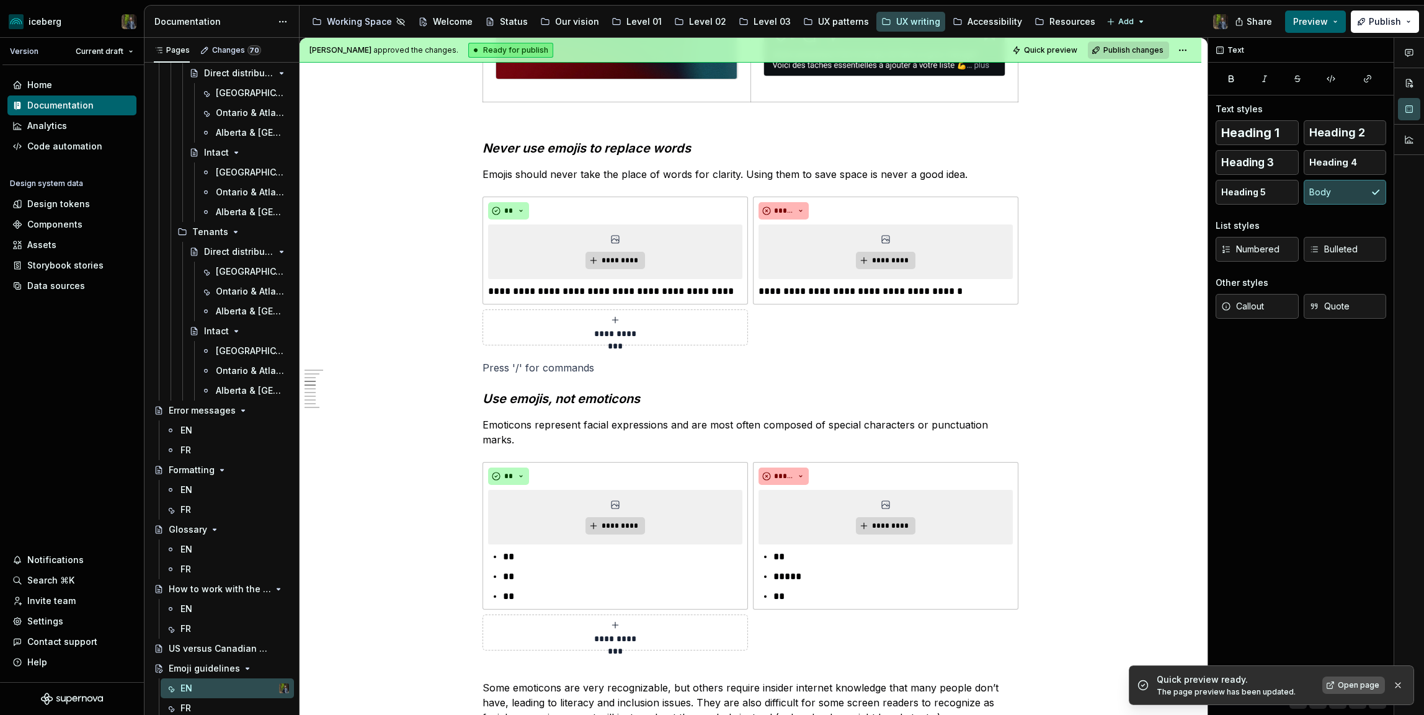
click at [1376, 689] on span "Open page" at bounding box center [1358, 685] width 42 height 10
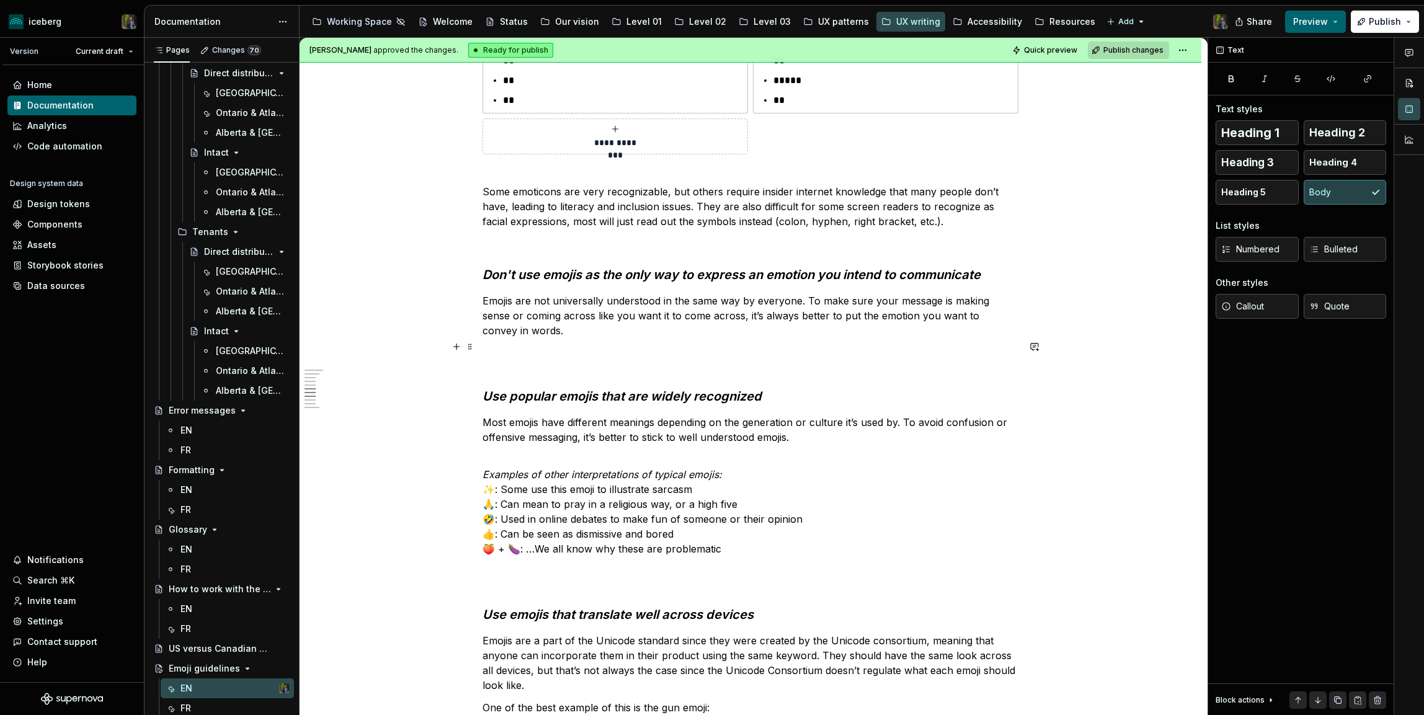
scroll to position [1652, 0]
drag, startPoint x: 551, startPoint y: 528, endPoint x: 711, endPoint y: 527, distance: 159.3
click at [710, 528] on p "Examples of other interpretations of typical emojis: ✨: Some use this emoji to …" at bounding box center [750, 502] width 536 height 104
click at [711, 527] on p "Examples of other interpretations of typical emojis: ✨: Some use this emoji to …" at bounding box center [750, 502] width 536 height 104
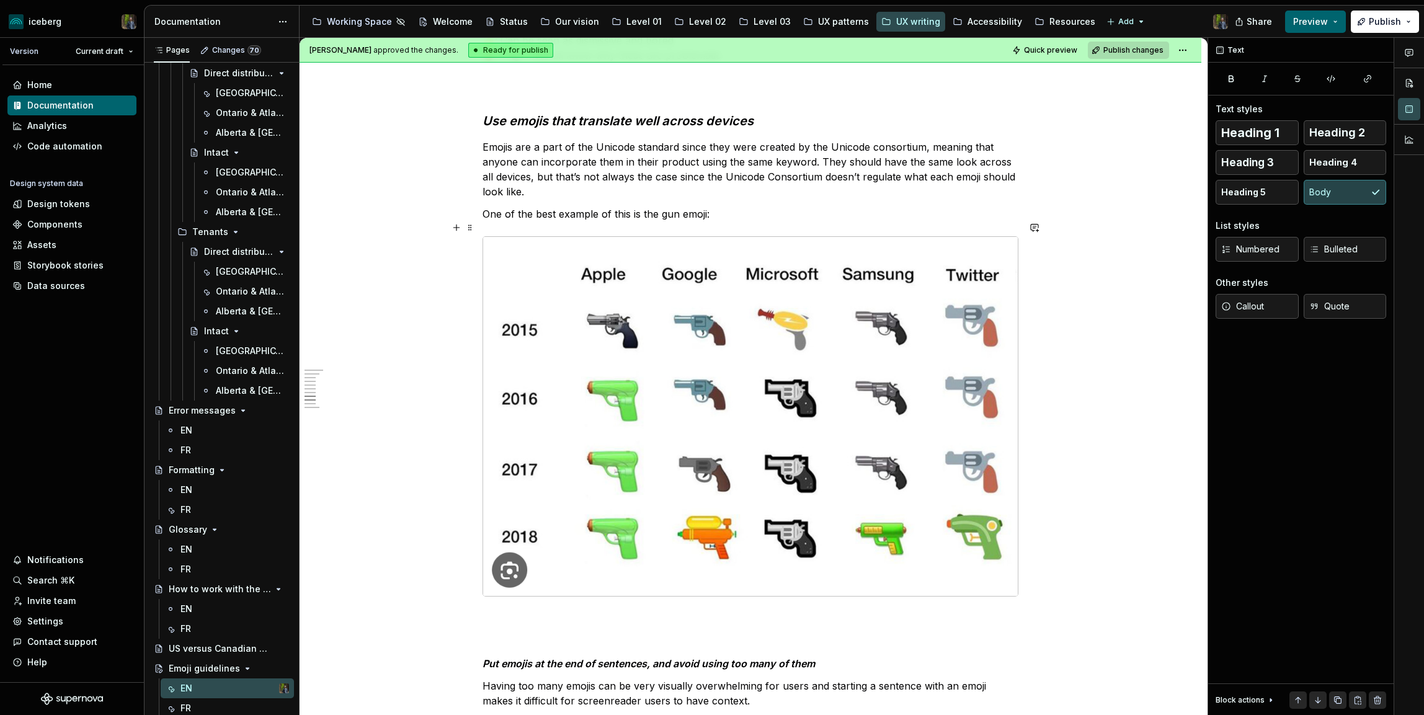
scroll to position [2147, 0]
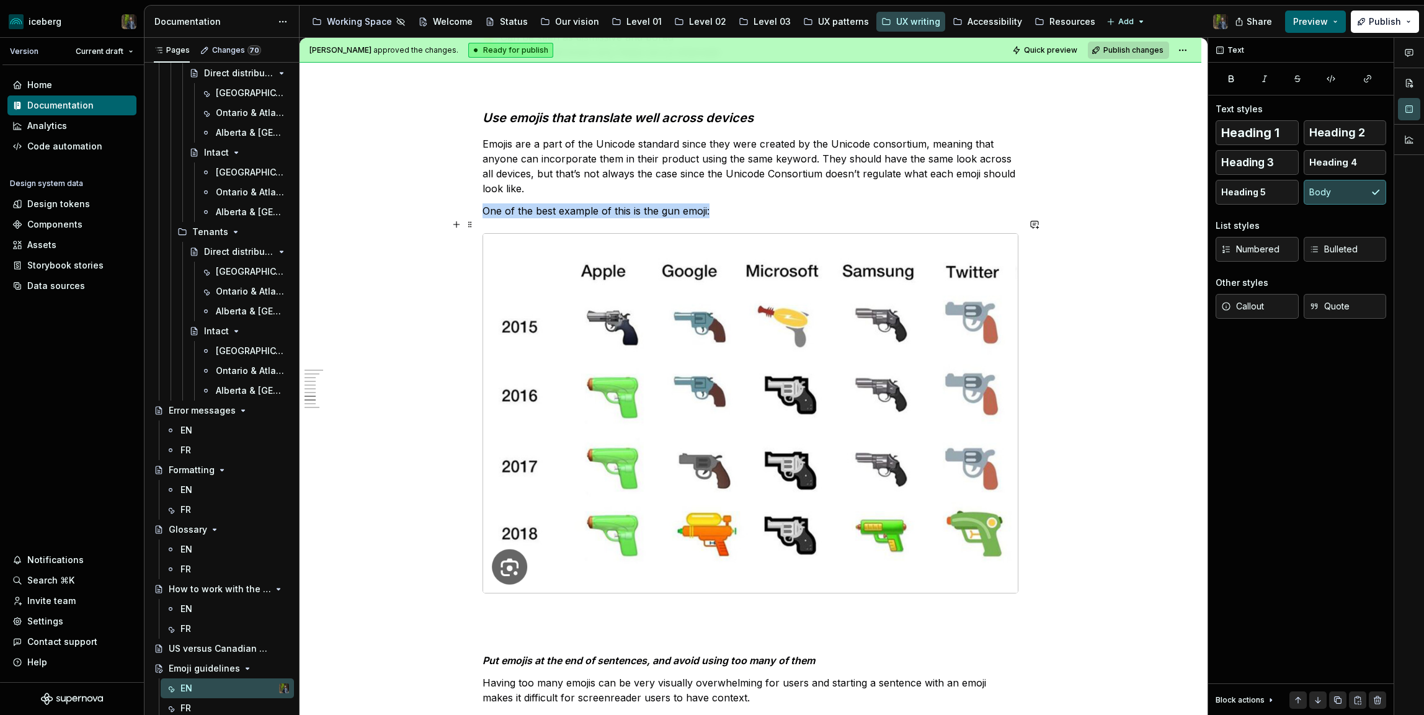
click at [996, 507] on img at bounding box center [750, 413] width 534 height 359
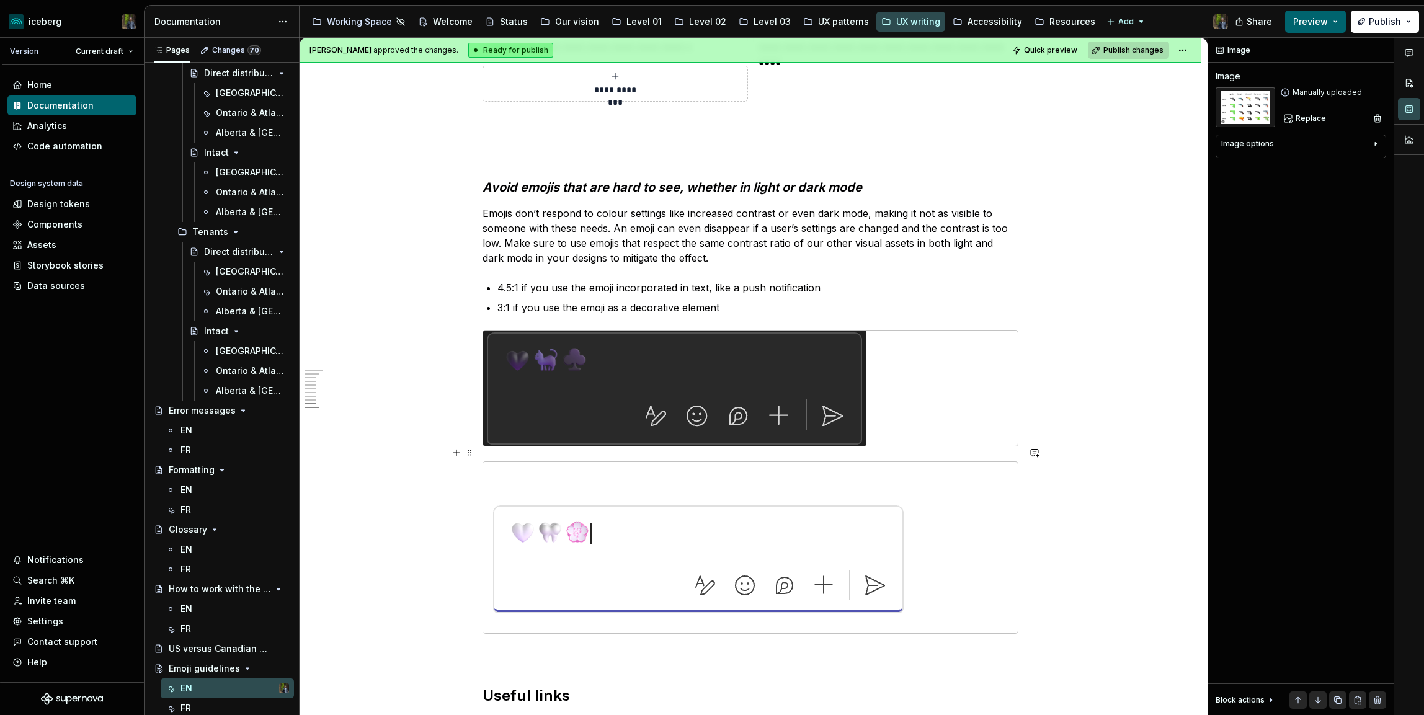
scroll to position [2915, 0]
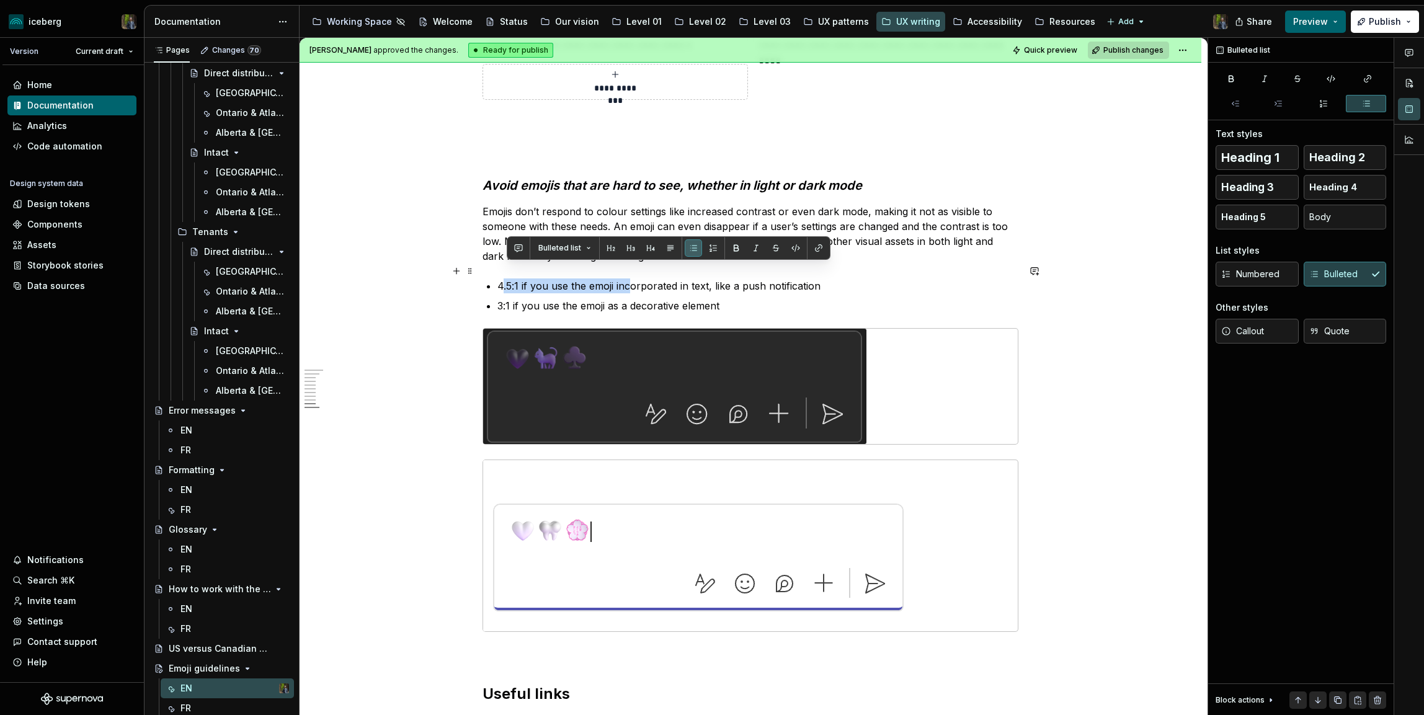
drag, startPoint x: 504, startPoint y: 271, endPoint x: 636, endPoint y: 272, distance: 132.1
click at [636, 278] on p "4.5:1 if you use the emoji incorporated in text, like a push notification" at bounding box center [757, 285] width 521 height 15
drag, startPoint x: 821, startPoint y: 270, endPoint x: 479, endPoint y: 273, distance: 341.6
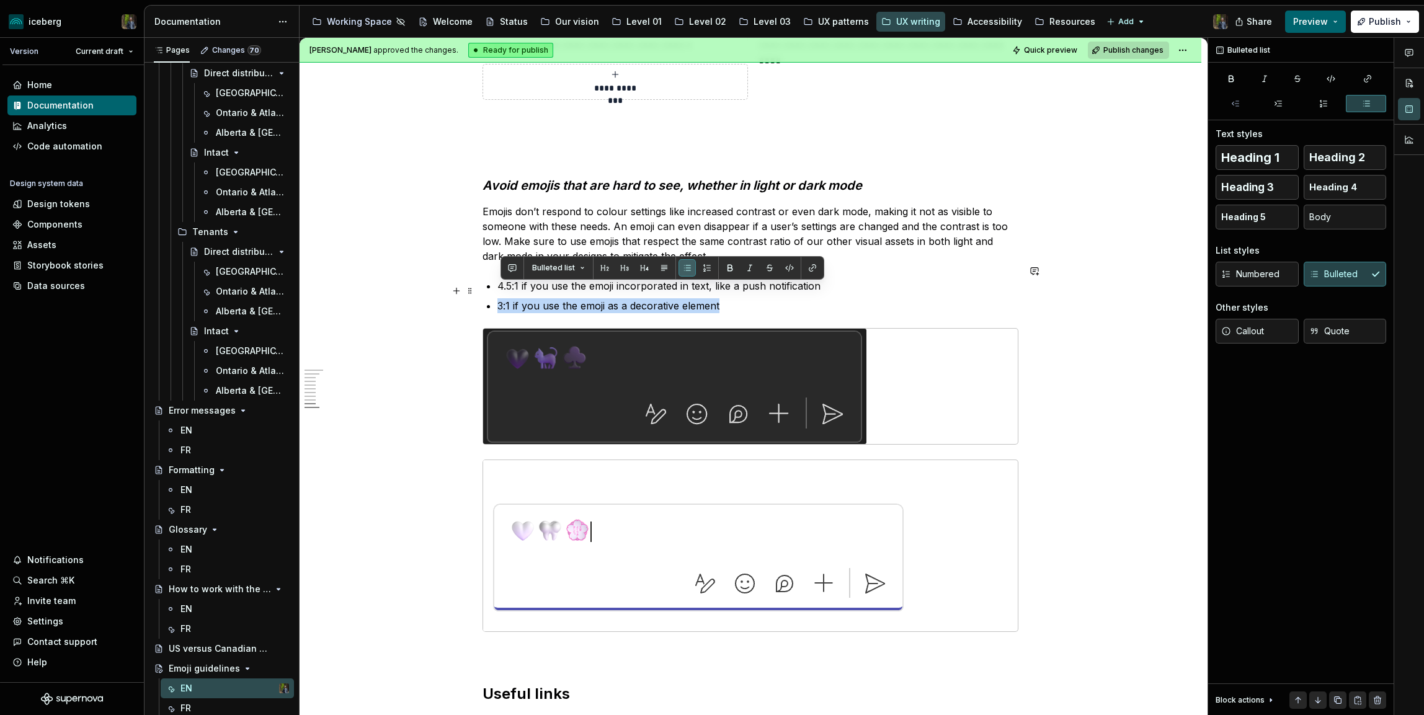
drag, startPoint x: 499, startPoint y: 290, endPoint x: 727, endPoint y: 288, distance: 227.6
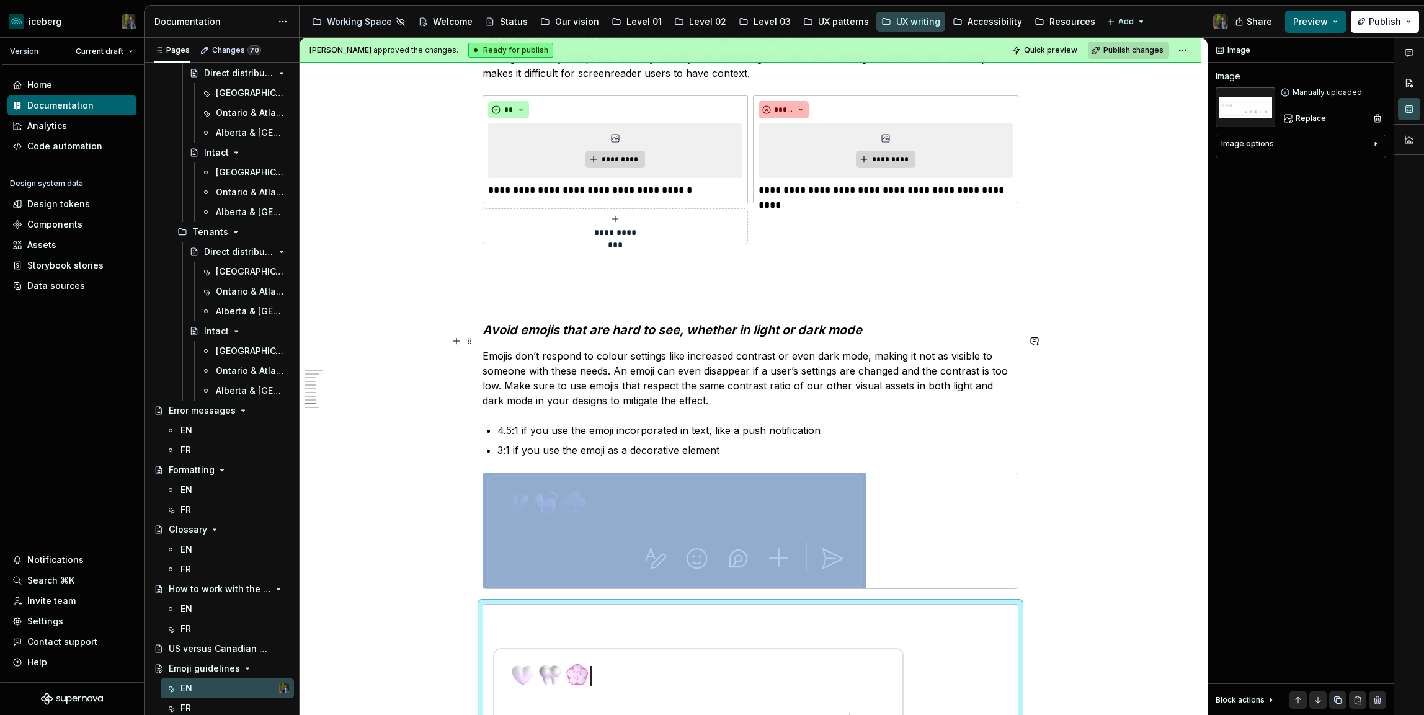
scroll to position [2767, 0]
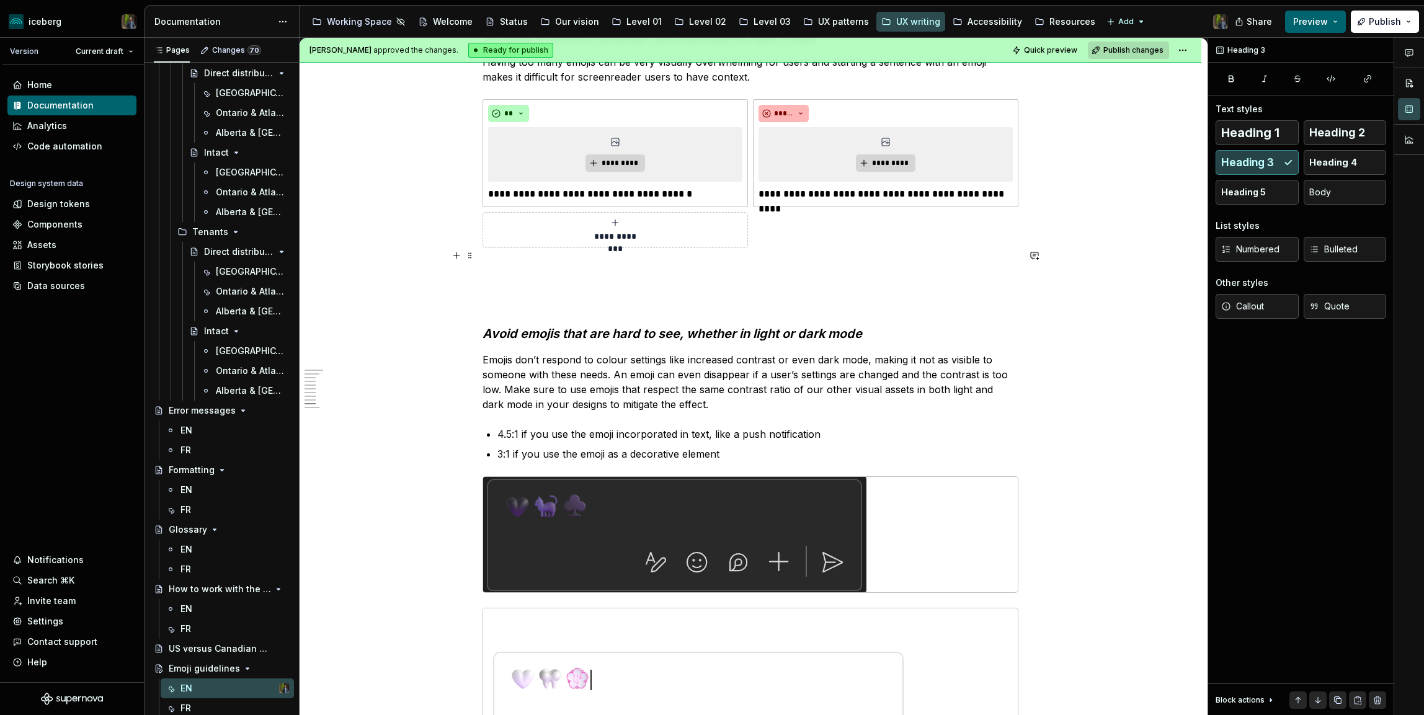
click at [613, 263] on p at bounding box center [750, 278] width 536 height 30
click at [580, 263] on p at bounding box center [750, 278] width 536 height 30
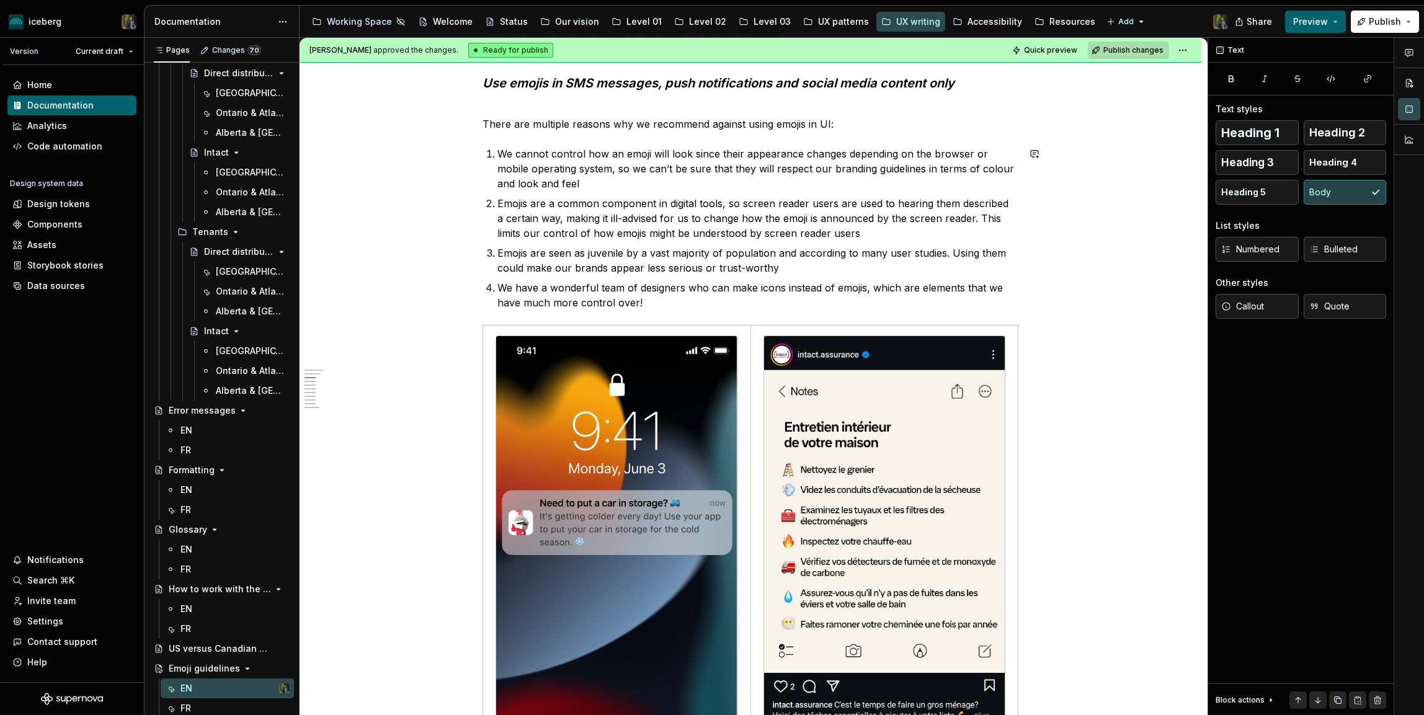
scroll to position [503, 0]
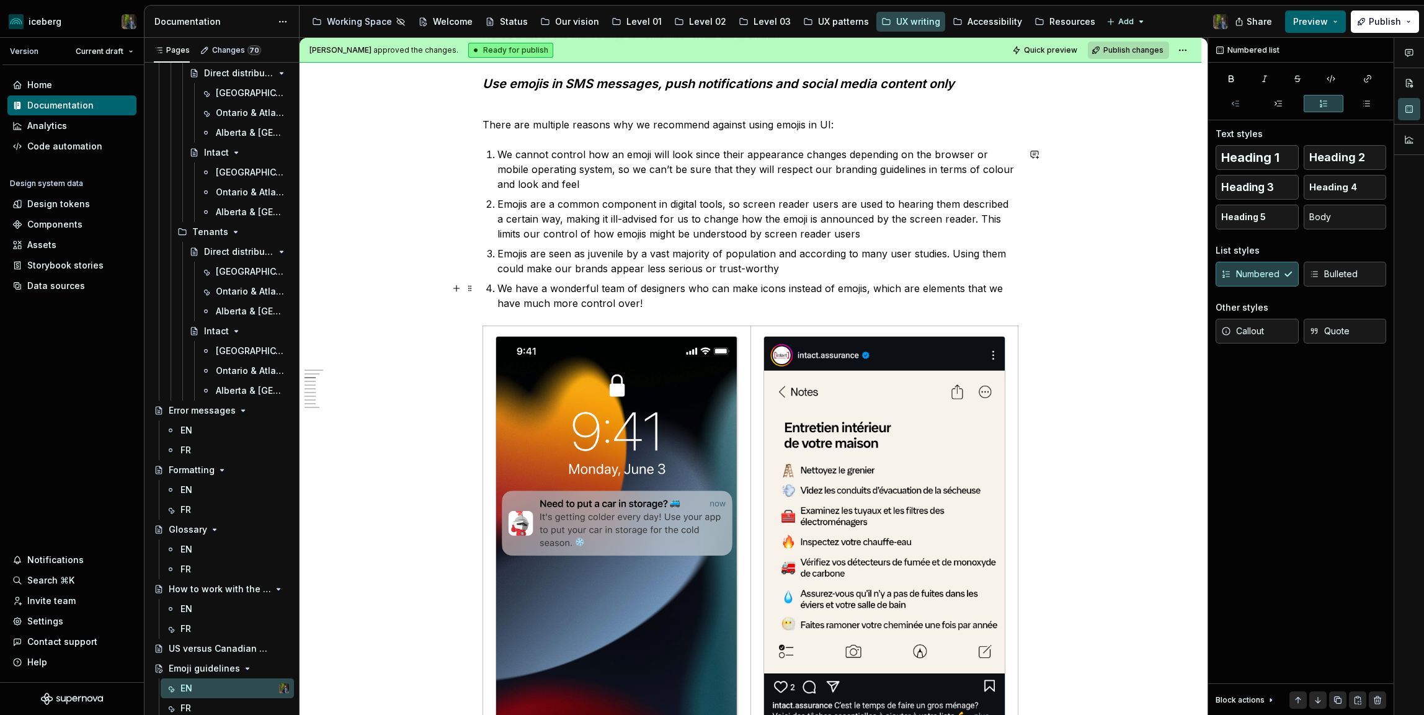
drag, startPoint x: 562, startPoint y: 290, endPoint x: 701, endPoint y: 288, distance: 138.9
click at [701, 289] on p "We have a wonderful team of designers who can make icons instead of emojis, whi…" at bounding box center [757, 296] width 521 height 30
click at [701, 288] on p "We have a wonderful team of designers who can make icons instead of emojis, whi…" at bounding box center [757, 296] width 521 height 30
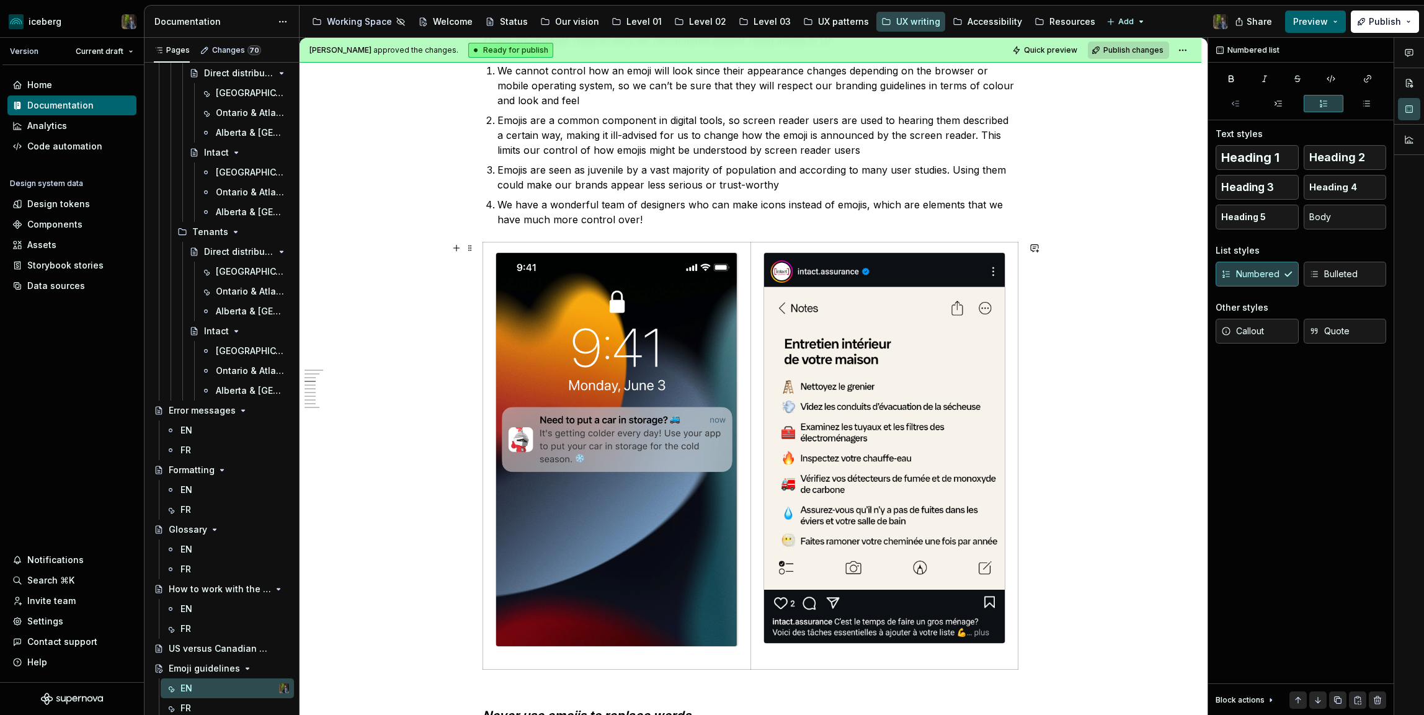
scroll to position [570, 0]
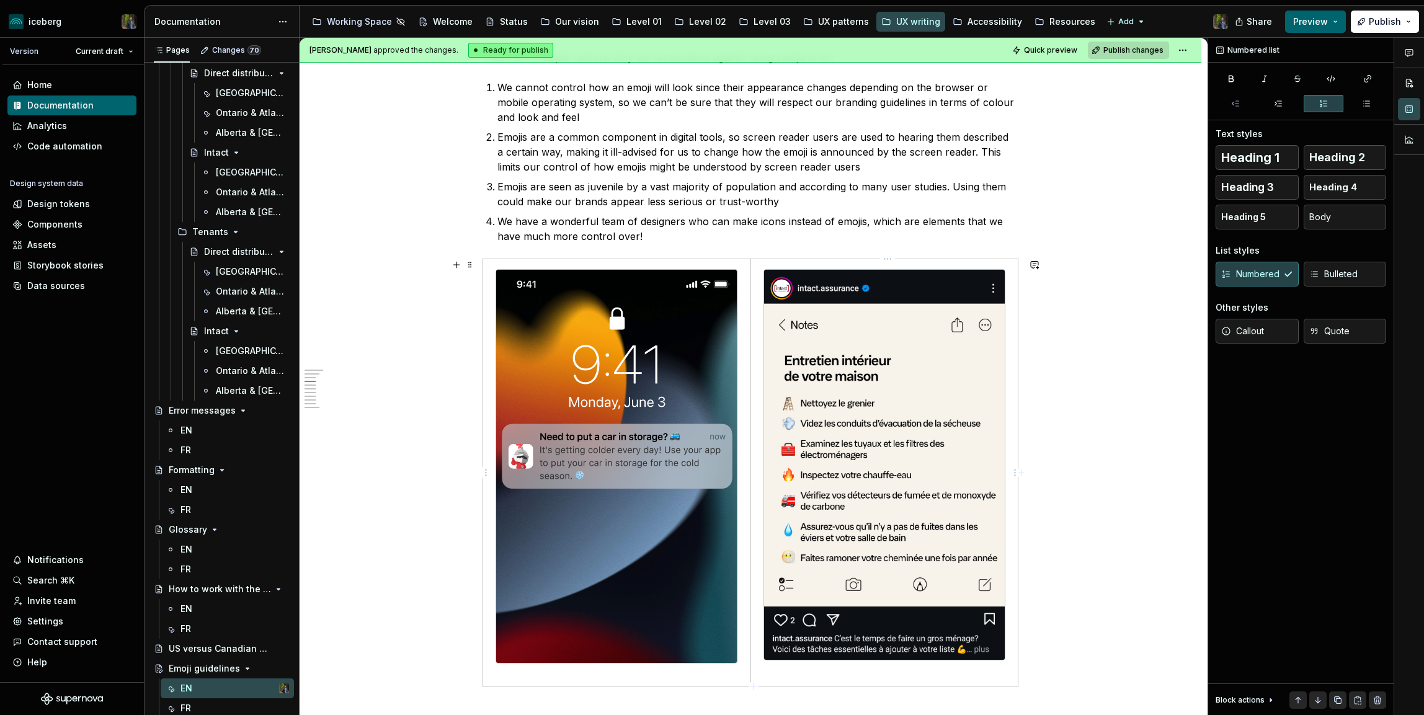
click at [936, 407] on img at bounding box center [884, 465] width 241 height 390
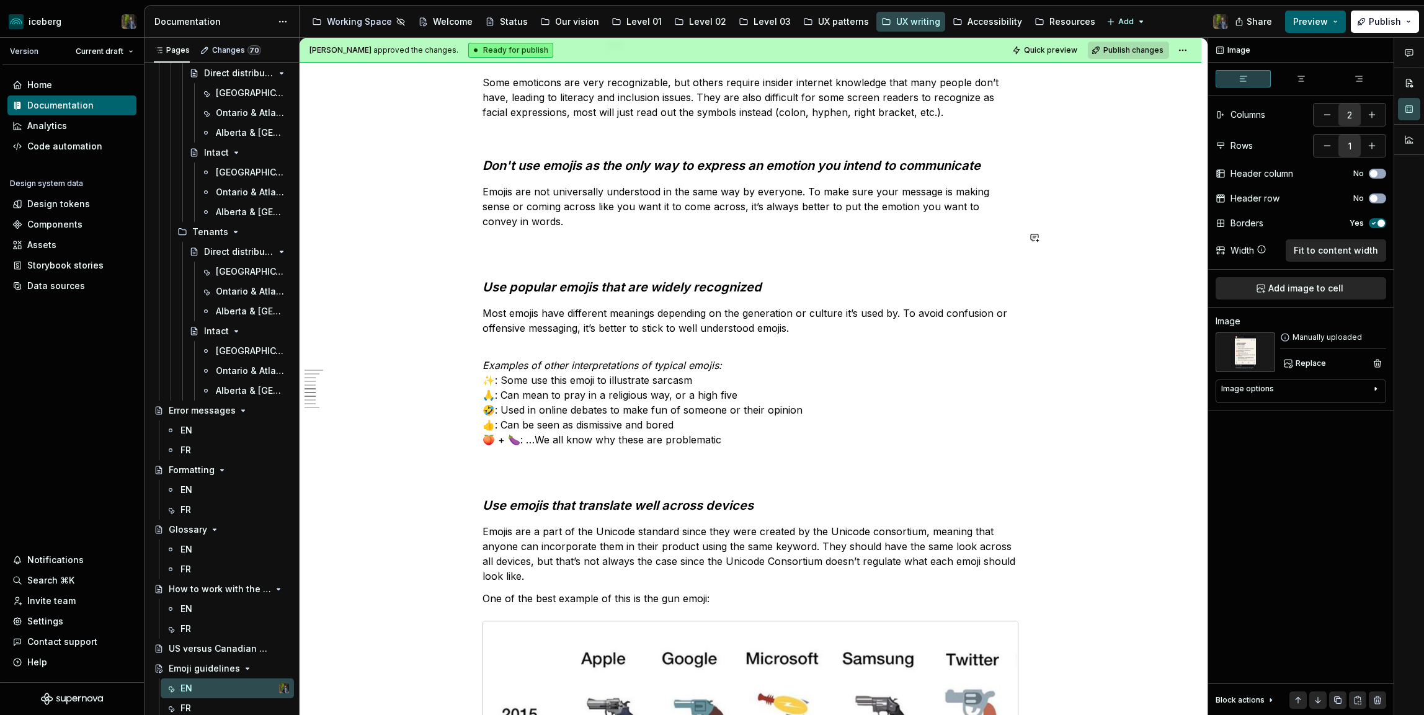
scroll to position [1774, 0]
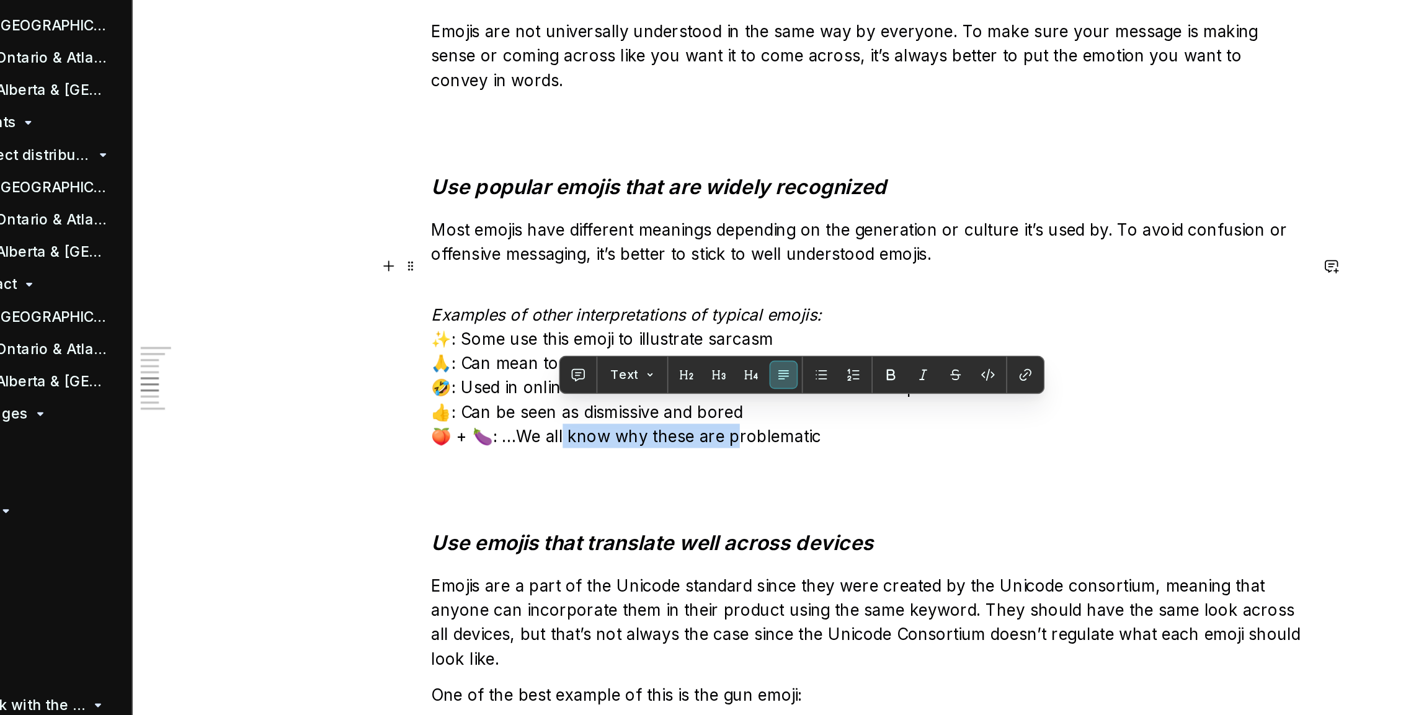
drag, startPoint x: 559, startPoint y: 410, endPoint x: 670, endPoint y: 414, distance: 111.7
click at [670, 414] on p "Examples of other interpretations of typical emojis: ✨: Some use this emoji to …" at bounding box center [750, 379] width 536 height 104
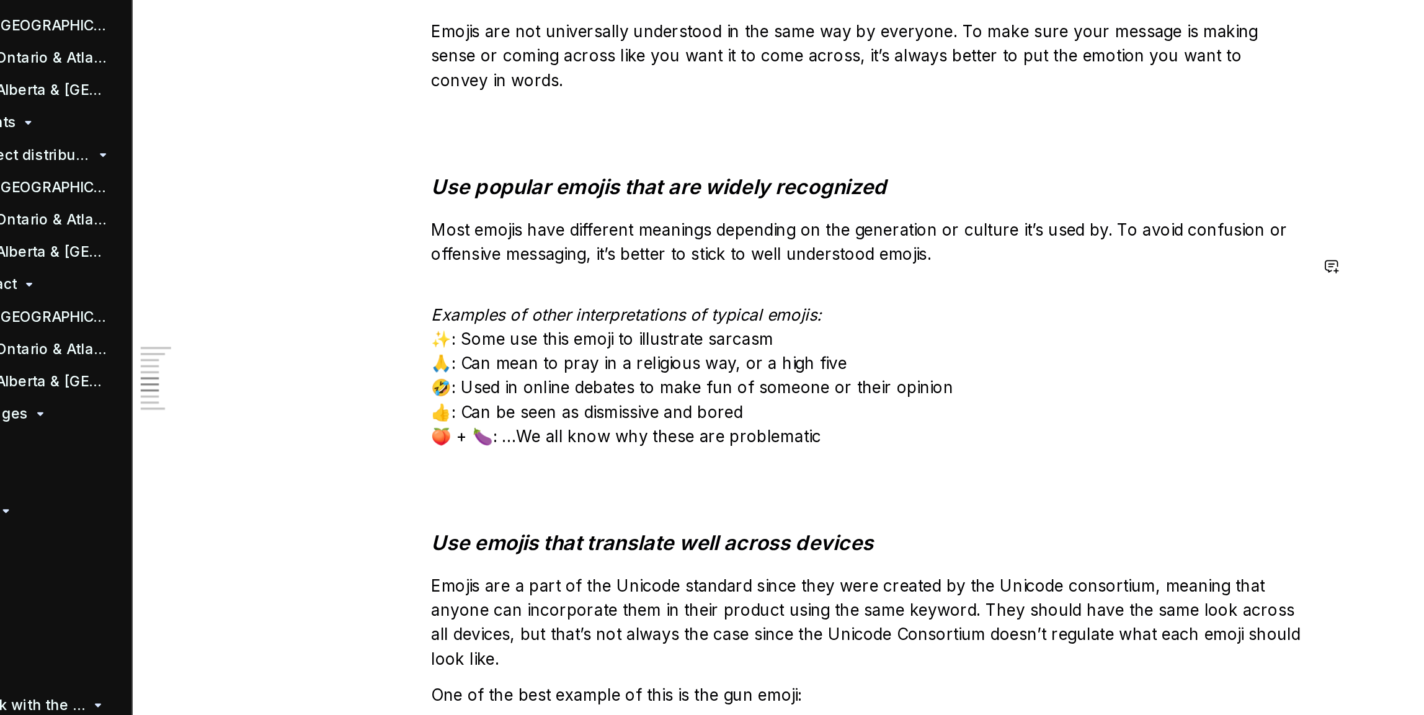
click at [720, 424] on div "Why are emoji guidelines important? Emojis aren’t all created equal. Some trans…" at bounding box center [750, 219] width 536 height 3468
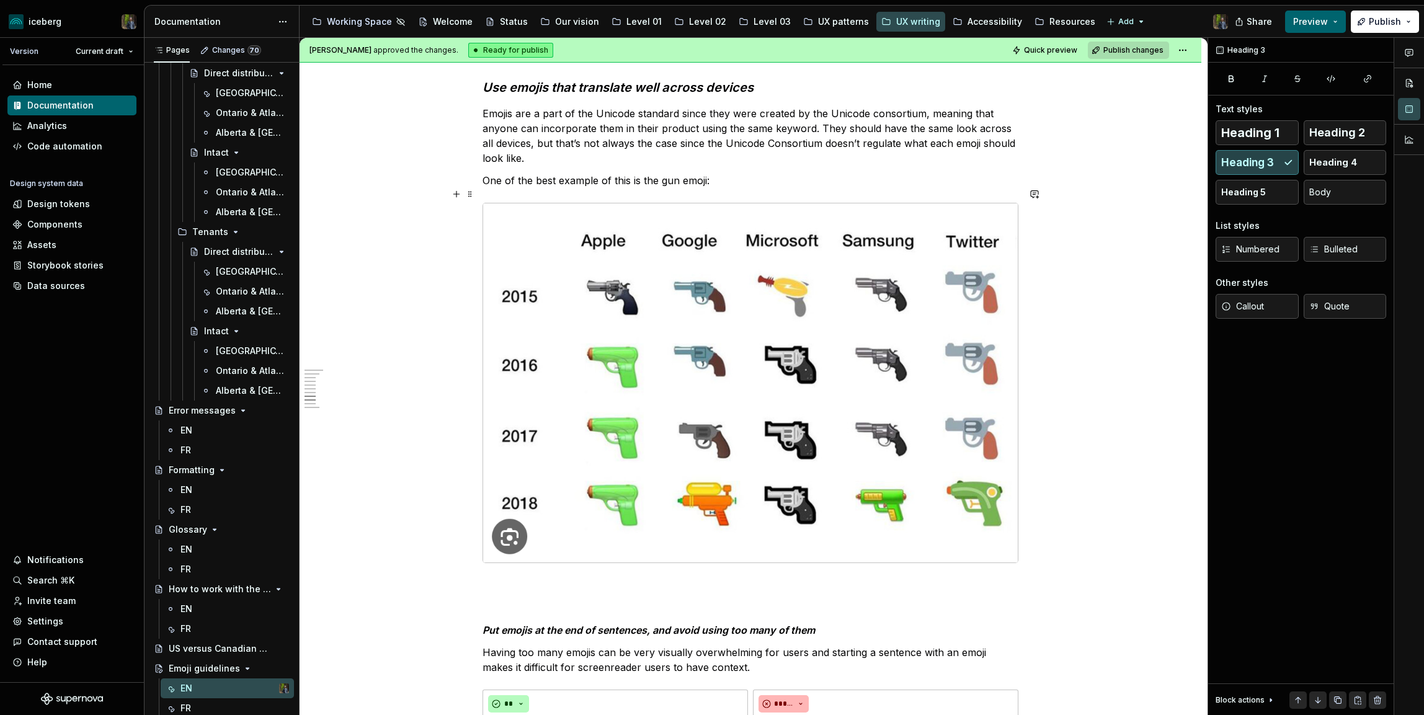
scroll to position [2179, 0]
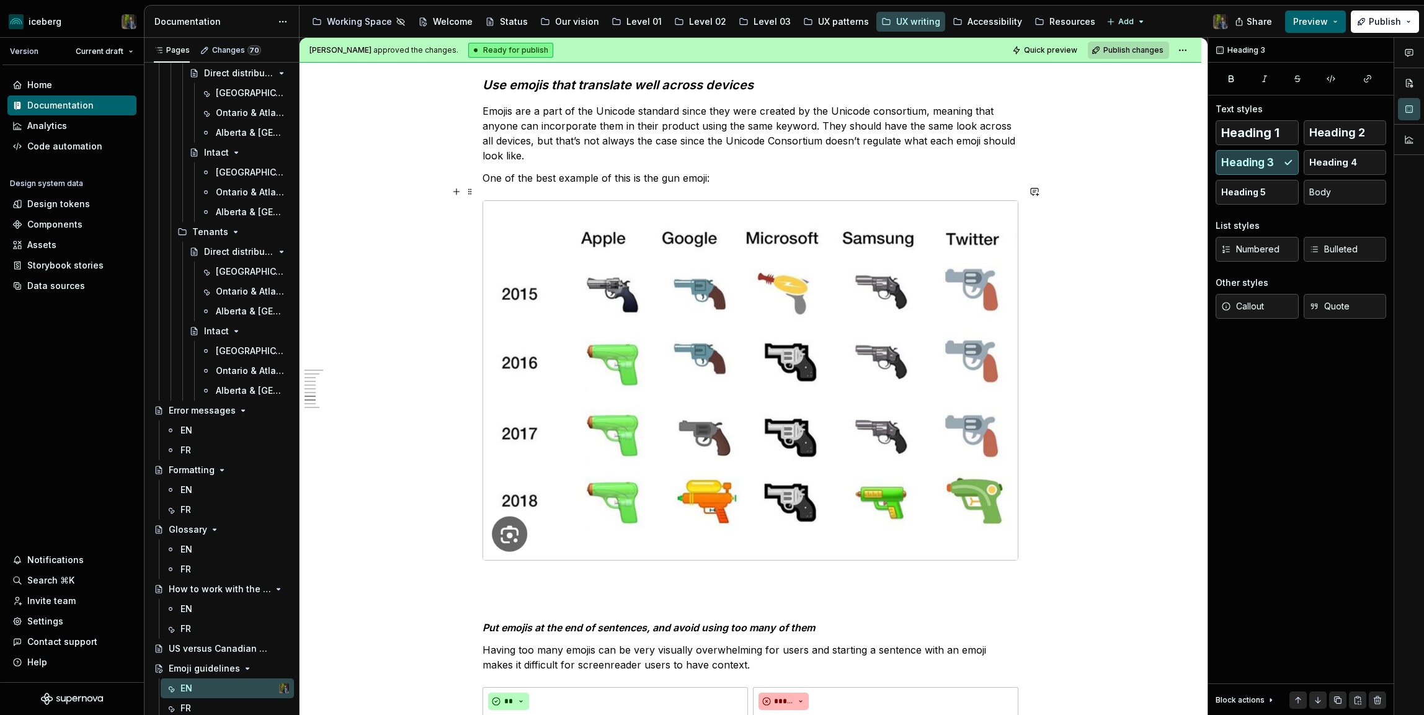
click at [815, 424] on img at bounding box center [750, 380] width 534 height 359
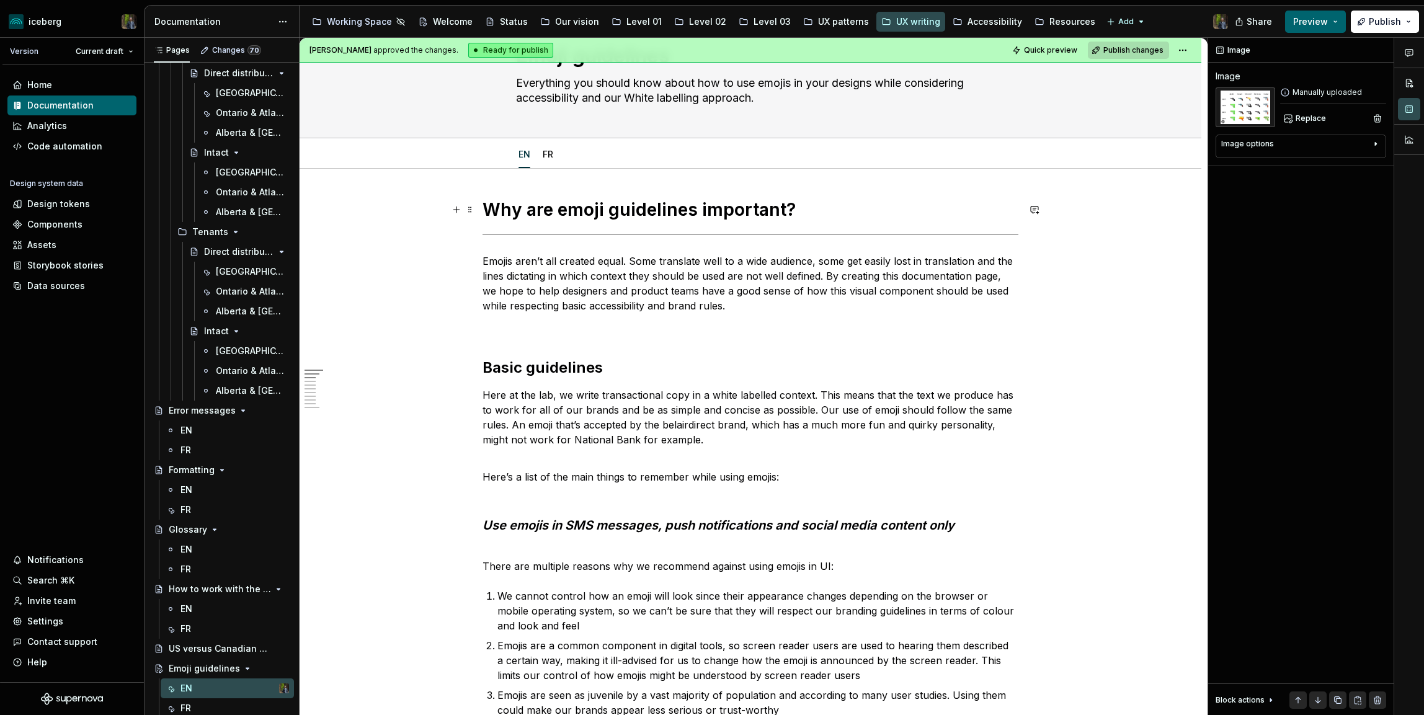
scroll to position [0, 0]
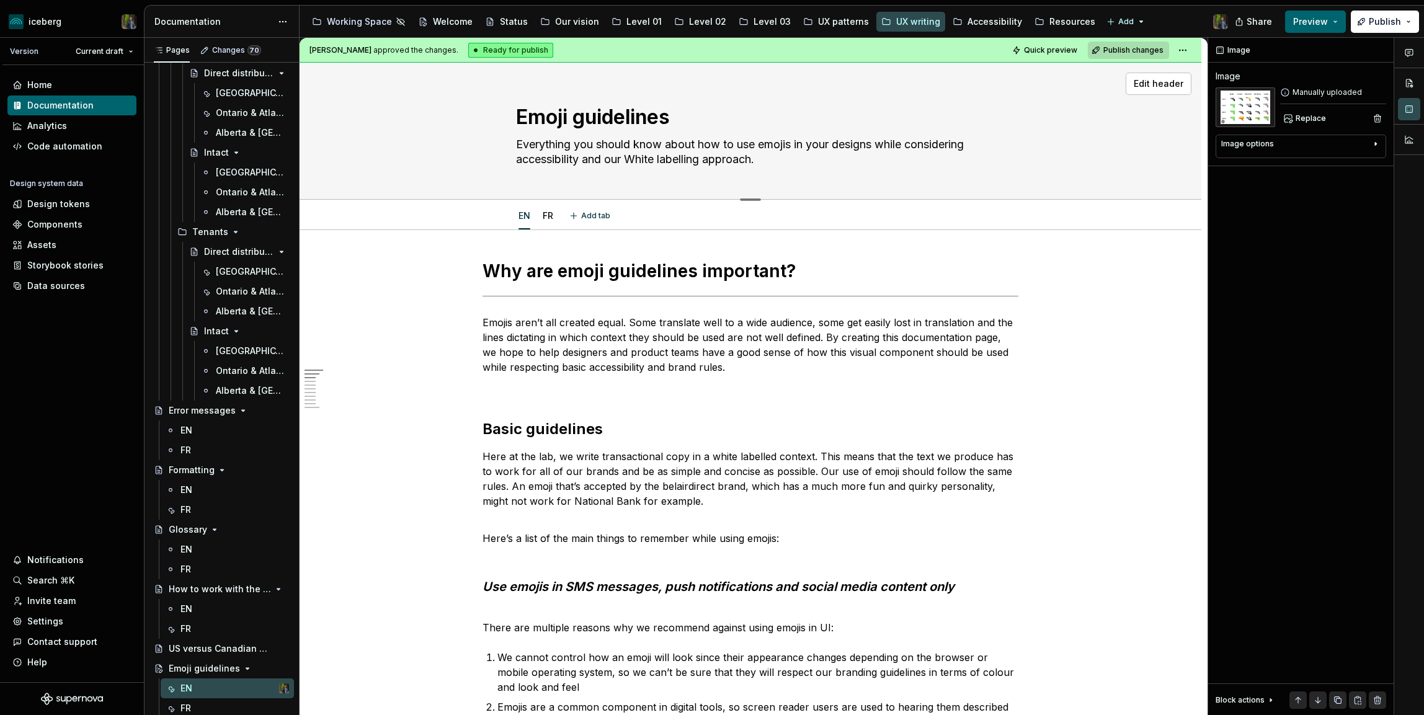
click at [571, 150] on textarea "Everything you should know about how to use emojis in your designs while consid…" at bounding box center [747, 152] width 469 height 35
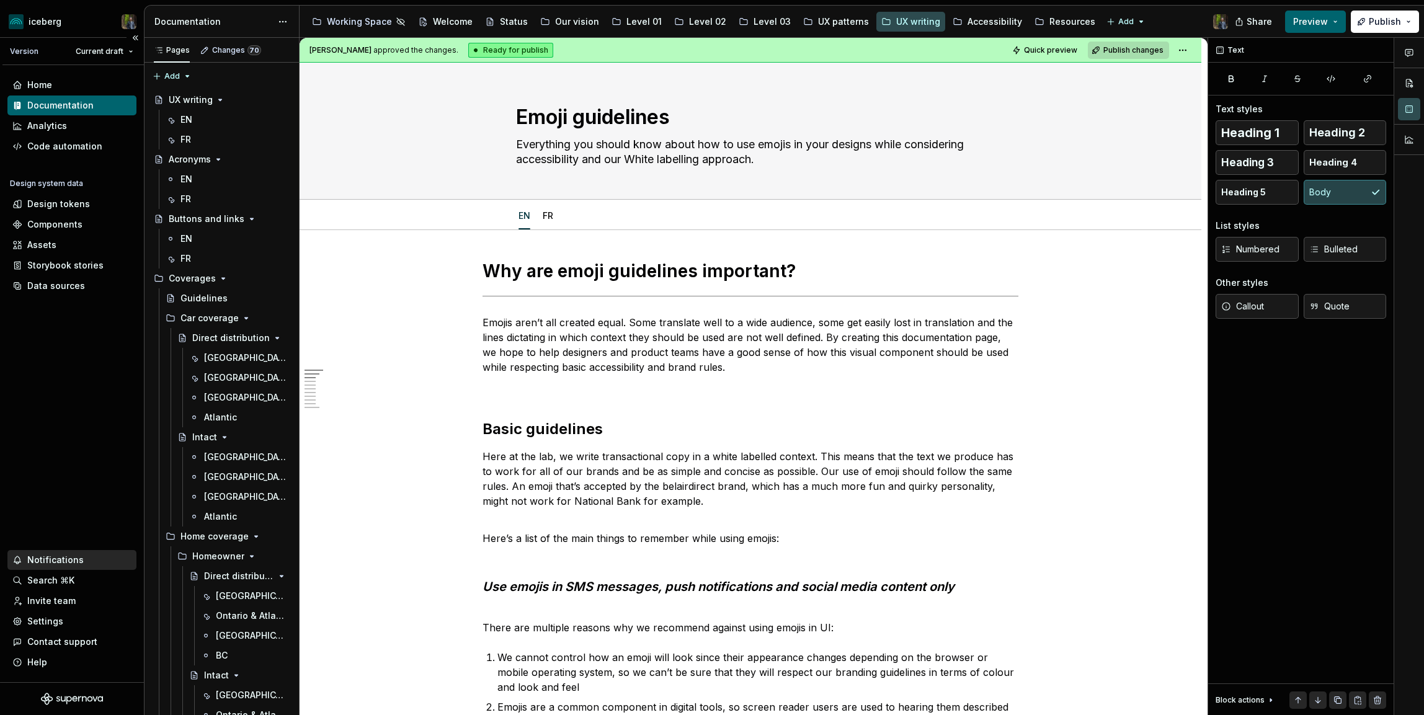
click at [47, 558] on div "Notifications" at bounding box center [55, 560] width 56 height 12
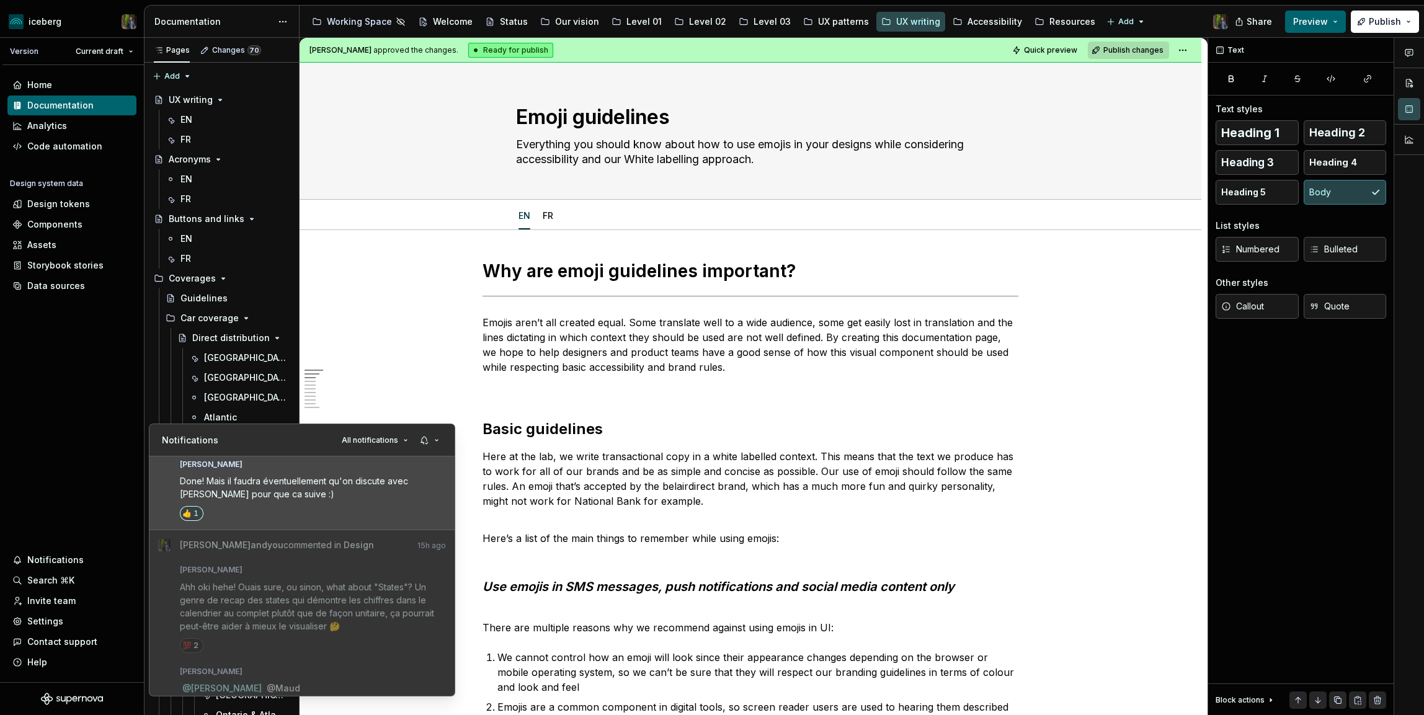
scroll to position [150, 0]
click at [283, 564] on div "[PERSON_NAME]" at bounding box center [313, 558] width 267 height 15
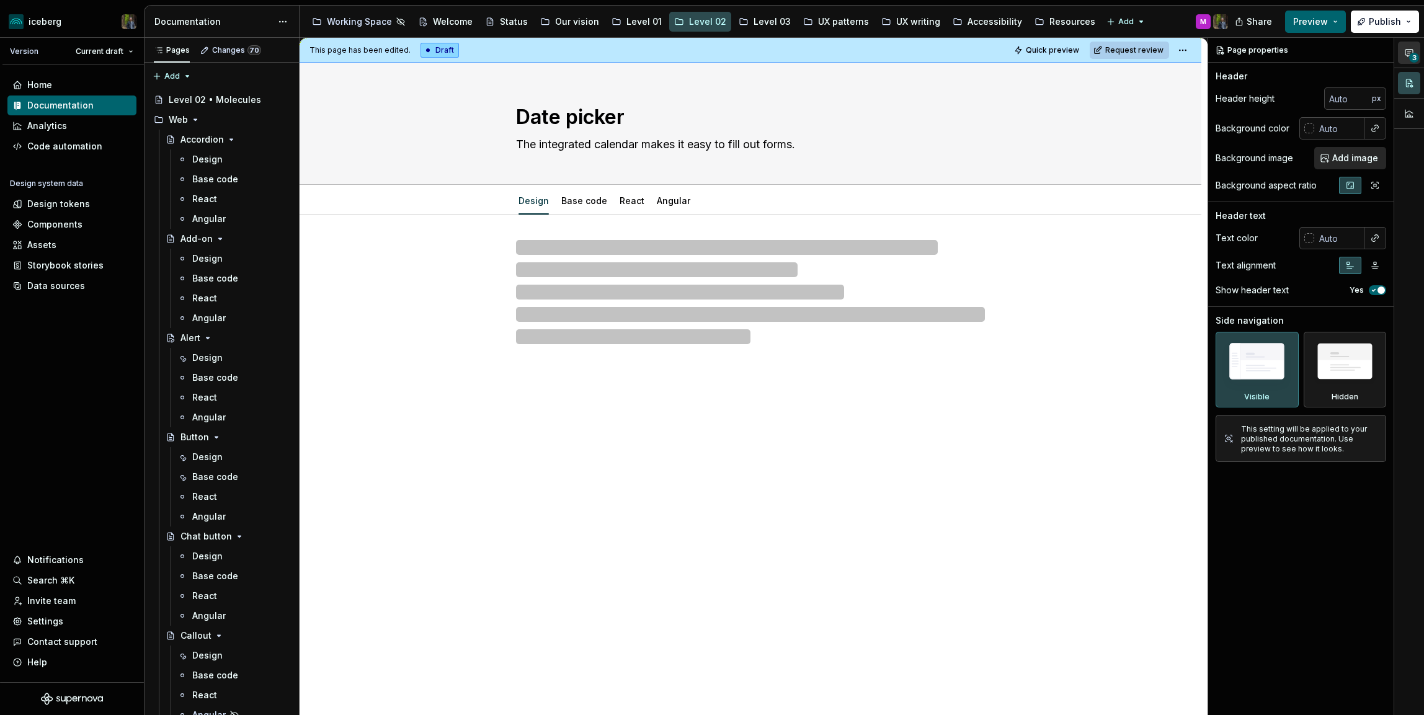
click at [1412, 49] on icon "button" at bounding box center [1409, 53] width 10 height 10
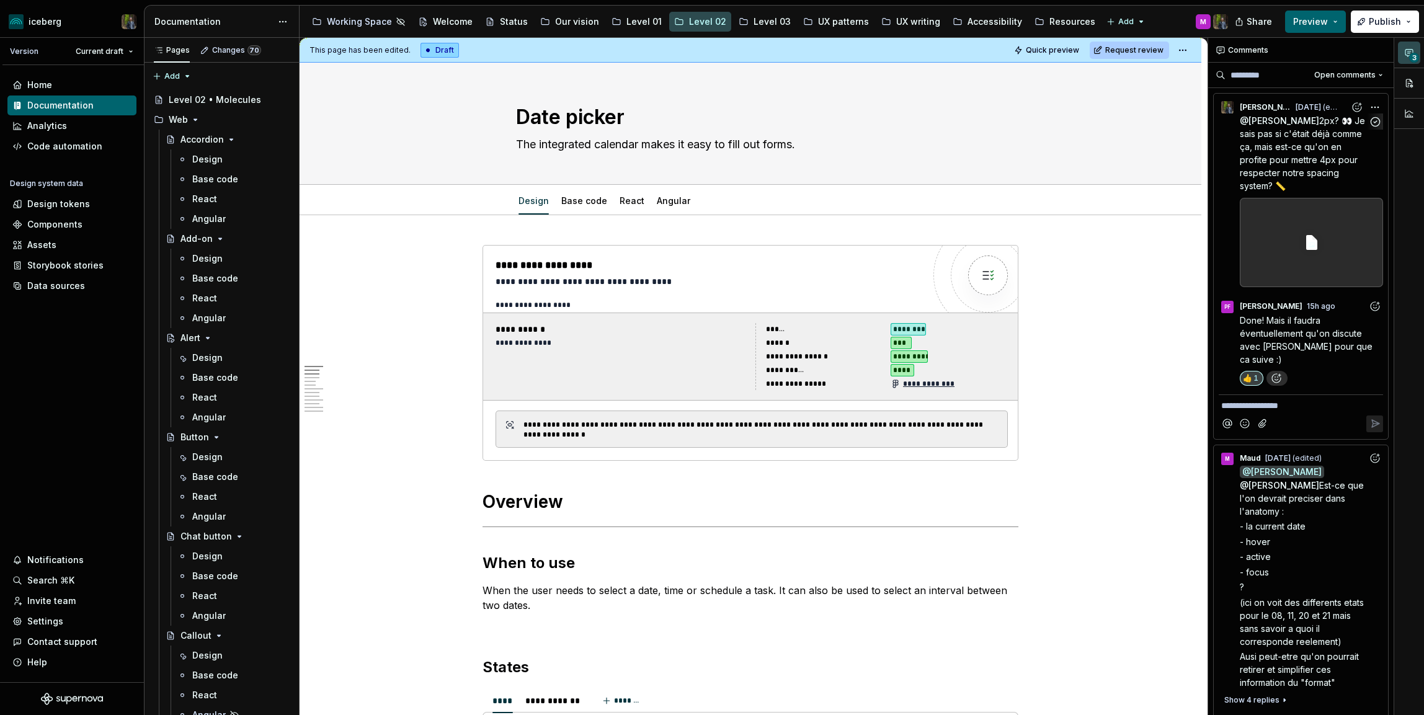
click at [1311, 144] on span "2px? 👀 Je sais pas si c'était déjà comme ça, mais est-ce qu'on en profite pour …" at bounding box center [1303, 153] width 128 height 76
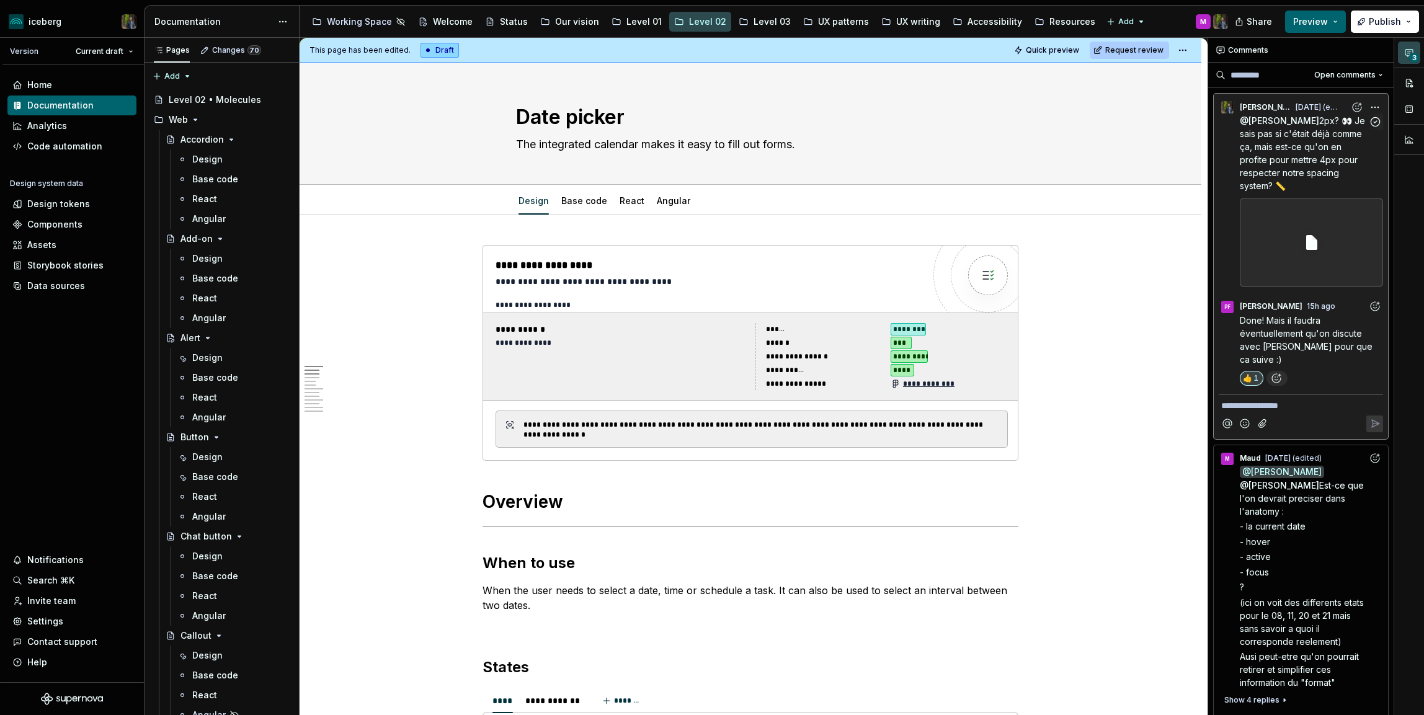
scroll to position [87, 0]
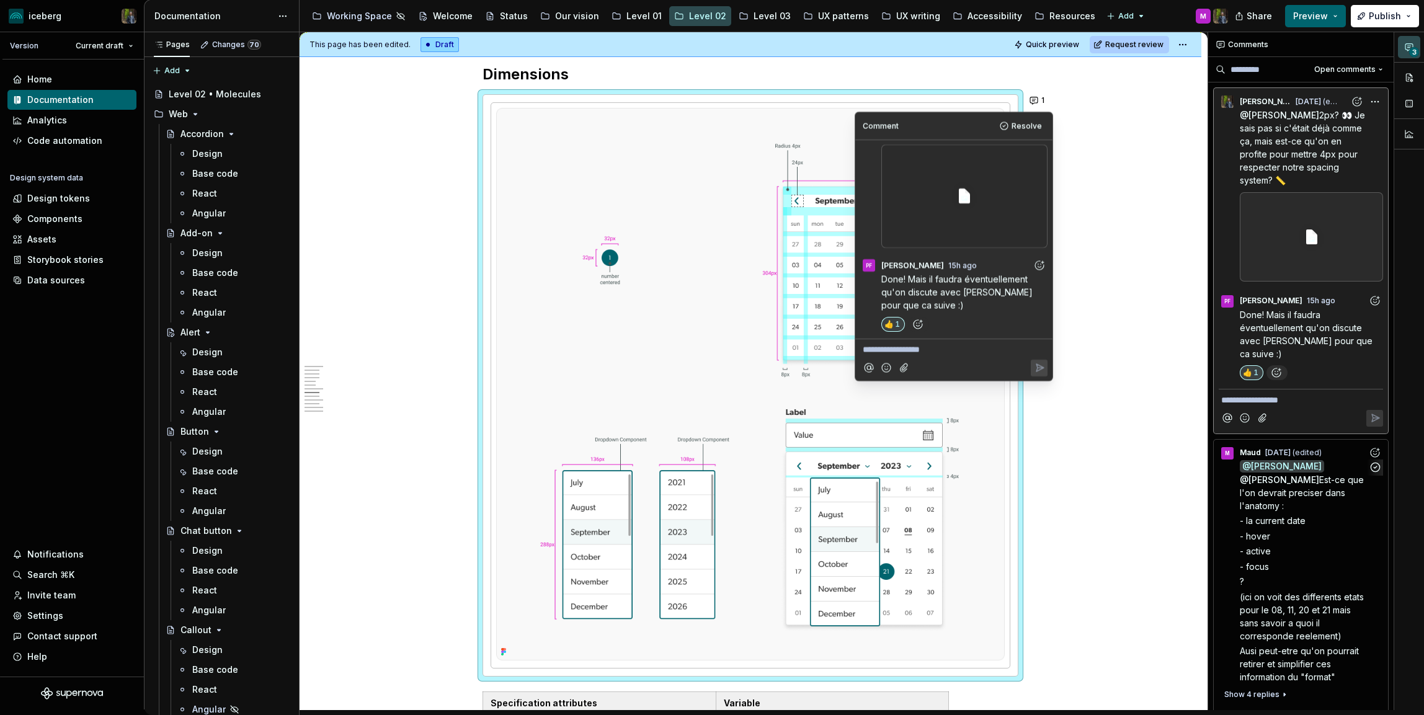
click at [1270, 515] on span "- la current date" at bounding box center [1272, 520] width 66 height 11
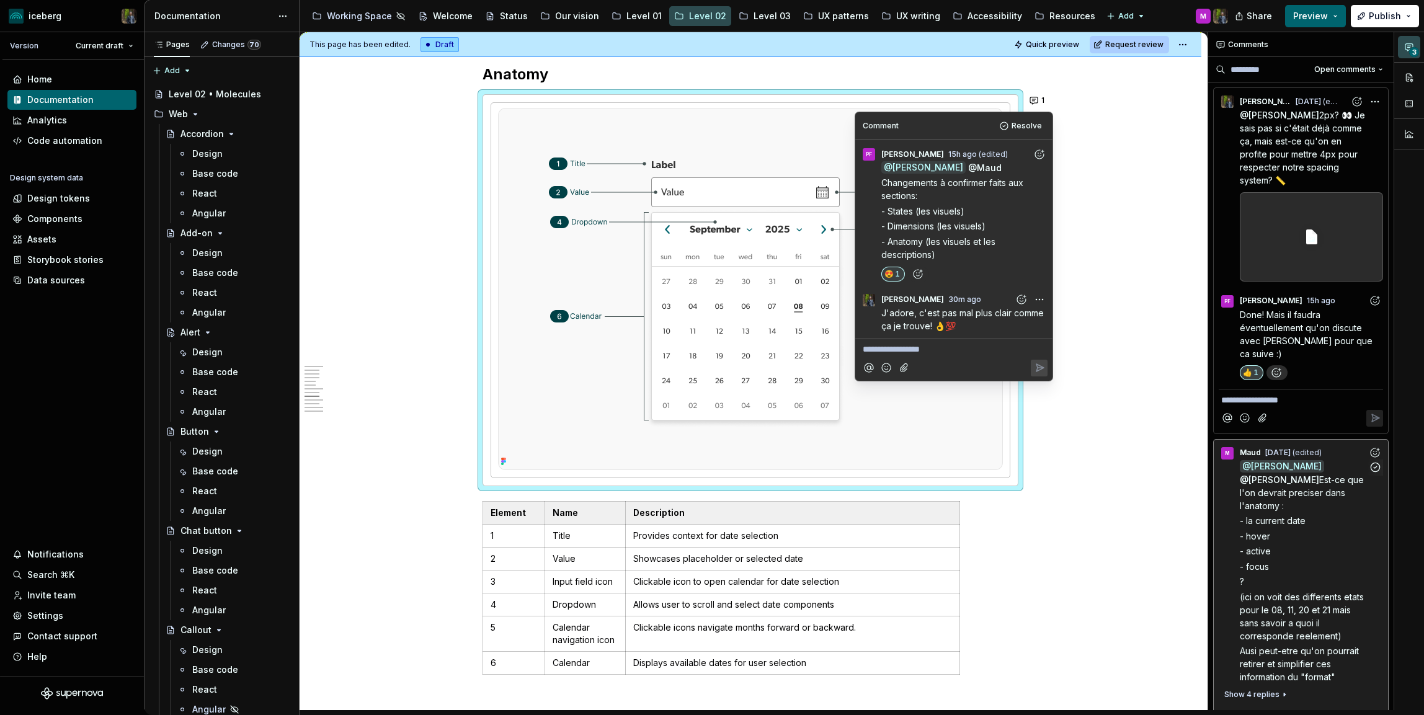
scroll to position [250, 0]
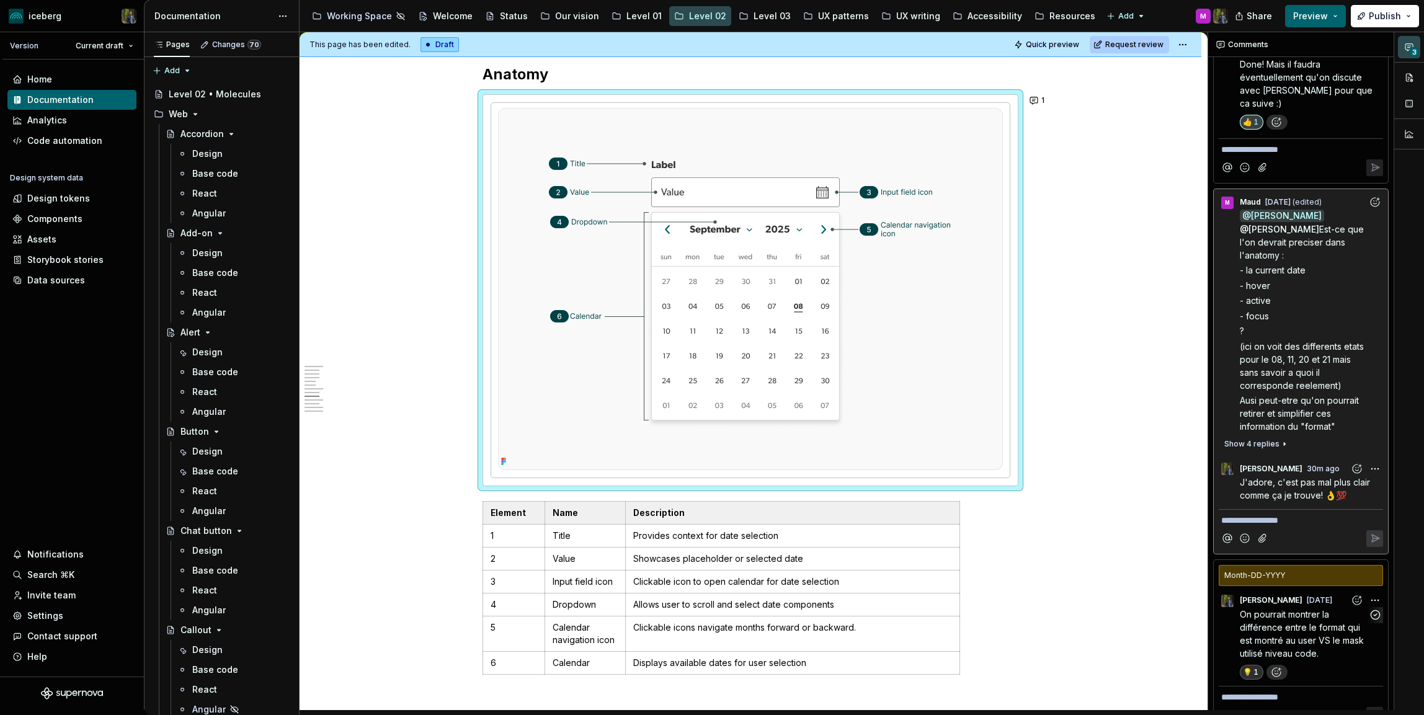
click at [1268, 609] on span "On pourrait montrer la différence entre le format qui est montré au user VS le …" at bounding box center [1302, 634] width 126 height 50
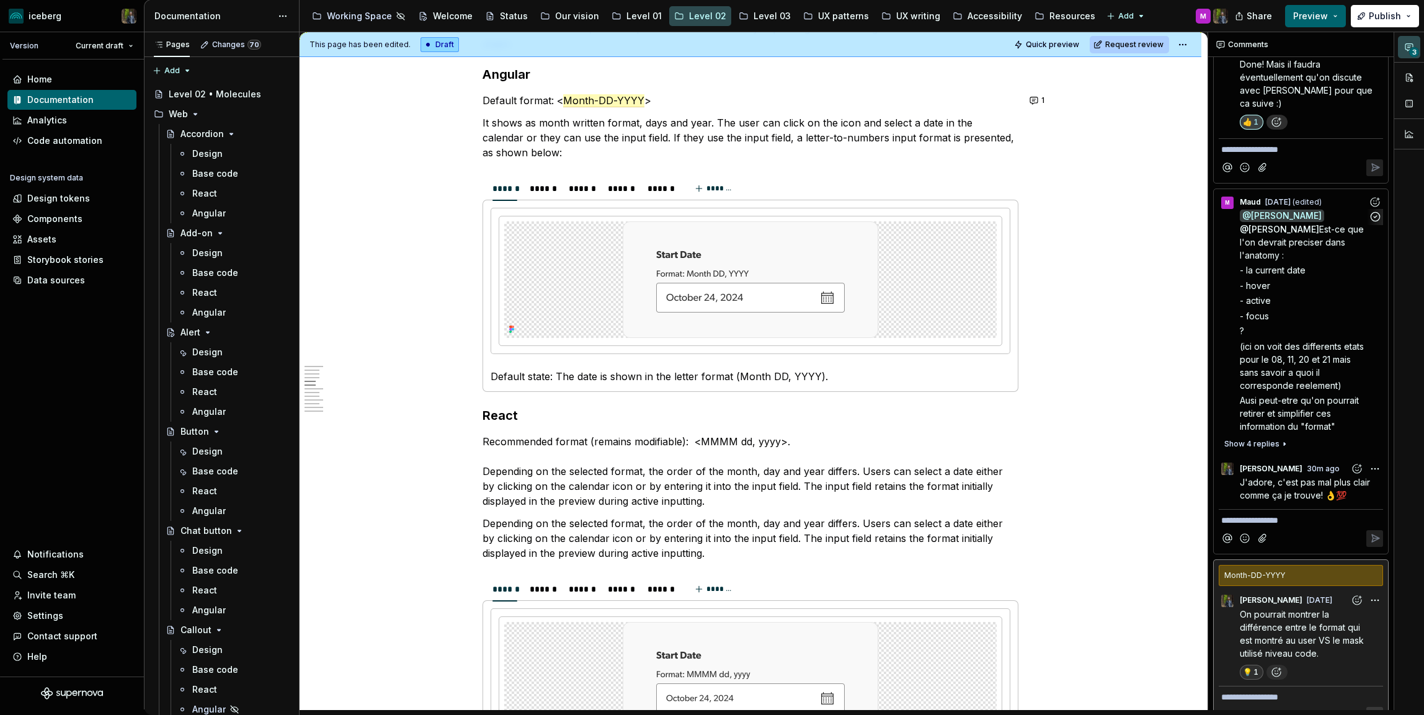
click at [1288, 366] on div "@ [PERSON_NAME] @ [PERSON_NAME] Est-ce que l'on devrait preciser dans l'anatomy…" at bounding box center [1310, 322] width 143 height 224
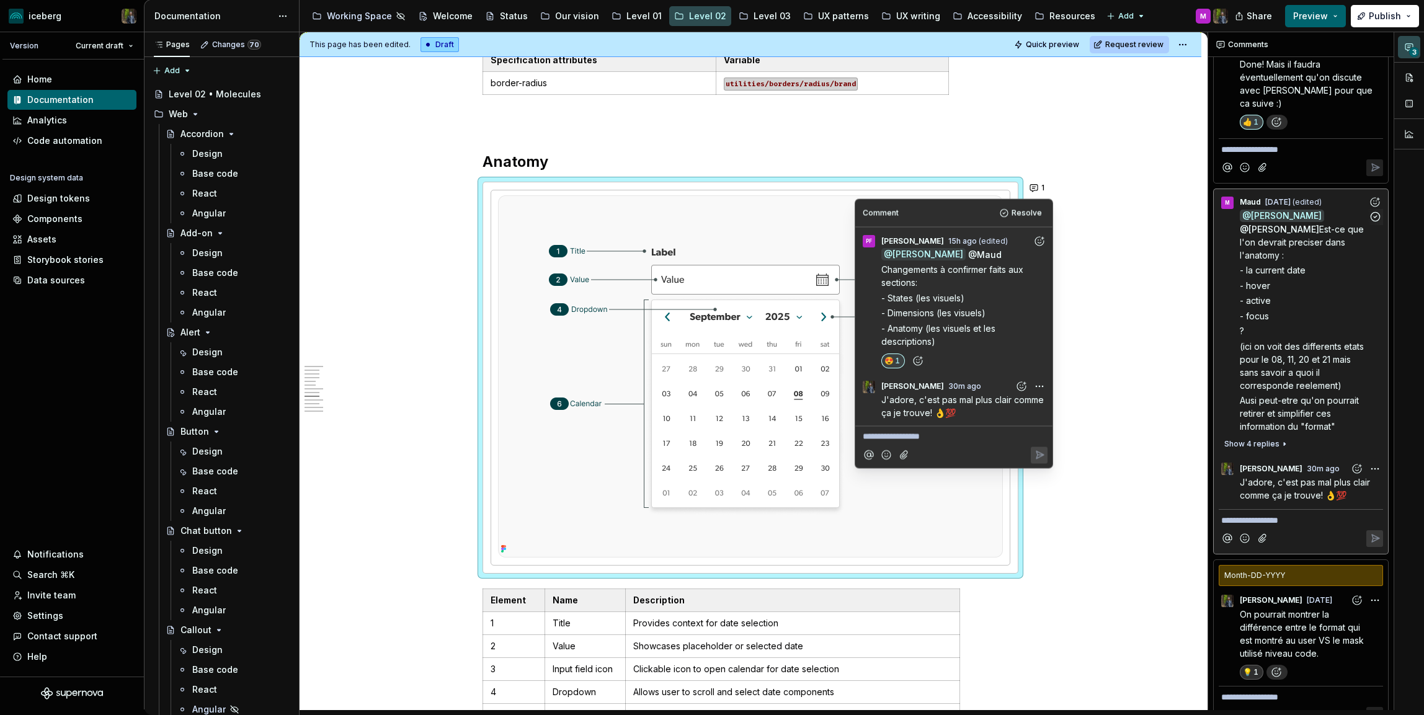
scroll to position [2697, 0]
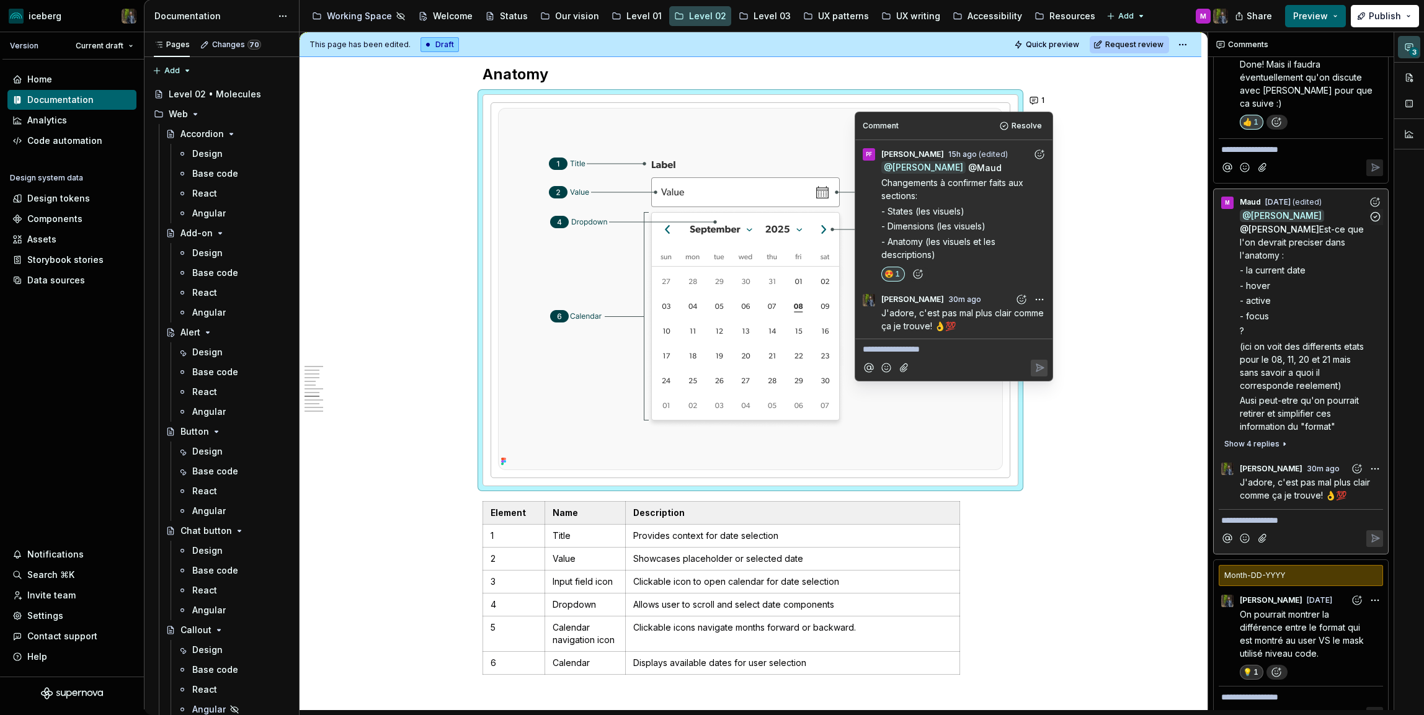
click at [1331, 324] on p "?" at bounding box center [1303, 330] width 128 height 13
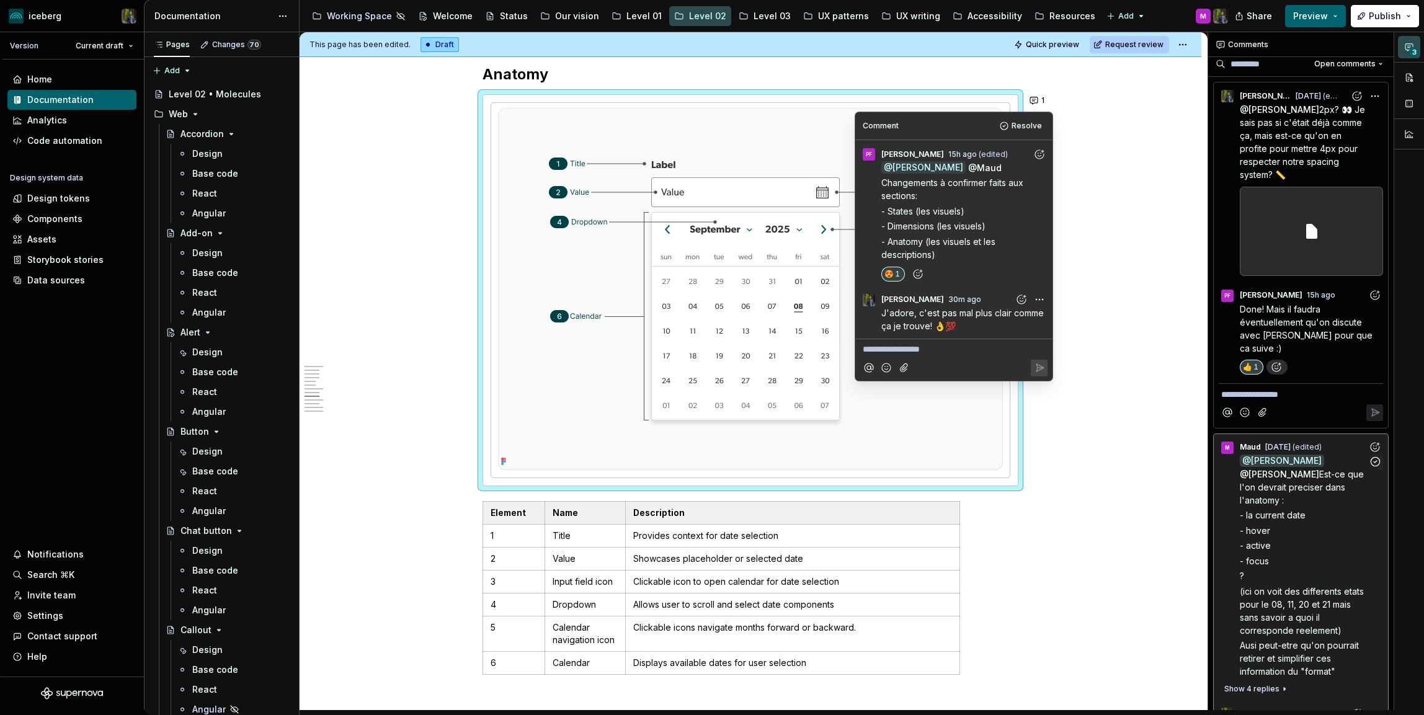
scroll to position [0, 0]
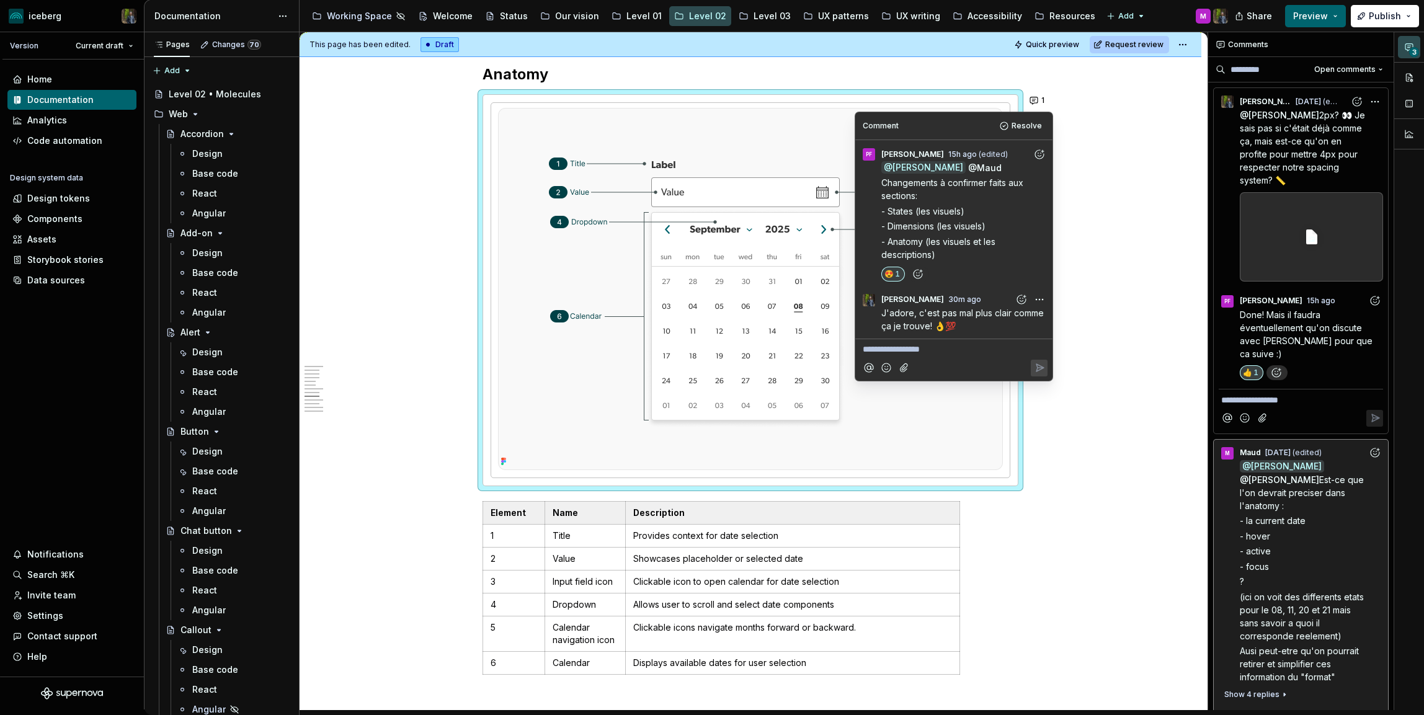
click at [1296, 325] on span "Done! Mais il faudra éventuellement qu'on discute avec [PERSON_NAME] pour que c…" at bounding box center [1306, 334] width 135 height 50
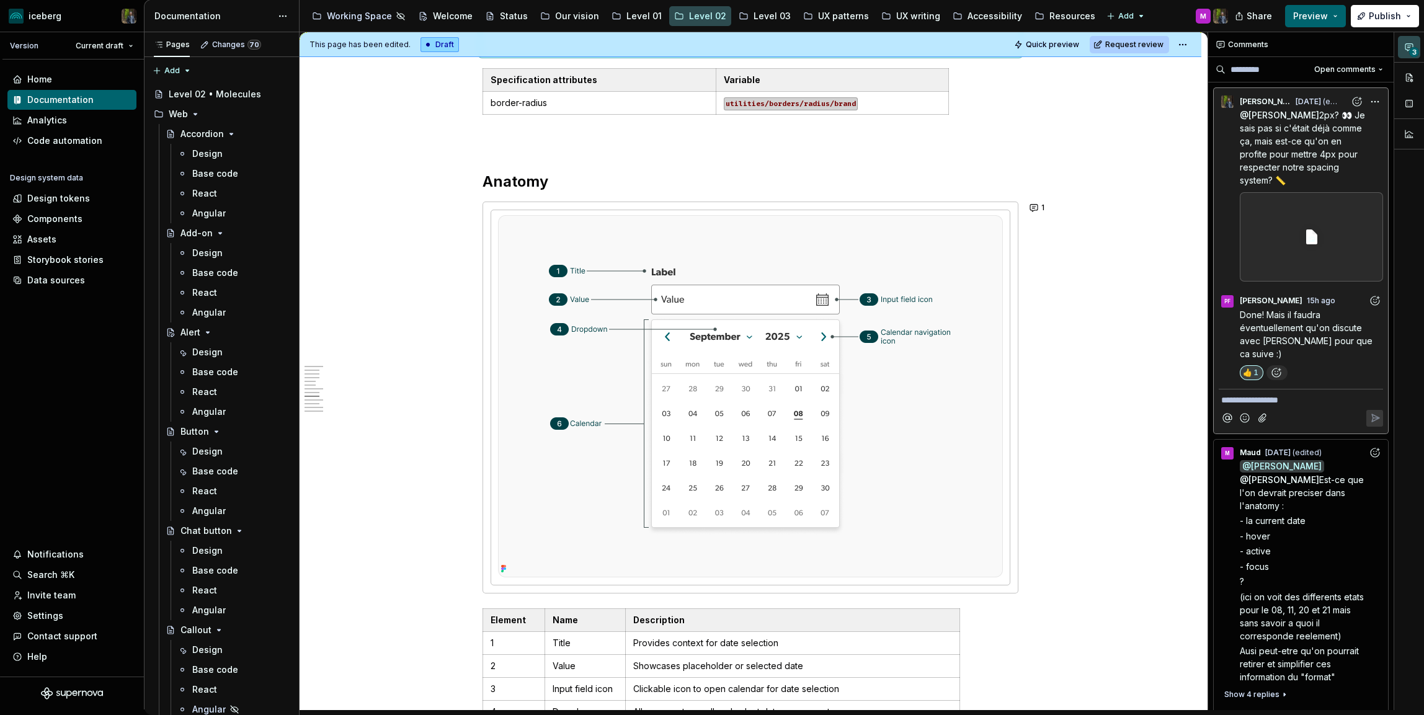
scroll to position [87, 0]
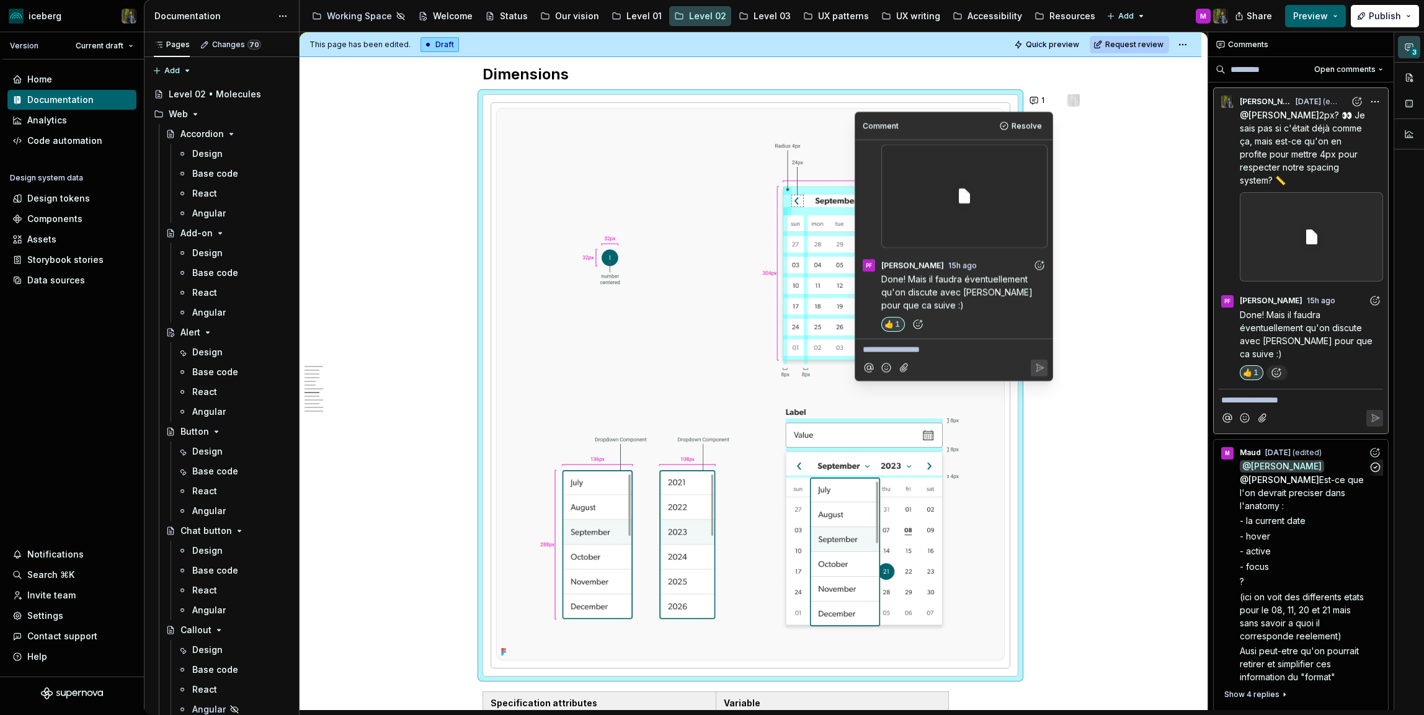
click at [1295, 529] on p "- hover" at bounding box center [1303, 535] width 128 height 13
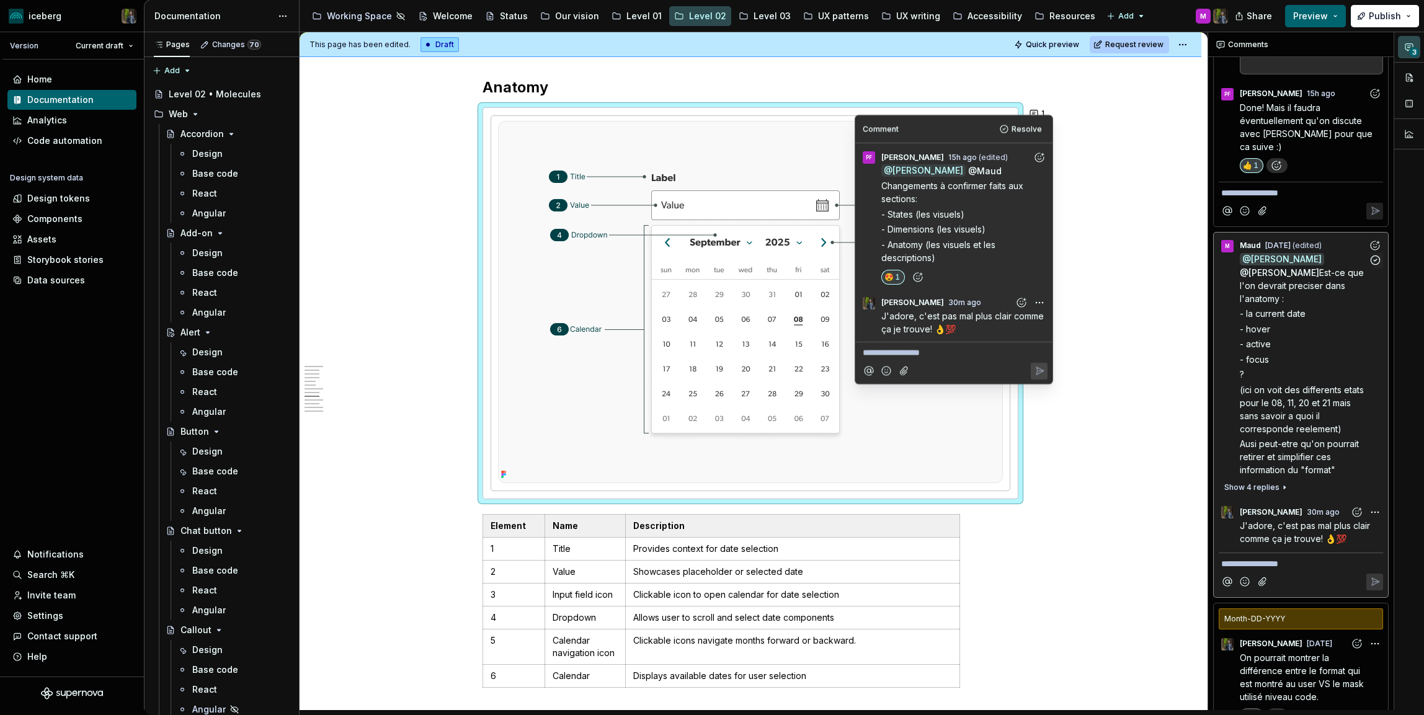
scroll to position [250, 0]
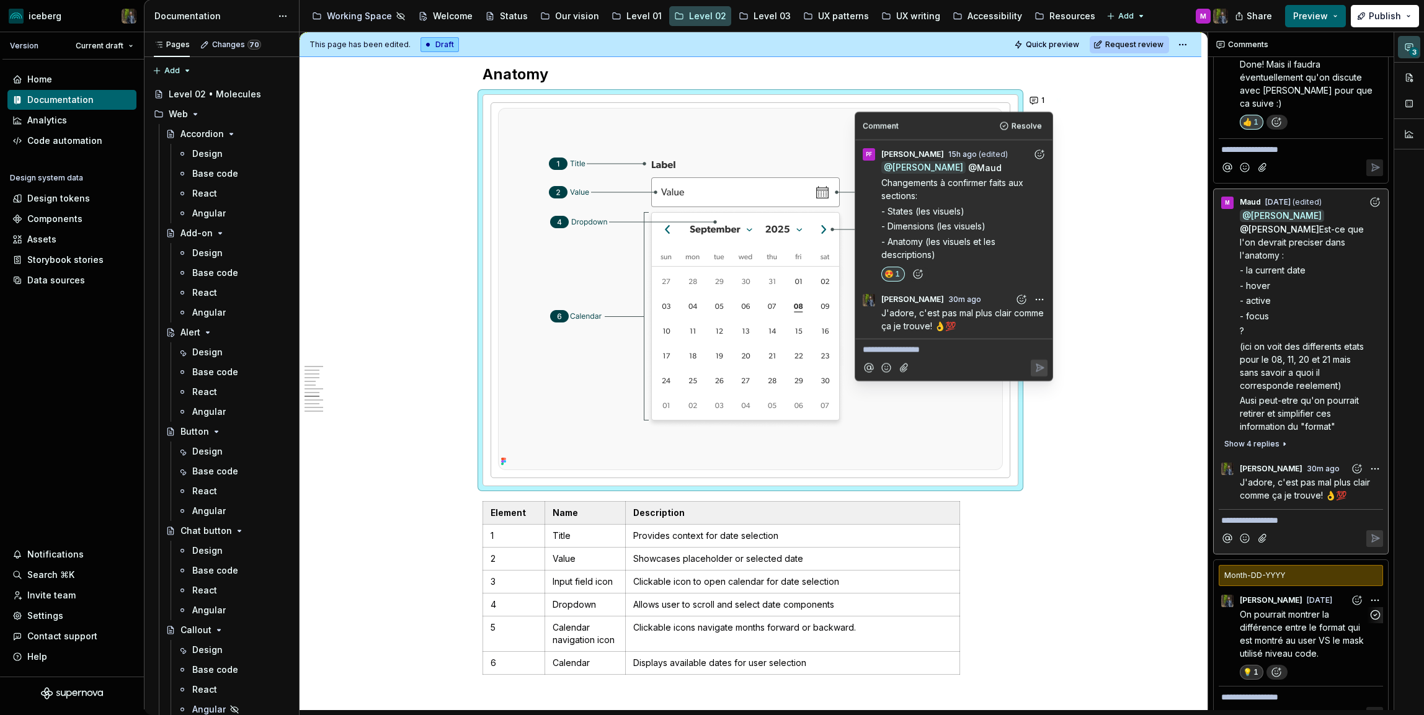
click at [1279, 608] on p "On pourrait montrer la différence entre le format qui est montré au user VS le …" at bounding box center [1303, 634] width 128 height 52
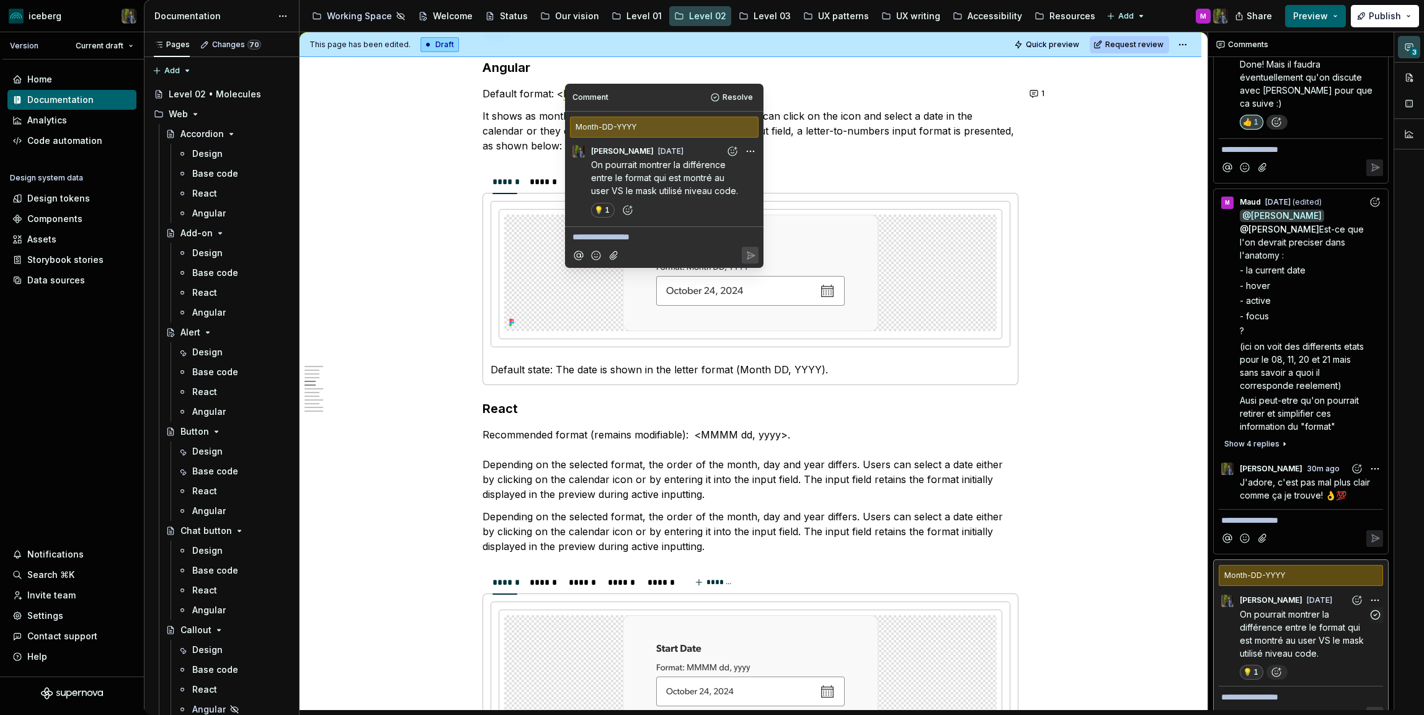
scroll to position [1146, 0]
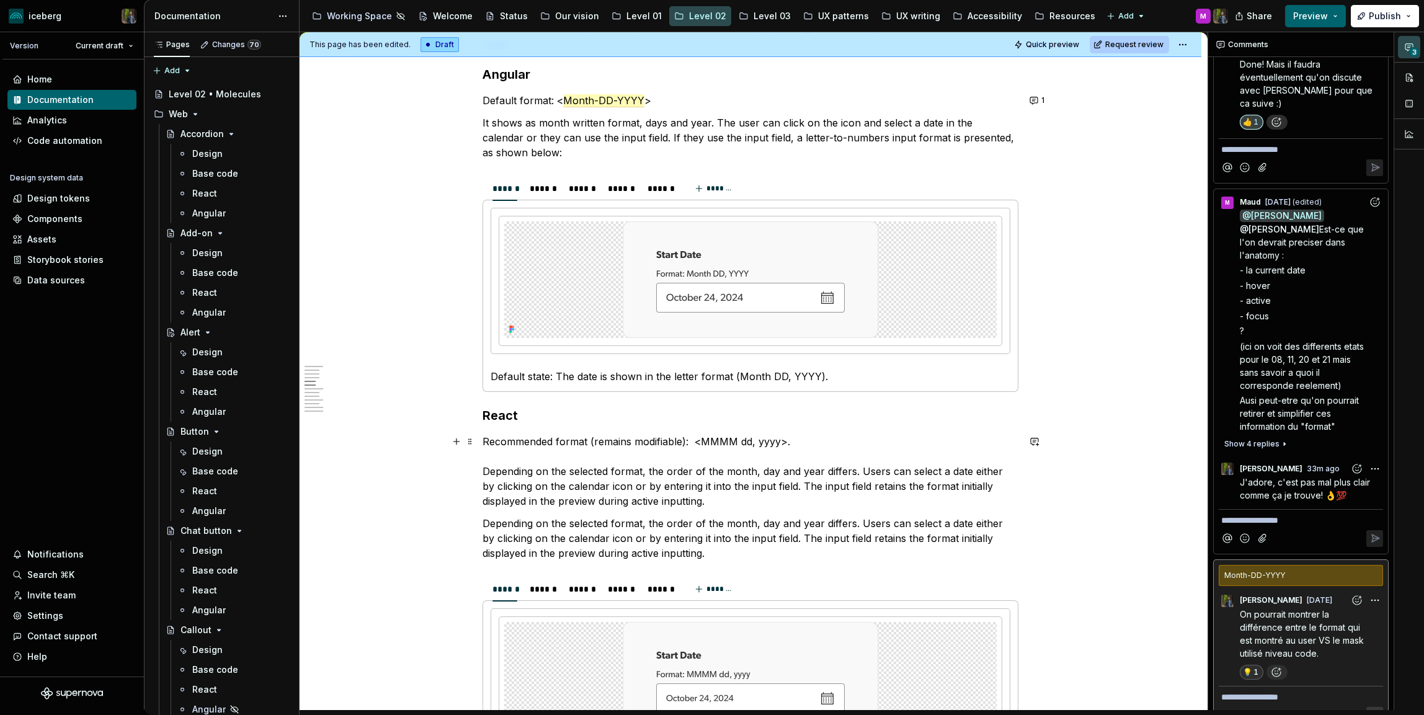
click at [520, 435] on p "Recommended format (remains modifiable): <MMMM dd, yyyy>. Depending on the sele…" at bounding box center [750, 471] width 536 height 74
click at [573, 468] on p "Recommended format (remains modifiable): <MMMM dd, yyyy>. Depending on the sele…" at bounding box center [750, 471] width 536 height 74
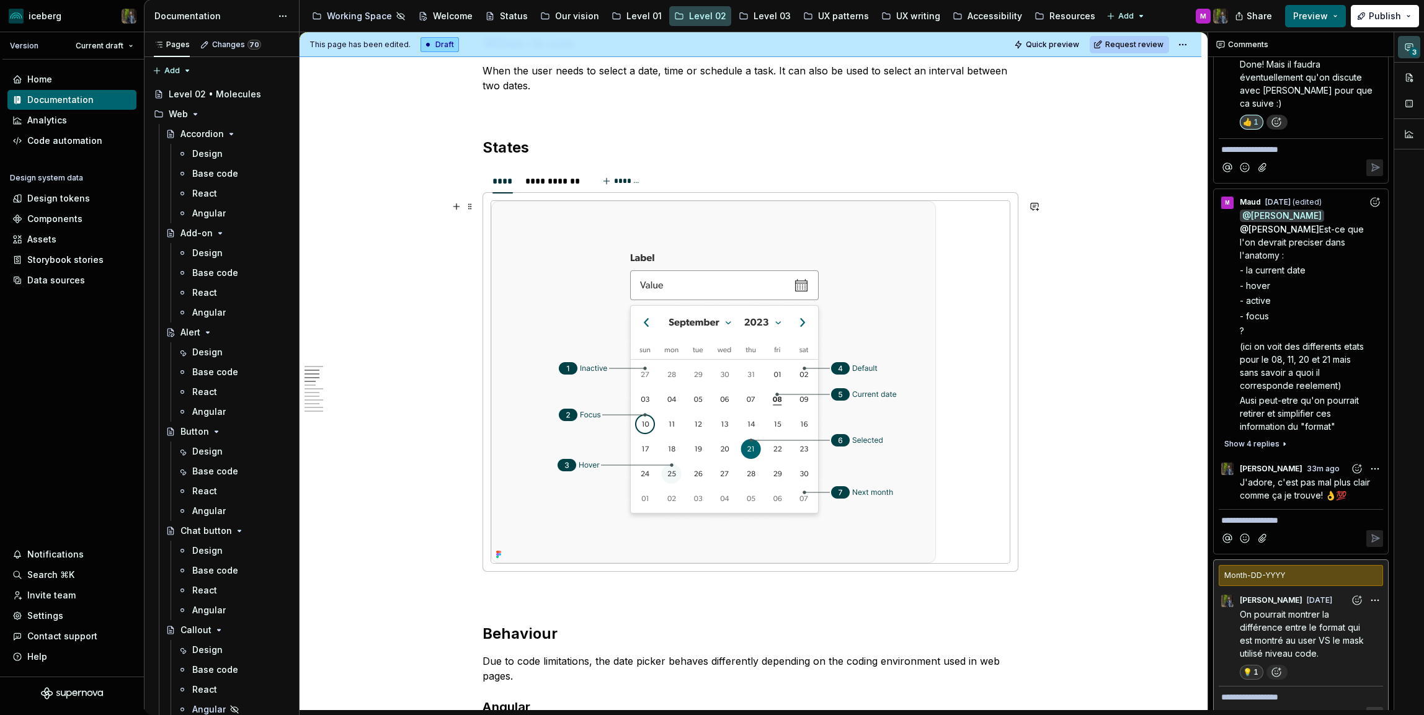
scroll to position [499, 0]
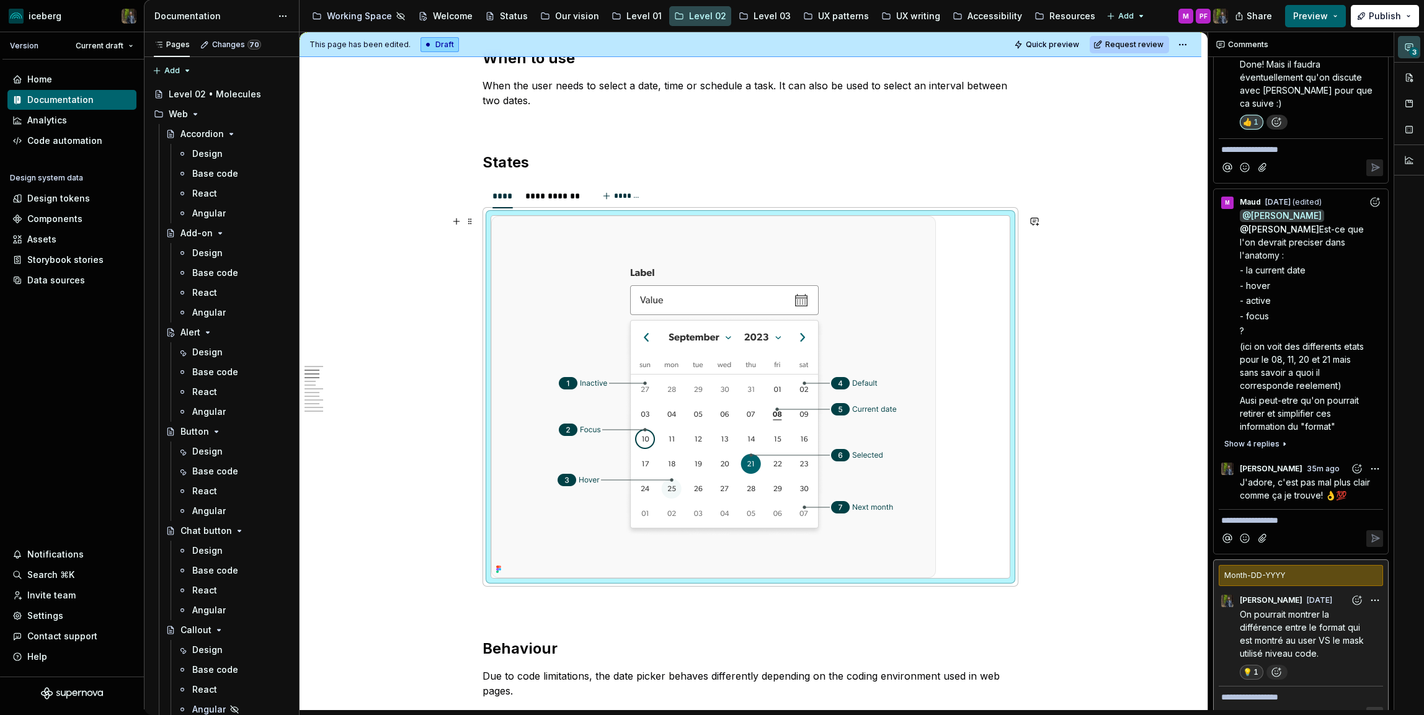
click at [627, 362] on img at bounding box center [713, 397] width 445 height 362
click at [1407, 73] on button "button" at bounding box center [1409, 77] width 22 height 22
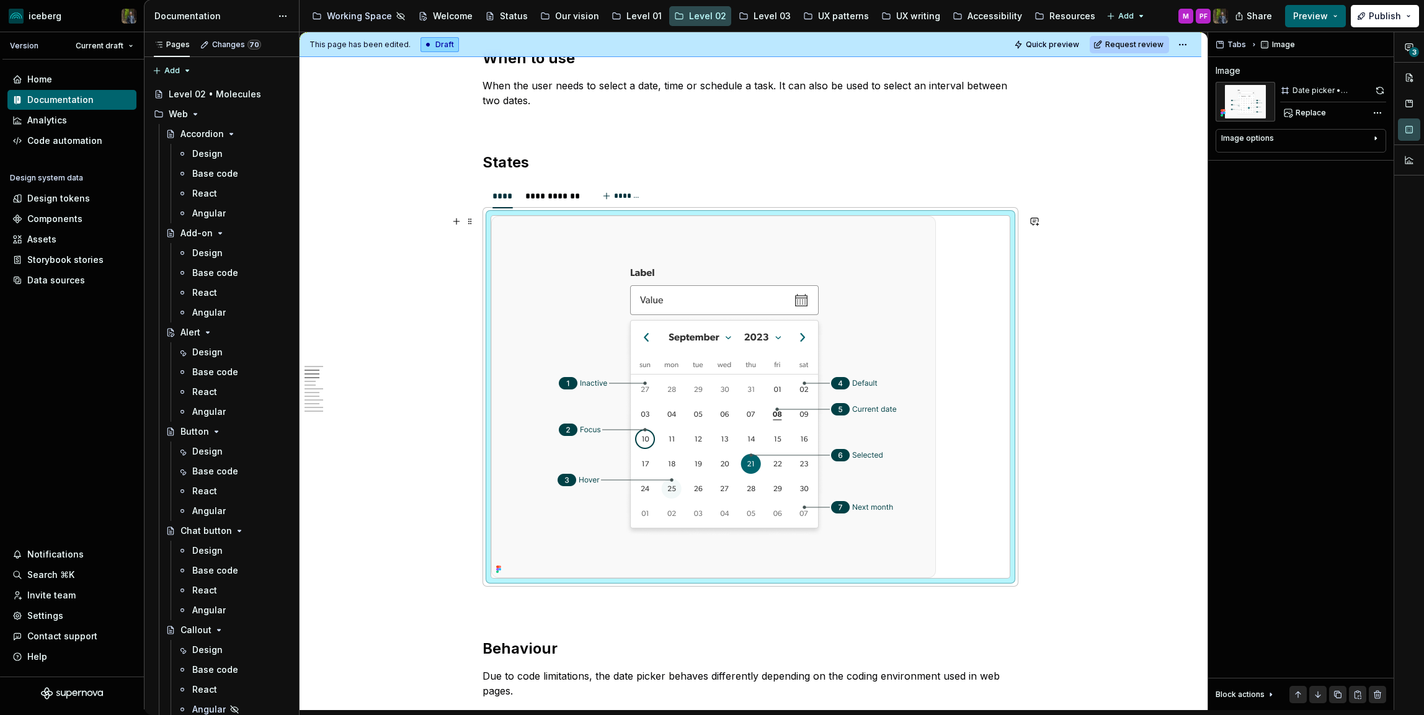
click at [774, 294] on img at bounding box center [713, 397] width 445 height 362
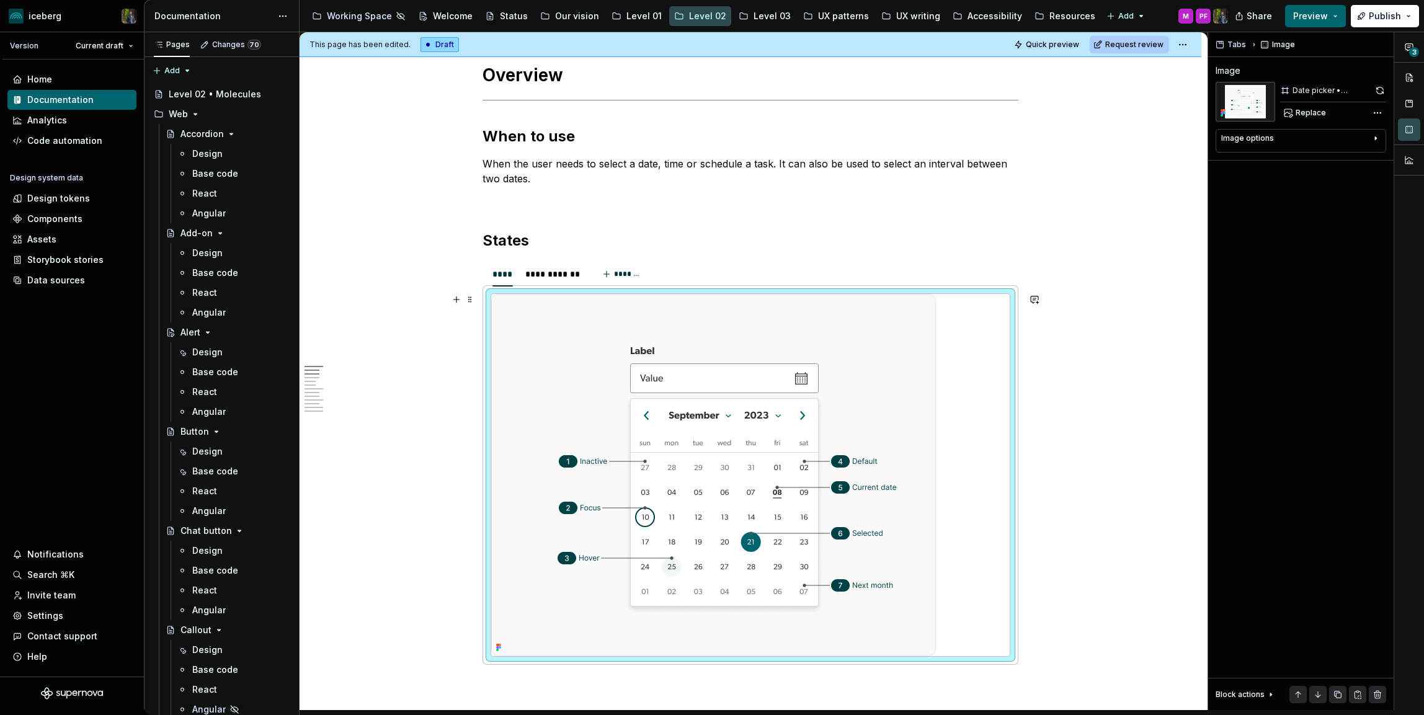
scroll to position [427, 0]
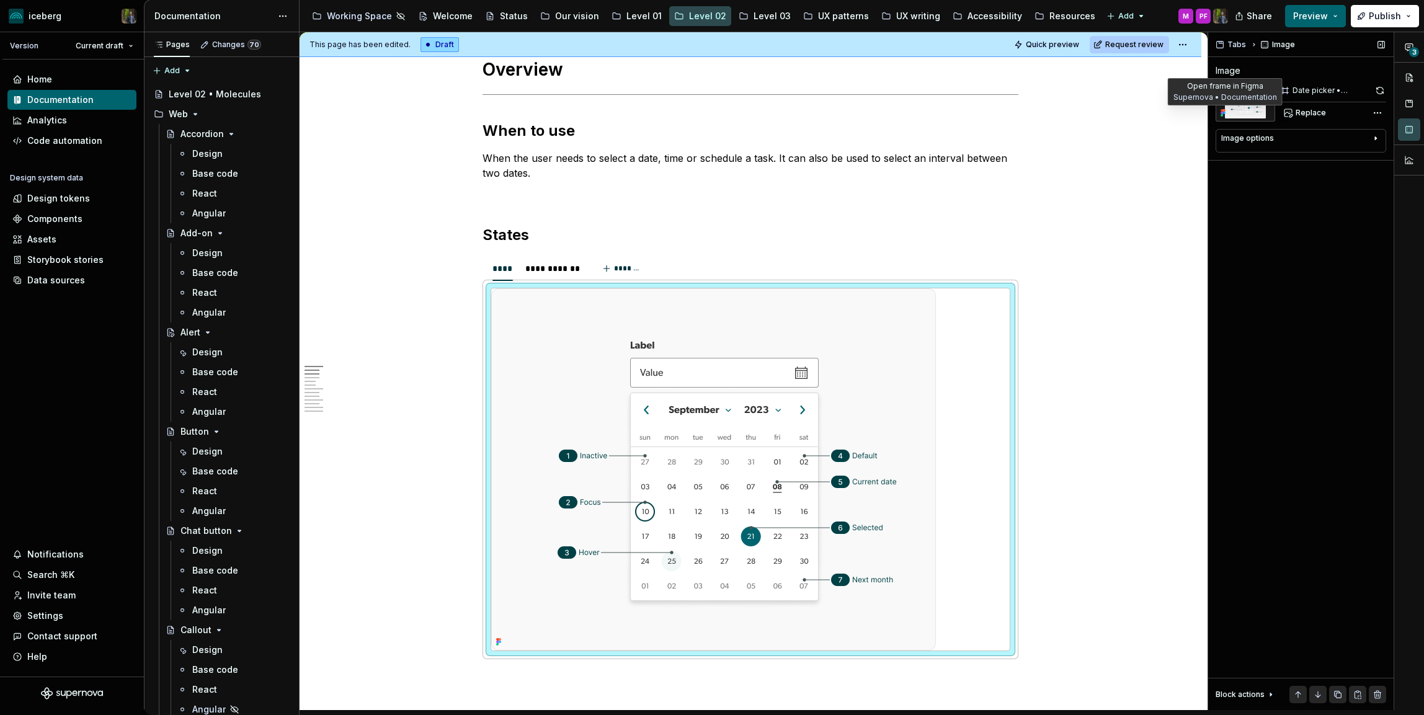
click at [1220, 112] on icon at bounding box center [1223, 113] width 10 height 10
type textarea "*"
click at [846, 371] on img at bounding box center [713, 469] width 445 height 362
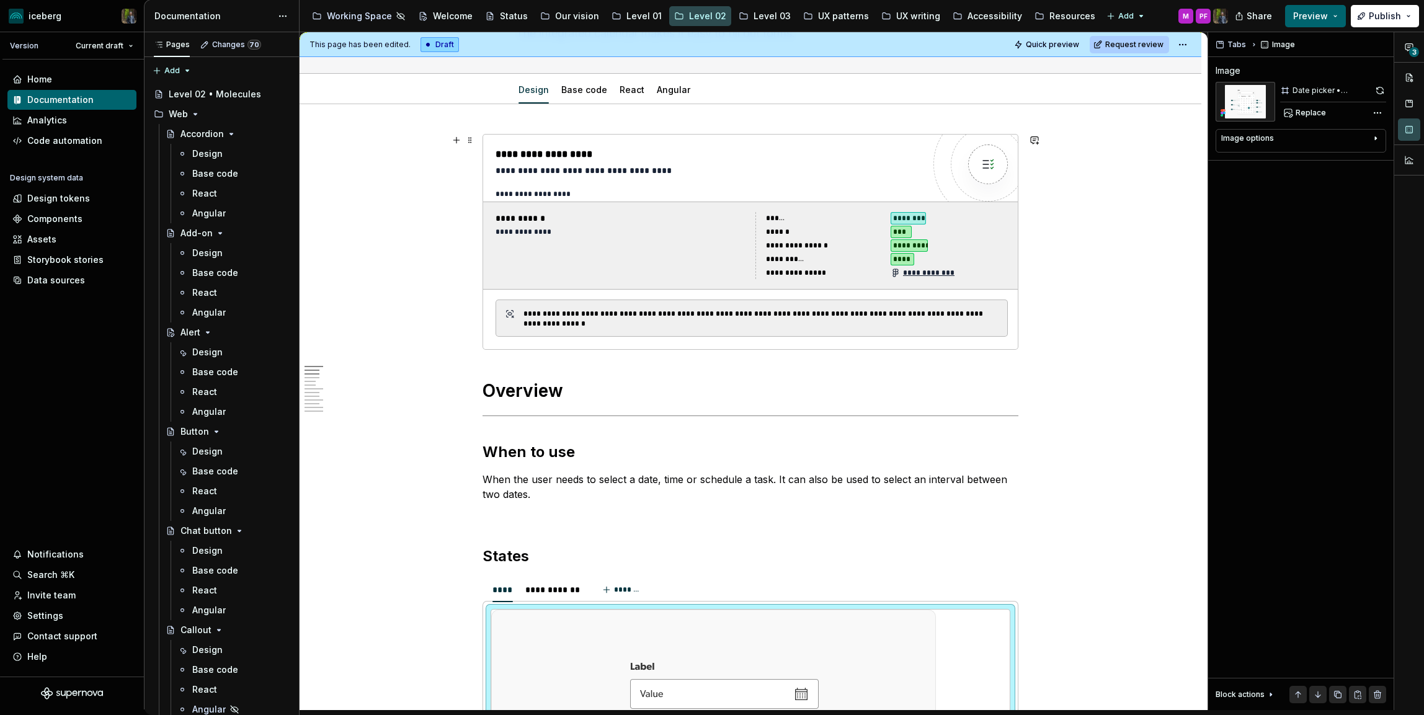
scroll to position [0, 0]
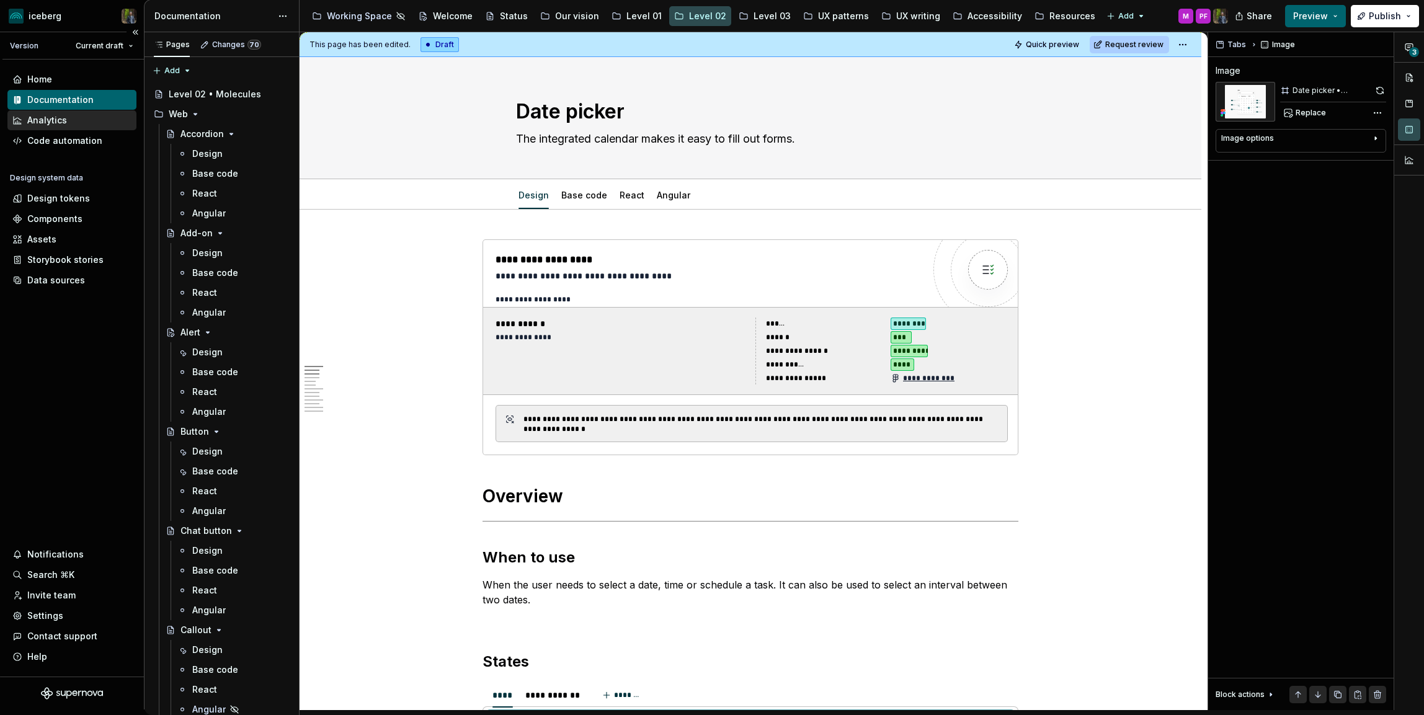
click at [66, 115] on div "Analytics" at bounding box center [71, 120] width 119 height 12
